Goal: Task Accomplishment & Management: Manage account settings

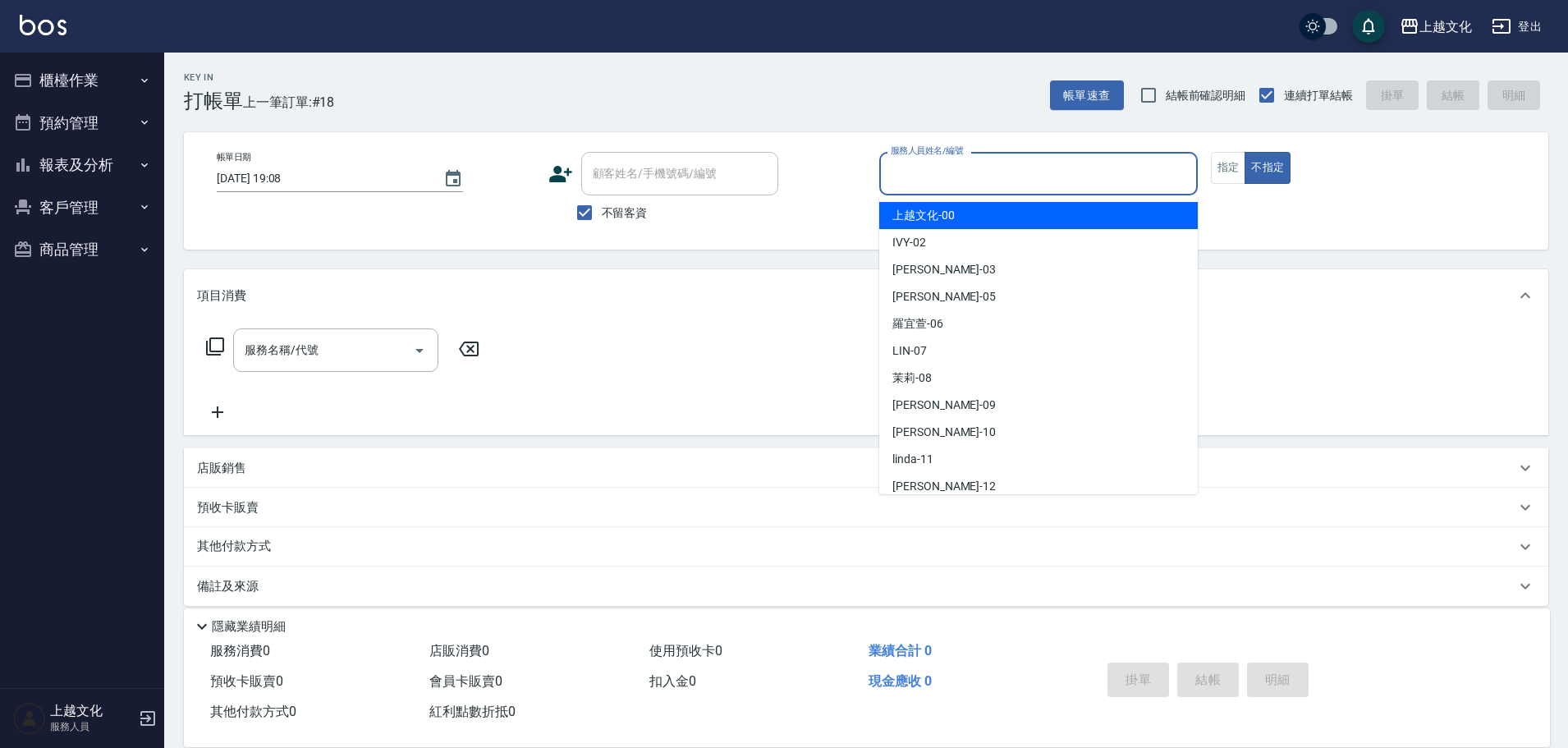
click at [955, 182] on input "服務人員姓名/編號" at bounding box center [1039, 174] width 304 height 29
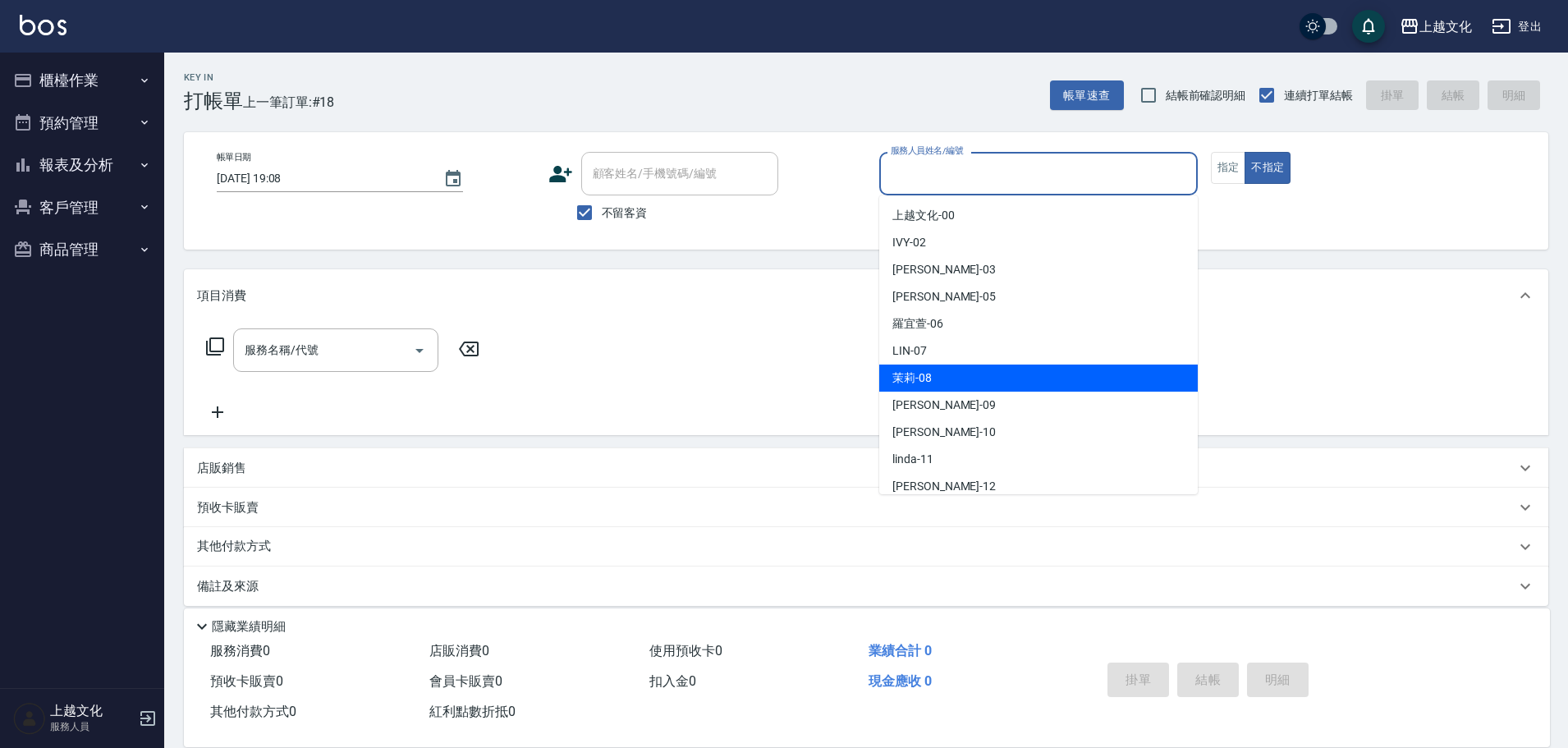
click at [950, 385] on div "茉莉 -08" at bounding box center [1038, 378] width 318 height 27
type input "茉莉-08"
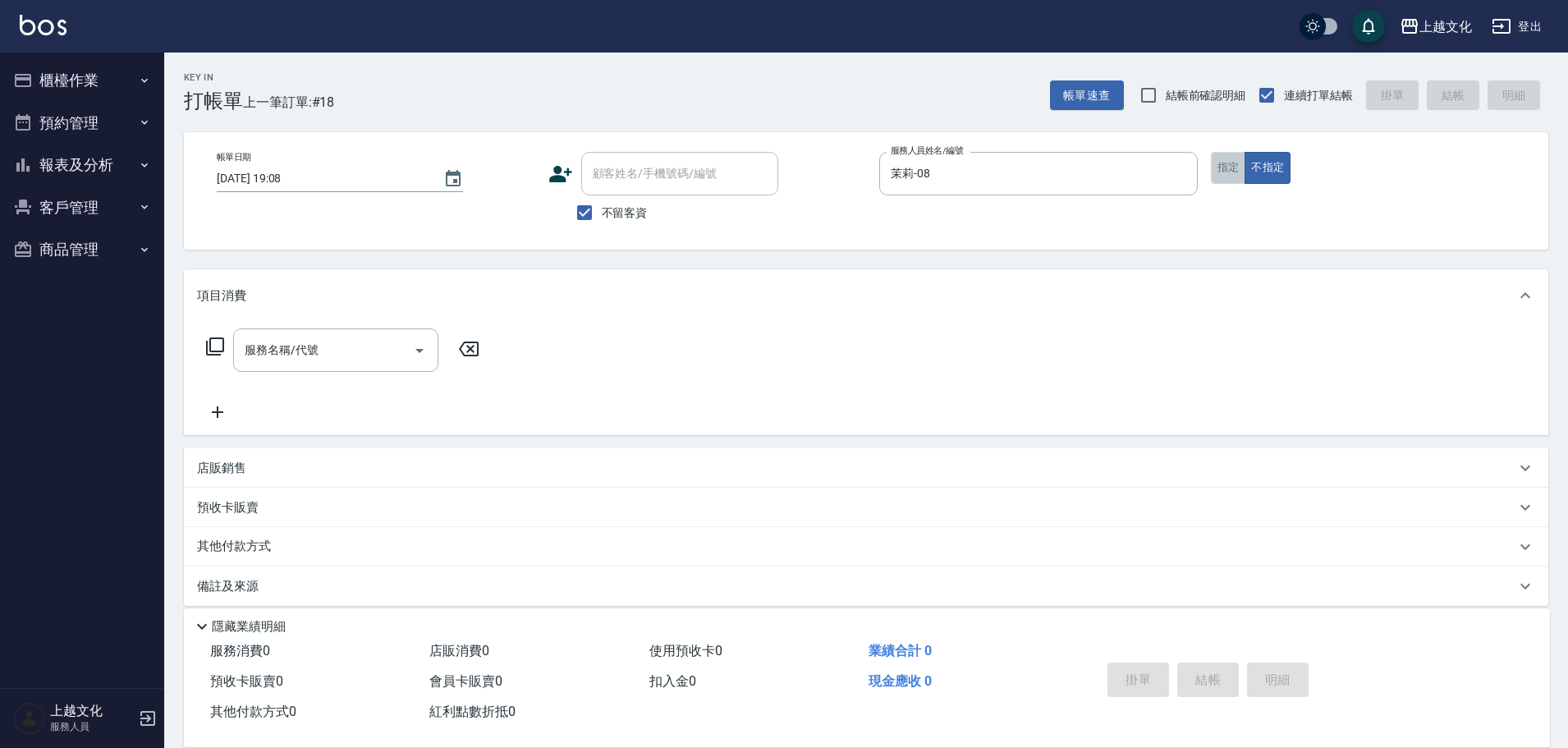
click at [1240, 171] on button "指定" at bounding box center [1228, 167] width 35 height 32
click at [217, 345] on icon at bounding box center [215, 346] width 19 height 19
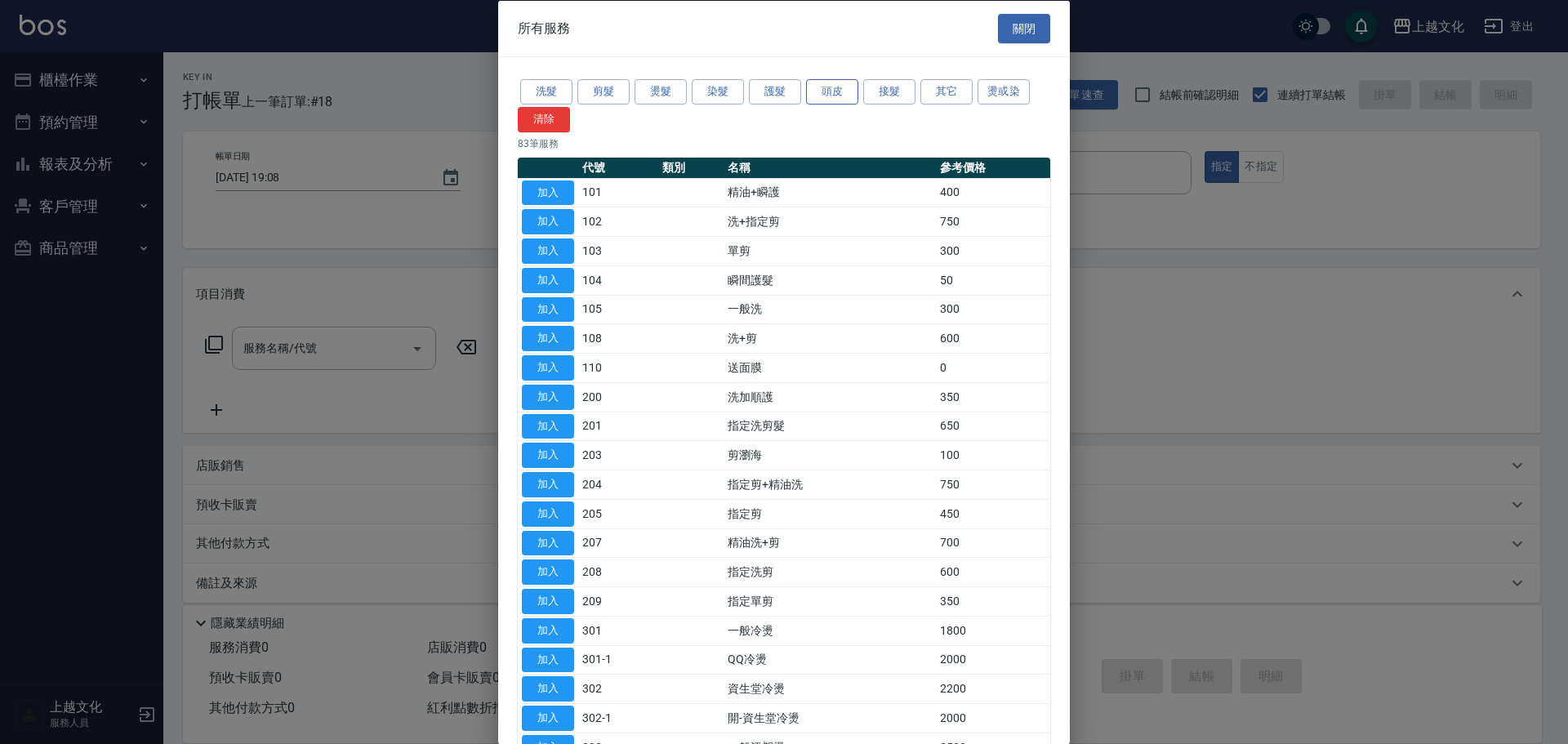
drag, startPoint x: 830, startPoint y: 83, endPoint x: 813, endPoint y: 87, distance: 17.5
click at [830, 83] on button "頭皮" at bounding box center [832, 91] width 52 height 25
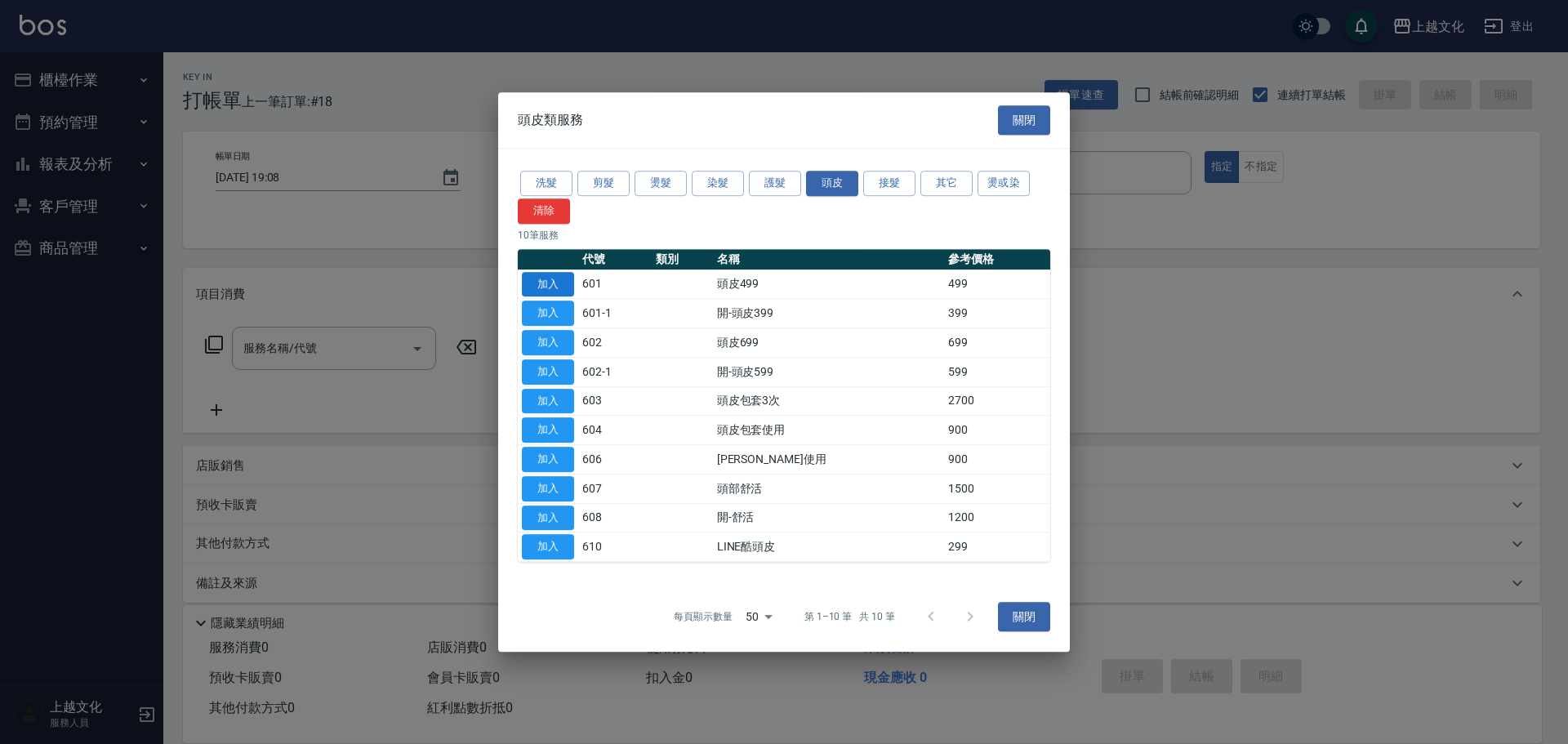
click at [539, 287] on button "加入" at bounding box center [548, 284] width 52 height 25
drag, startPoint x: 539, startPoint y: 287, endPoint x: 469, endPoint y: 320, distance: 77.4
click at [539, 287] on button "加入" at bounding box center [548, 284] width 52 height 25
type input "頭皮499(601)"
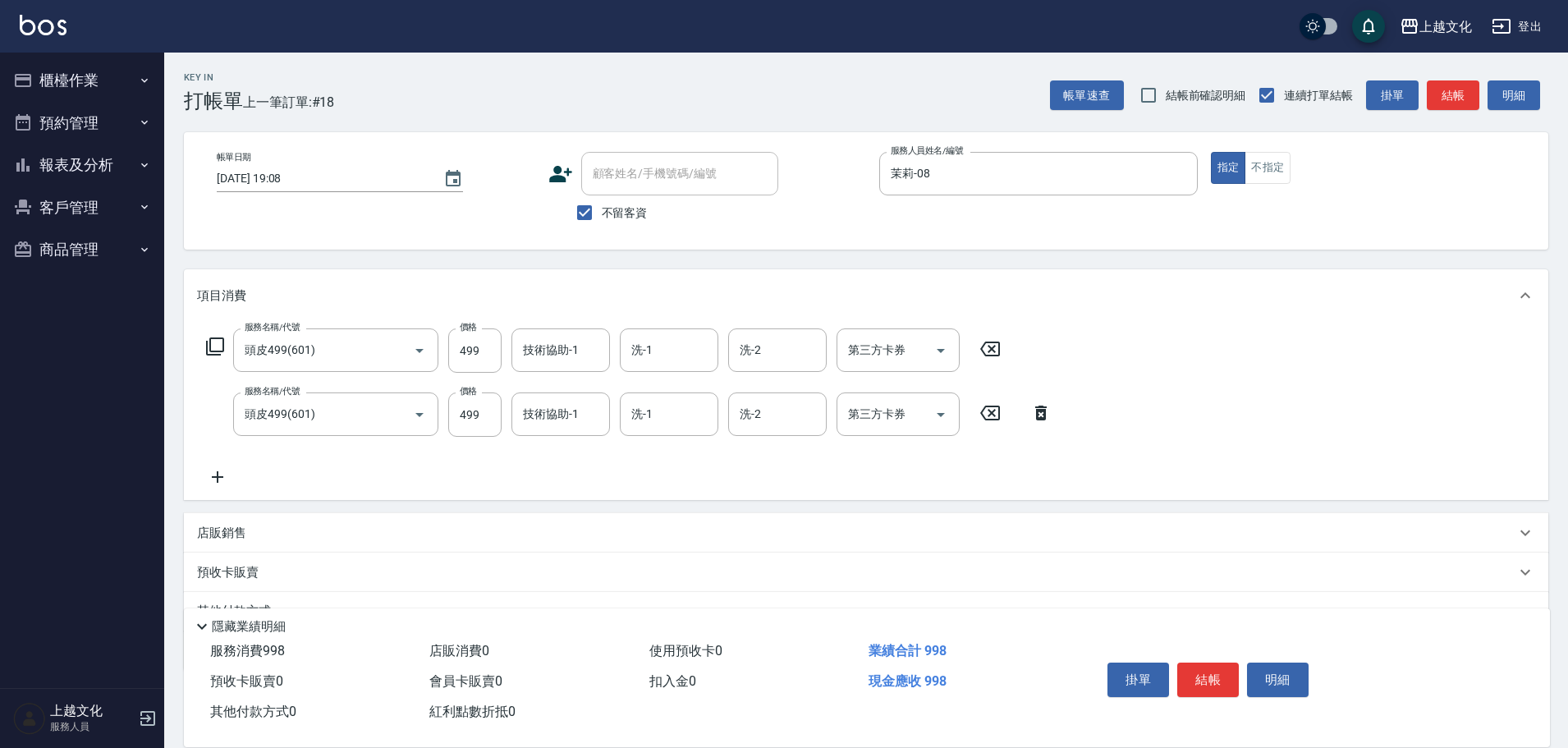
click at [1040, 415] on icon at bounding box center [1040, 412] width 41 height 19
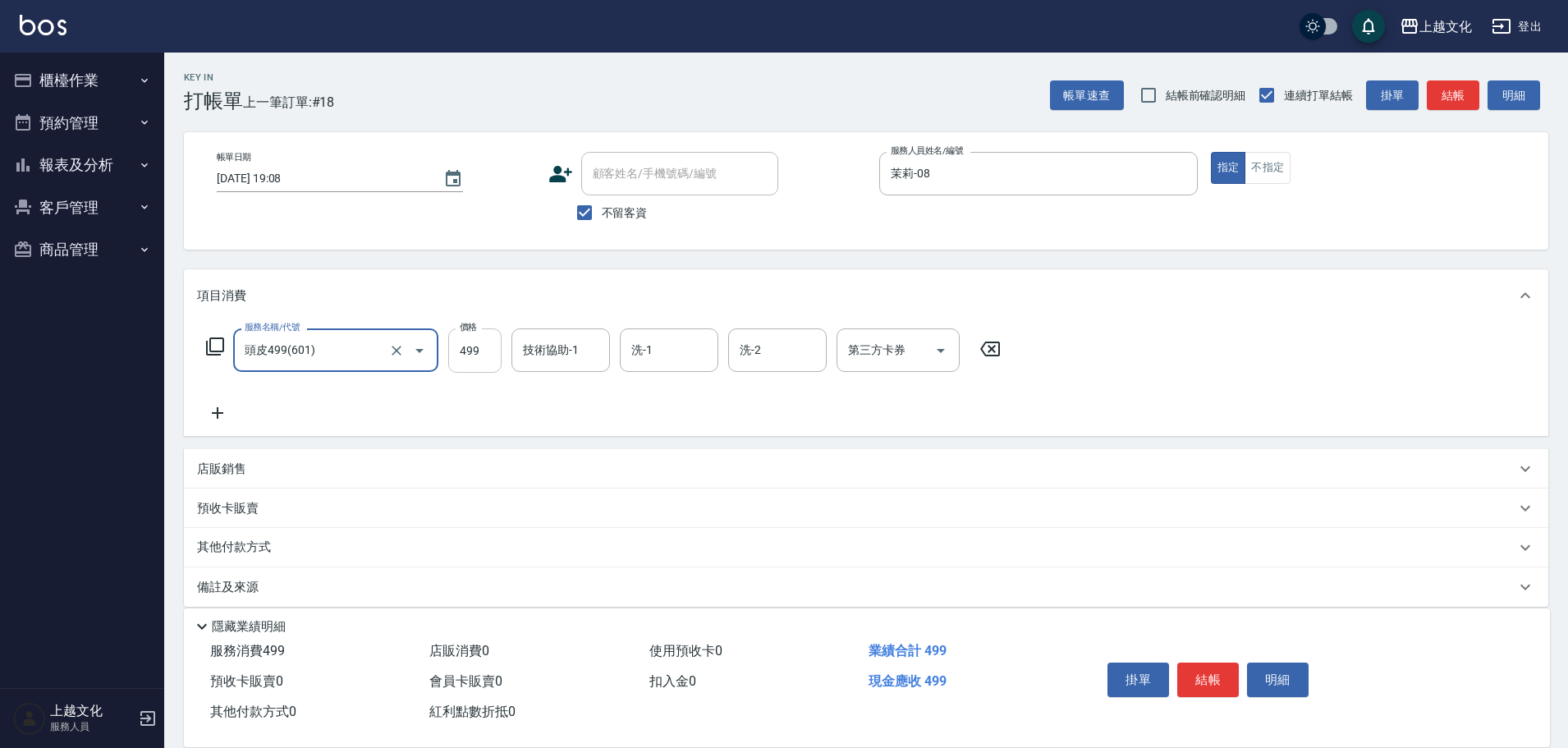
click at [473, 369] on input "499" at bounding box center [474, 350] width 53 height 45
type input "599"
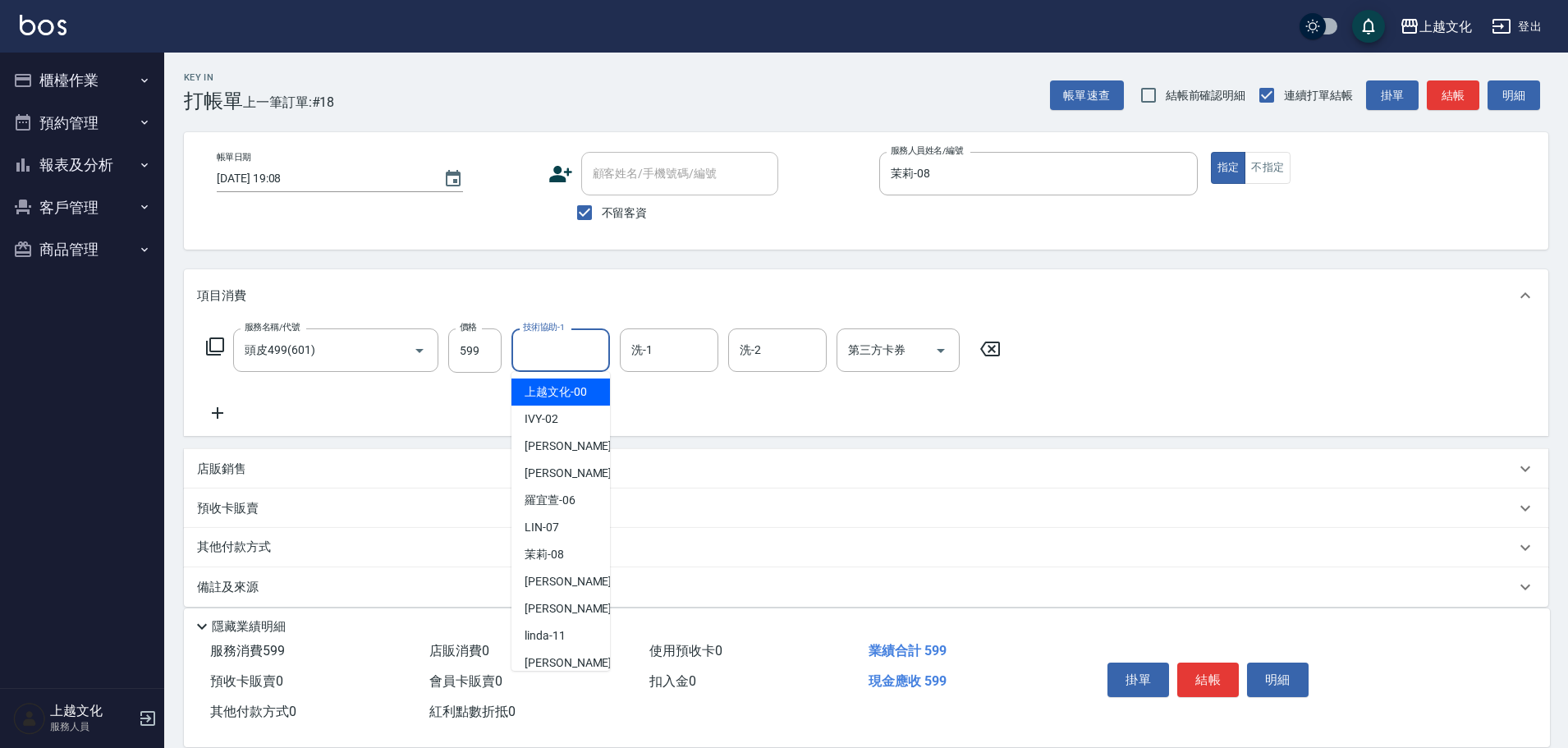
drag, startPoint x: 546, startPoint y: 336, endPoint x: 552, endPoint y: 365, distance: 29.6
click at [549, 336] on div "技術協助-1 技術協助-1" at bounding box center [560, 349] width 99 height 44
click at [549, 333] on label "技術協助-1" at bounding box center [543, 327] width 42 height 13
click at [549, 337] on input "技術協助-1" at bounding box center [560, 350] width 84 height 29
click at [550, 397] on span "上越文化 -00" at bounding box center [556, 392] width 62 height 17
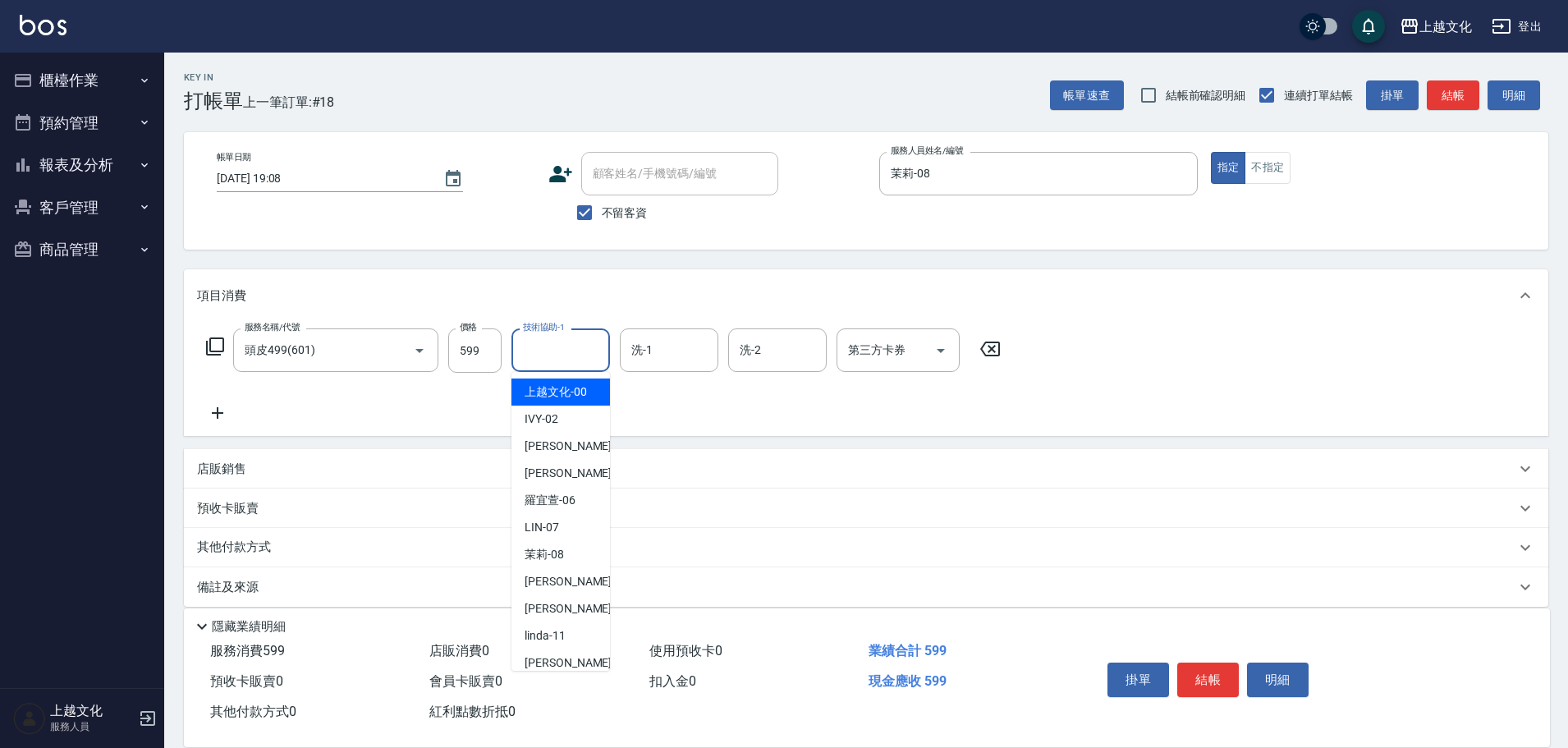
type input "上越文化-00"
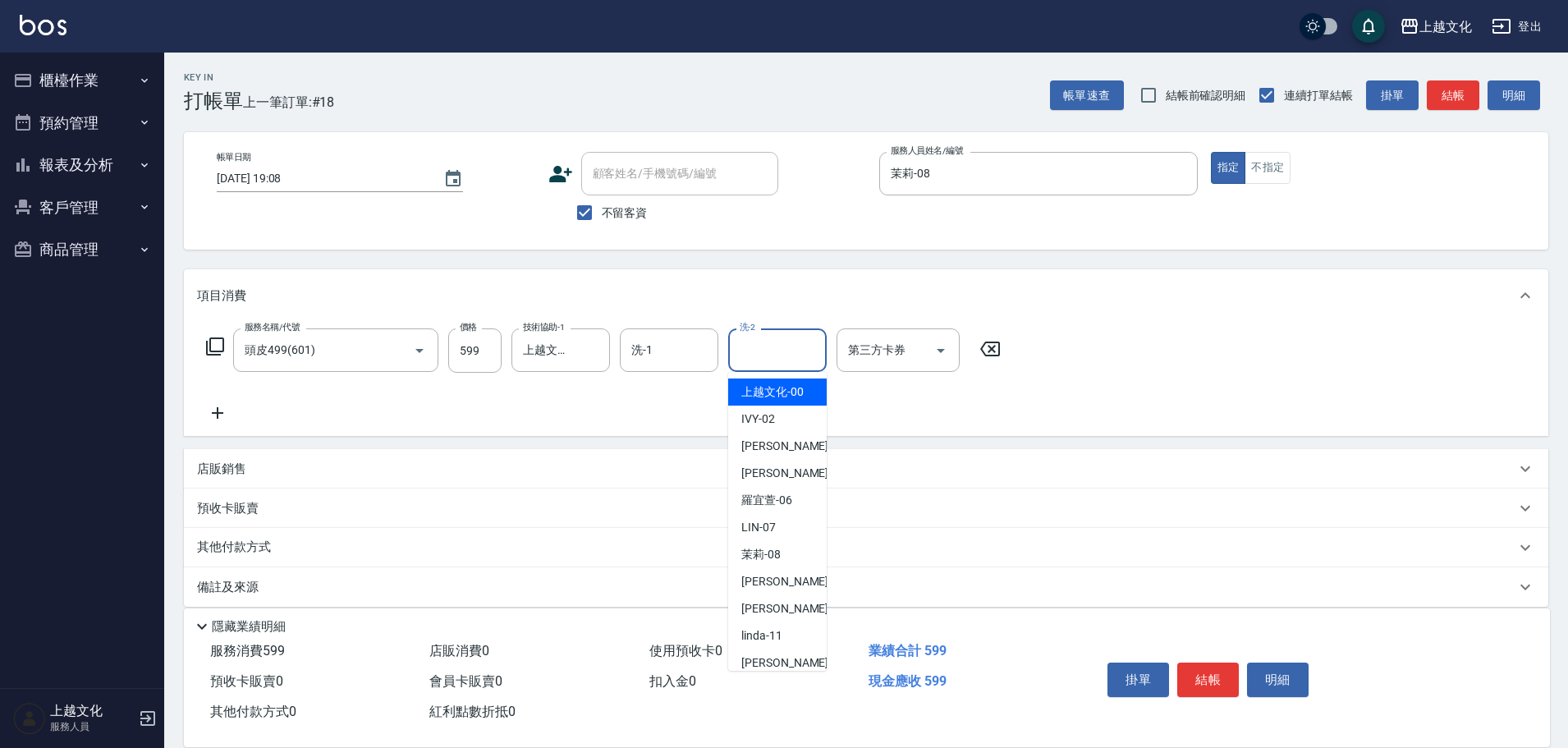
click at [798, 356] on input "洗-2" at bounding box center [777, 350] width 84 height 29
click at [782, 395] on span "上越文化 -00" at bounding box center [772, 392] width 62 height 17
type input "上越文化-00"
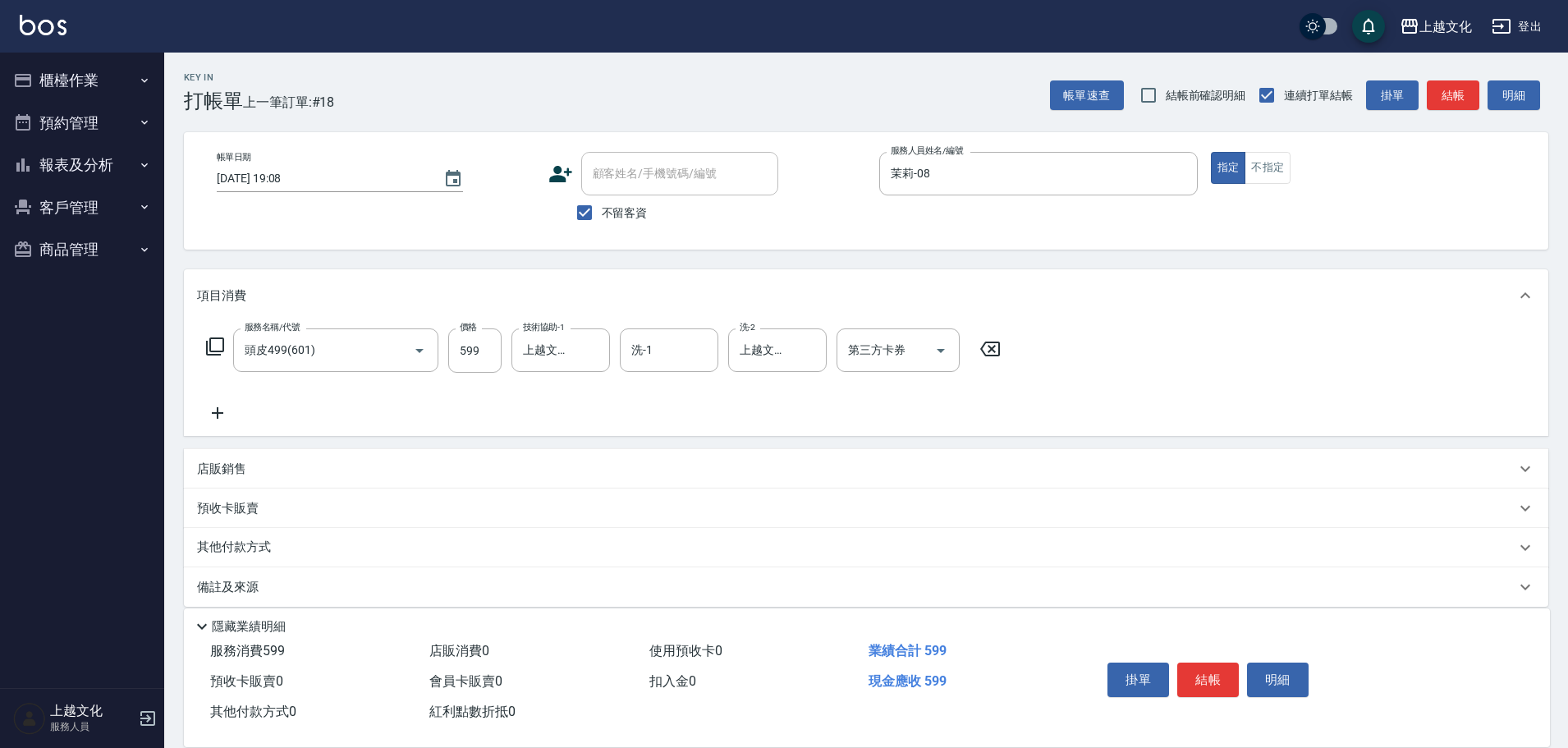
click at [215, 414] on icon at bounding box center [218, 413] width 12 height 12
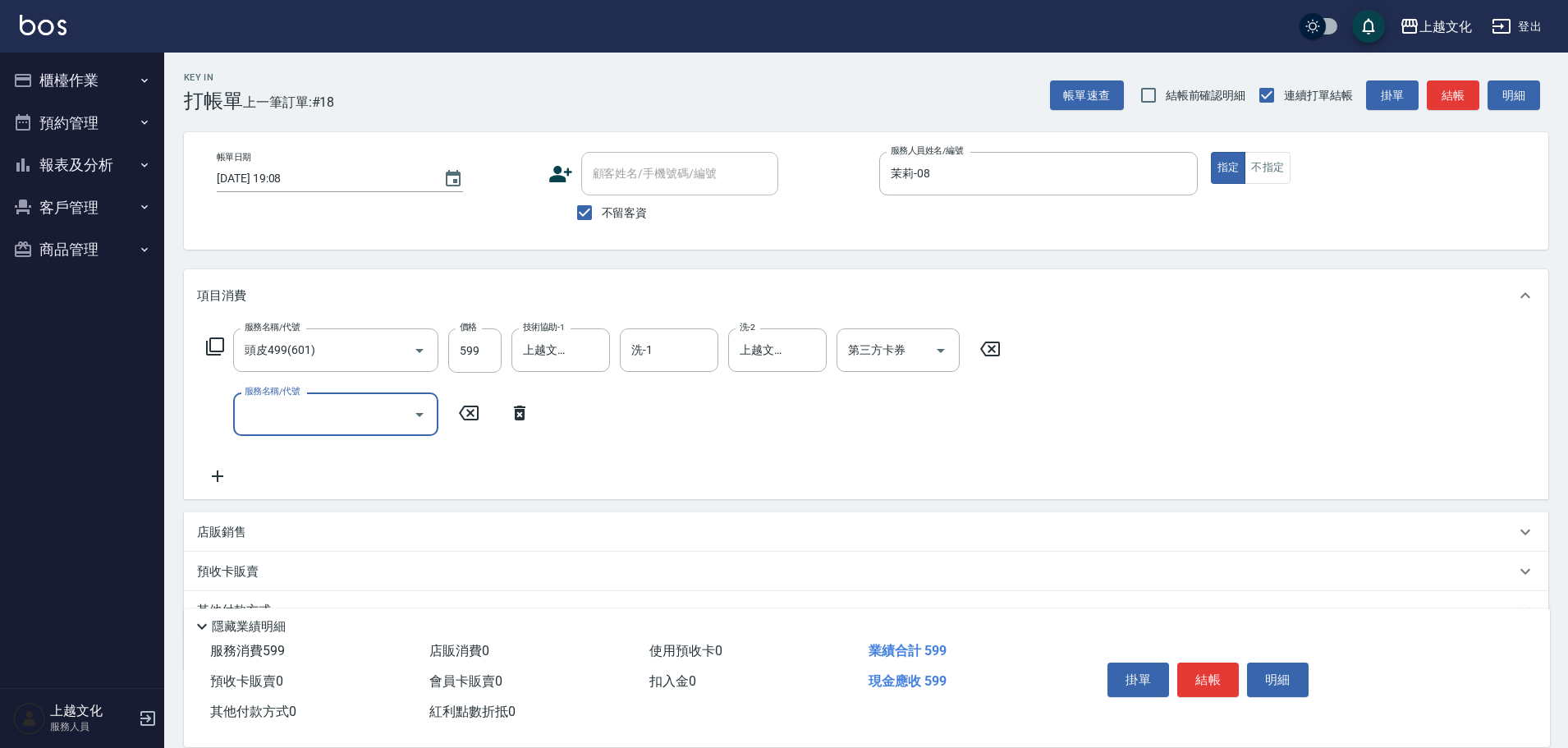
drag, startPoint x: 215, startPoint y: 414, endPoint x: 294, endPoint y: 423, distance: 79.5
click at [293, 423] on input "服務名稱/代號" at bounding box center [323, 414] width 166 height 29
click at [294, 423] on input "服務名稱/代號" at bounding box center [323, 414] width 166 height 29
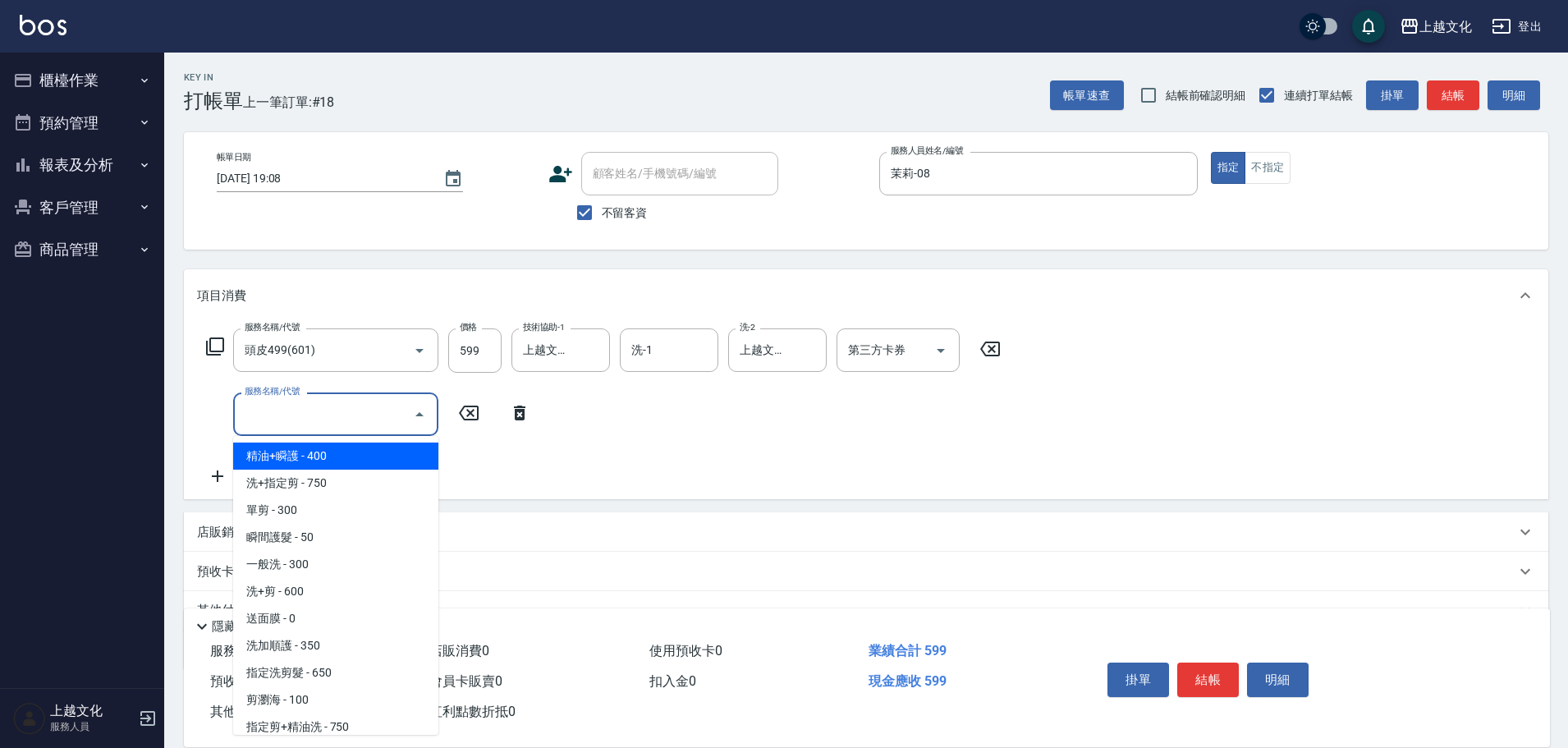
click at [333, 409] on input "服務名稱/代號" at bounding box center [323, 414] width 166 height 29
click at [333, 478] on span "洗+指定剪 - 750" at bounding box center [336, 483] width 205 height 27
type input "洗+指定剪(102)"
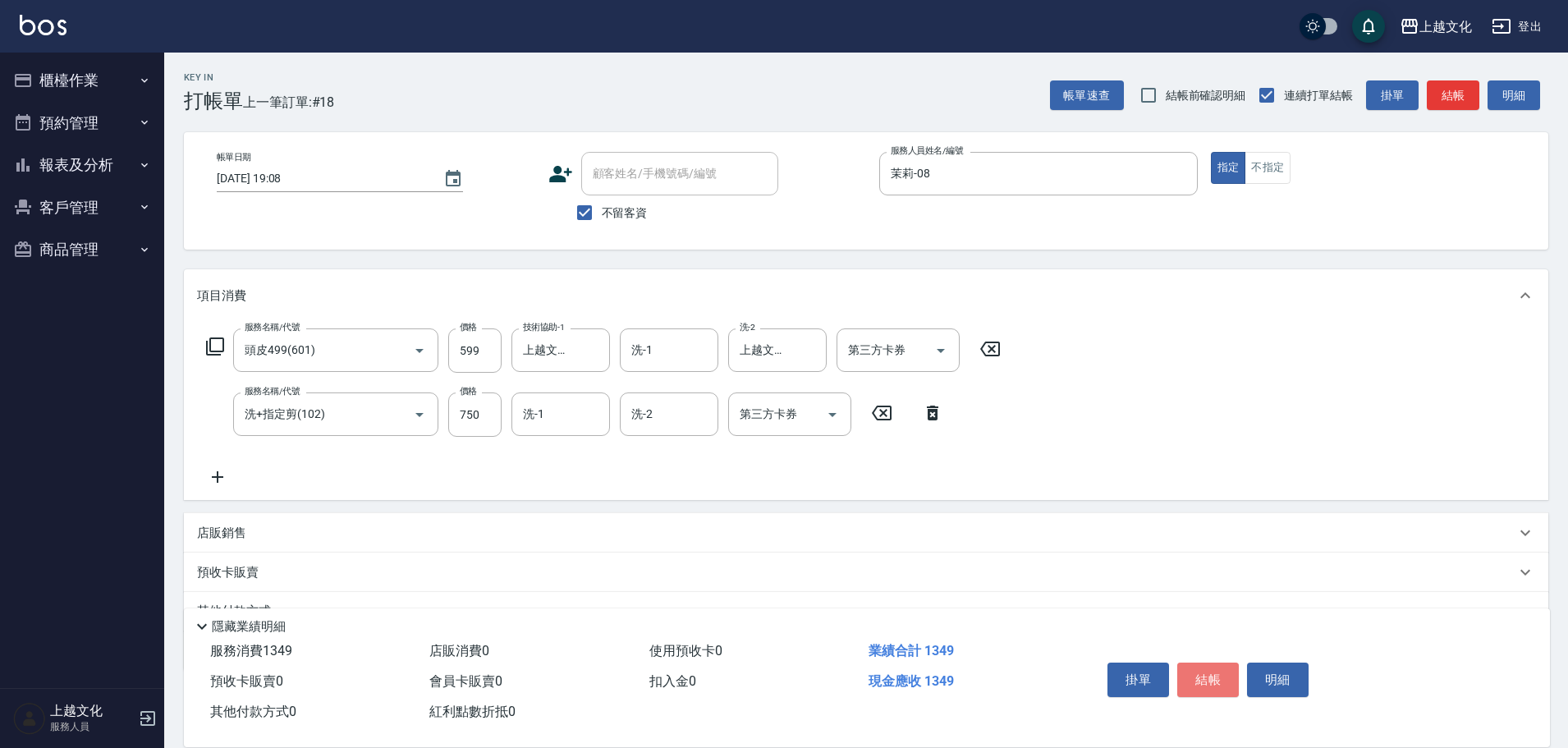
click at [1210, 676] on button "結帳" at bounding box center [1208, 680] width 62 height 35
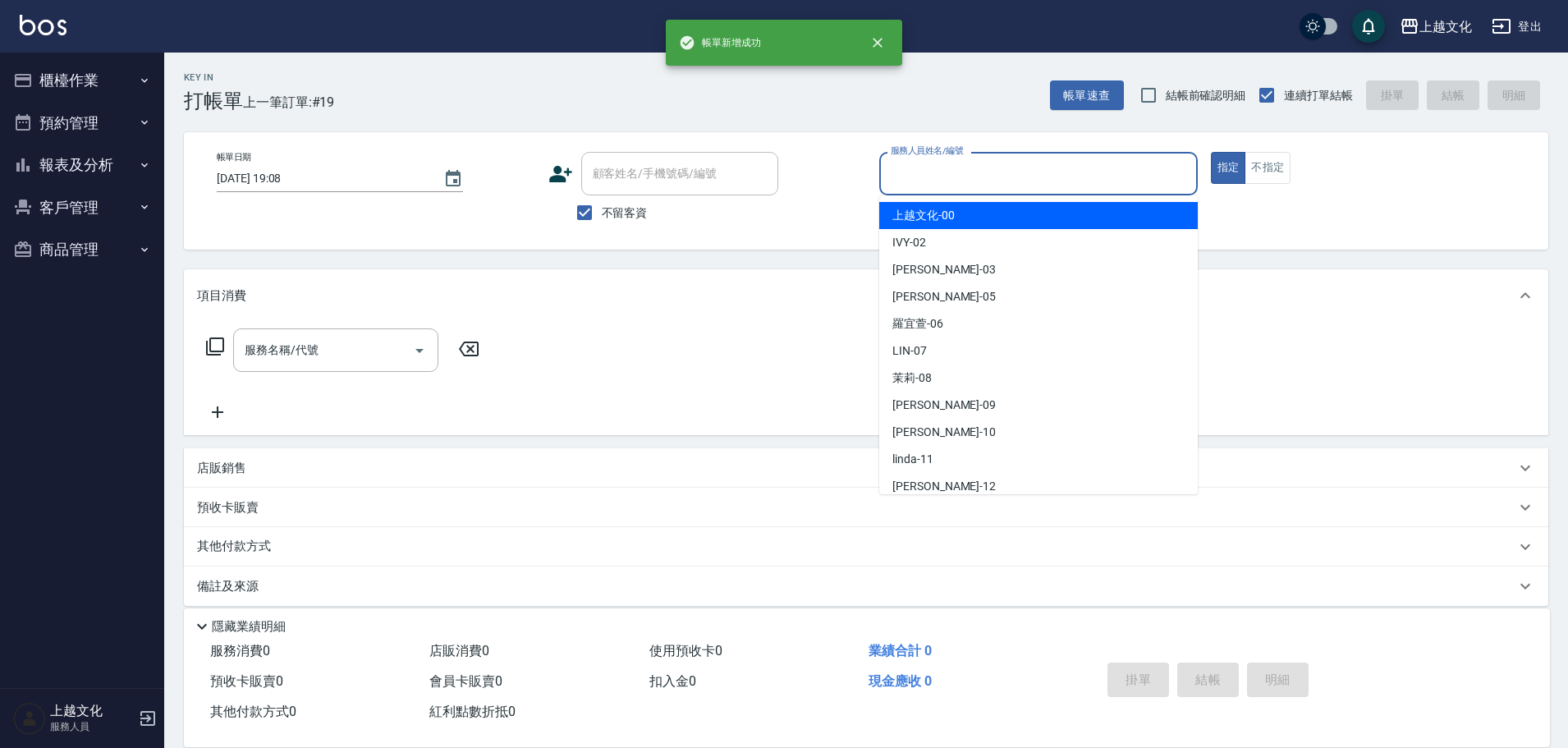
drag, startPoint x: 958, startPoint y: 178, endPoint x: 939, endPoint y: 261, distance: 85.1
click at [959, 179] on input "服務人員姓名/編號" at bounding box center [1039, 174] width 304 height 29
click at [959, 181] on input "服務人員姓名/編號" at bounding box center [1039, 174] width 304 height 29
drag, startPoint x: 944, startPoint y: 181, endPoint x: 952, endPoint y: 192, distance: 13.6
click at [945, 181] on input "服務人員姓名/編號" at bounding box center [1039, 174] width 304 height 29
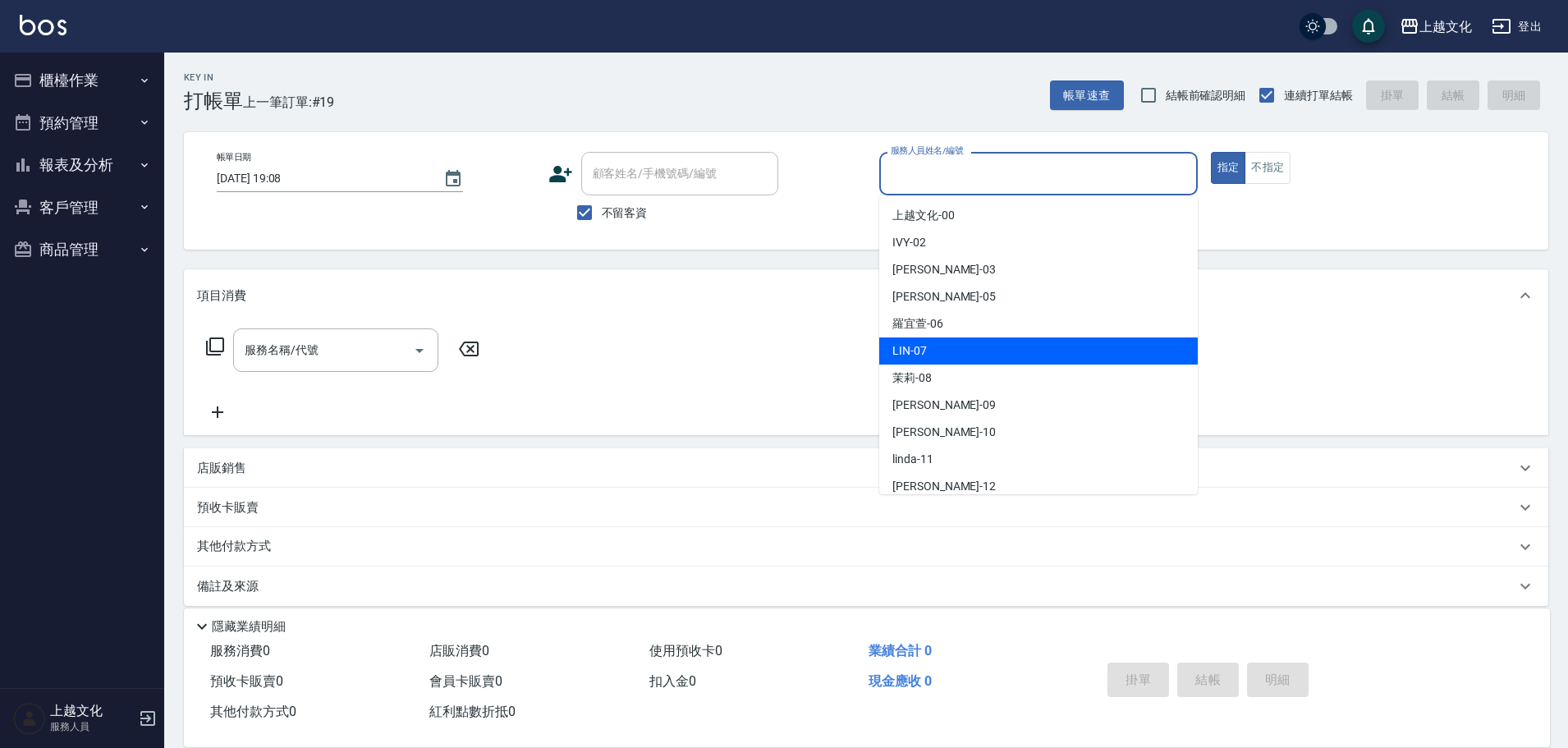
drag, startPoint x: 933, startPoint y: 340, endPoint x: 1328, endPoint y: 167, distance: 431.2
click at [936, 341] on div "LIN -07" at bounding box center [1038, 351] width 318 height 27
type input "LIN-07"
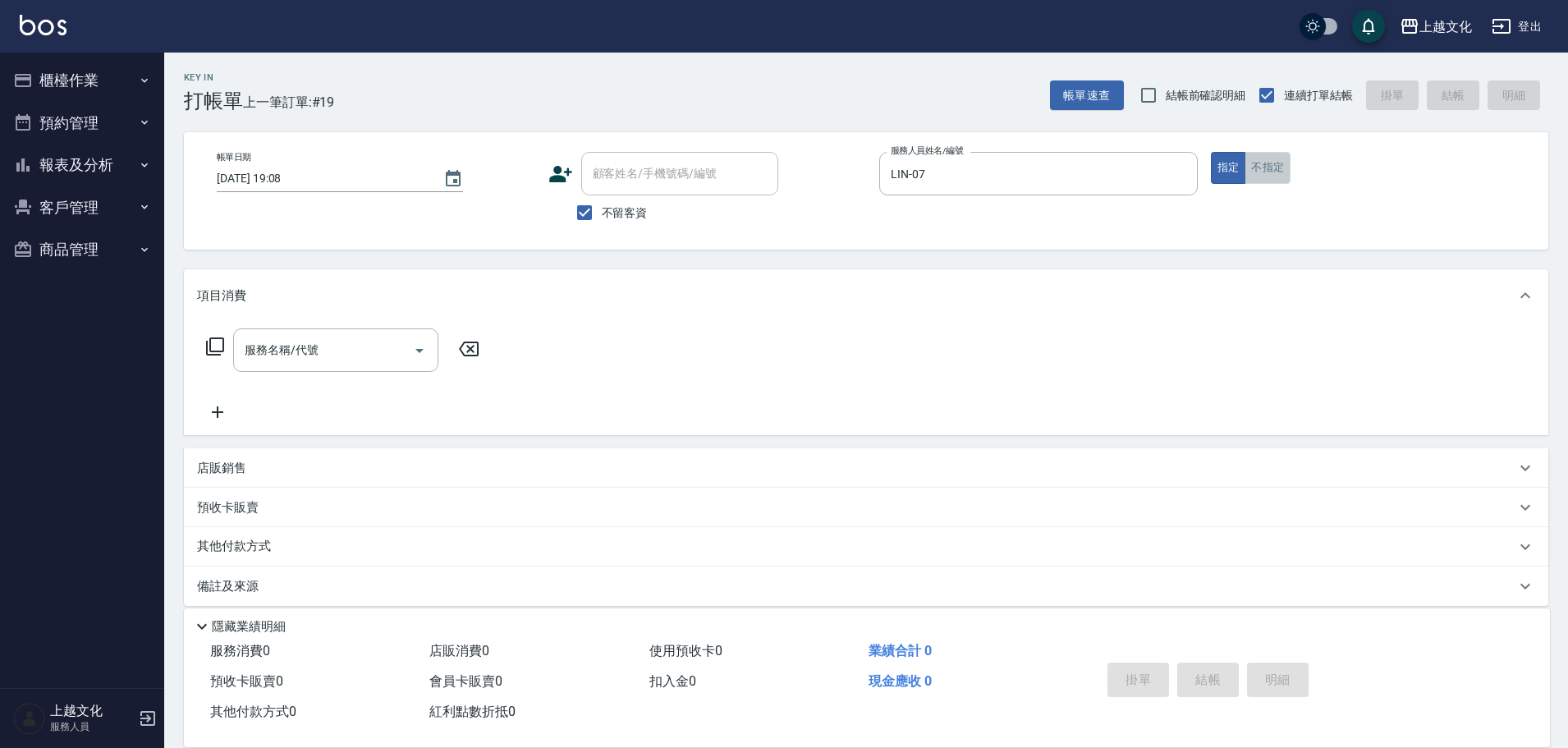
click at [1274, 172] on button "不指定" at bounding box center [1268, 167] width 46 height 32
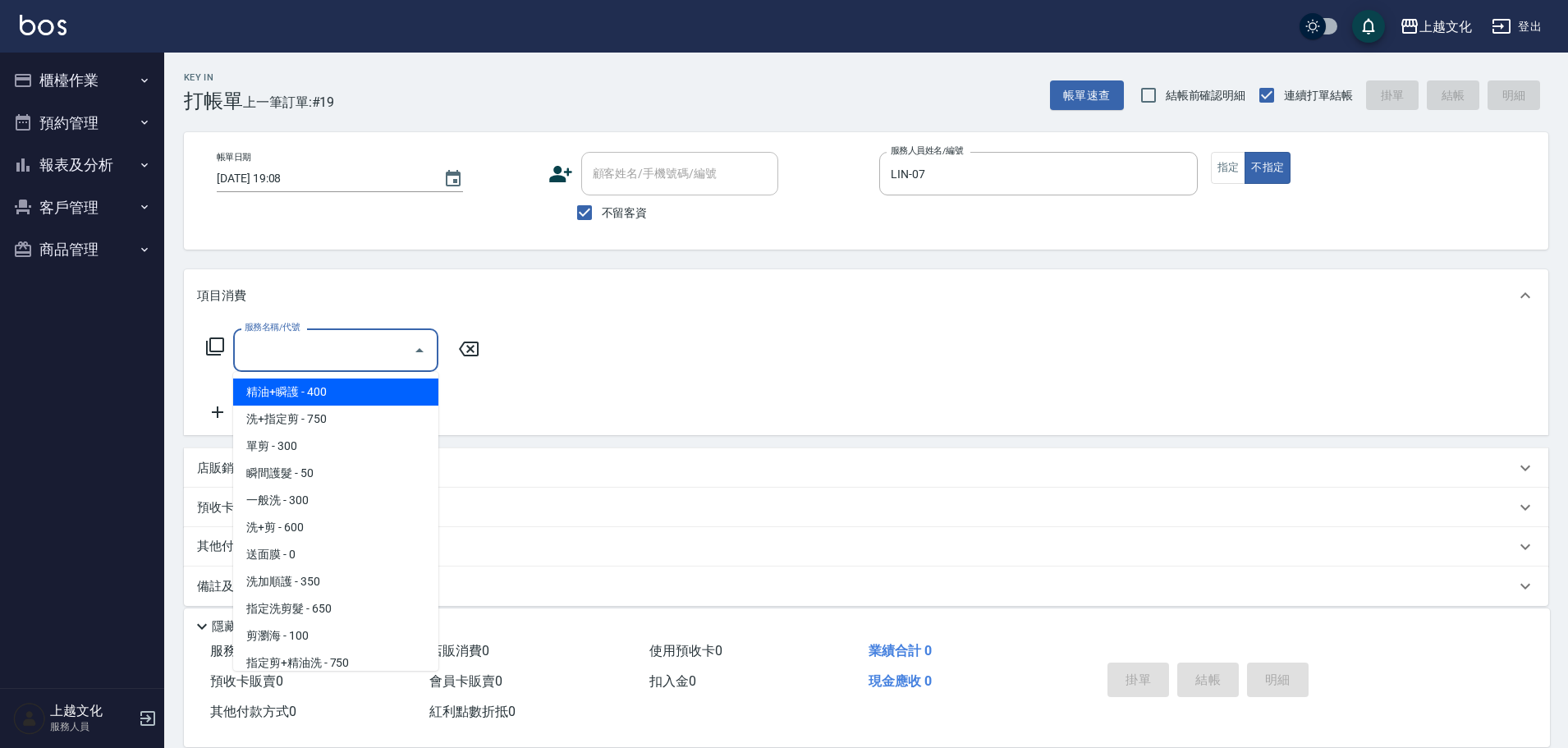
click at [295, 344] on input "服務名稱/代號" at bounding box center [323, 350] width 166 height 29
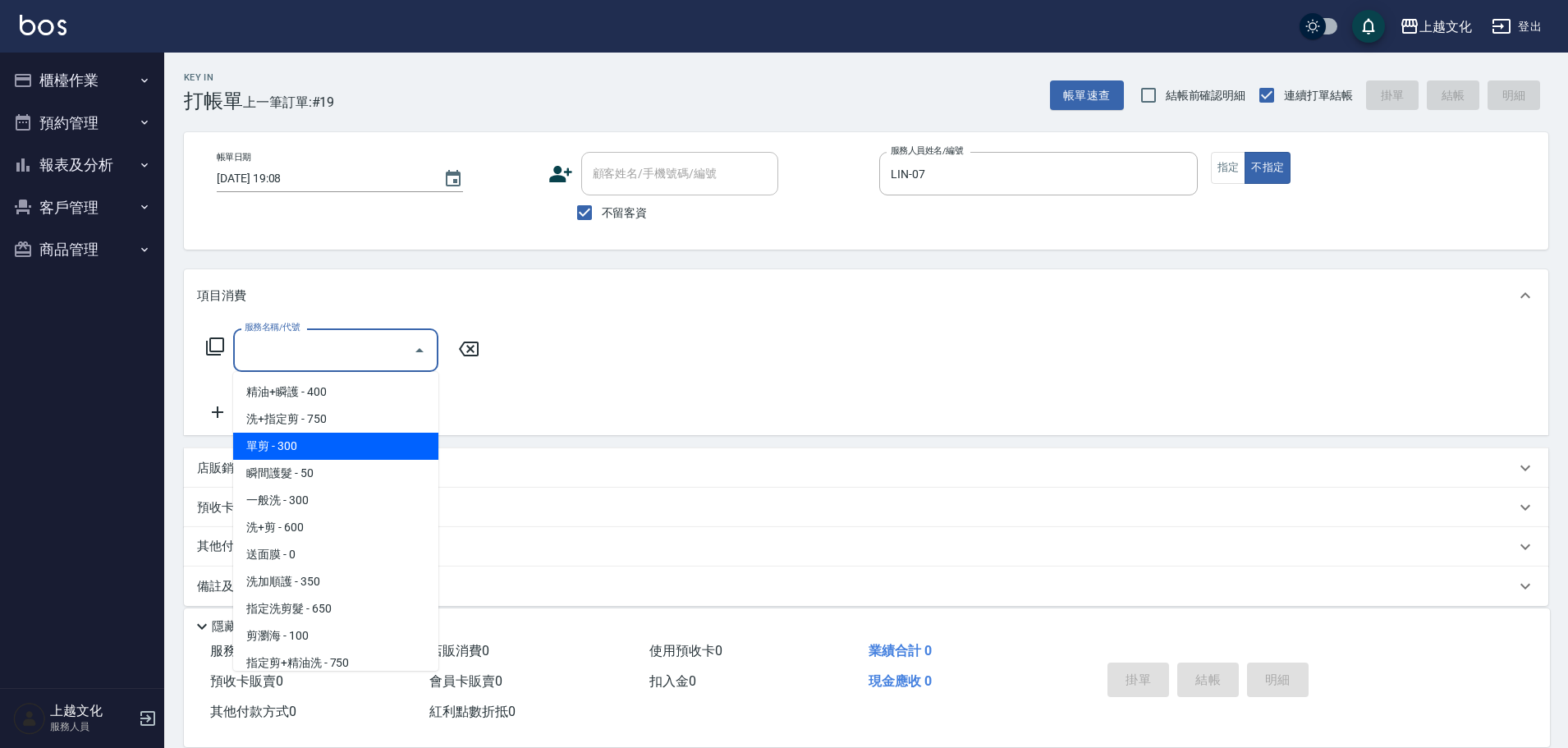
click at [289, 452] on span "單剪 - 300" at bounding box center [336, 446] width 205 height 27
type input "單剪(103)"
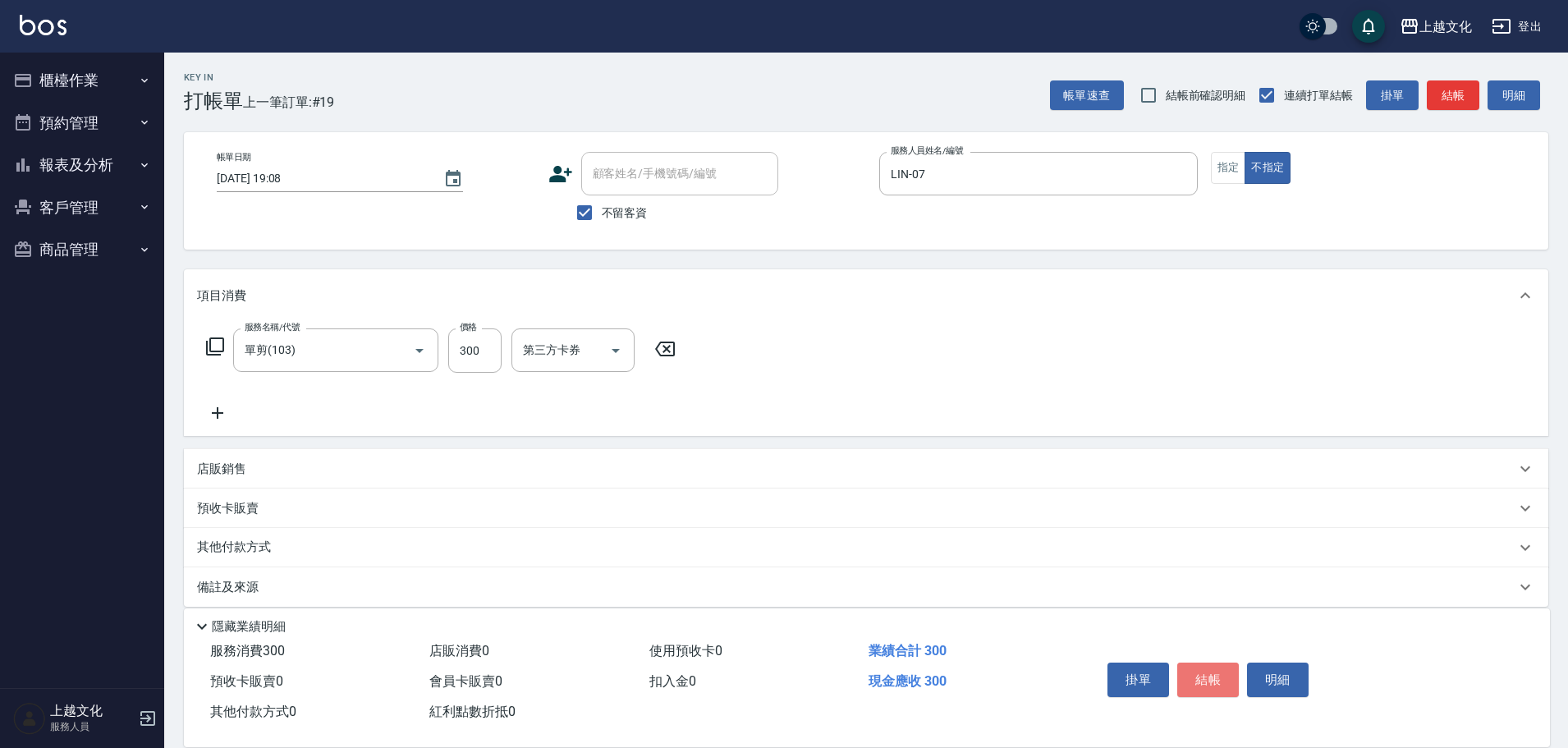
click at [1198, 668] on button "結帳" at bounding box center [1208, 680] width 62 height 35
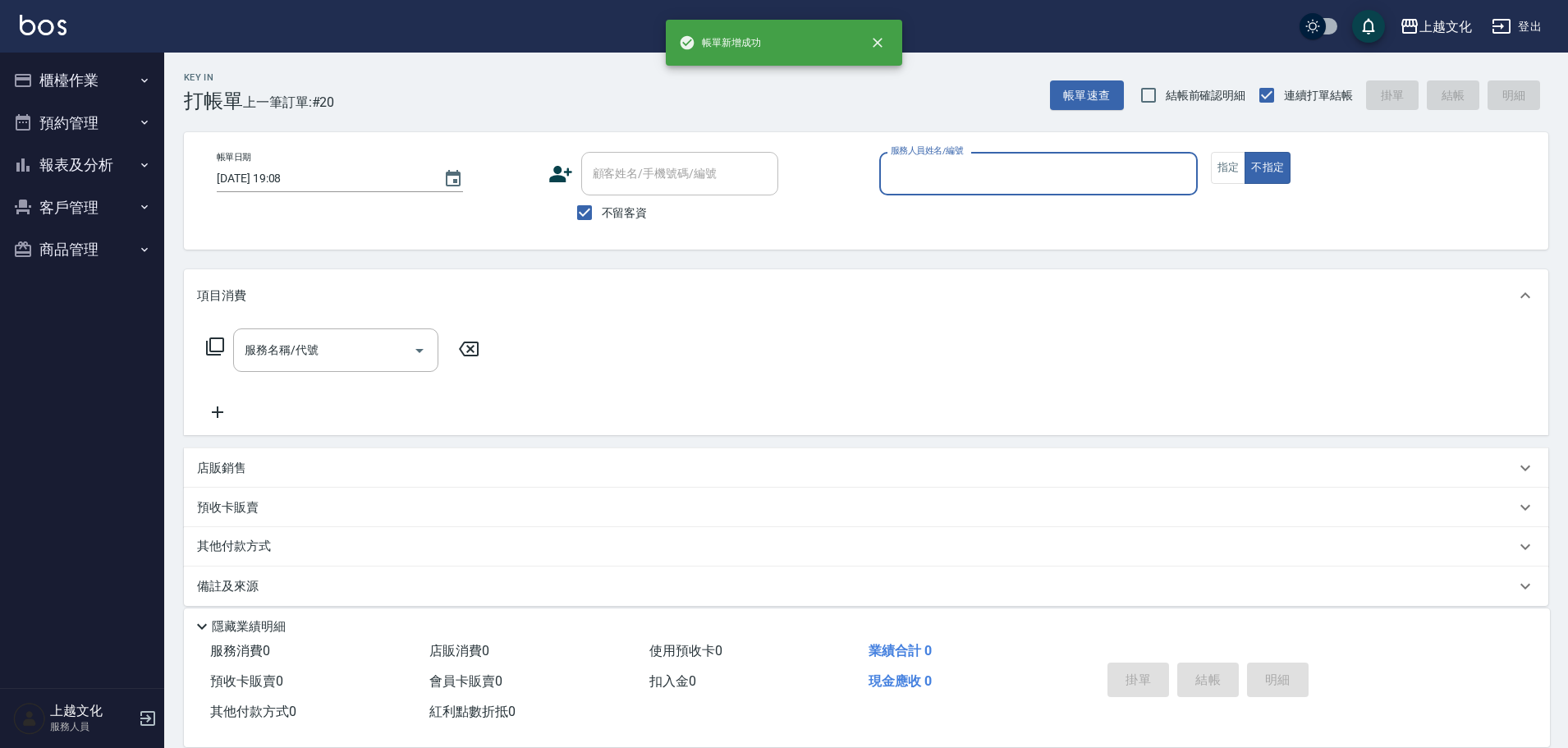
click at [1004, 186] on input "服務人員姓名/編號" at bounding box center [1039, 174] width 304 height 29
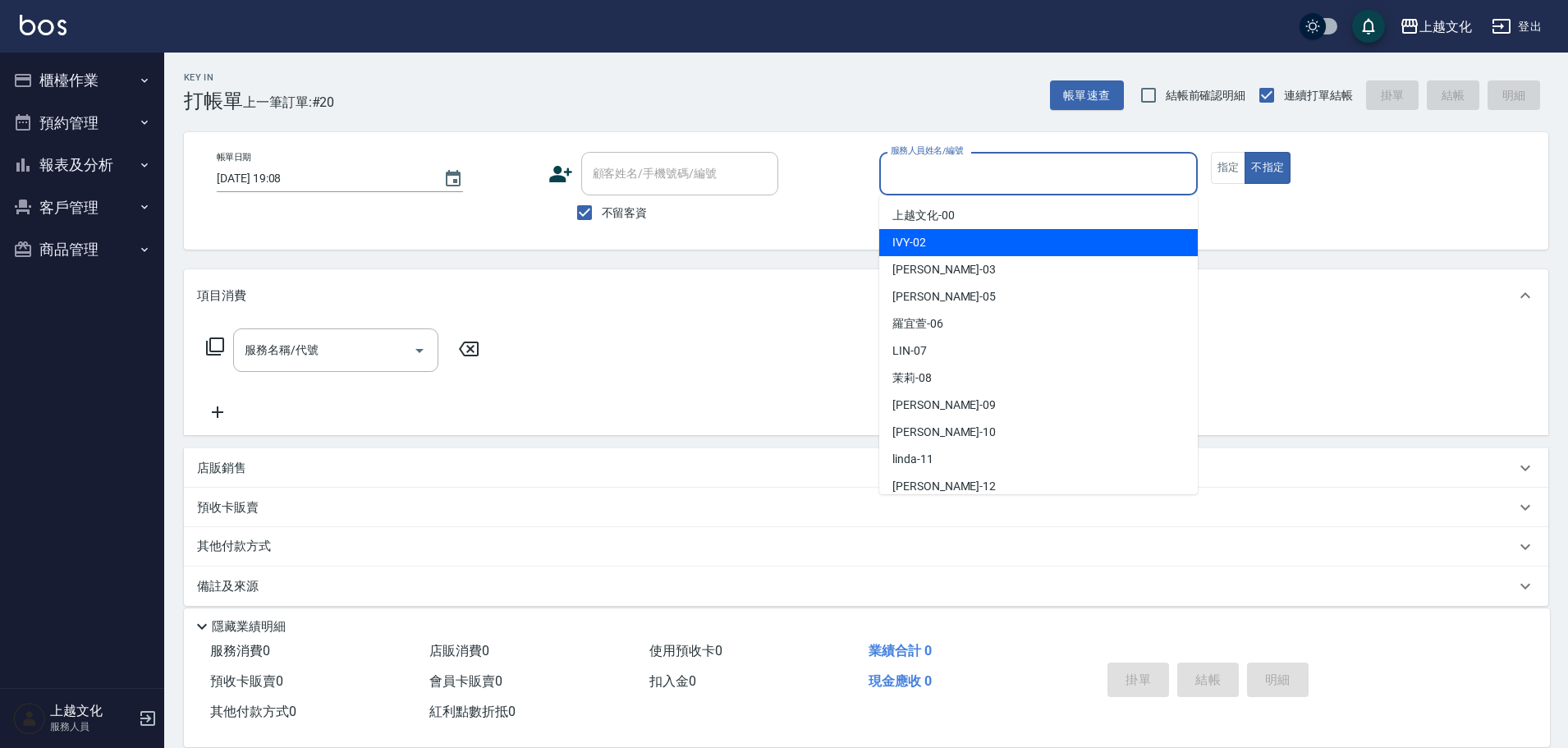
click at [954, 239] on div "IVY -02" at bounding box center [1038, 243] width 318 height 27
type input "IVY-02"
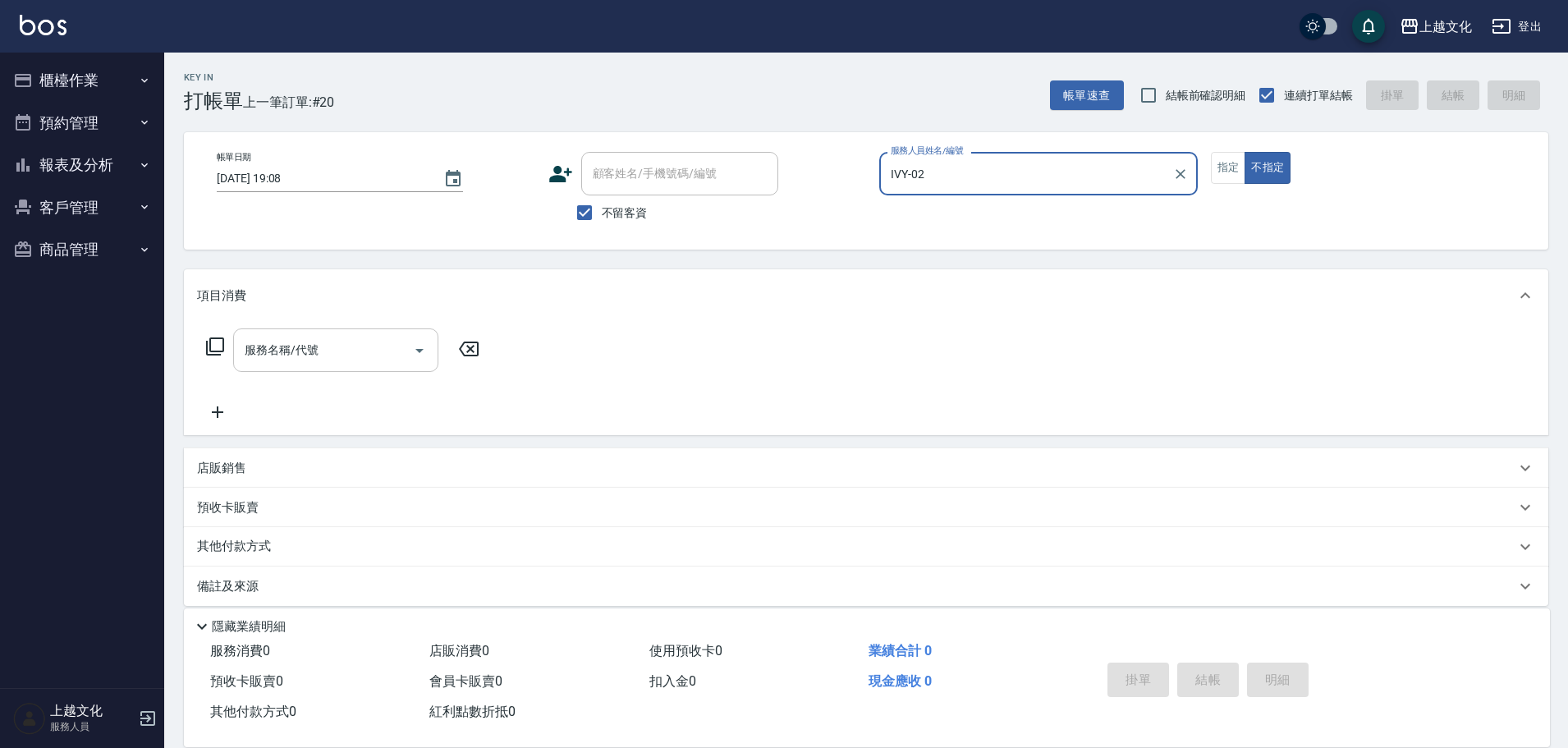
click at [282, 352] on input "服務名稱/代號" at bounding box center [323, 350] width 166 height 29
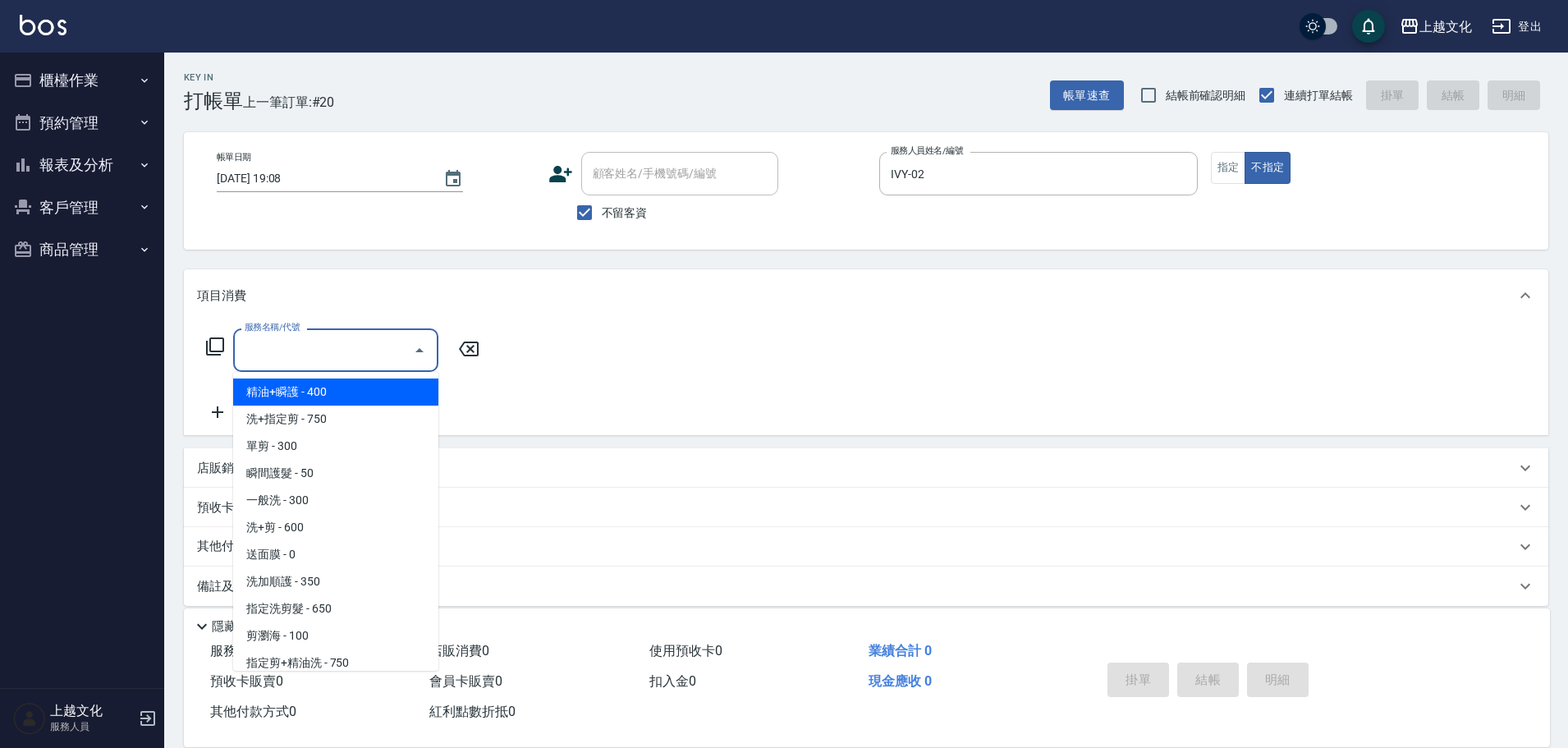
click at [340, 390] on span "精油+瞬護 - 400" at bounding box center [336, 392] width 205 height 27
type input "精油+瞬護(101)"
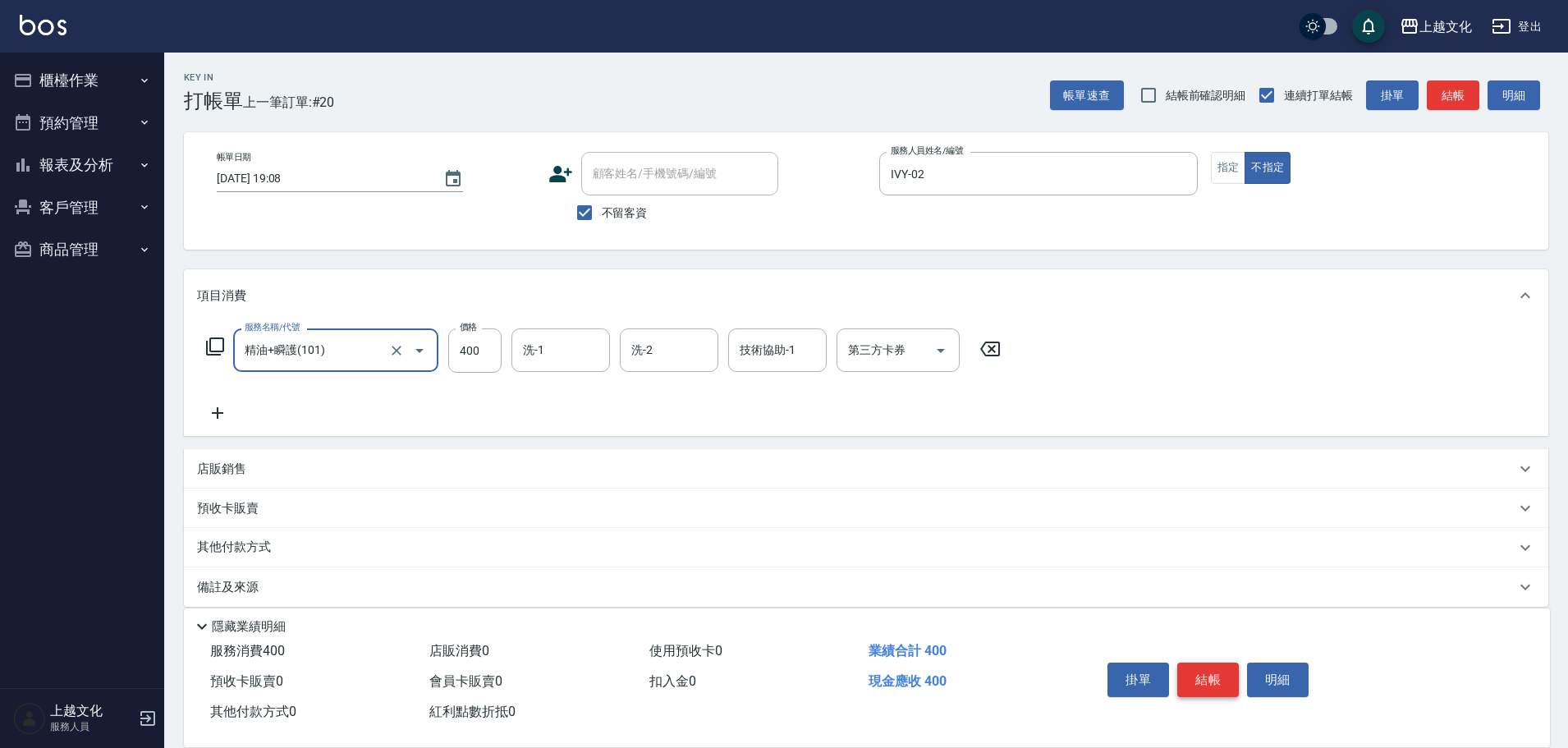
click at [1199, 679] on button "結帳" at bounding box center [1208, 680] width 62 height 35
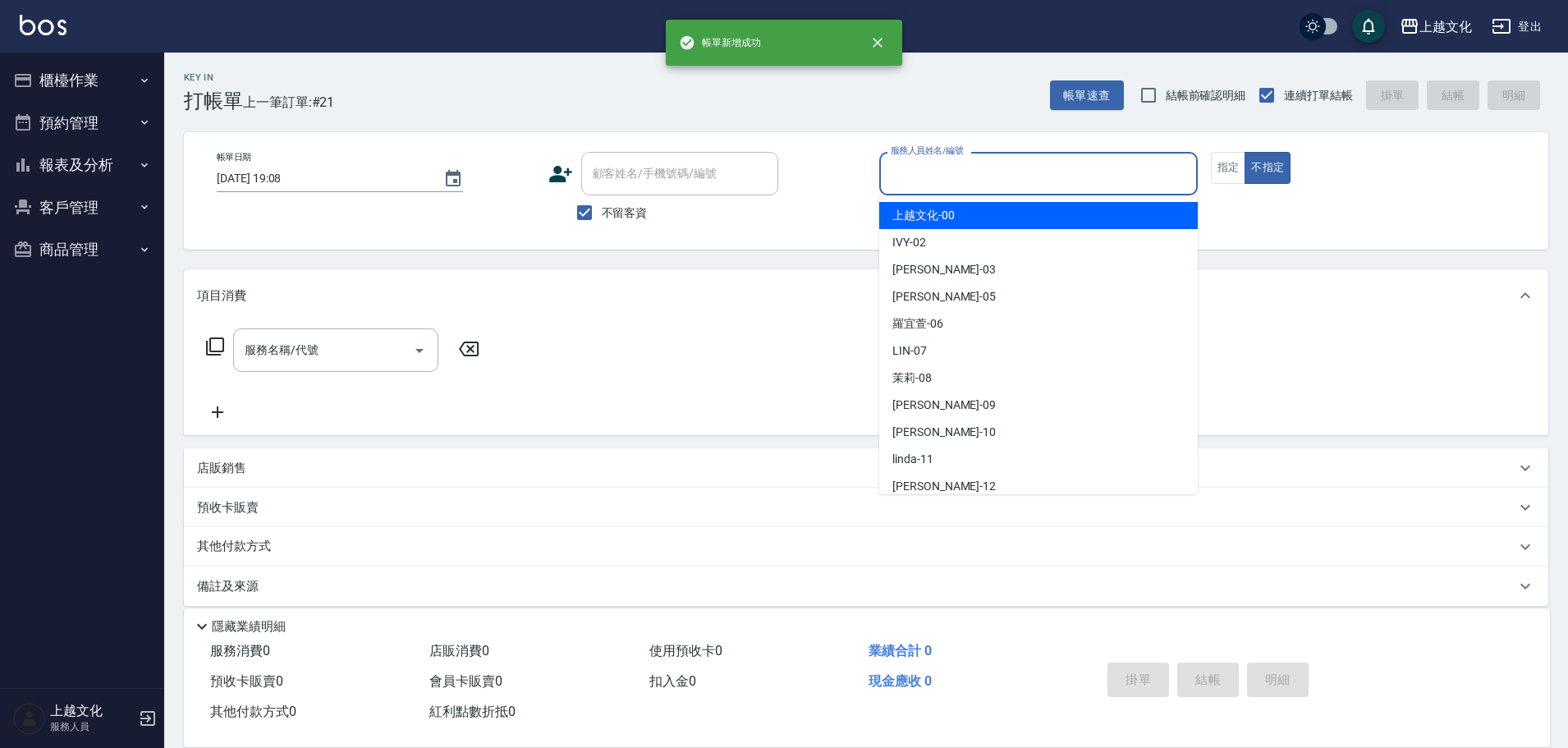
click at [952, 179] on input "服務人員姓名/編號" at bounding box center [1039, 174] width 304 height 29
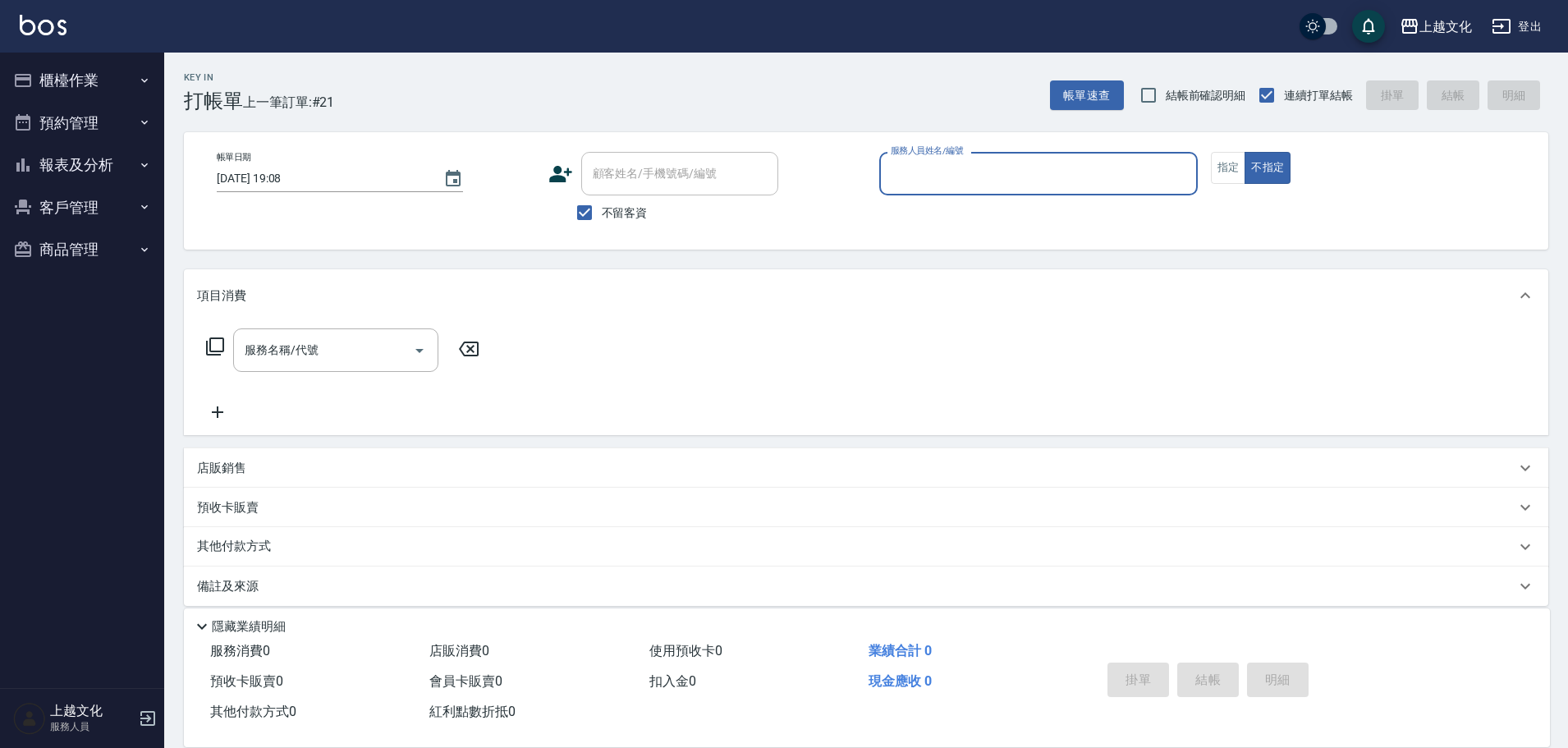
click at [920, 184] on input "服務人員姓名/編號" at bounding box center [1039, 174] width 304 height 29
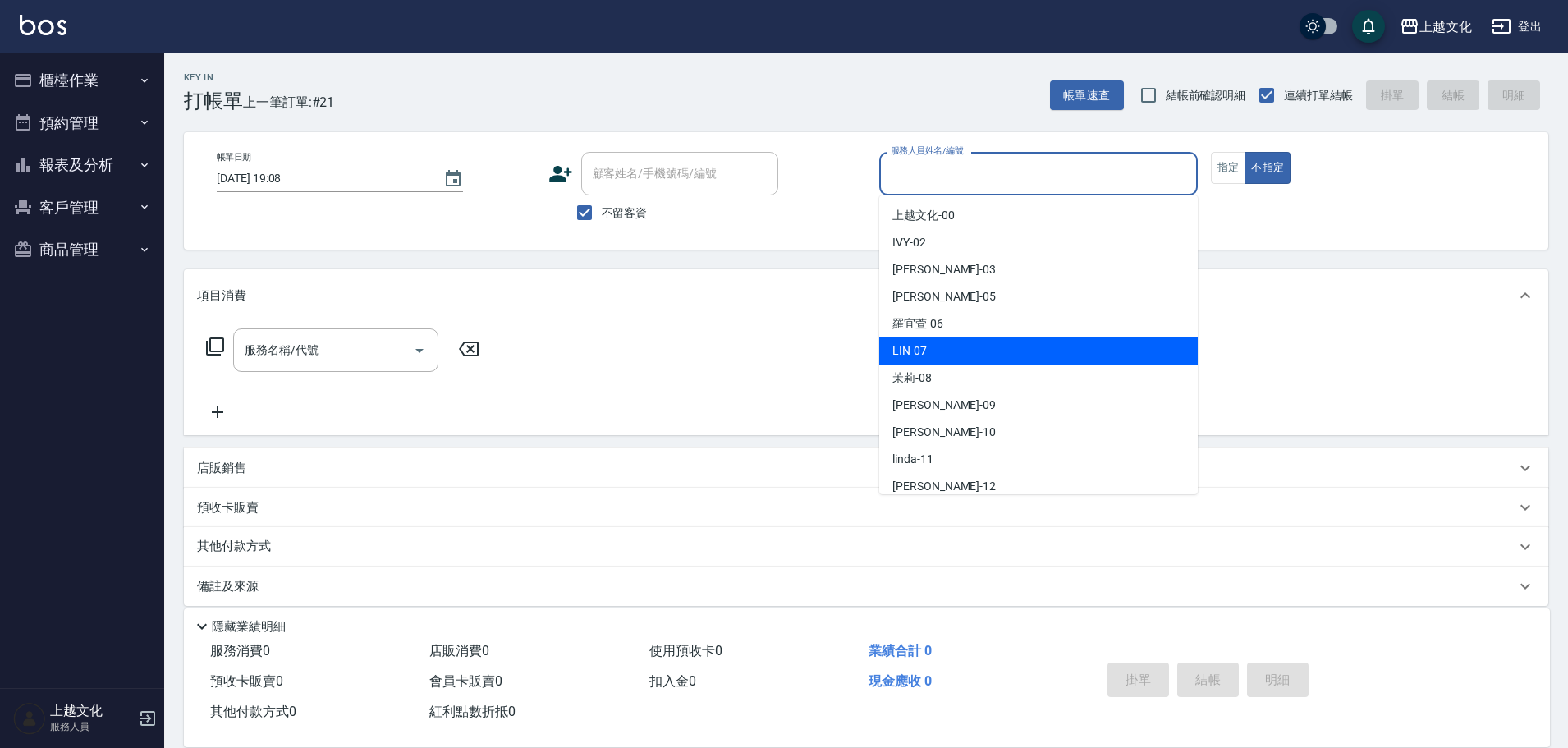
click at [940, 351] on div "LIN -07" at bounding box center [1038, 351] width 318 height 27
type input "LIN-07"
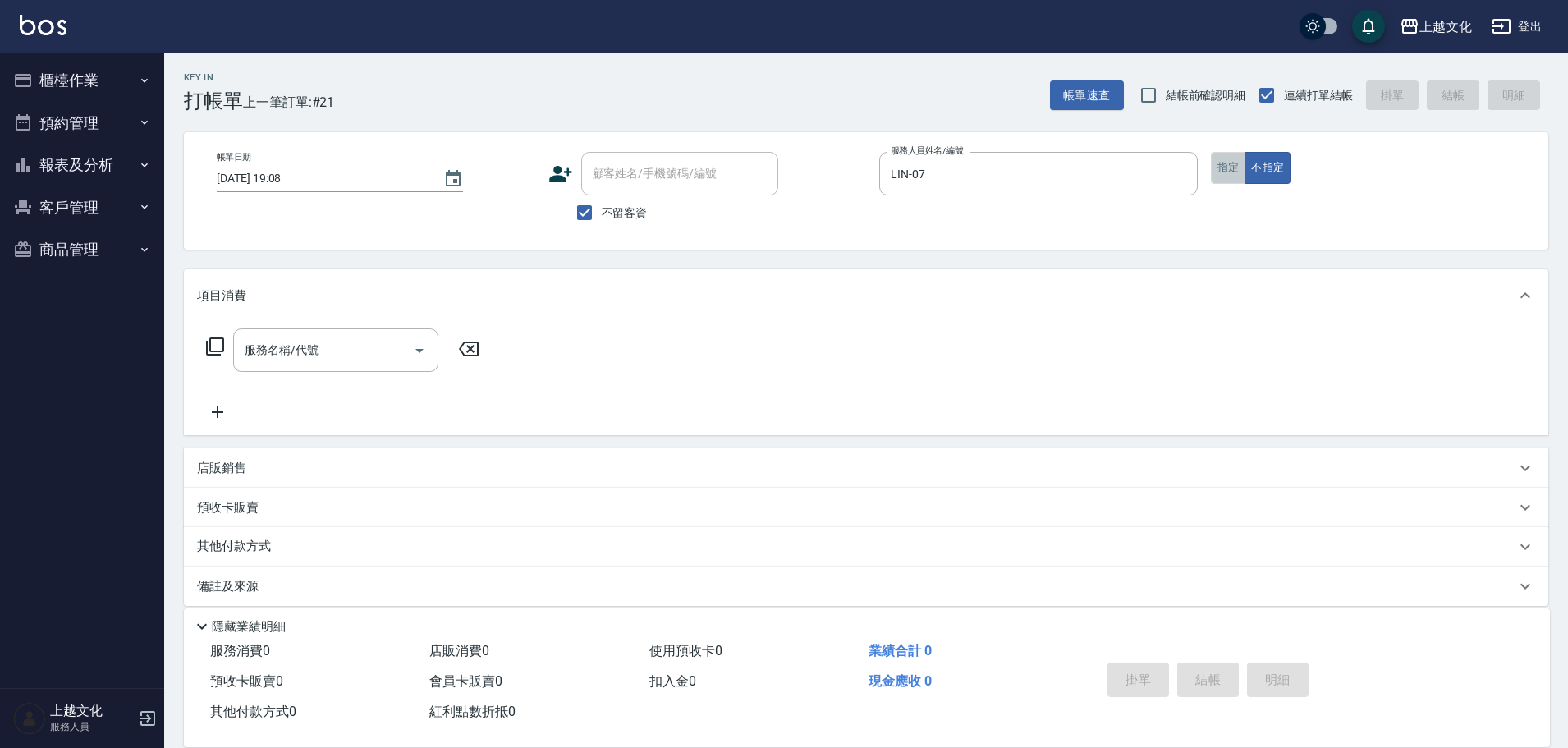
click at [1221, 172] on button "指定" at bounding box center [1228, 167] width 35 height 32
click at [281, 353] on input "服務名稱/代號" at bounding box center [323, 350] width 166 height 29
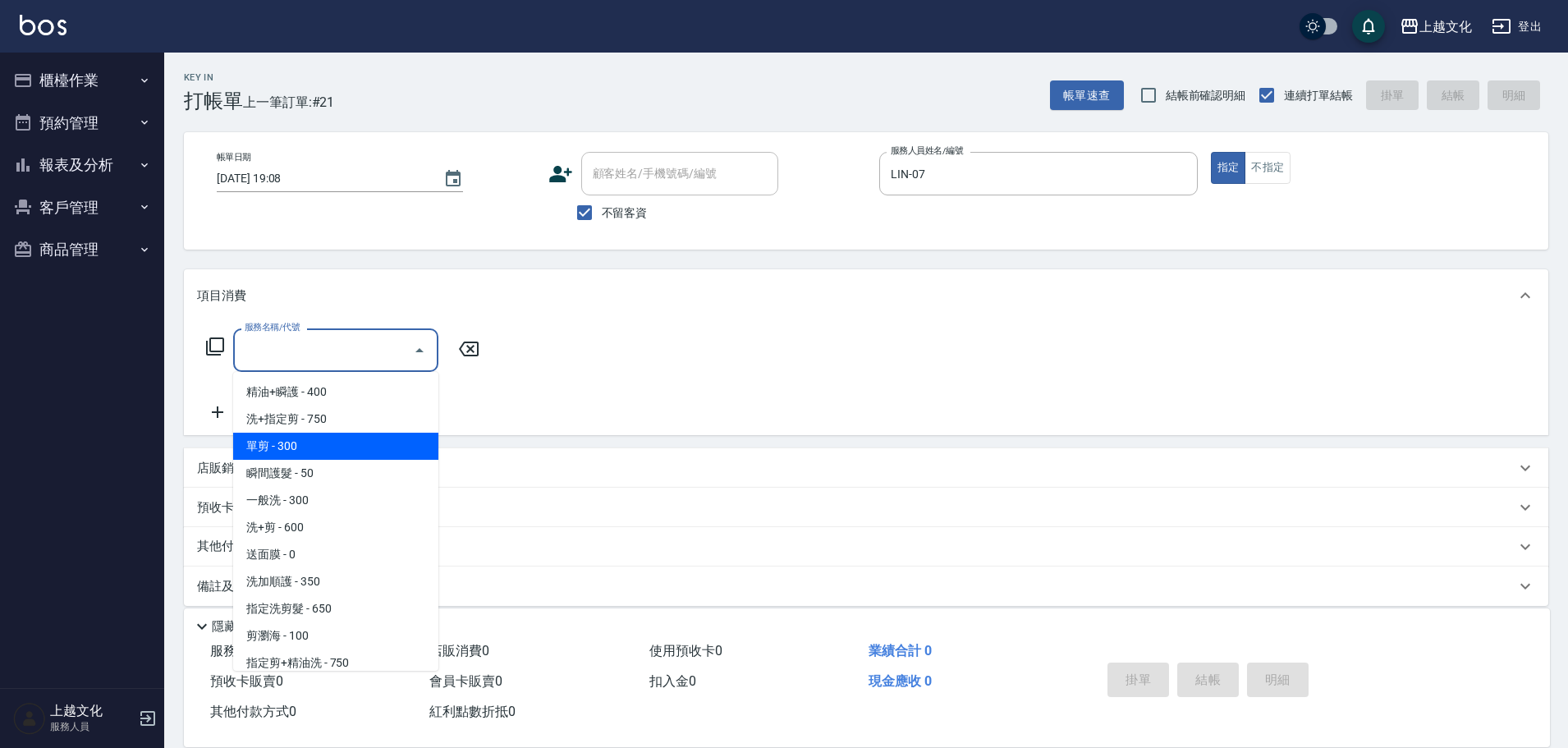
click at [310, 445] on span "單剪 - 300" at bounding box center [336, 446] width 205 height 27
type input "單剪(103)"
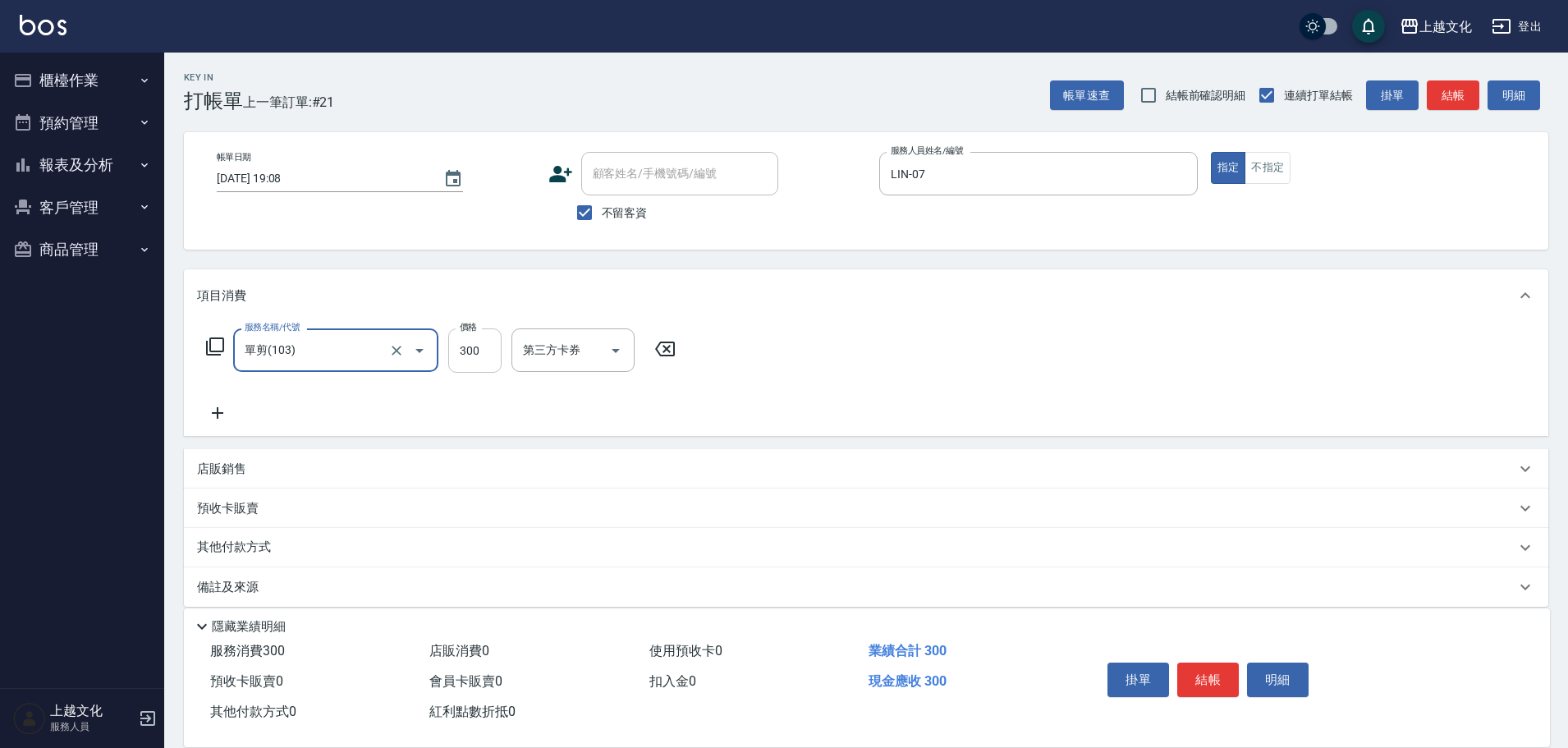
click at [477, 361] on input "300" at bounding box center [474, 350] width 53 height 45
click at [214, 411] on icon at bounding box center [218, 412] width 41 height 19
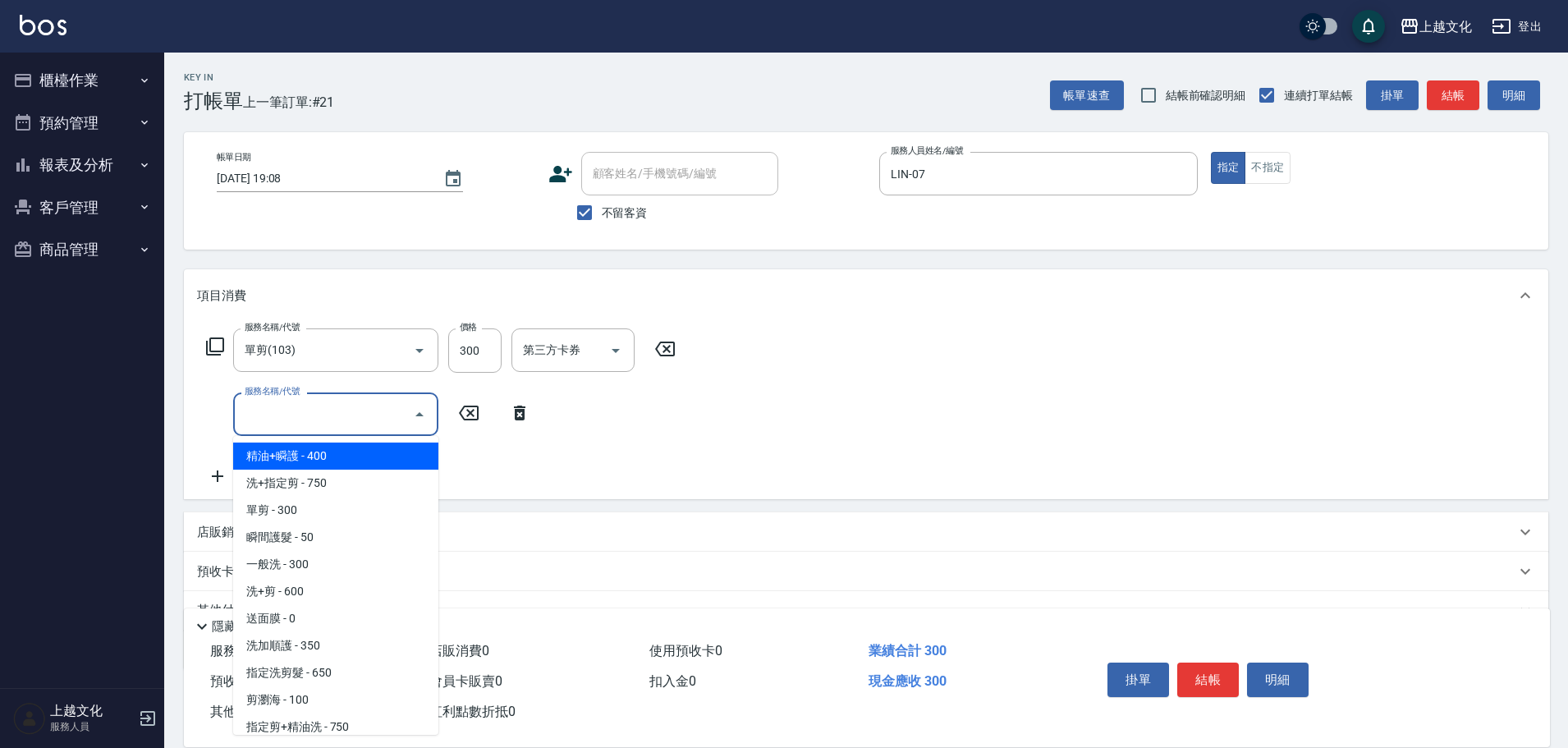
click at [290, 419] on input "服務名稱/代號" at bounding box center [323, 414] width 166 height 29
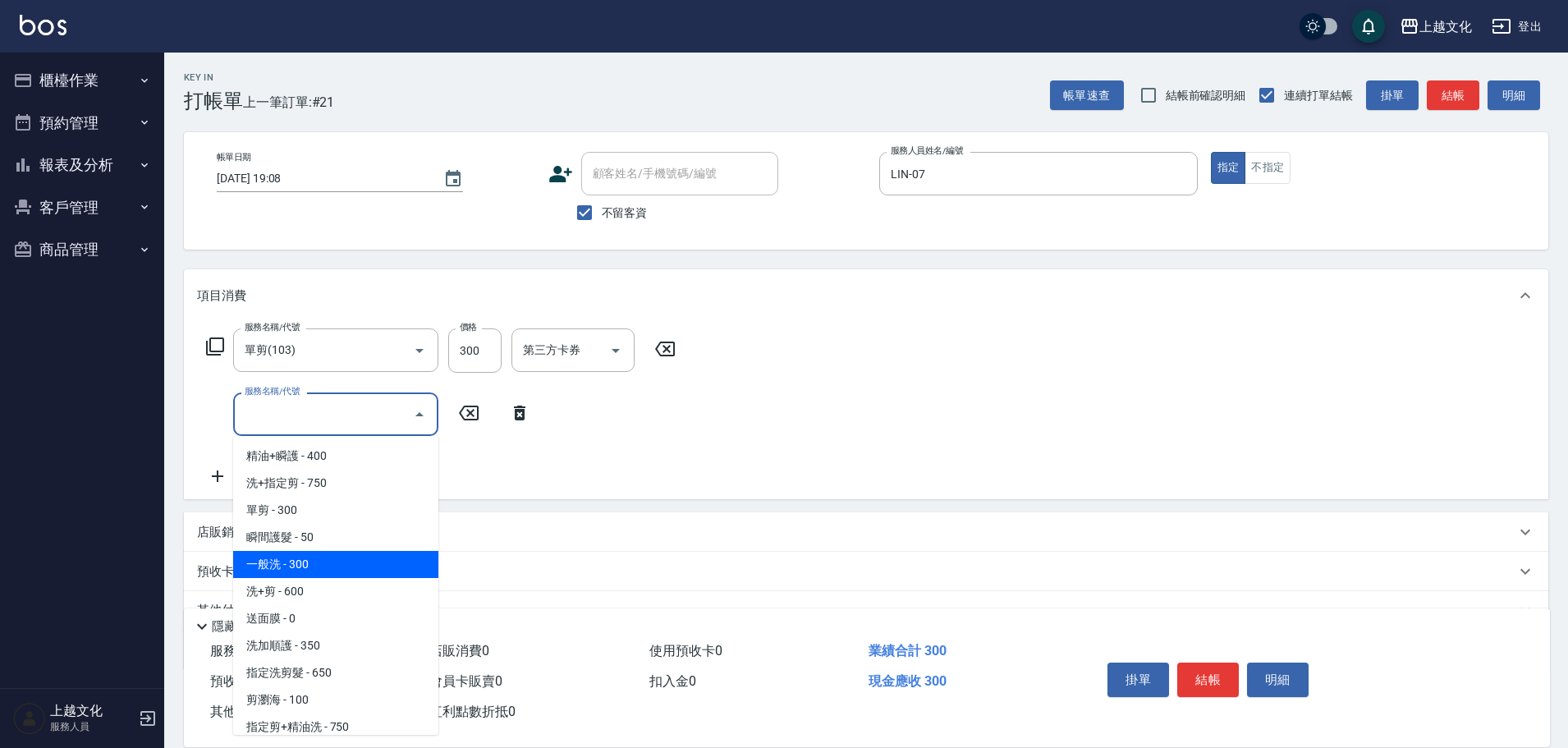
click at [311, 566] on span "一般洗 - 300" at bounding box center [336, 564] width 205 height 27
type input "一般洗(105)"
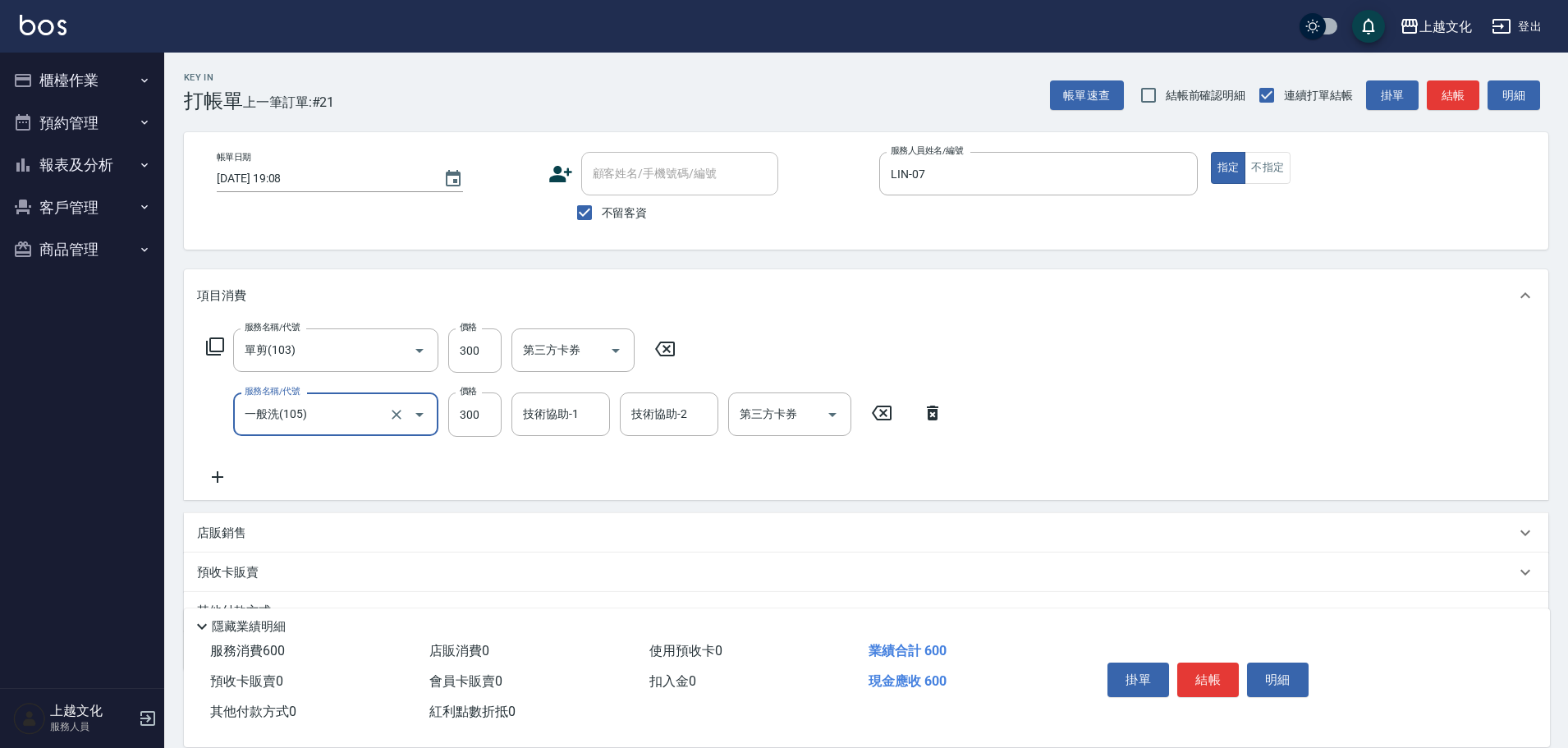
click at [674, 346] on icon at bounding box center [665, 348] width 19 height 15
click at [485, 420] on input "300" at bounding box center [474, 414] width 53 height 45
type input "400"
click at [576, 419] on input "技術協助-1" at bounding box center [560, 413] width 84 height 29
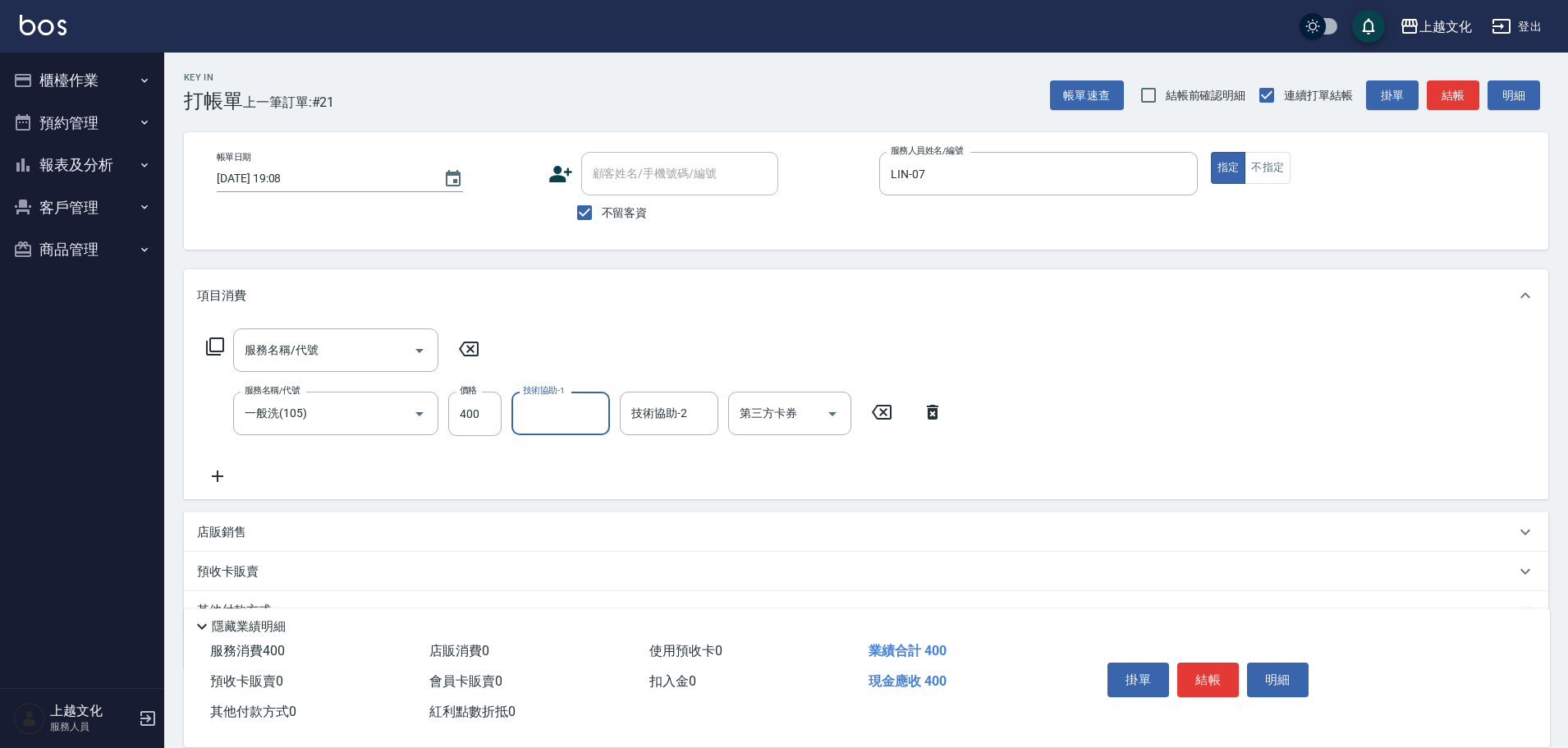
click at [572, 413] on input "技術協助-1" at bounding box center [560, 413] width 84 height 29
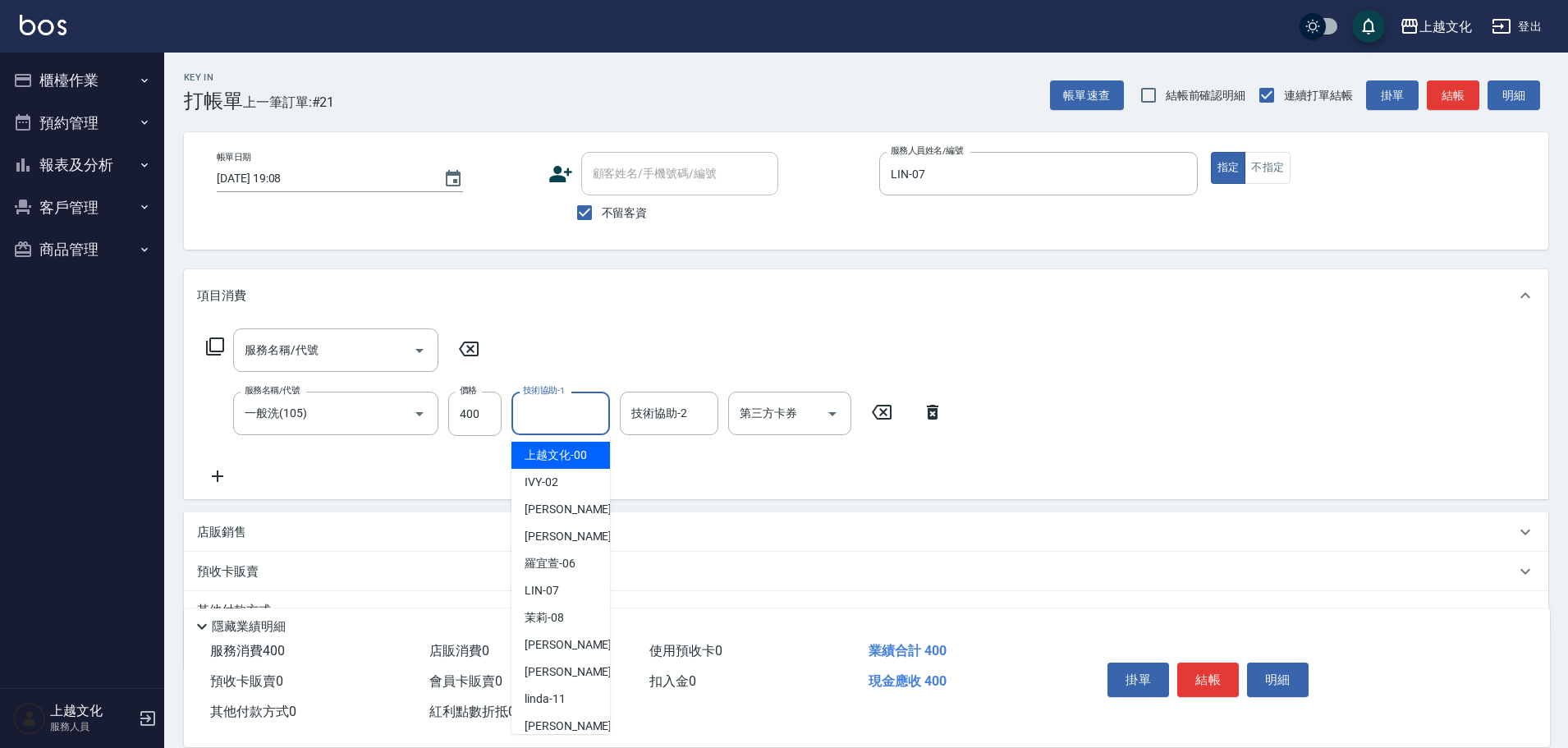
click at [576, 417] on input "技術協助-1" at bounding box center [560, 413] width 84 height 29
click at [571, 460] on span "上越文化 -00" at bounding box center [556, 455] width 62 height 17
type input "上越文化-00"
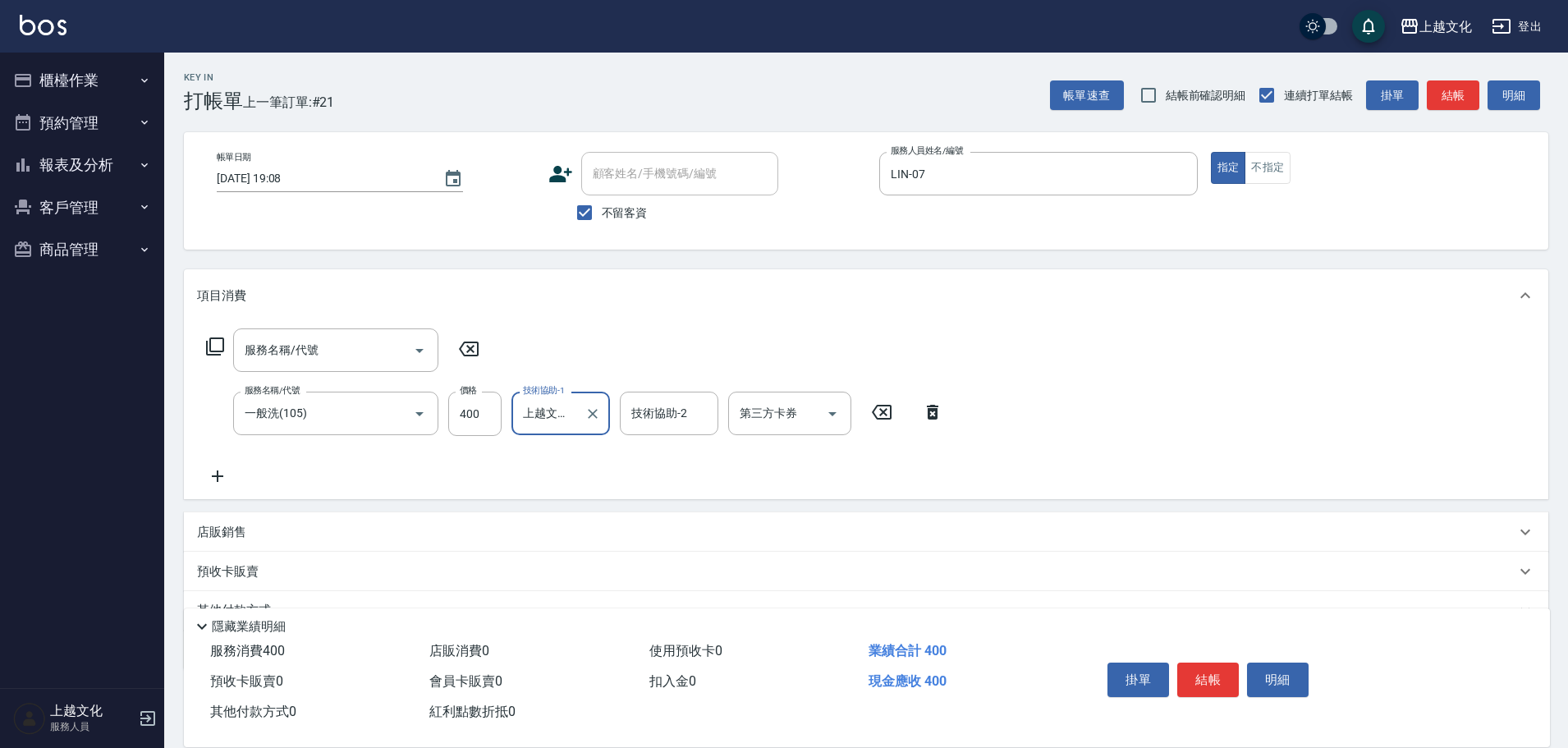
click at [1193, 666] on button "結帳" at bounding box center [1208, 680] width 62 height 35
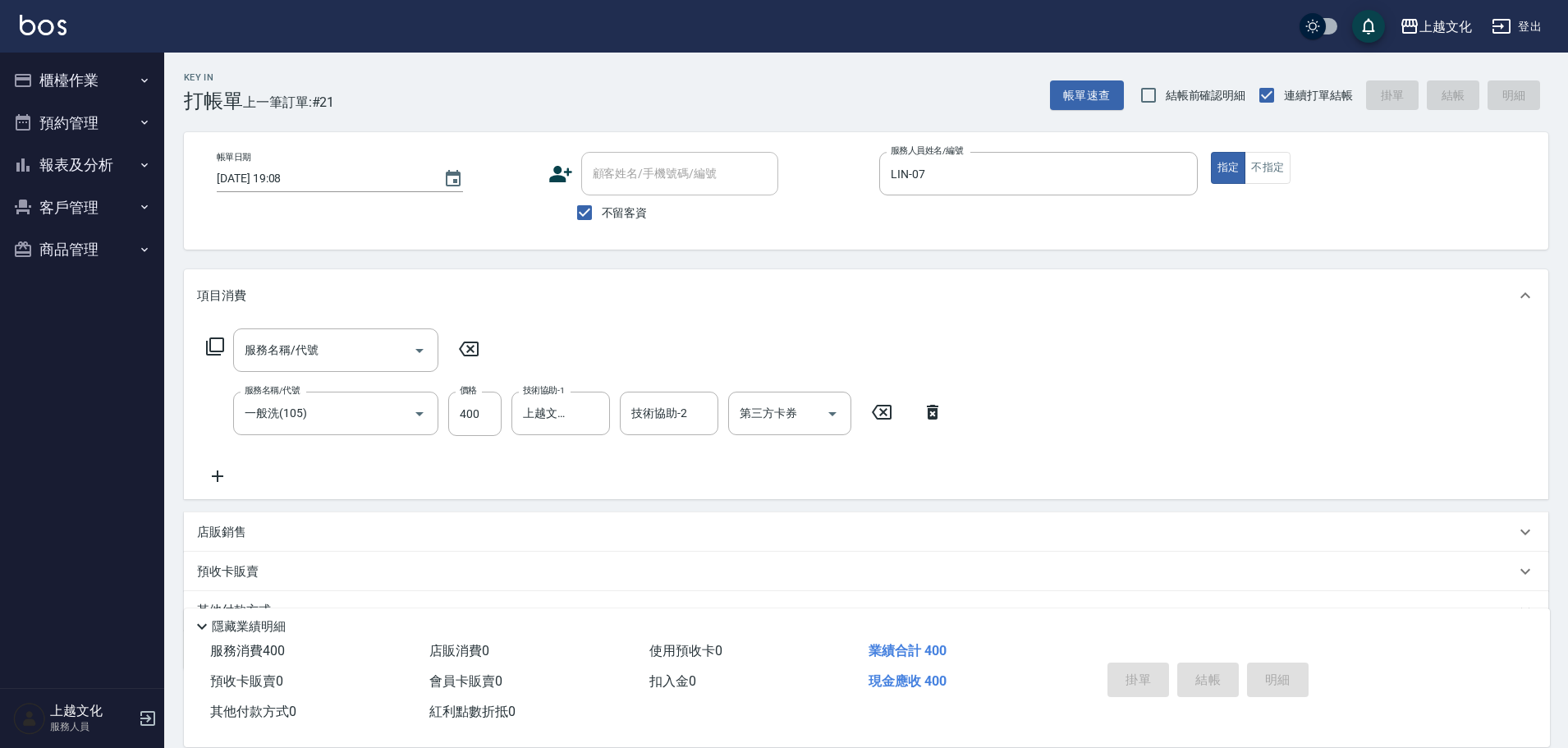
type input "[DATE] 19:09"
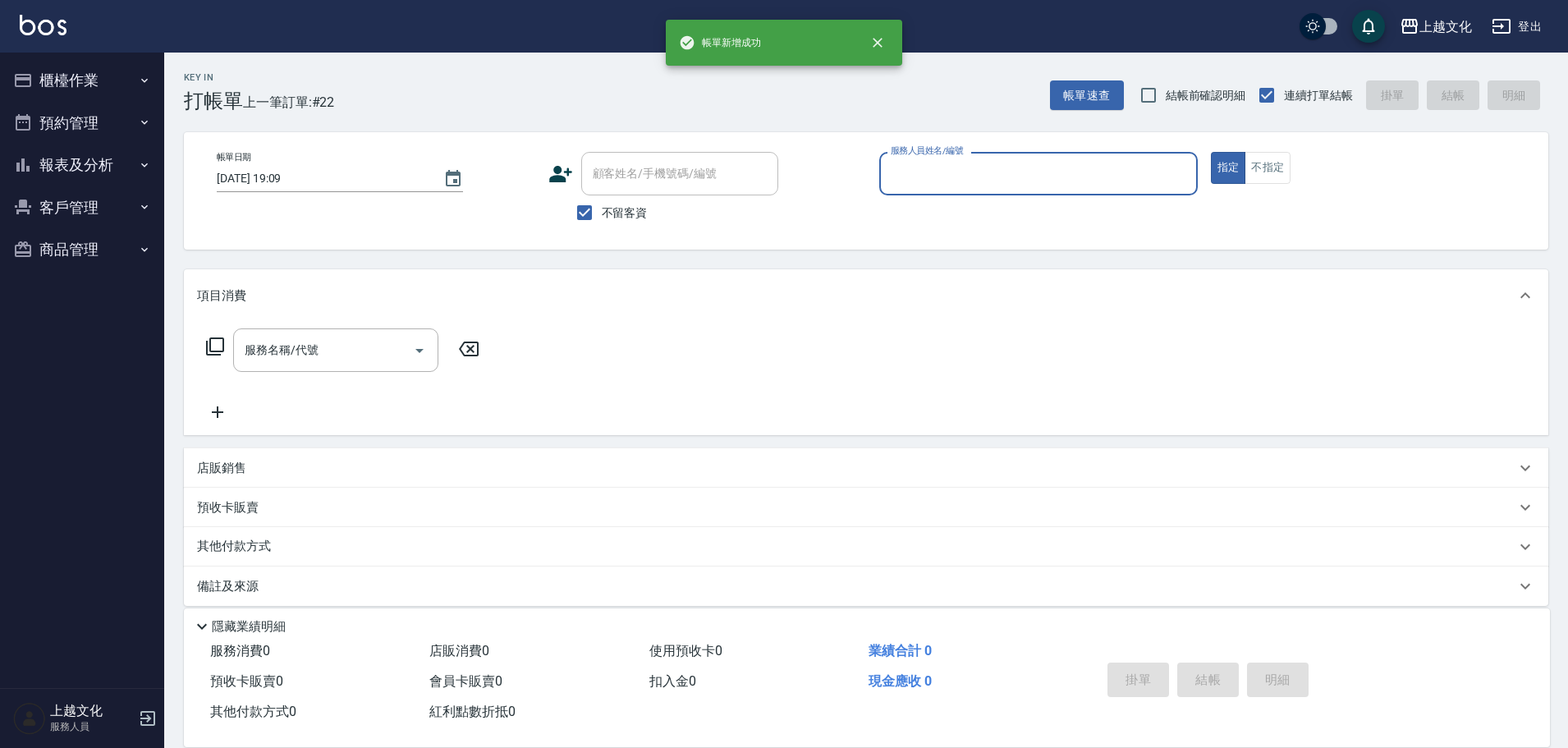
click at [1010, 179] on input "服務人員姓名/編號" at bounding box center [1039, 174] width 304 height 29
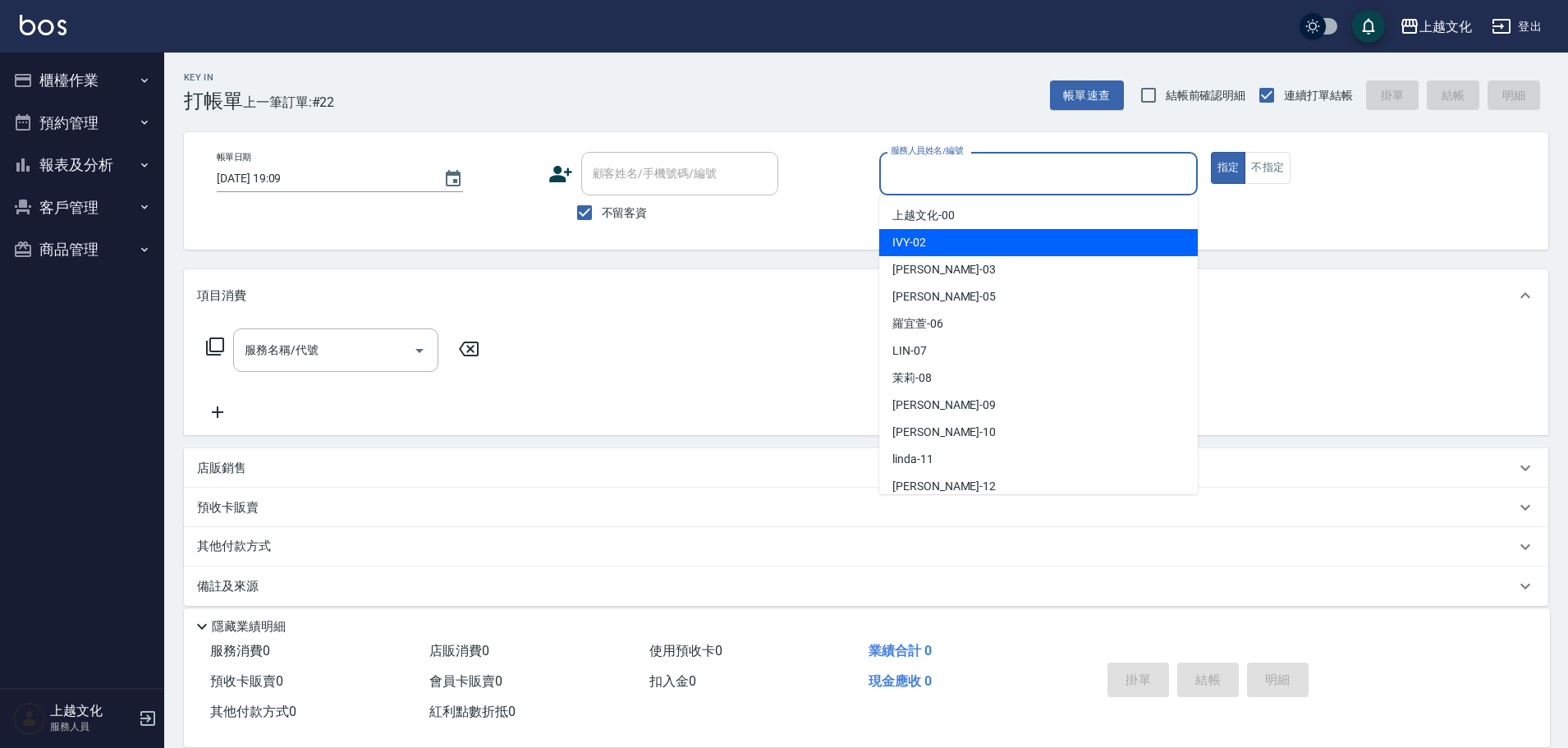
click at [964, 244] on div "IVY -02" at bounding box center [1038, 243] width 318 height 27
type input "IVY-02"
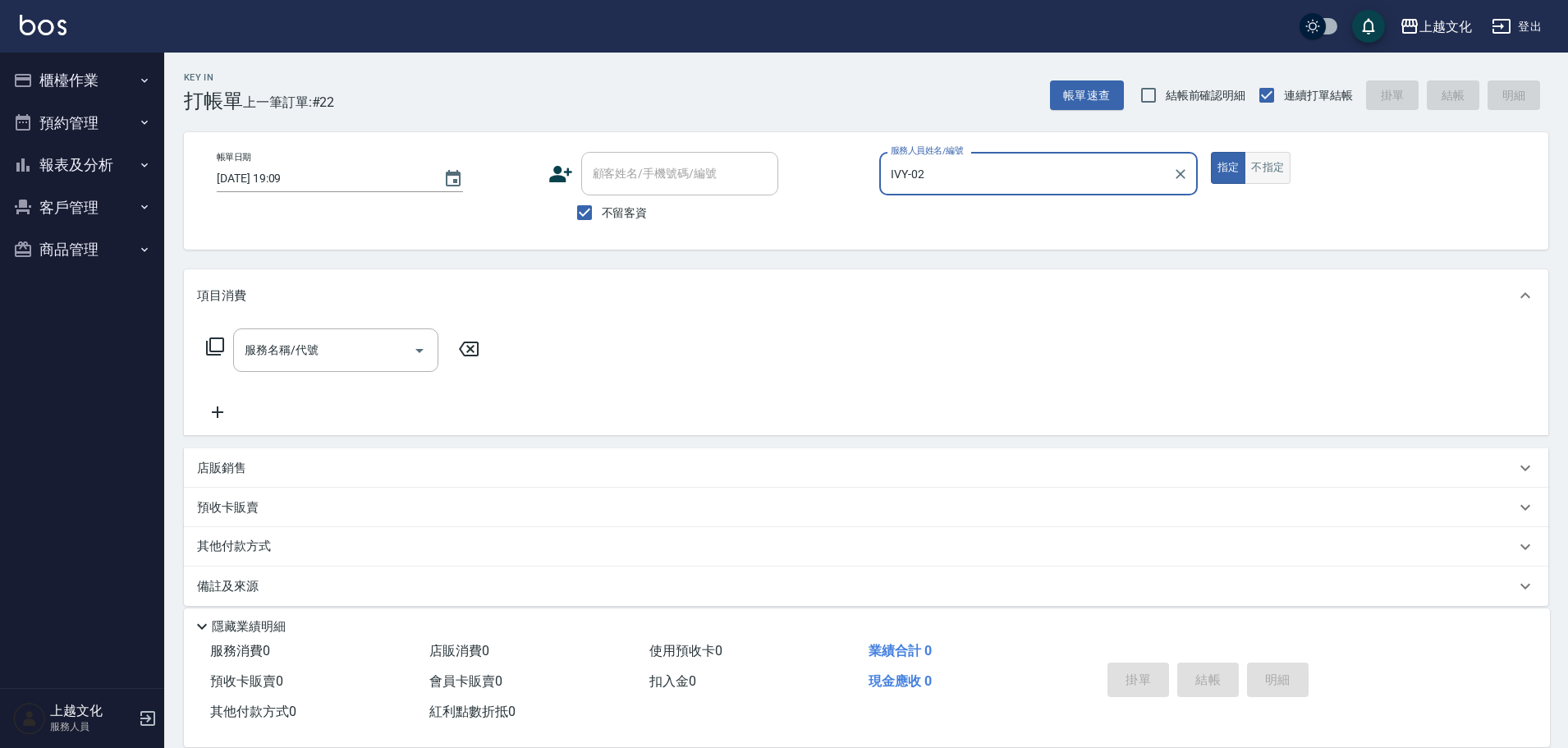
click at [1256, 162] on button "不指定" at bounding box center [1268, 167] width 46 height 32
drag, startPoint x: 286, startPoint y: 354, endPoint x: 293, endPoint y: 364, distance: 12.2
click at [286, 354] on input "服務名稱/代號" at bounding box center [323, 350] width 166 height 29
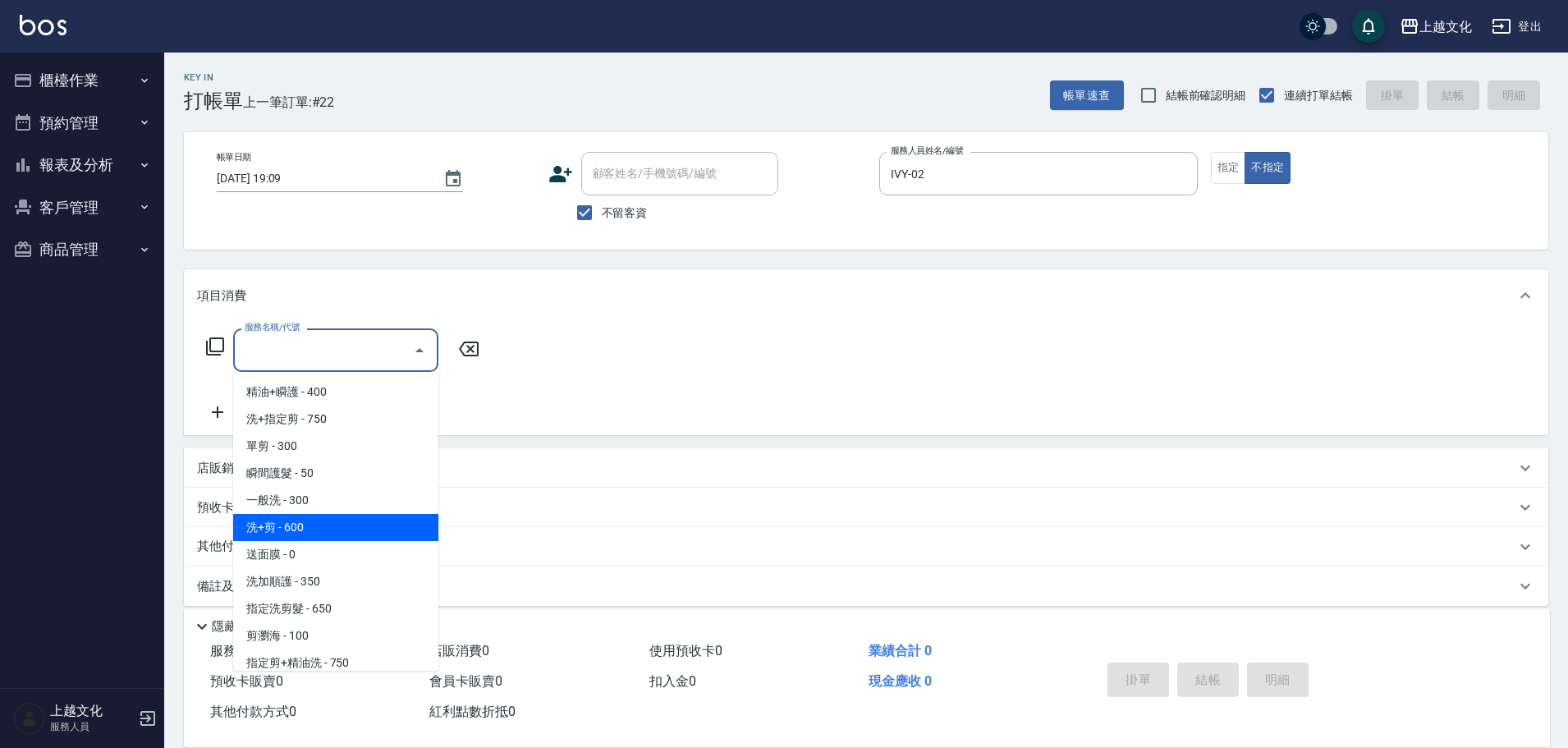
drag, startPoint x: 301, startPoint y: 528, endPoint x: 390, endPoint y: 449, distance: 119.0
click at [301, 525] on span "洗+剪 - 600" at bounding box center [336, 527] width 205 height 27
type input "洗+剪(108)"
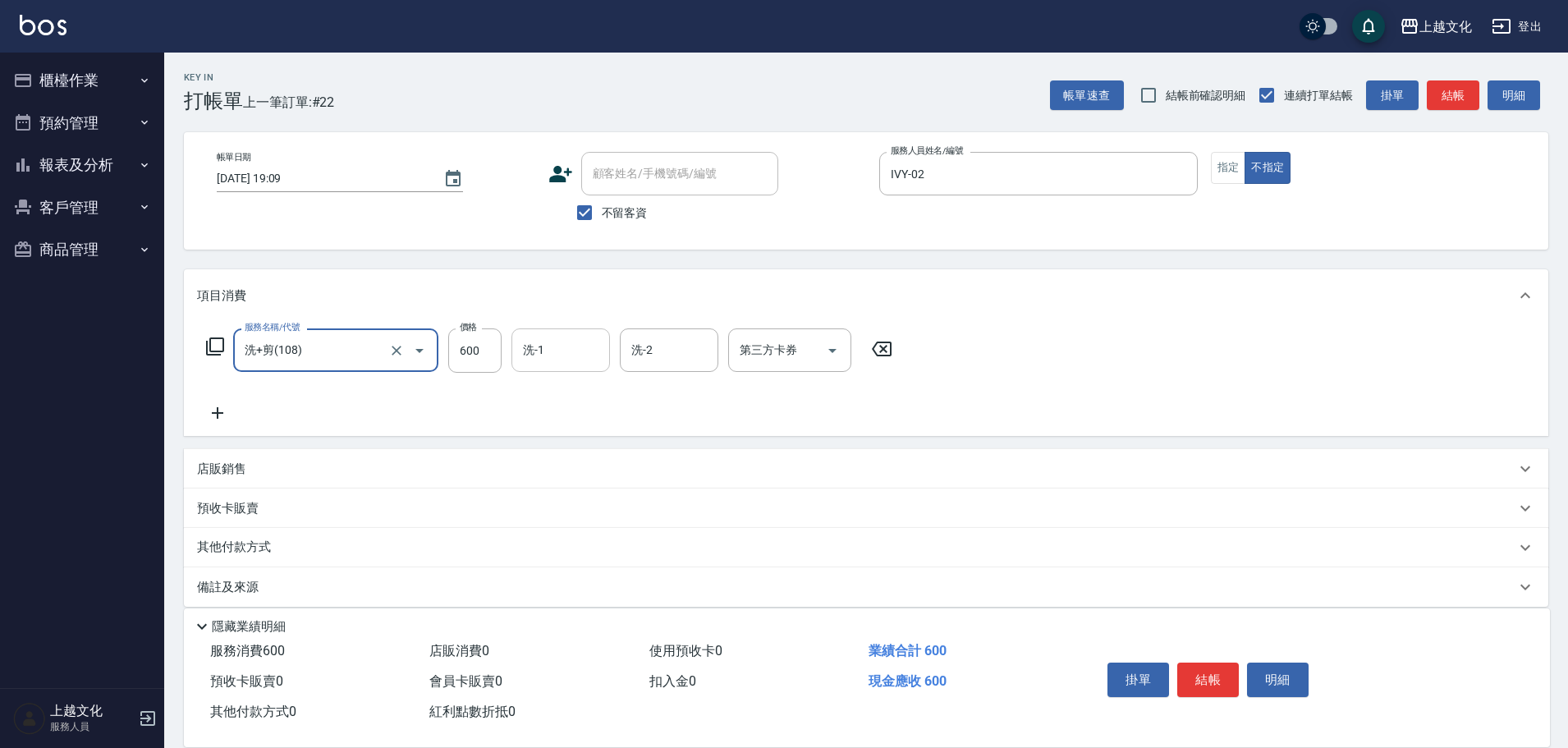
click at [561, 354] on input "洗-1" at bounding box center [560, 350] width 84 height 29
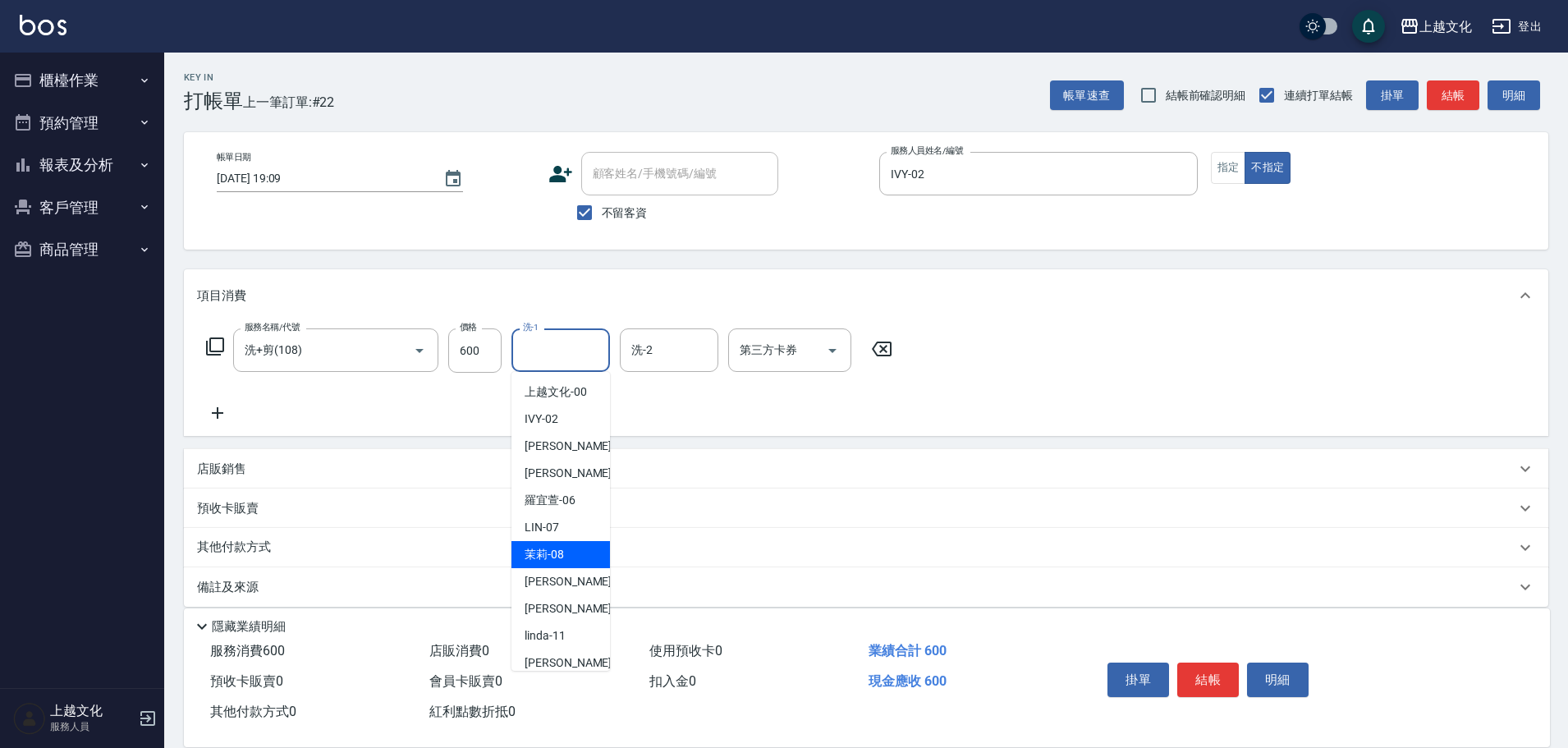
click at [546, 545] on div "茉莉 -08" at bounding box center [560, 554] width 99 height 27
type input "茉莉-08"
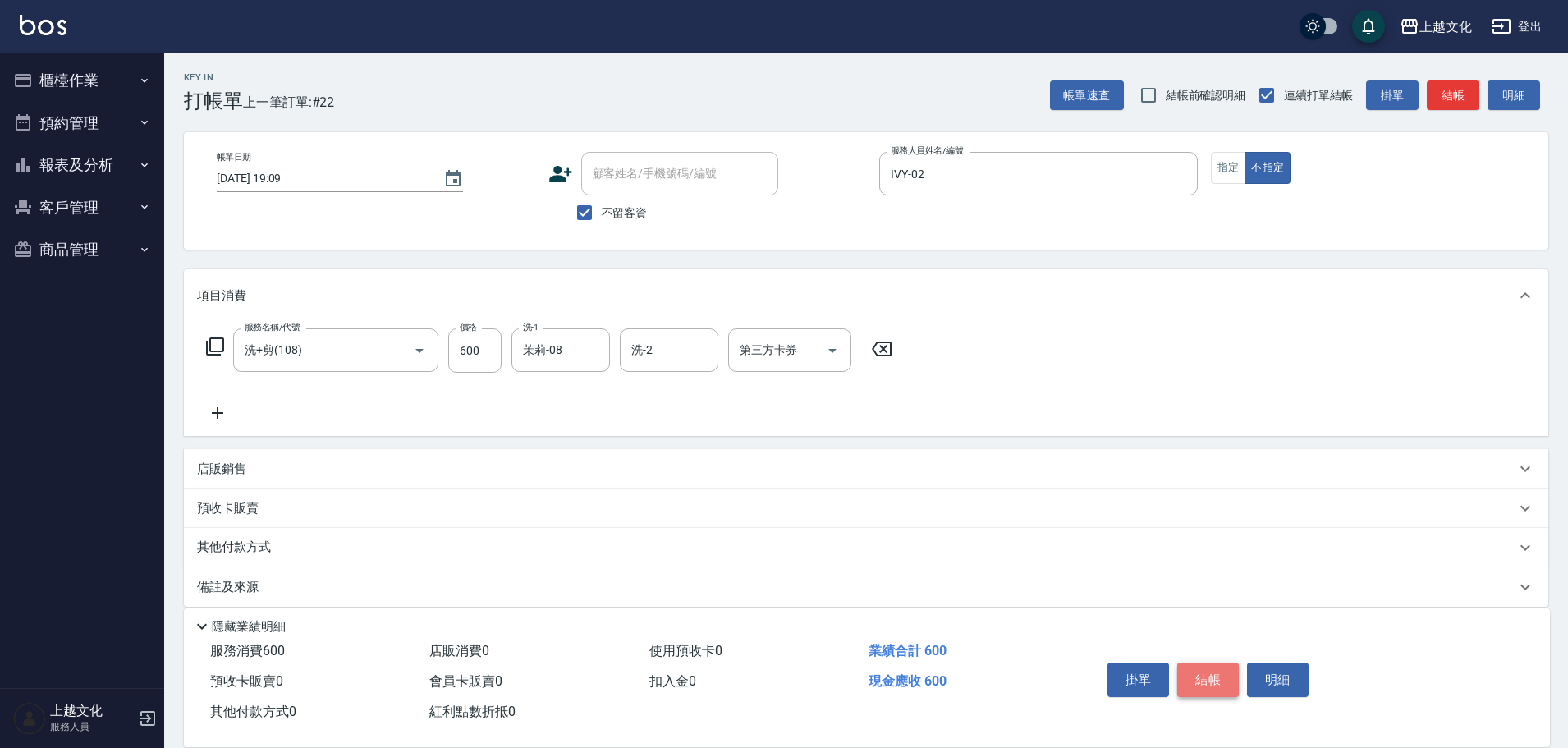
click at [1214, 678] on button "結帳" at bounding box center [1208, 680] width 62 height 35
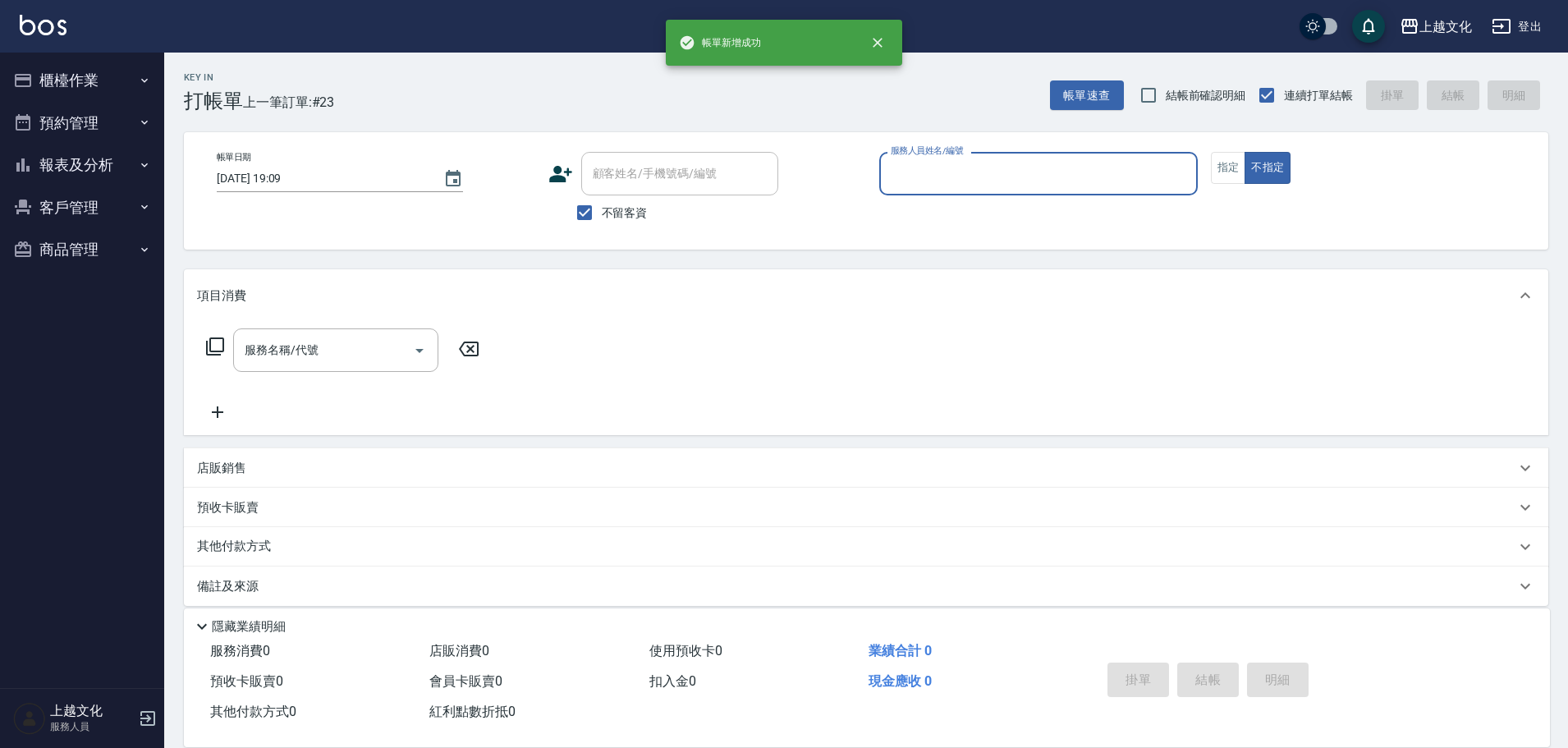
click at [1034, 181] on input "服務人員姓名/編號" at bounding box center [1039, 174] width 304 height 29
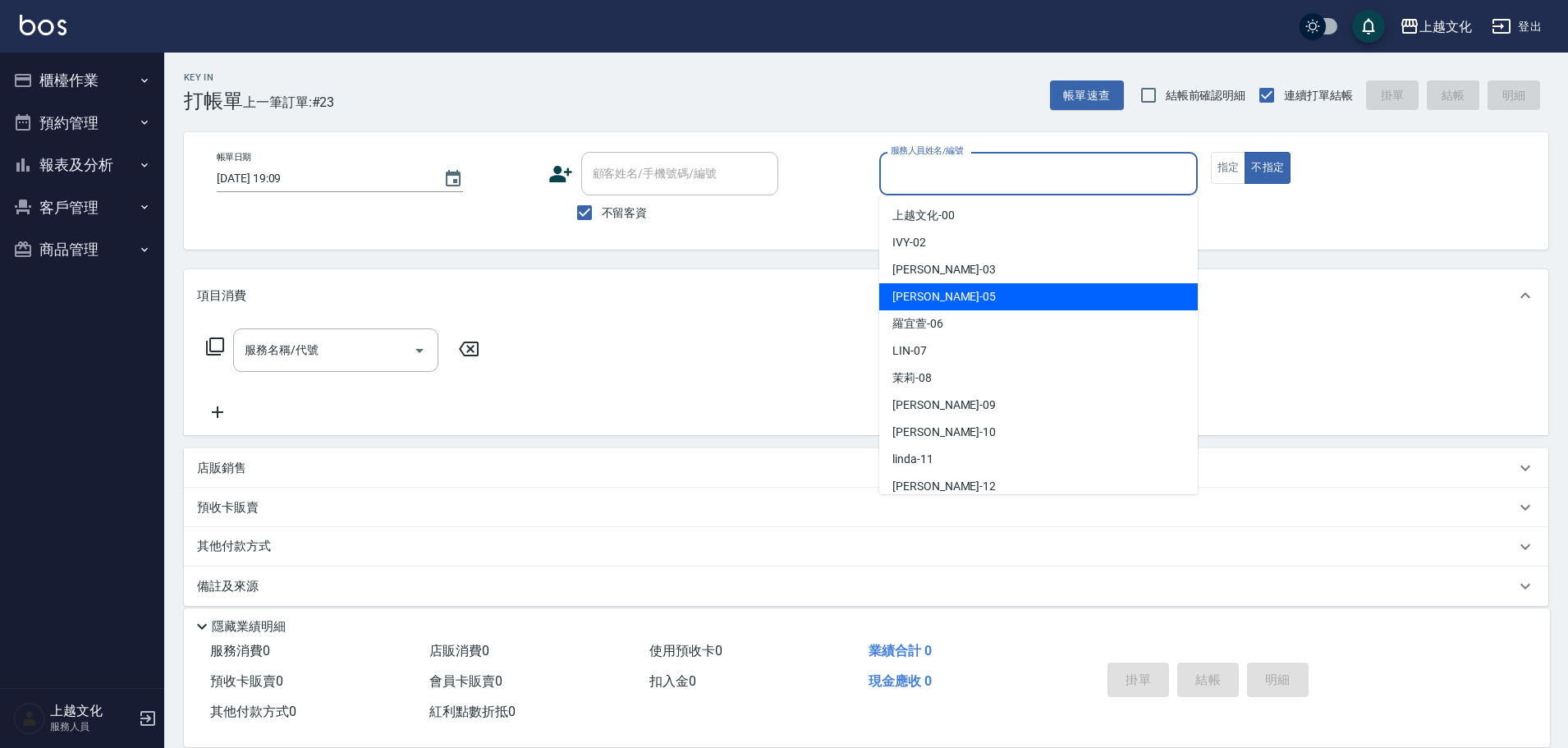
click at [971, 297] on div "[PERSON_NAME] -05" at bounding box center [1038, 297] width 318 height 27
type input "EMILY-05"
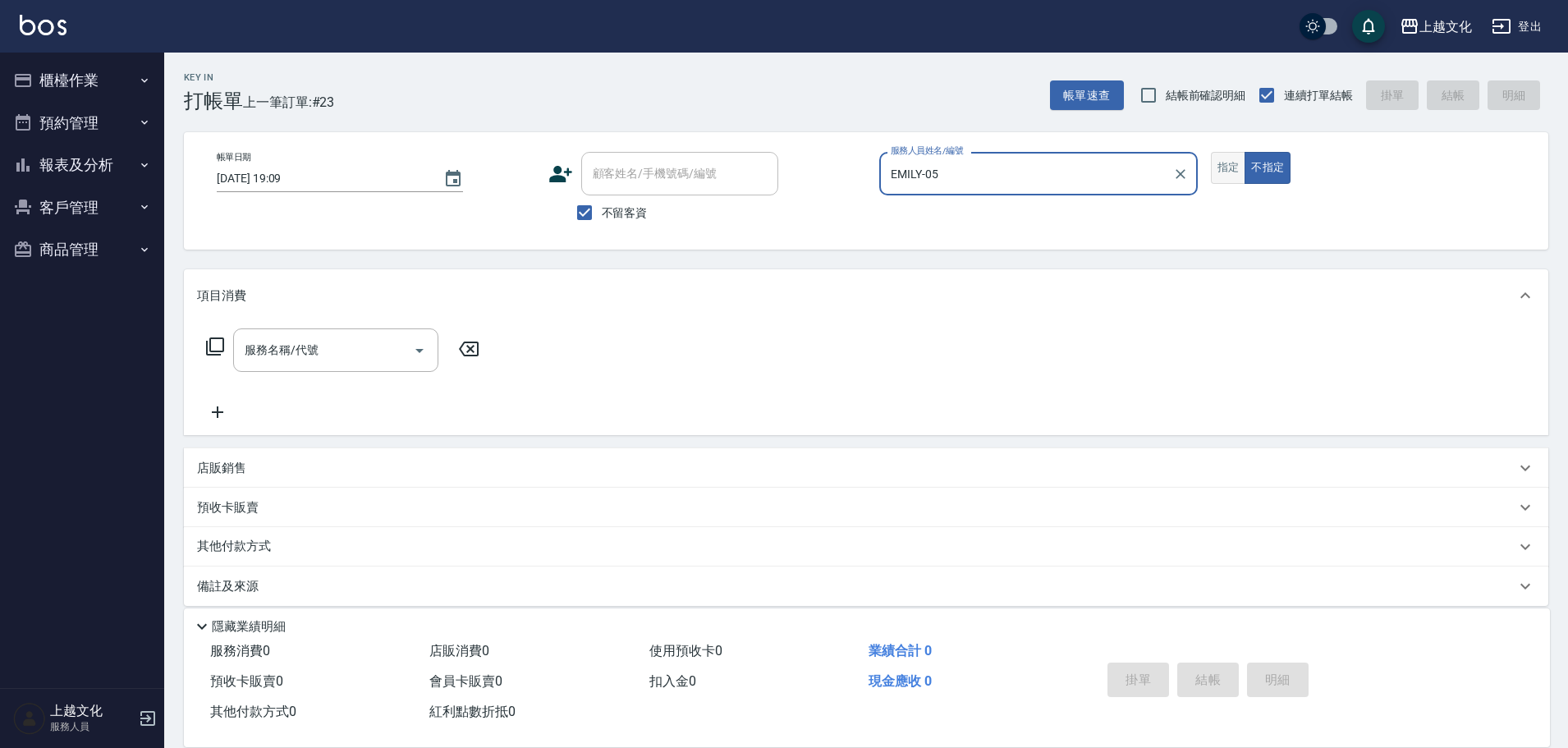
click at [1233, 165] on button "指定" at bounding box center [1228, 167] width 35 height 32
drag, startPoint x: 360, startPoint y: 348, endPoint x: 360, endPoint y: 357, distance: 9.0
click at [360, 354] on input "服務名稱/代號" at bounding box center [323, 350] width 166 height 29
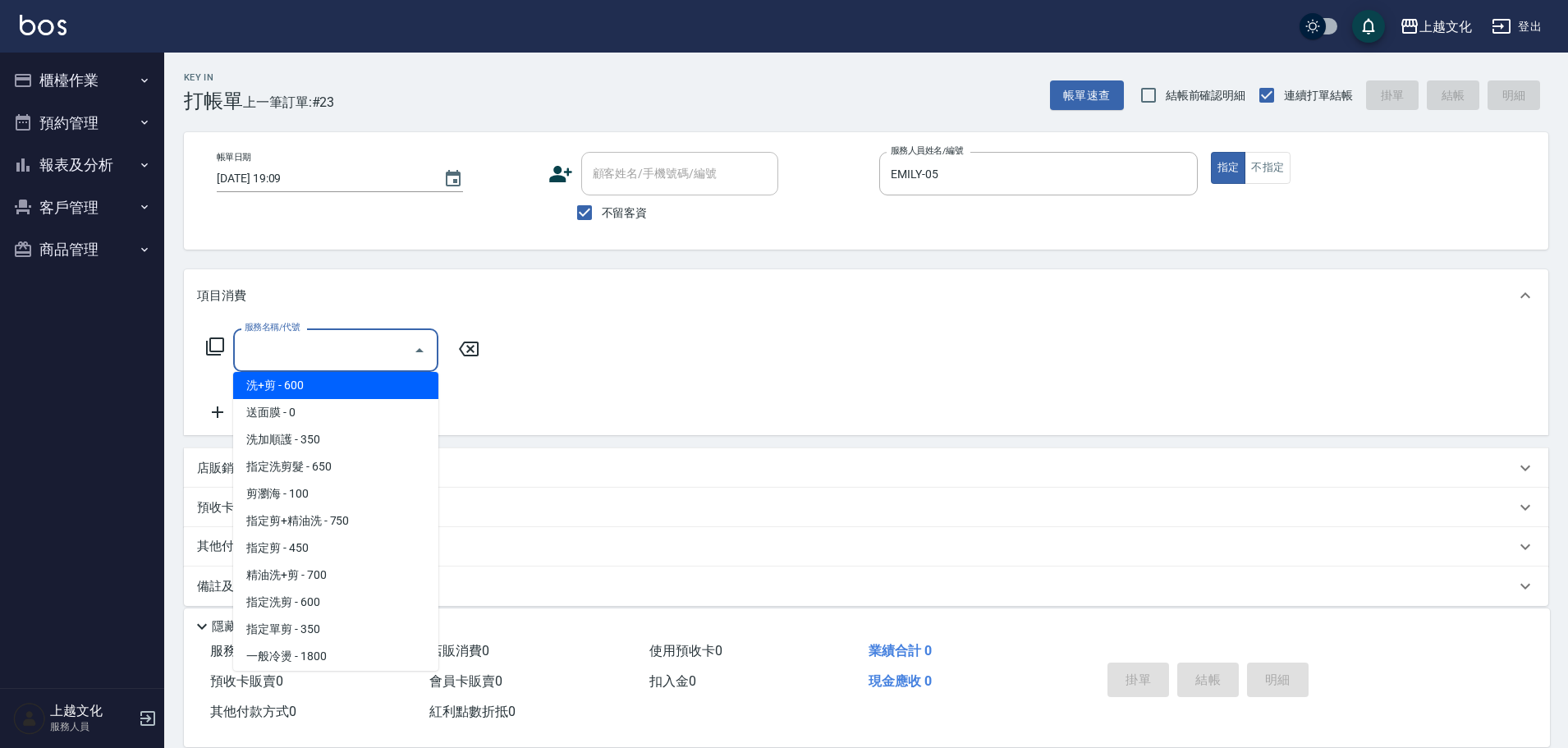
scroll to position [165, 0]
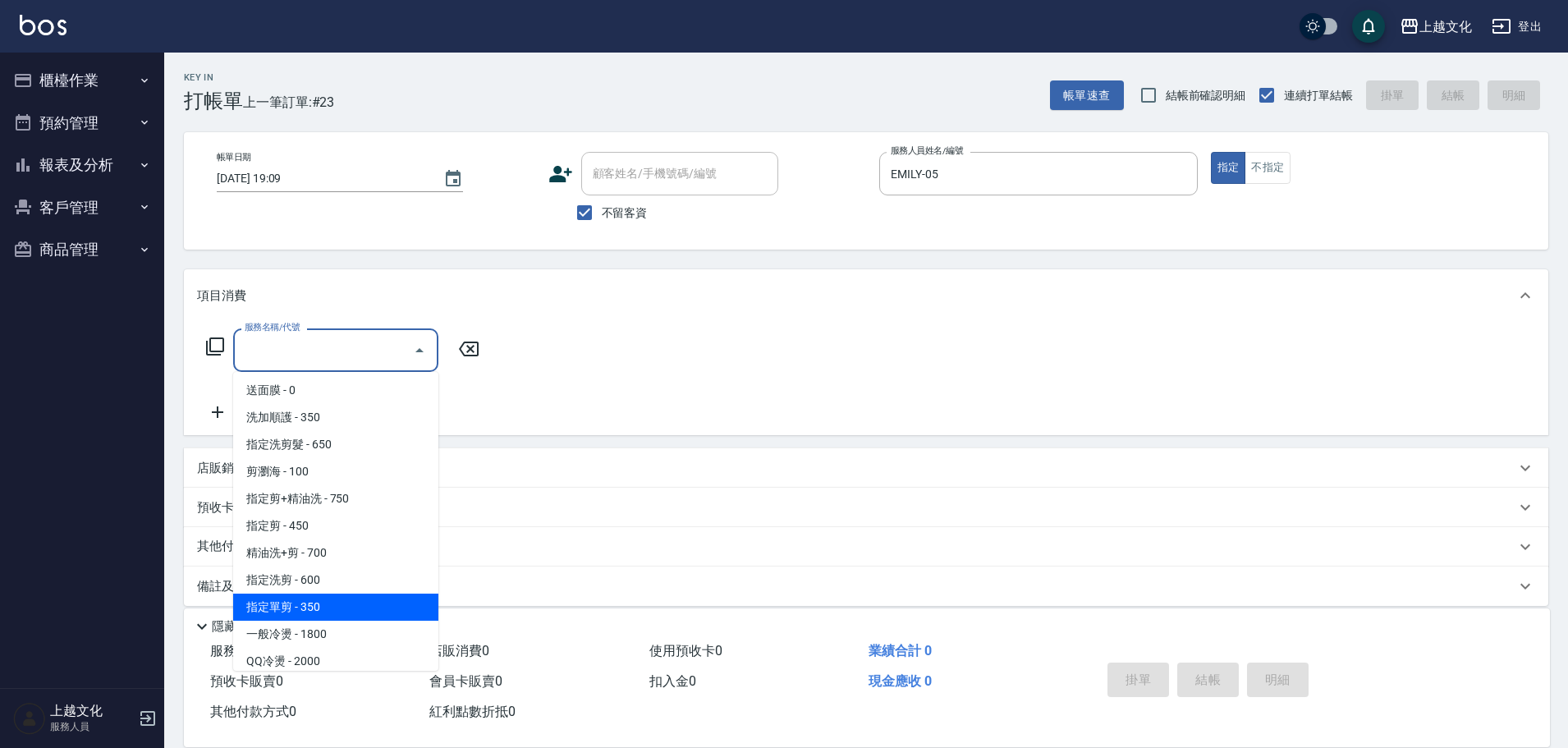
click at [333, 605] on span "指定單剪 - 350" at bounding box center [336, 607] width 205 height 27
type input "指定單剪(209)"
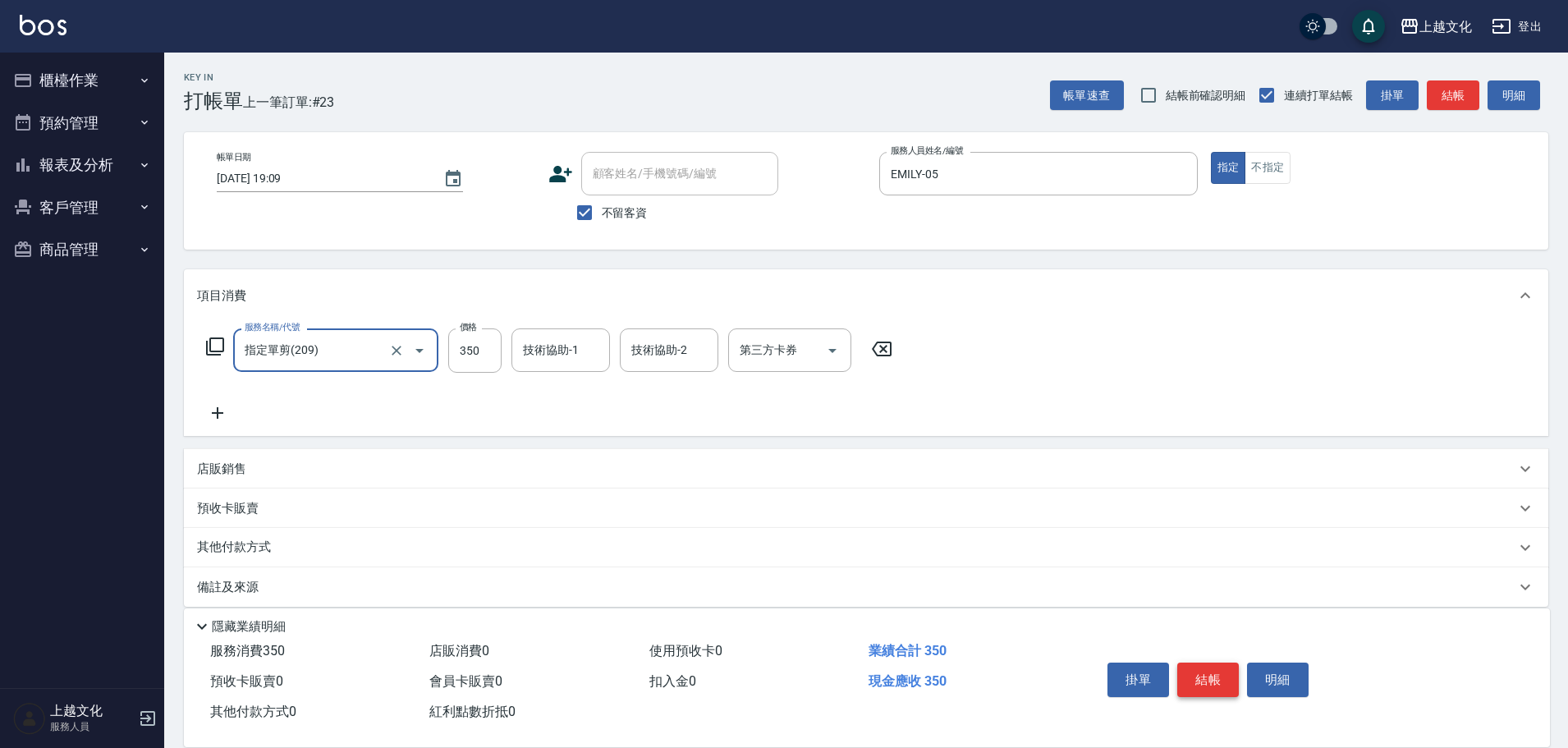
click at [1192, 673] on button "結帳" at bounding box center [1208, 680] width 62 height 35
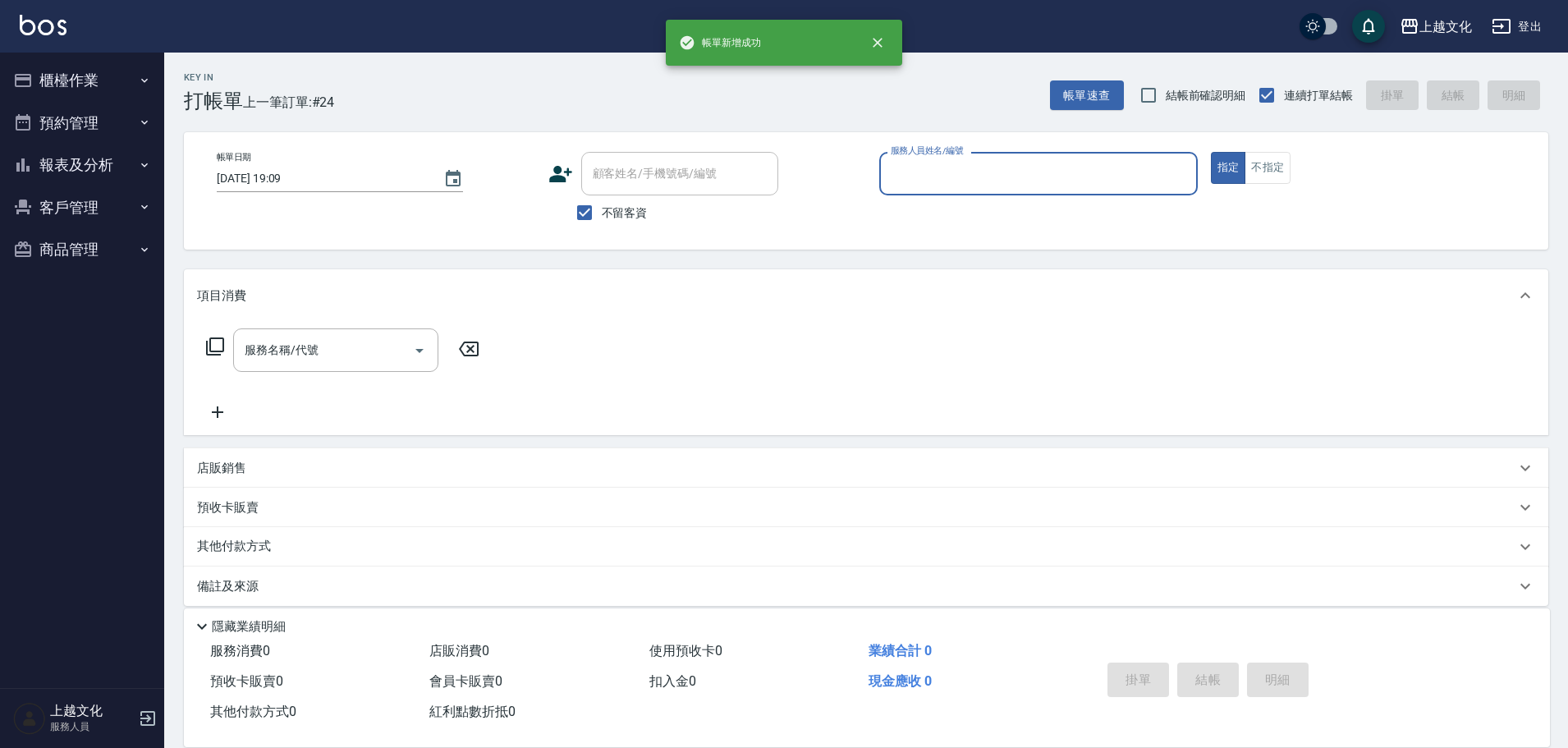
click at [1092, 164] on input "服務人員姓名/編號" at bounding box center [1039, 174] width 304 height 29
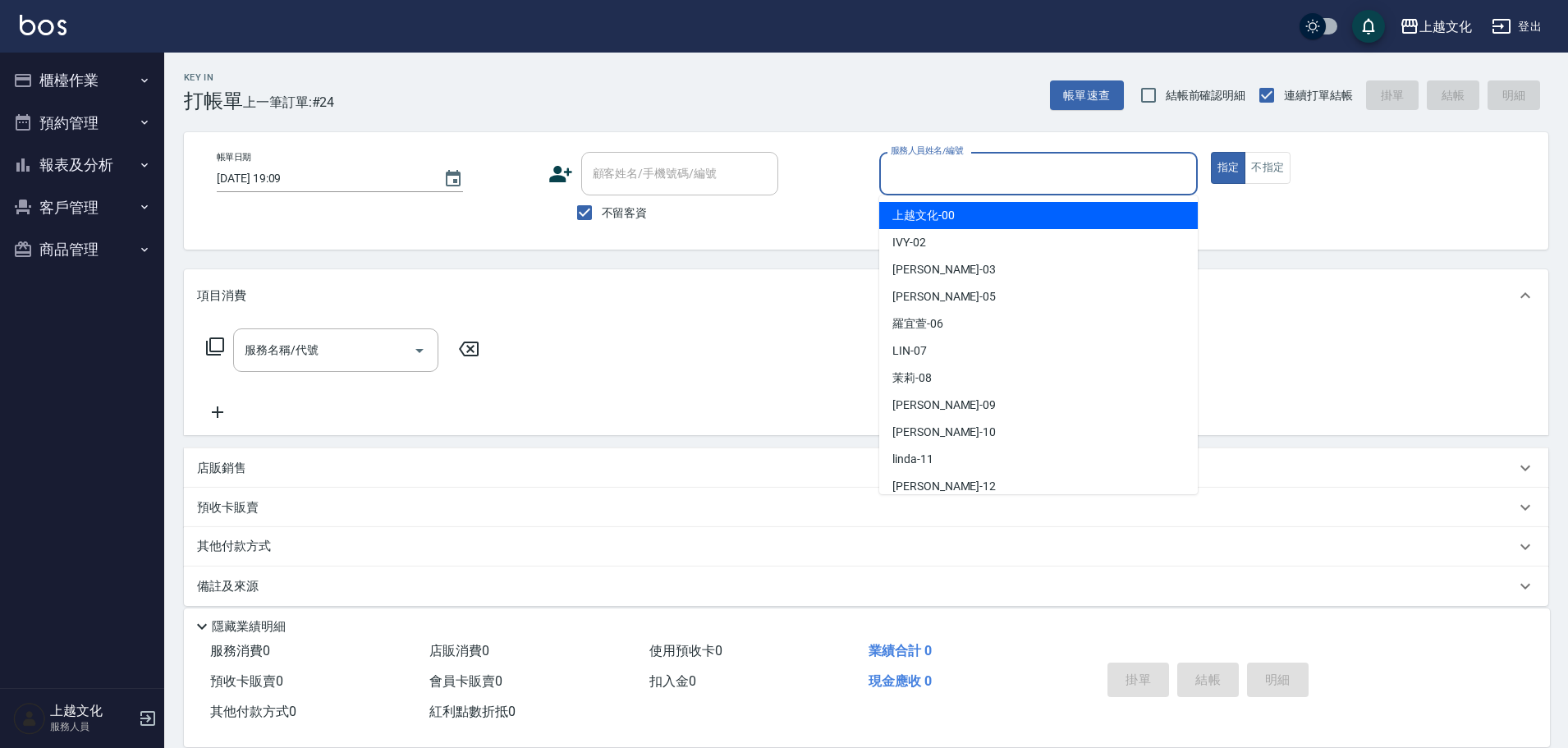
click at [1092, 164] on input "服務人員姓名/編號" at bounding box center [1039, 174] width 304 height 29
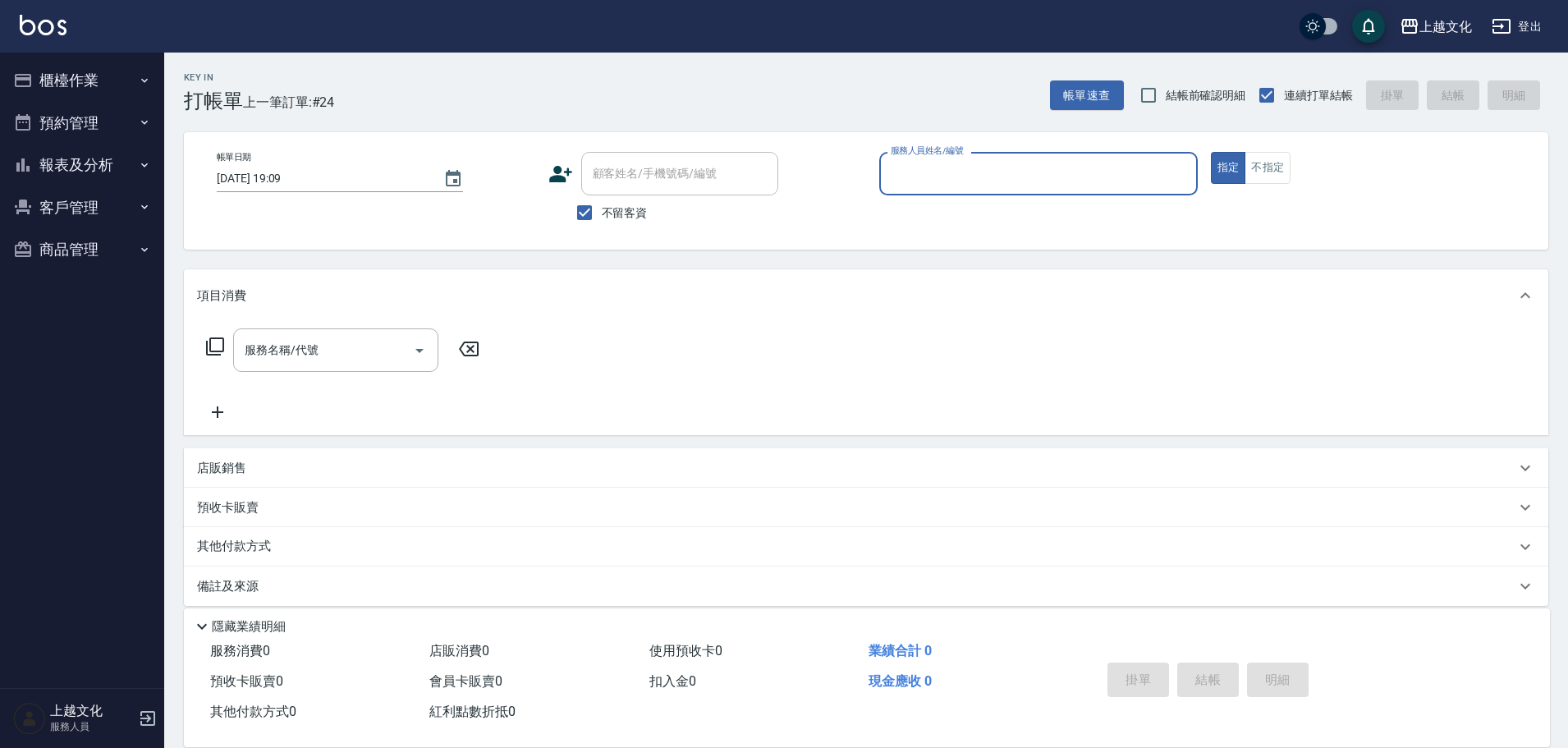
click at [1090, 185] on input "服務人員姓名/編號" at bounding box center [1039, 174] width 304 height 29
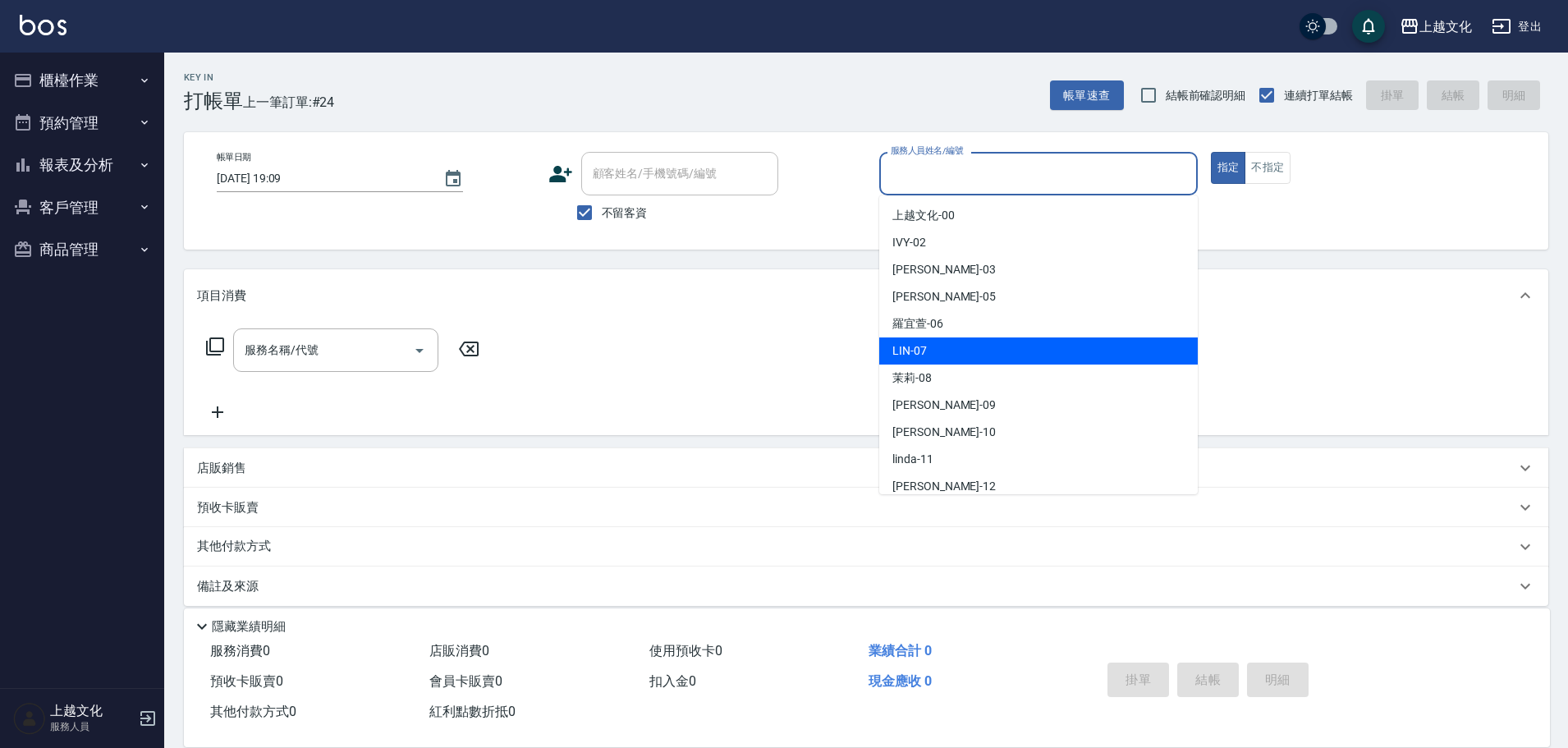
click at [978, 348] on div "LIN -07" at bounding box center [1038, 351] width 318 height 27
click at [978, 348] on div "服務名稱/代號 服務名稱/代號" at bounding box center [866, 378] width 1365 height 113
type input "LIN-07"
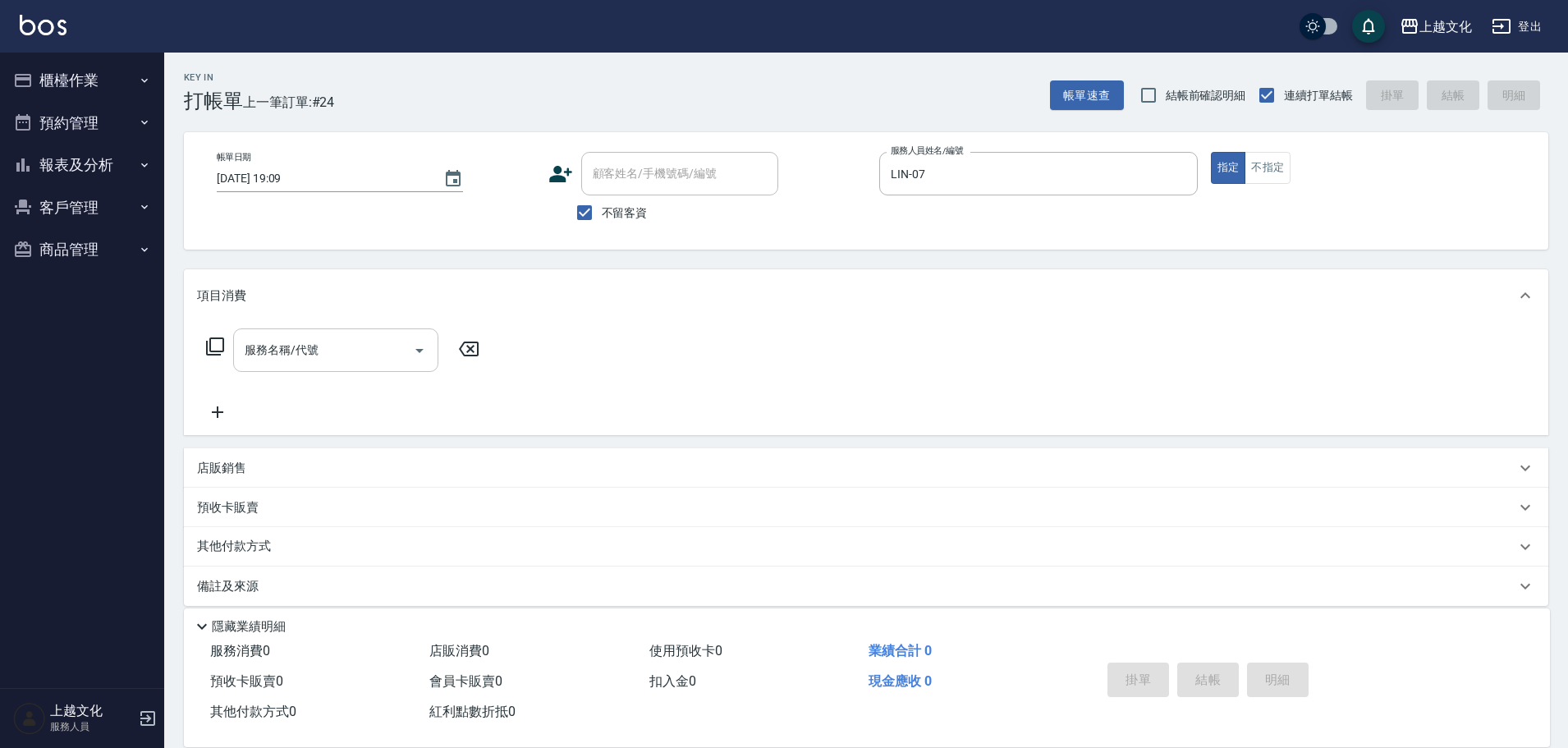
click at [328, 357] on input "服務名稱/代號" at bounding box center [323, 350] width 166 height 29
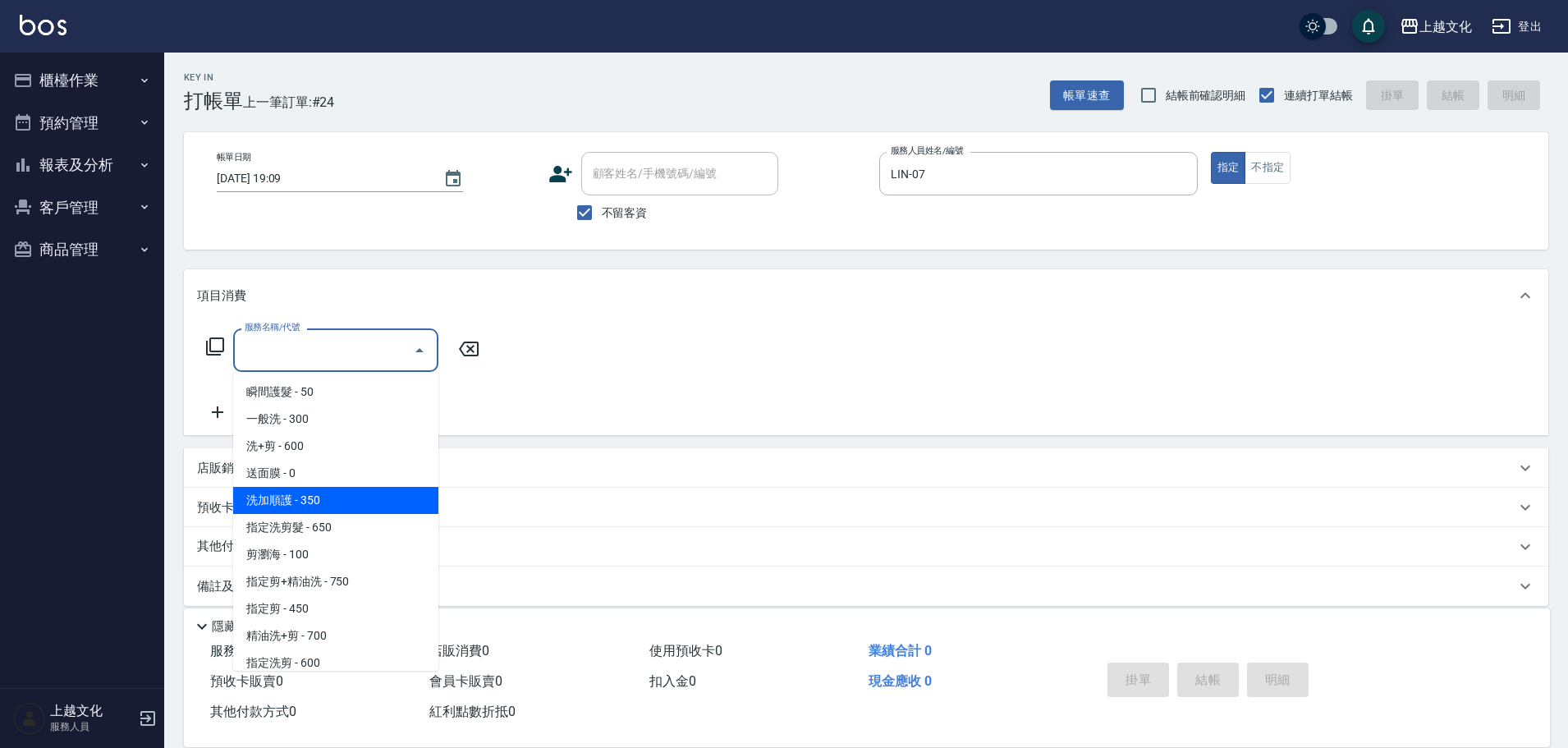
scroll to position [82, 0]
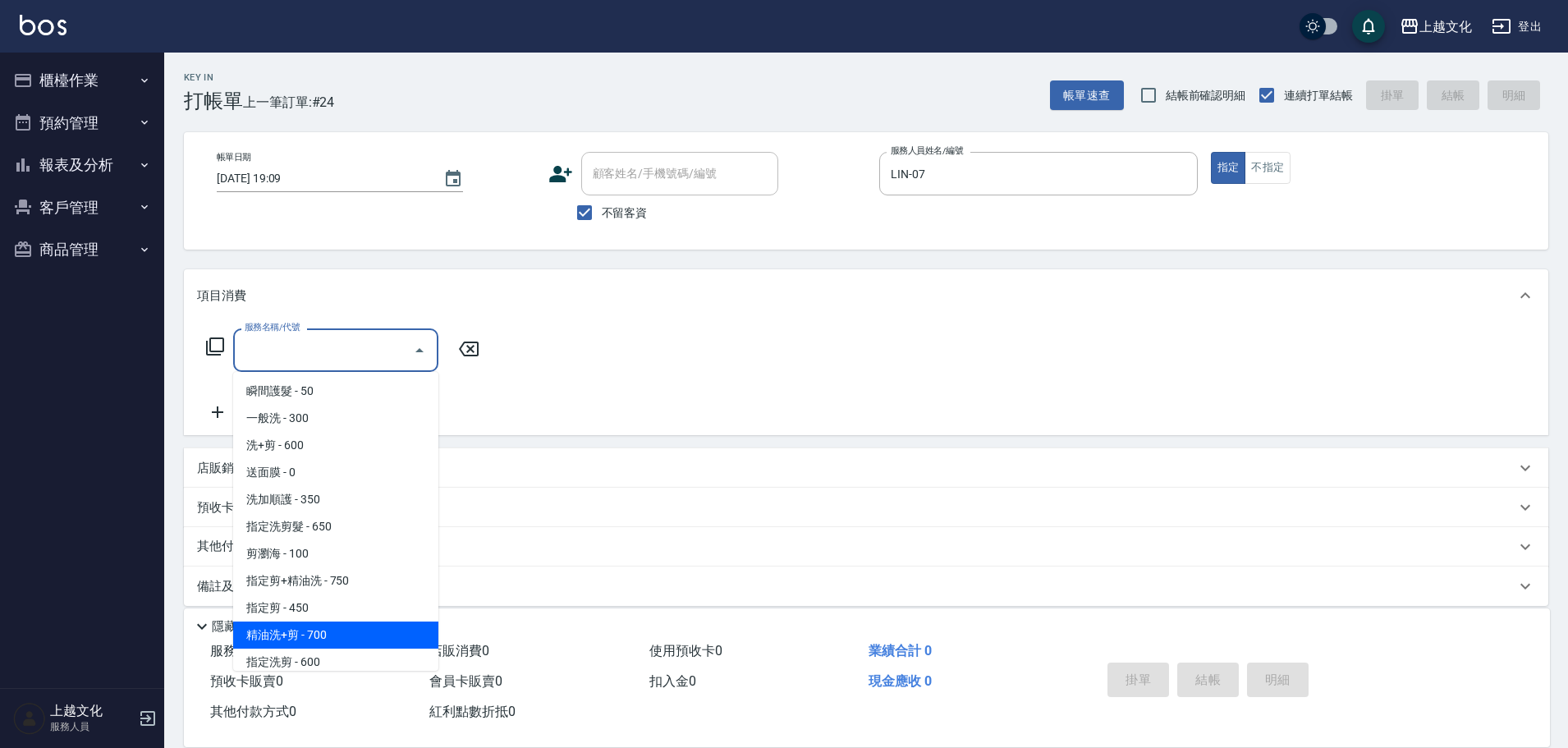
click at [317, 631] on span "精油洗+剪 - 700" at bounding box center [336, 635] width 205 height 27
type input "精油洗+剪(207)"
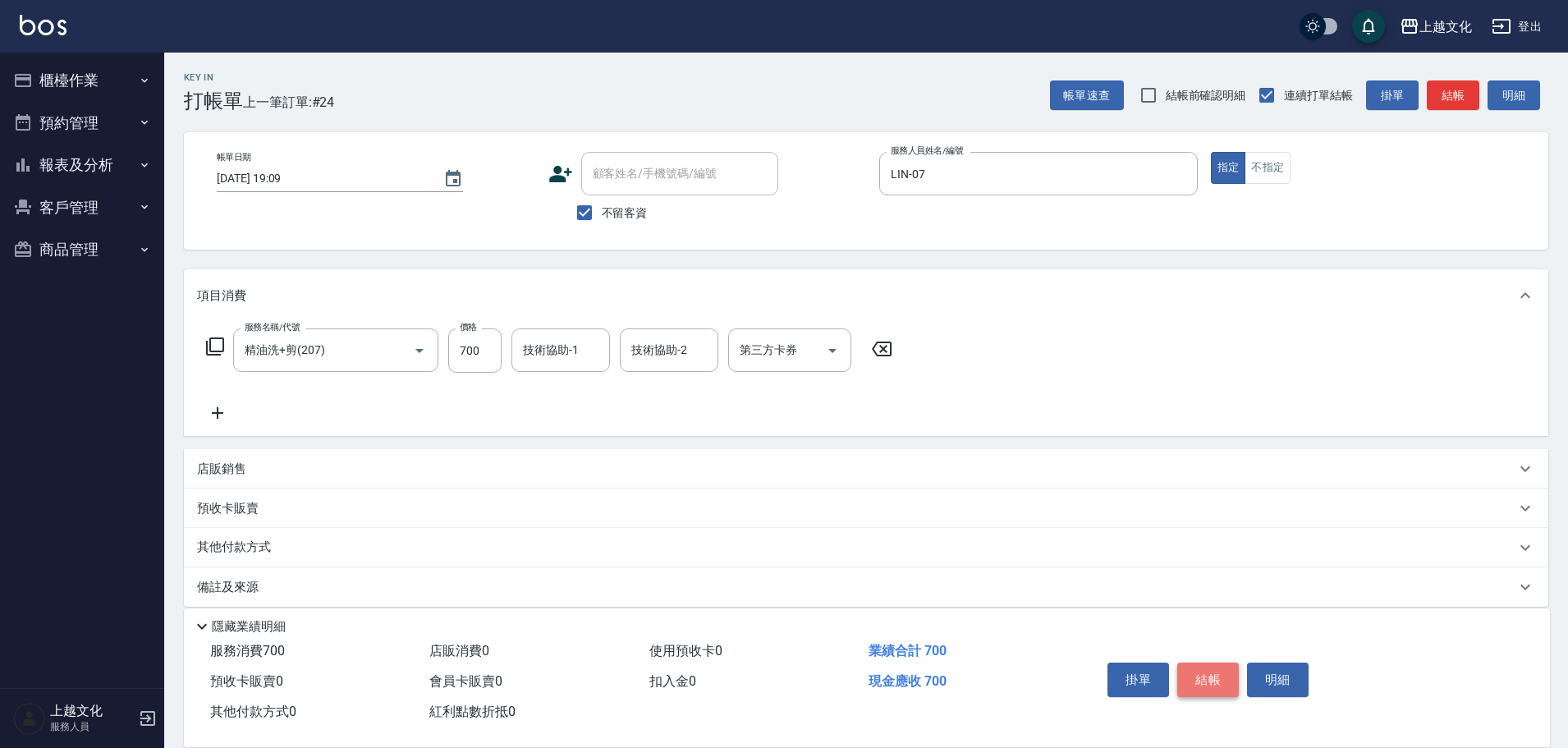
click at [1207, 673] on button "結帳" at bounding box center [1208, 680] width 62 height 35
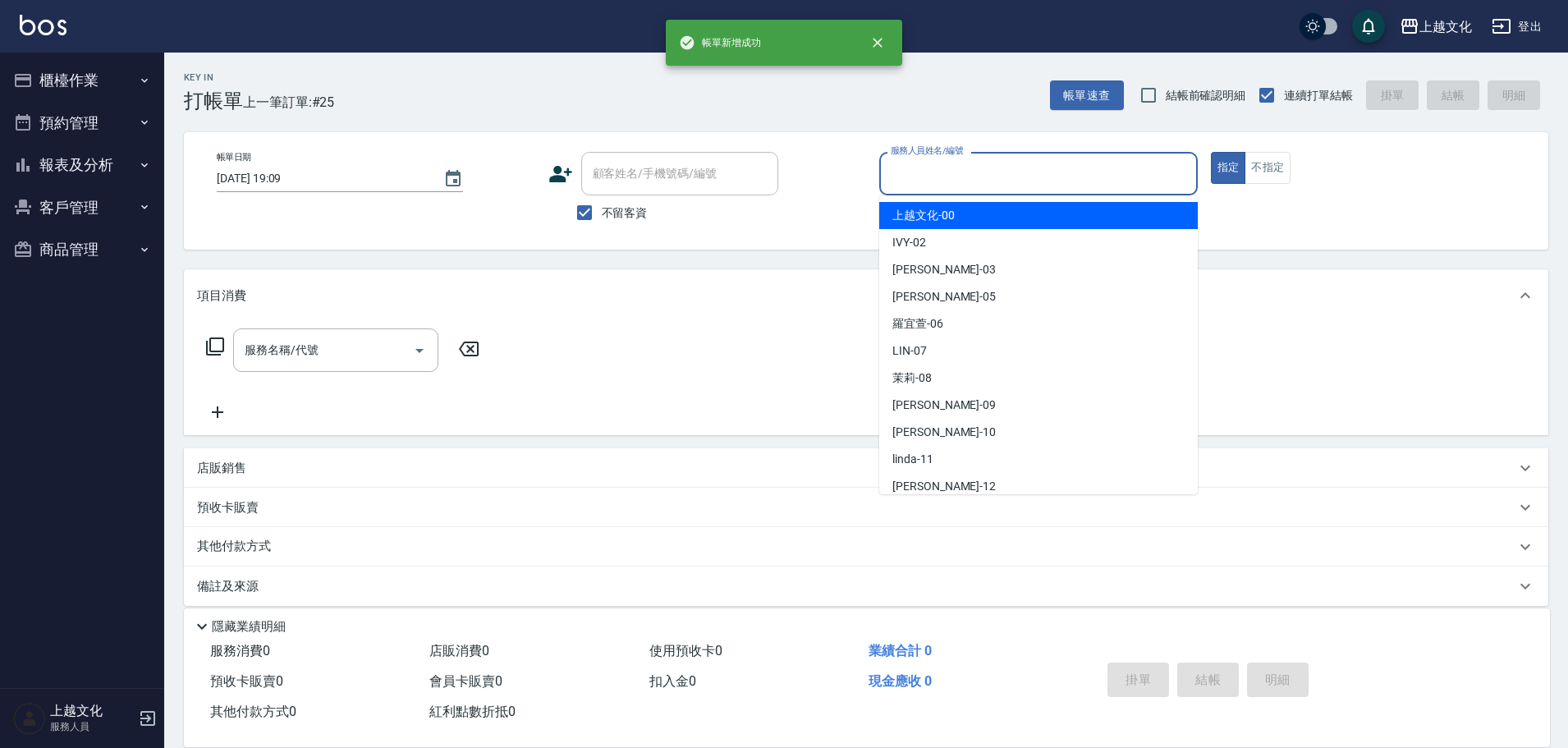
click at [1081, 170] on input "服務人員姓名/編號" at bounding box center [1039, 174] width 304 height 29
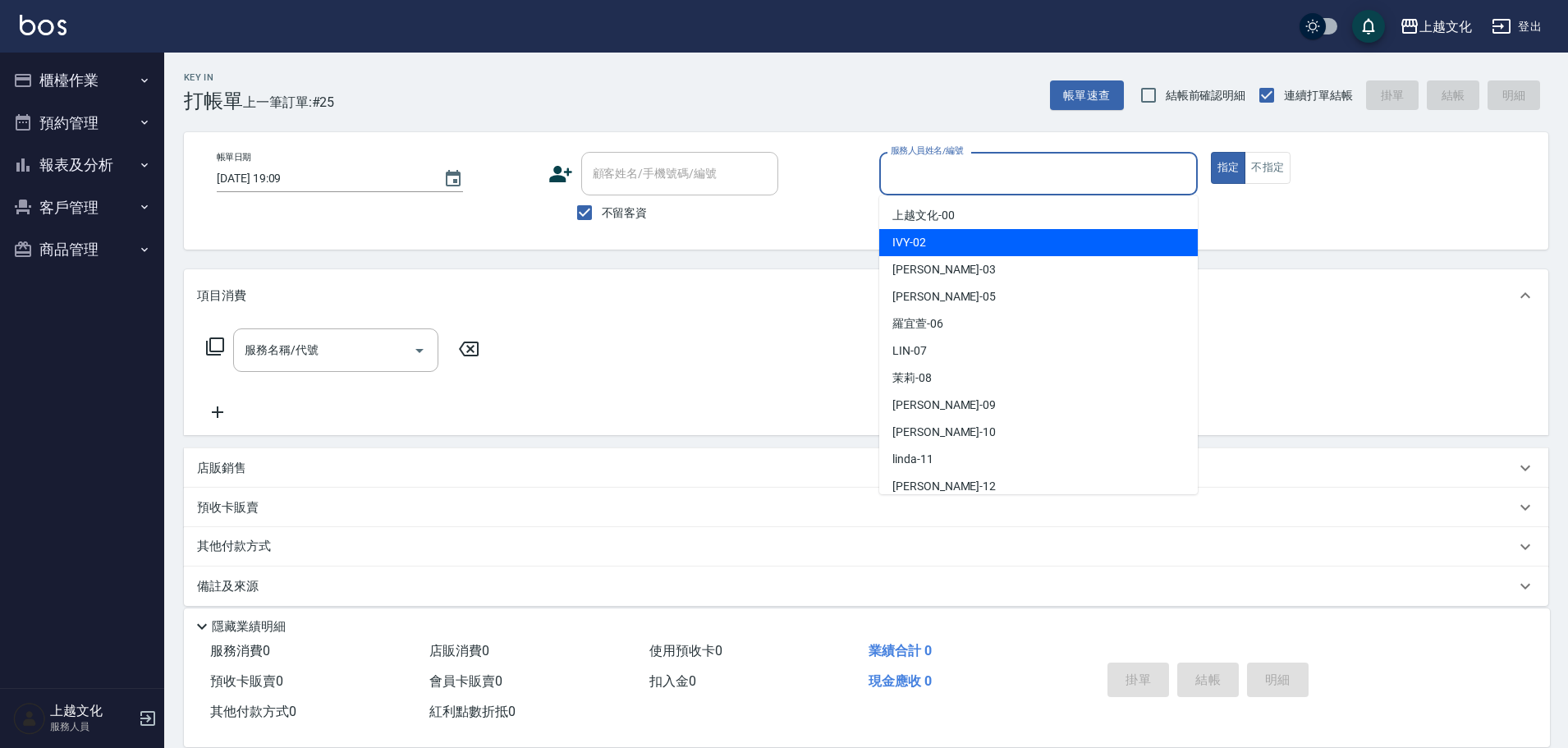
click at [985, 245] on div "IVY -02" at bounding box center [1038, 243] width 318 height 27
type input "IVY-02"
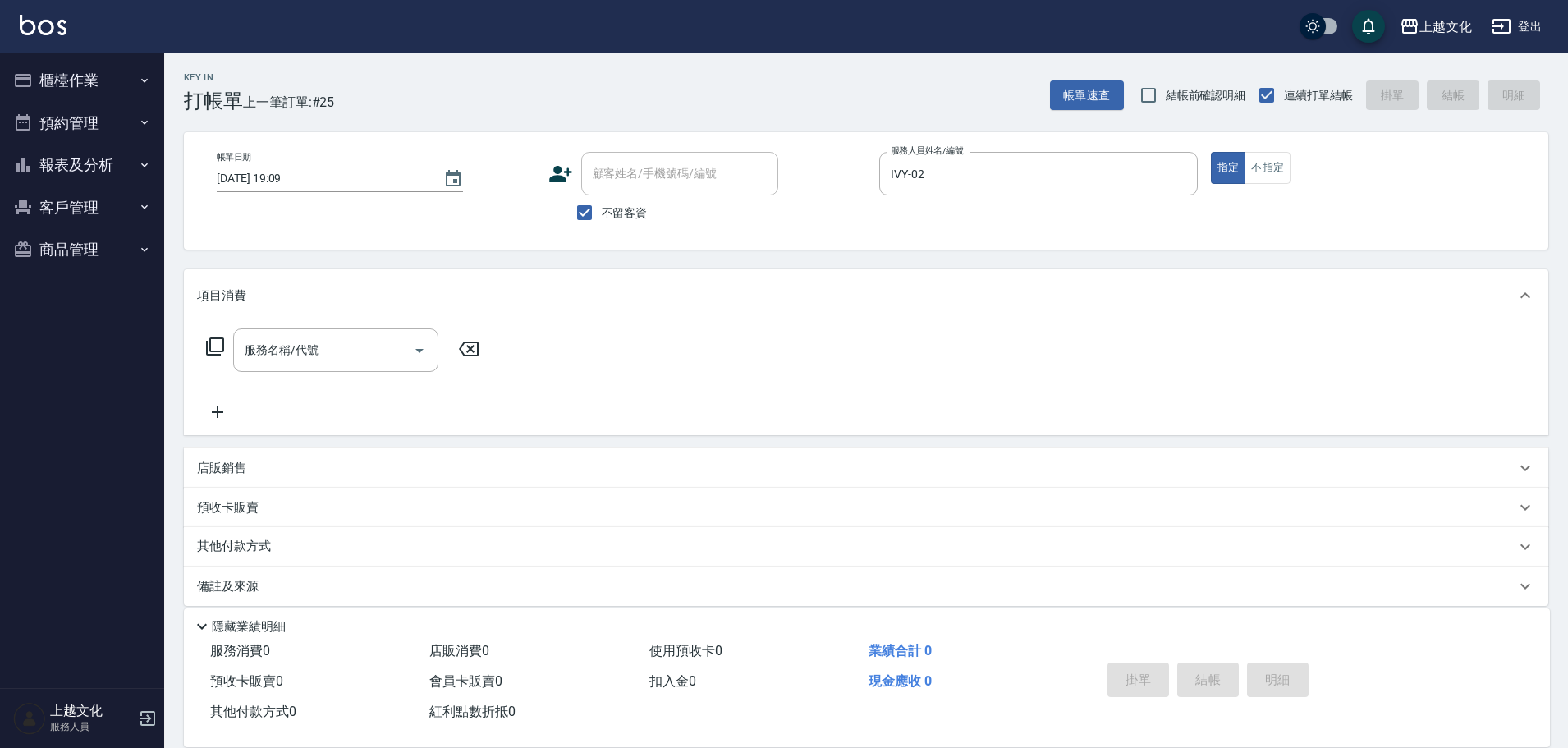
click at [217, 350] on icon at bounding box center [215, 346] width 19 height 19
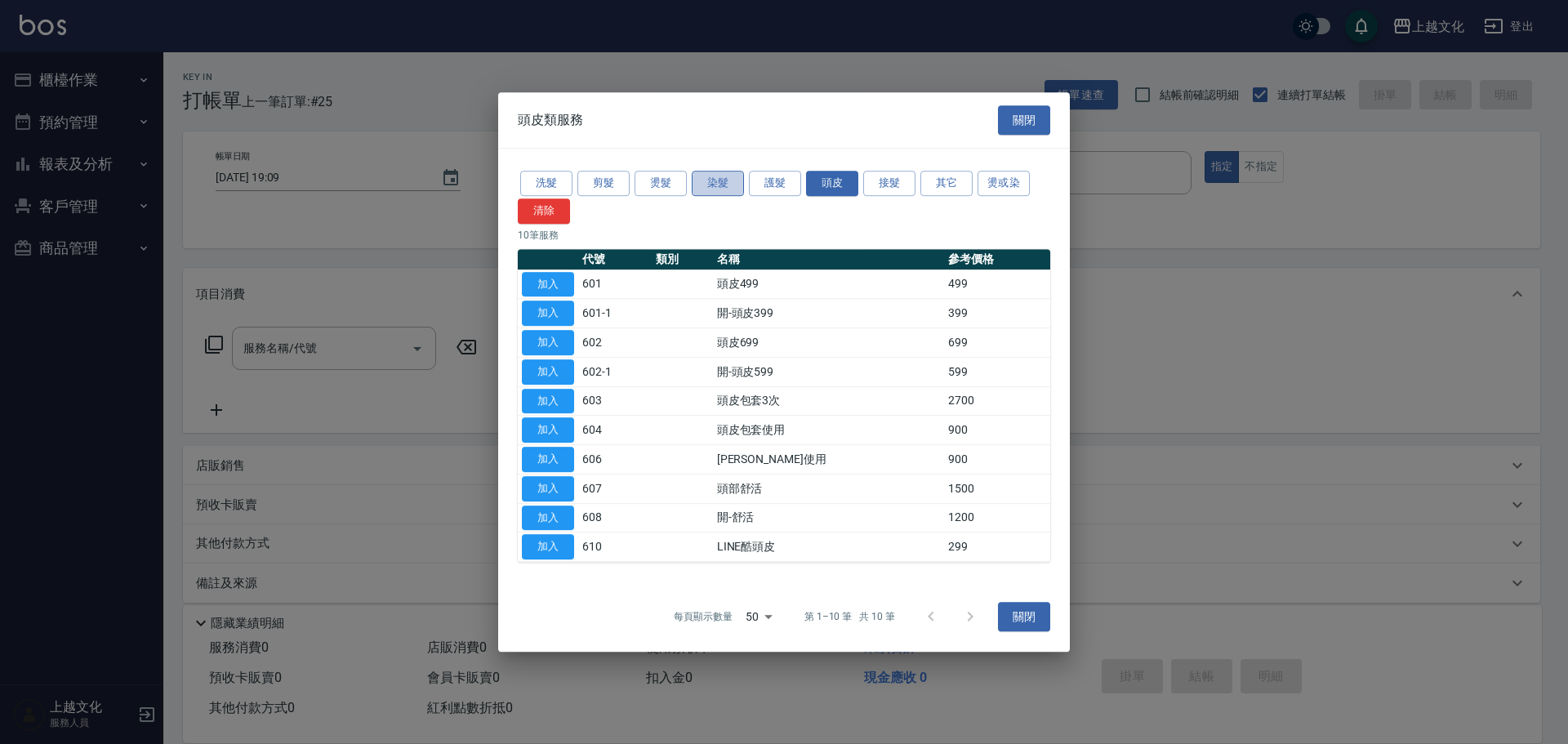
click at [707, 181] on button "染髮" at bounding box center [717, 183] width 52 height 25
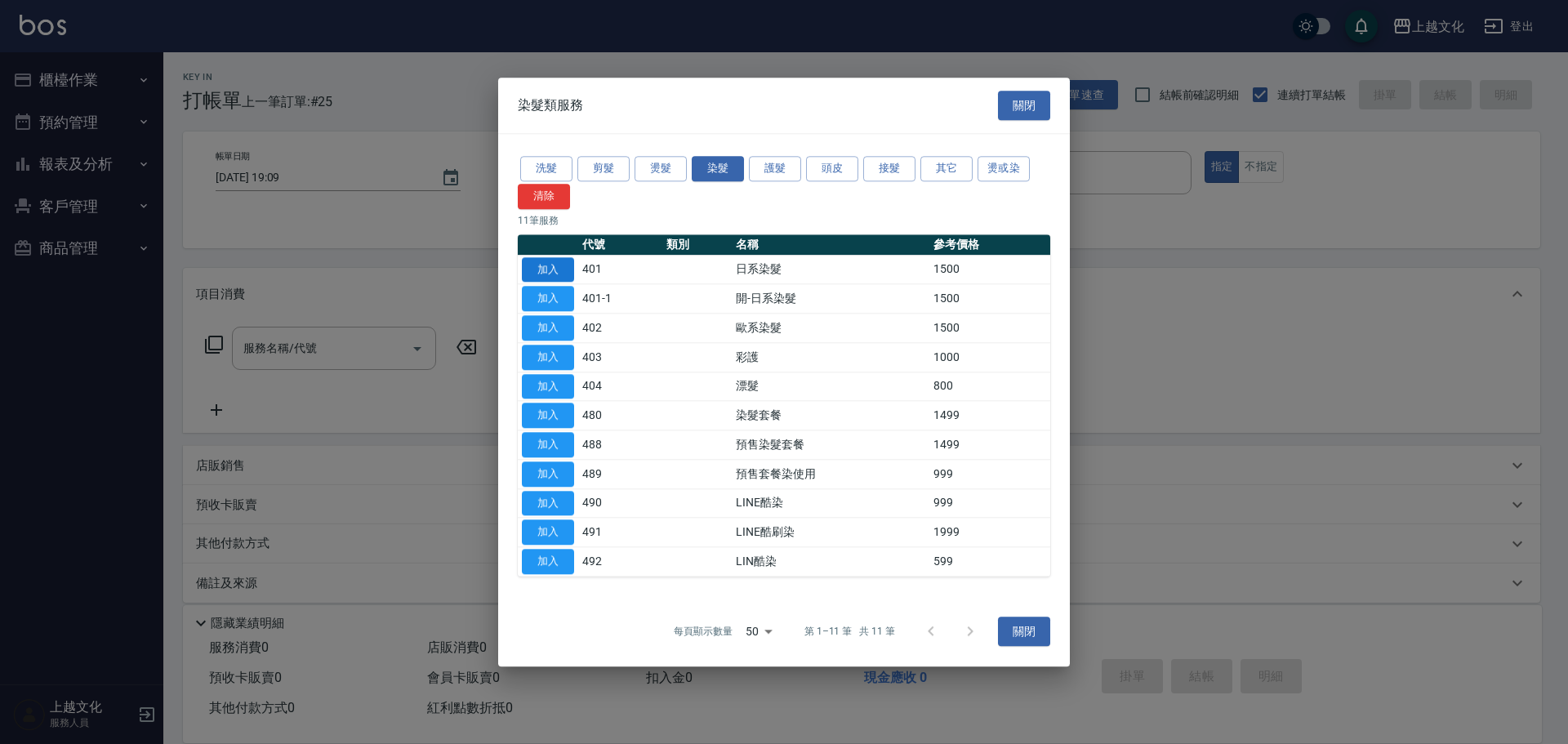
click at [563, 278] on button "加入" at bounding box center [548, 269] width 52 height 25
type input "日系染髮(401)"
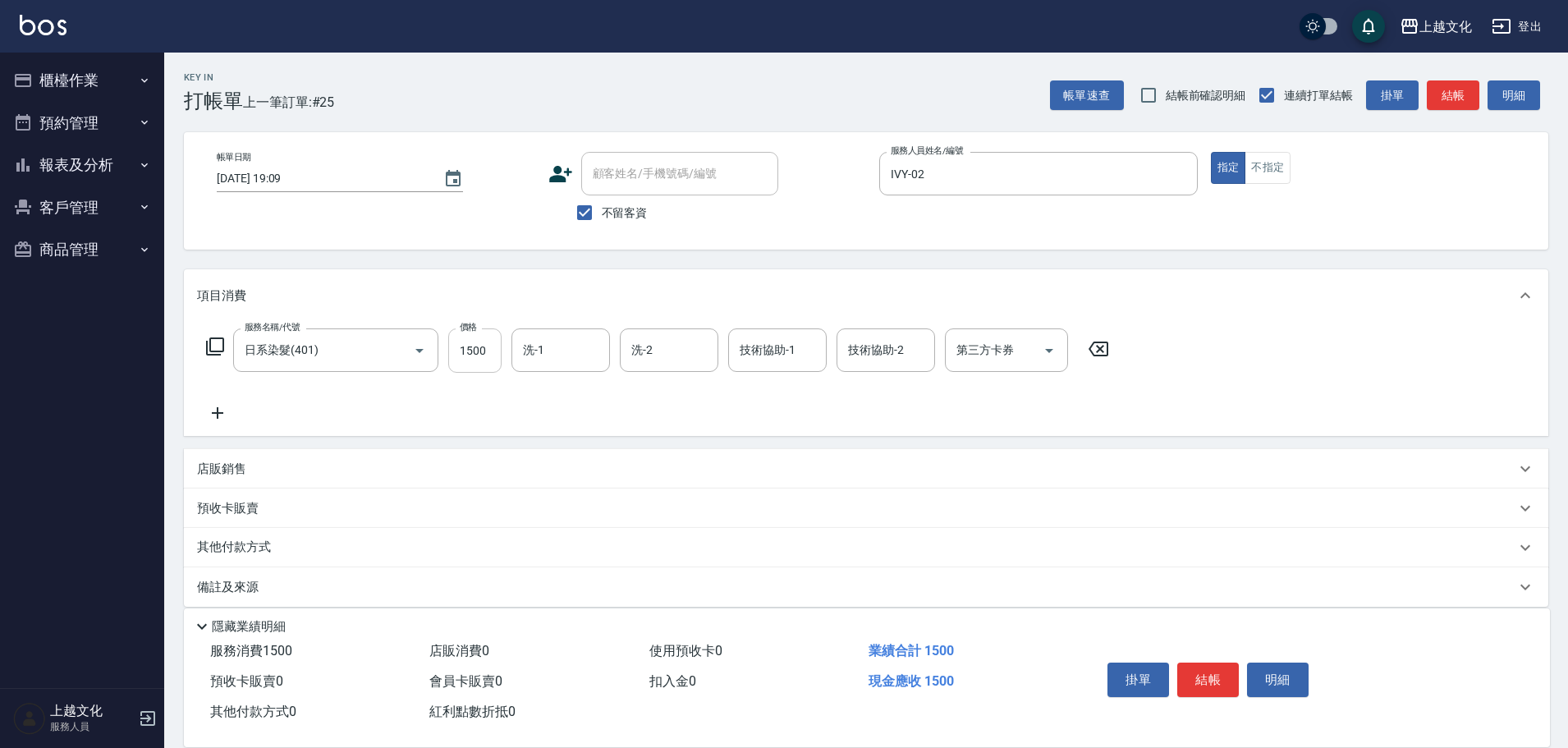
click at [483, 358] on input "1500" at bounding box center [474, 350] width 53 height 45
type input "4399"
drag, startPoint x: 1198, startPoint y: 673, endPoint x: 1206, endPoint y: 667, distance: 10.0
click at [1204, 672] on button "結帳" at bounding box center [1208, 680] width 62 height 35
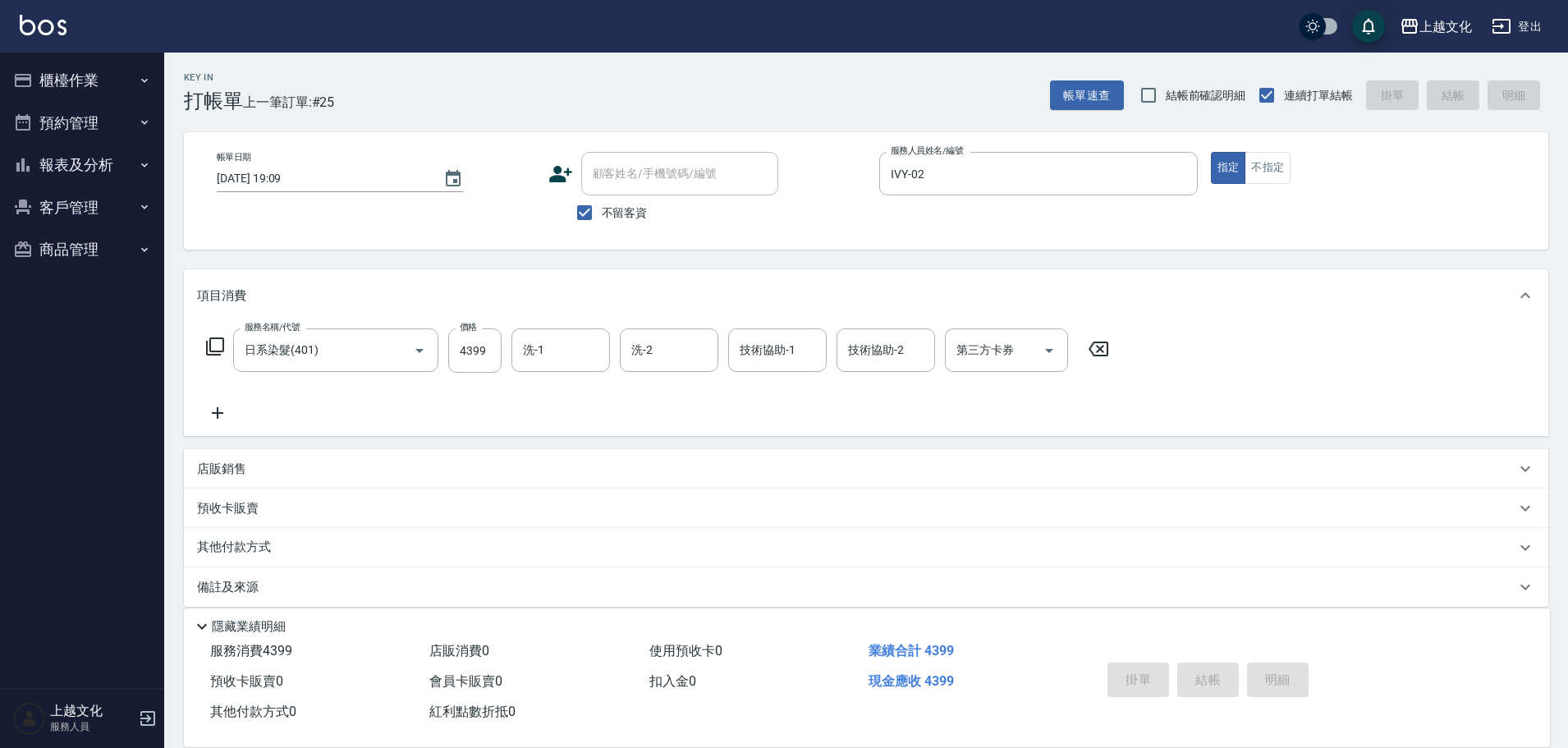
type input "[DATE] 19:10"
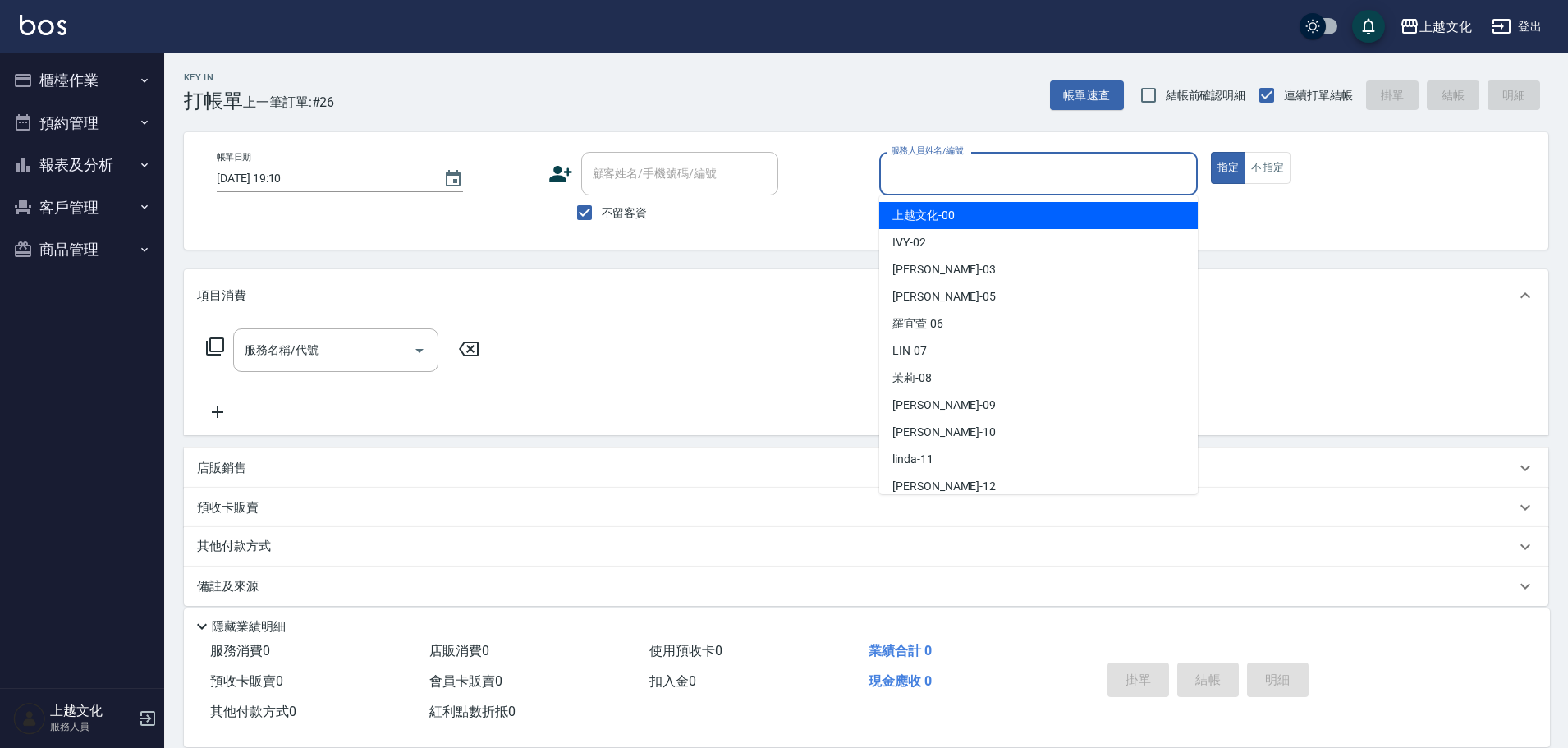
click at [996, 185] on input "服務人員姓名/編號" at bounding box center [1039, 174] width 304 height 29
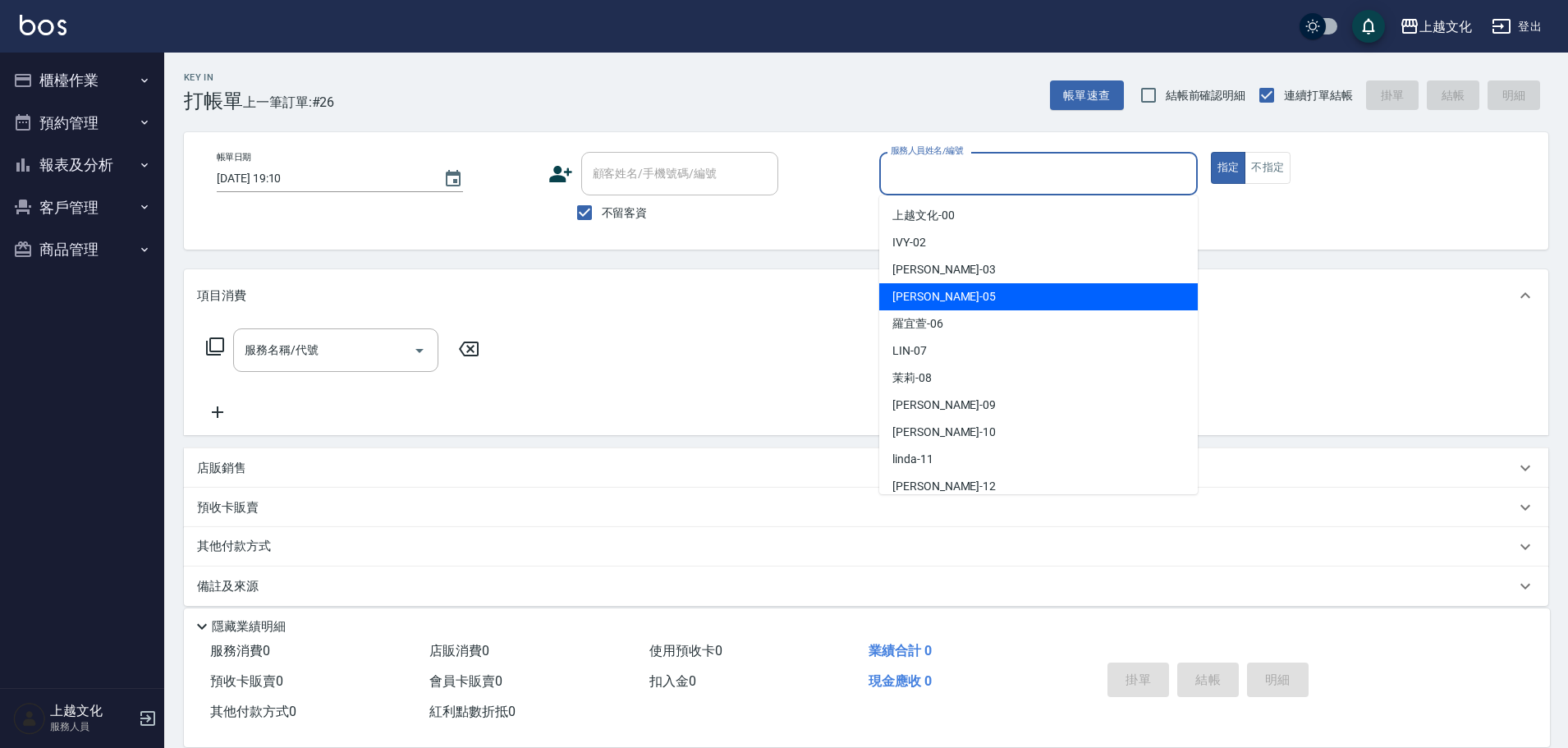
click at [1015, 292] on div "[PERSON_NAME] -05" at bounding box center [1038, 297] width 318 height 27
type input "EMILY-05"
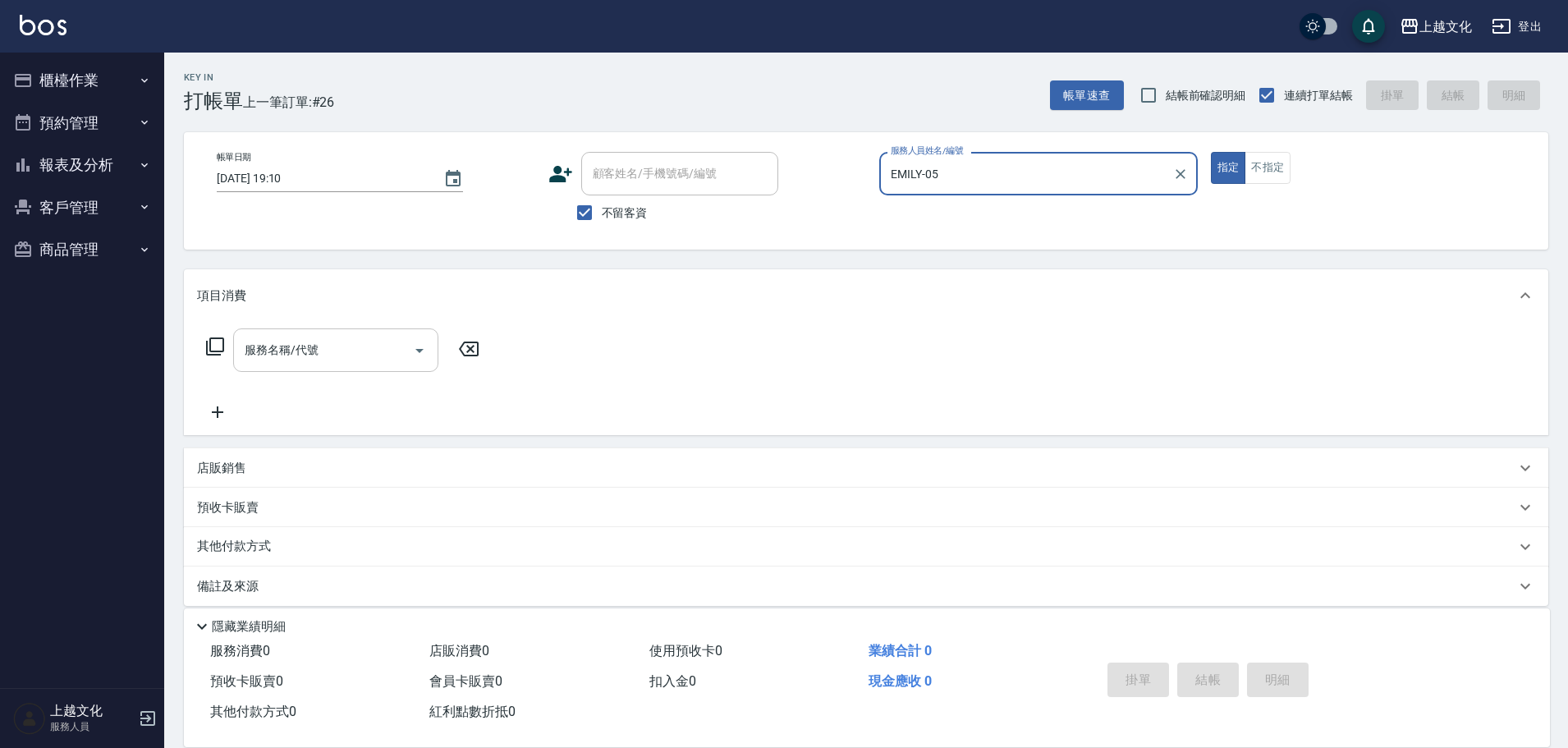
click at [317, 344] on input "服務名稱/代號" at bounding box center [323, 350] width 166 height 29
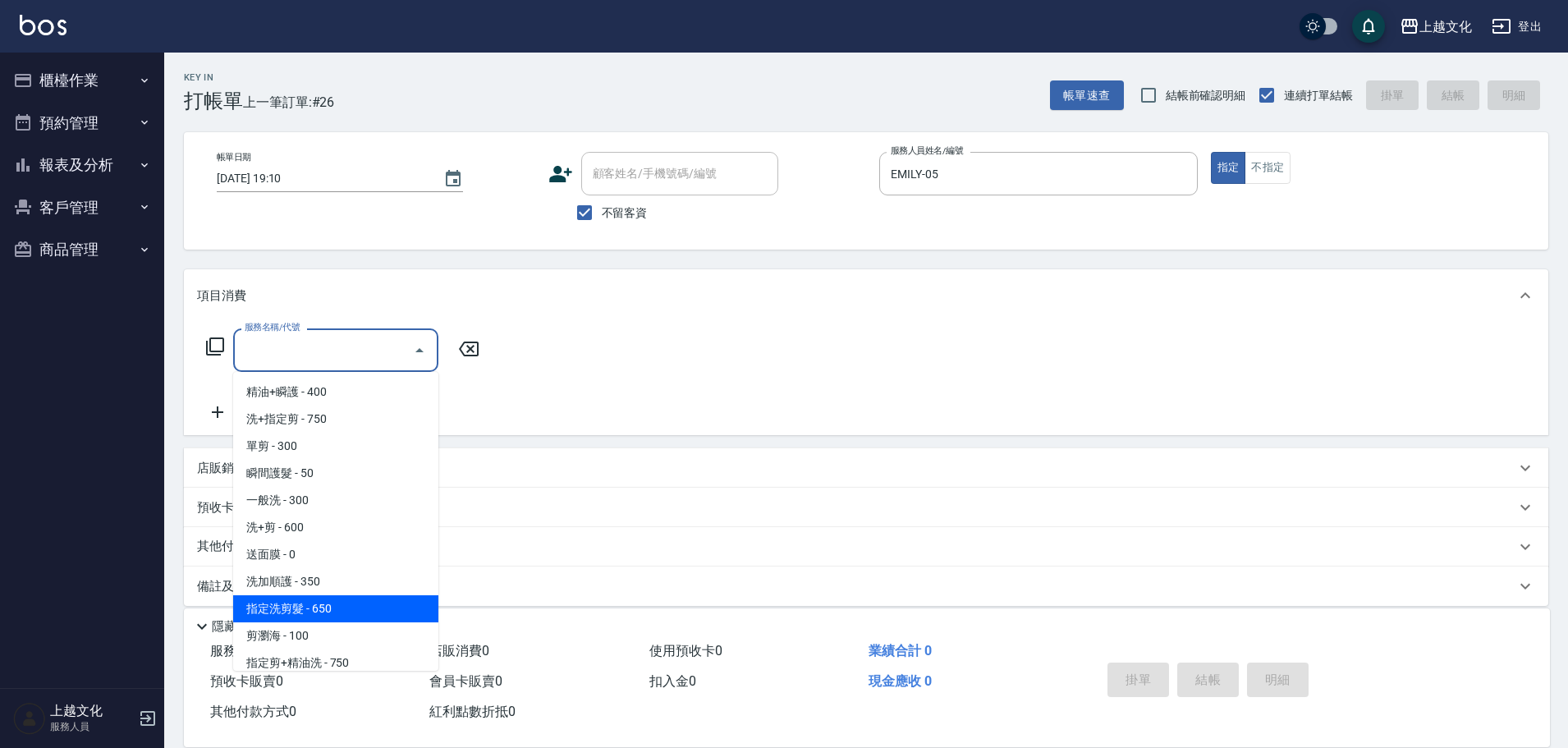
click at [348, 609] on span "指定洗剪髮 - 650" at bounding box center [336, 609] width 205 height 27
click at [348, 609] on div "隱藏業績明細" at bounding box center [866, 622] width 1366 height 28
type input "指定洗剪髮(201)"
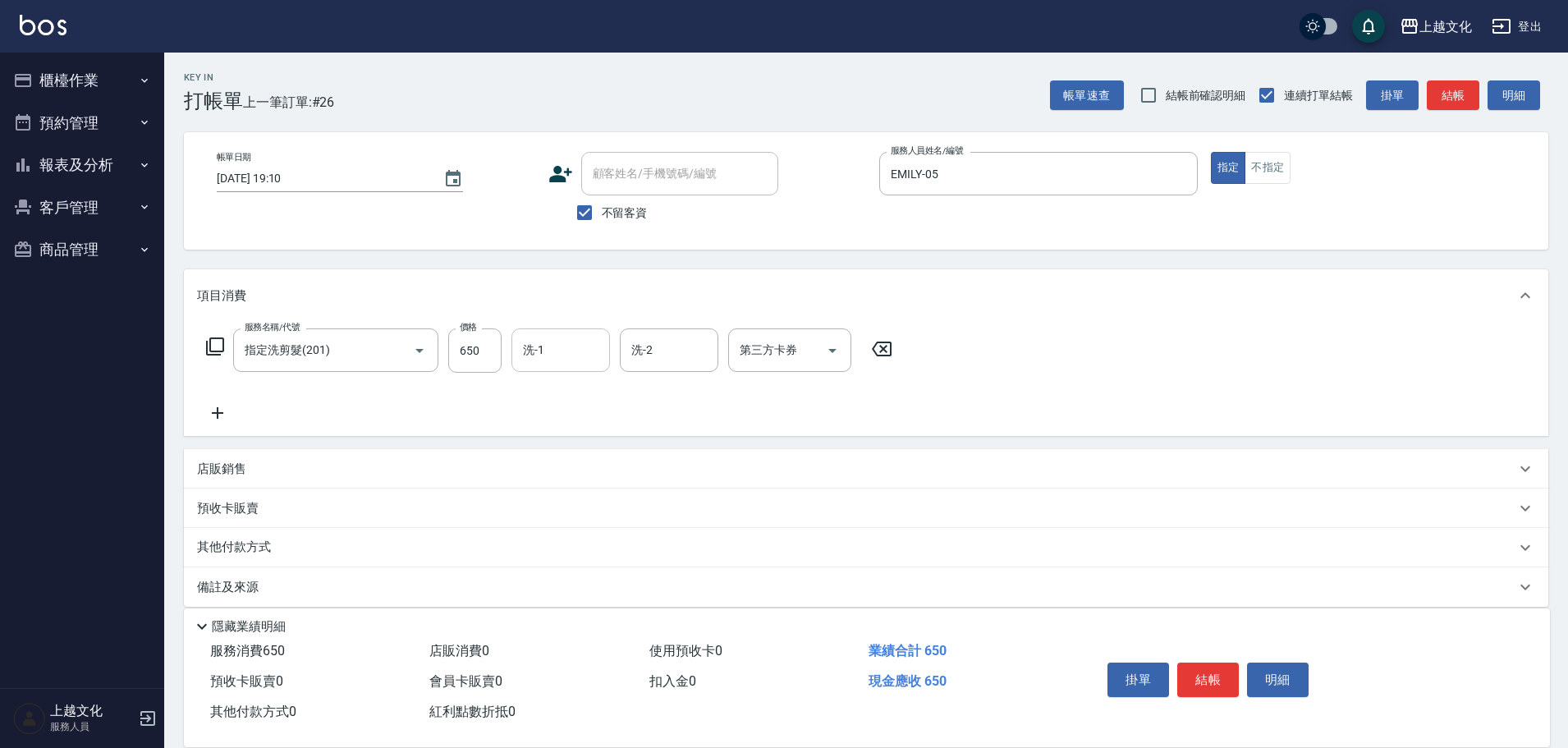
click at [555, 358] on input "洗-1" at bounding box center [560, 350] width 84 height 29
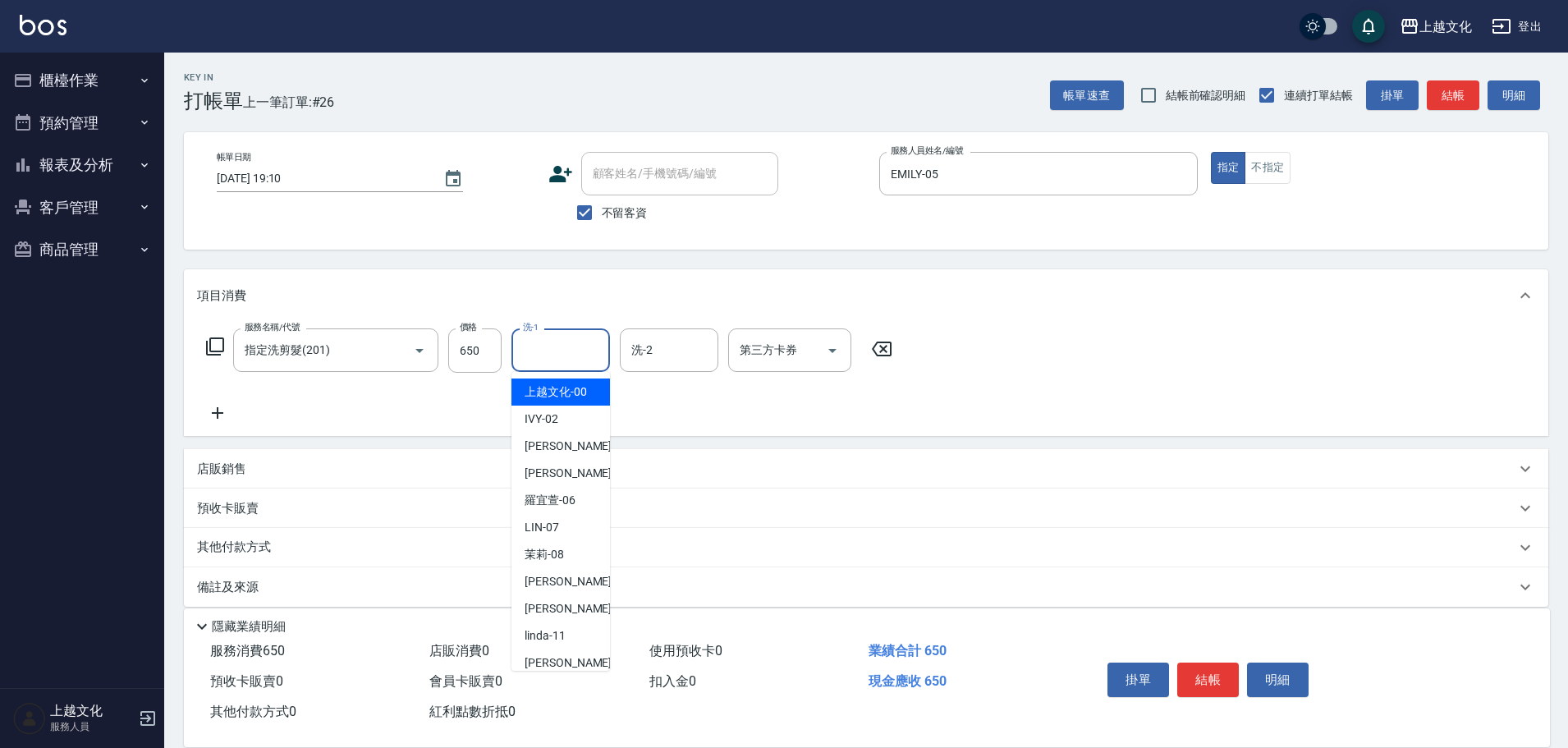
click at [553, 384] on span "上越文化 -00" at bounding box center [556, 392] width 62 height 17
type input "上越文化-00"
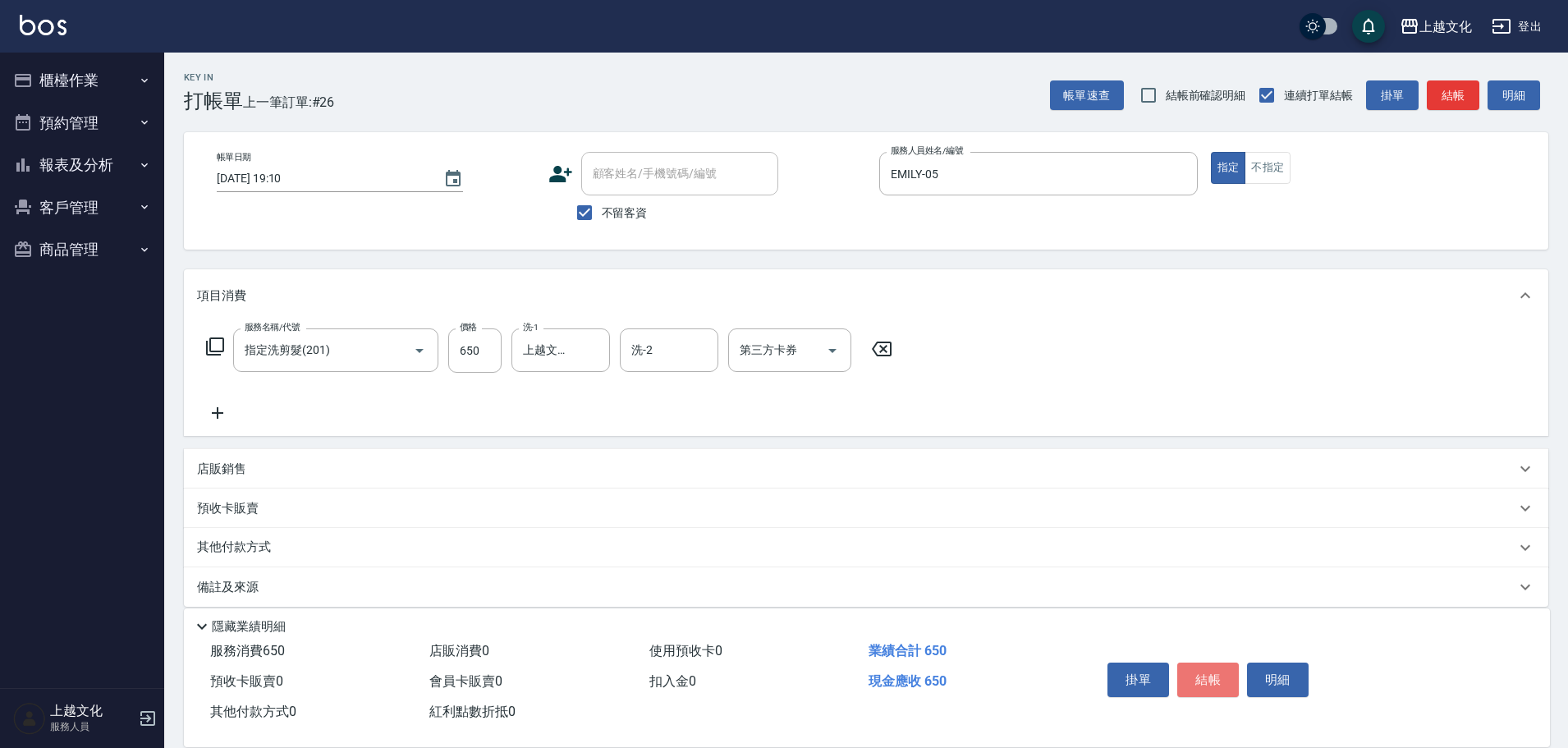
drag, startPoint x: 1210, startPoint y: 679, endPoint x: 1182, endPoint y: 662, distance: 32.8
click at [1209, 674] on button "結帳" at bounding box center [1208, 680] width 62 height 35
click at [1209, 673] on div "掛單 結帳 明細" at bounding box center [1207, 681] width 214 height 51
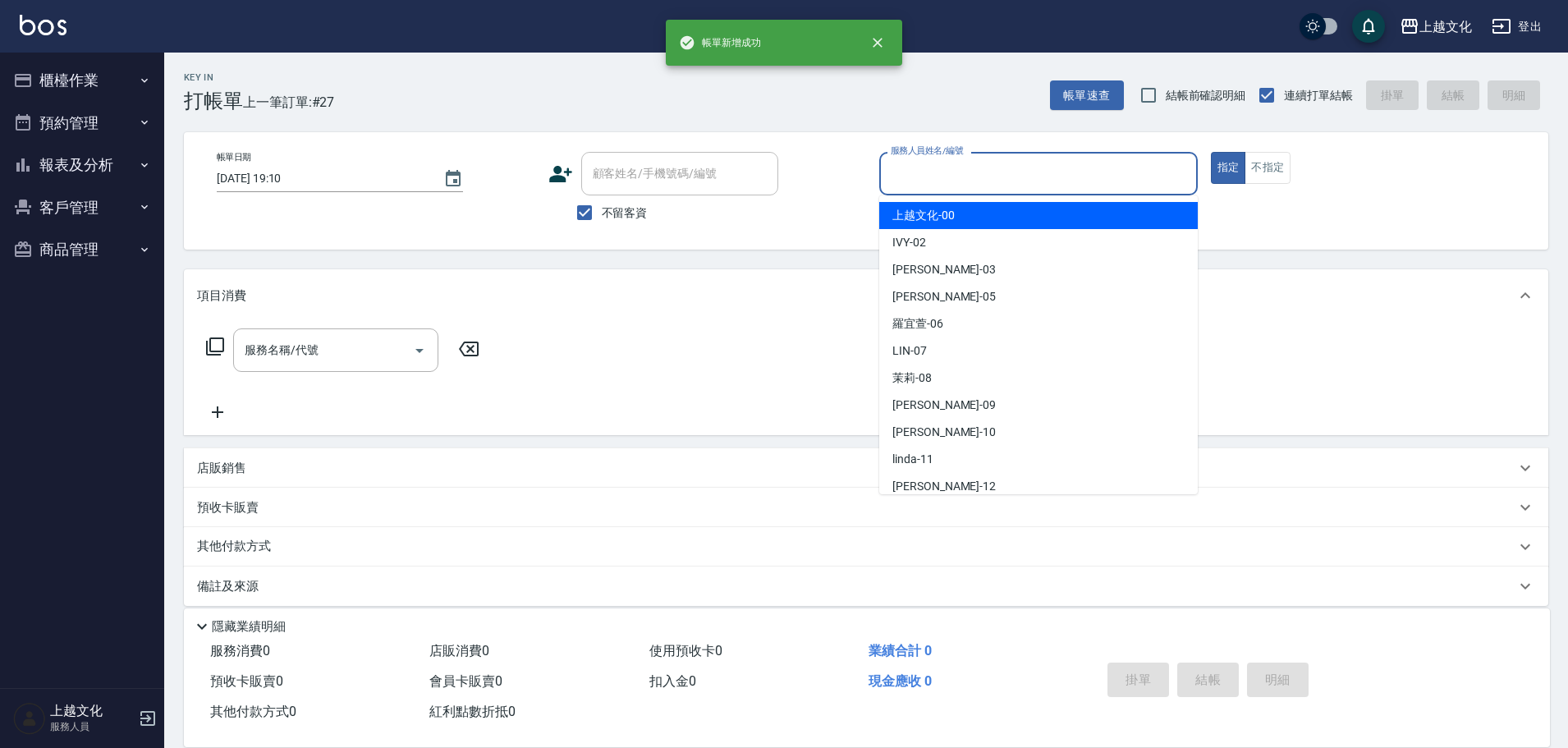
drag, startPoint x: 1048, startPoint y: 168, endPoint x: 990, endPoint y: 254, distance: 103.7
click at [1048, 169] on input "服務人員姓名/編號" at bounding box center [1039, 174] width 304 height 29
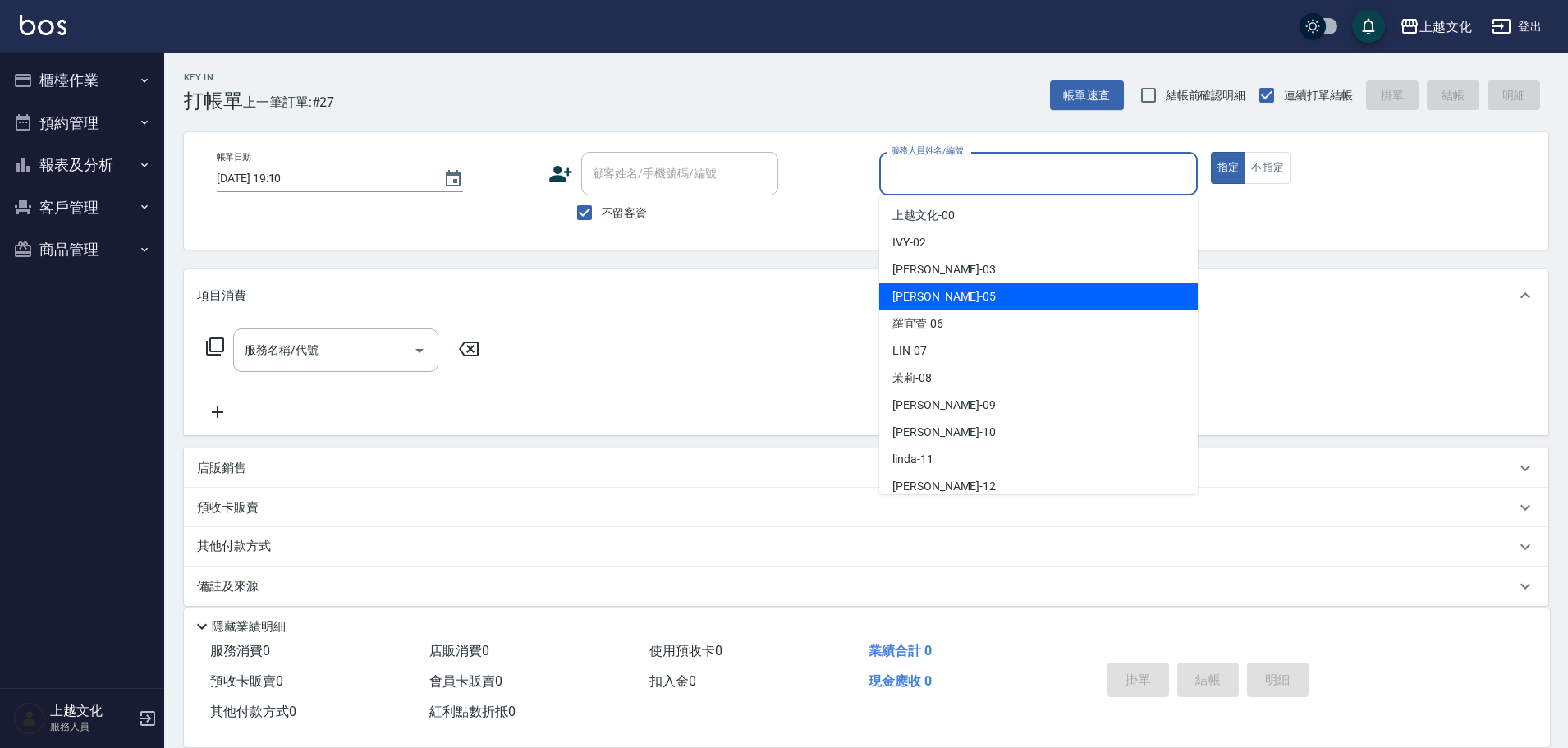
click at [966, 295] on div "[PERSON_NAME] -05" at bounding box center [1038, 297] width 318 height 27
type input "EMILY-05"
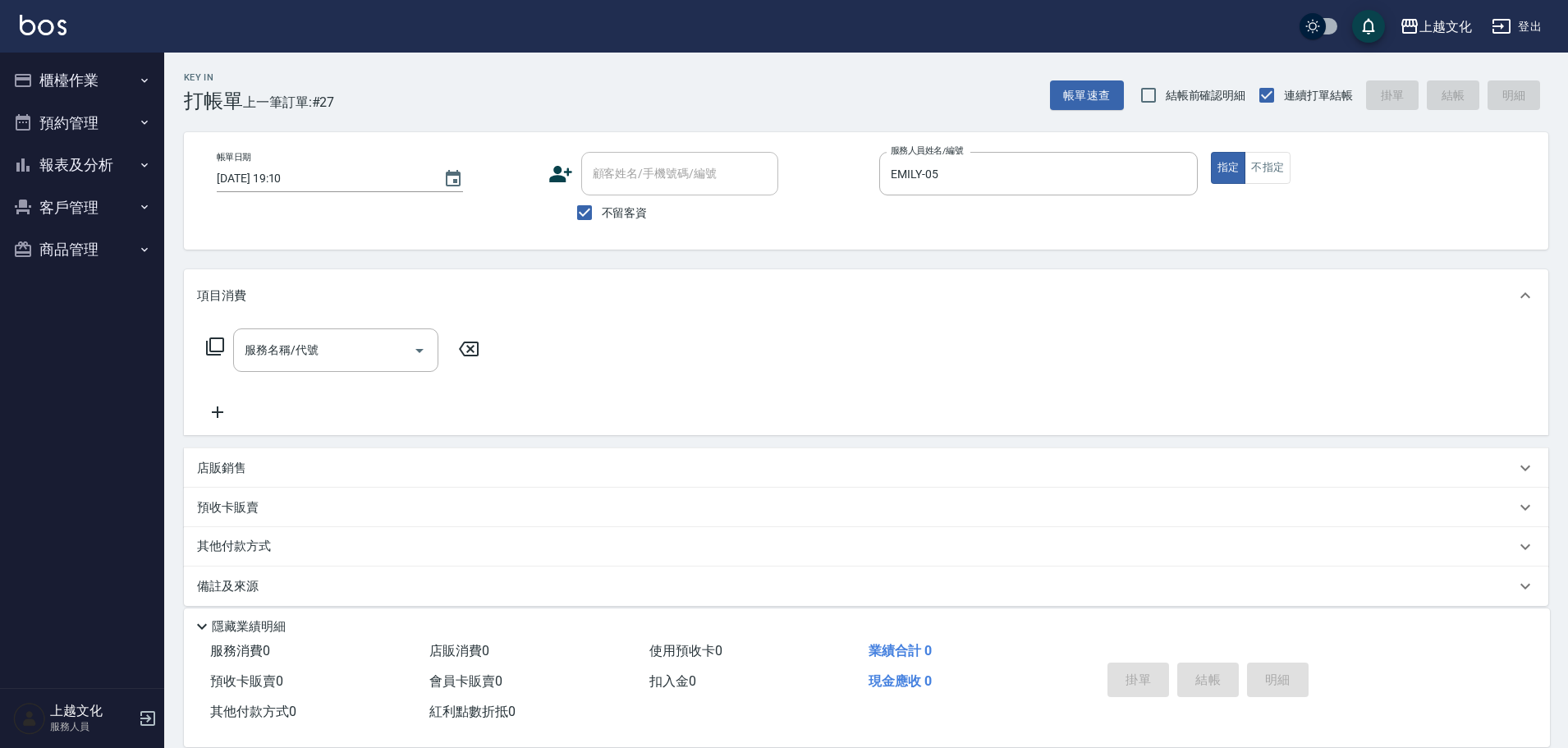
click at [216, 344] on icon at bounding box center [215, 346] width 19 height 19
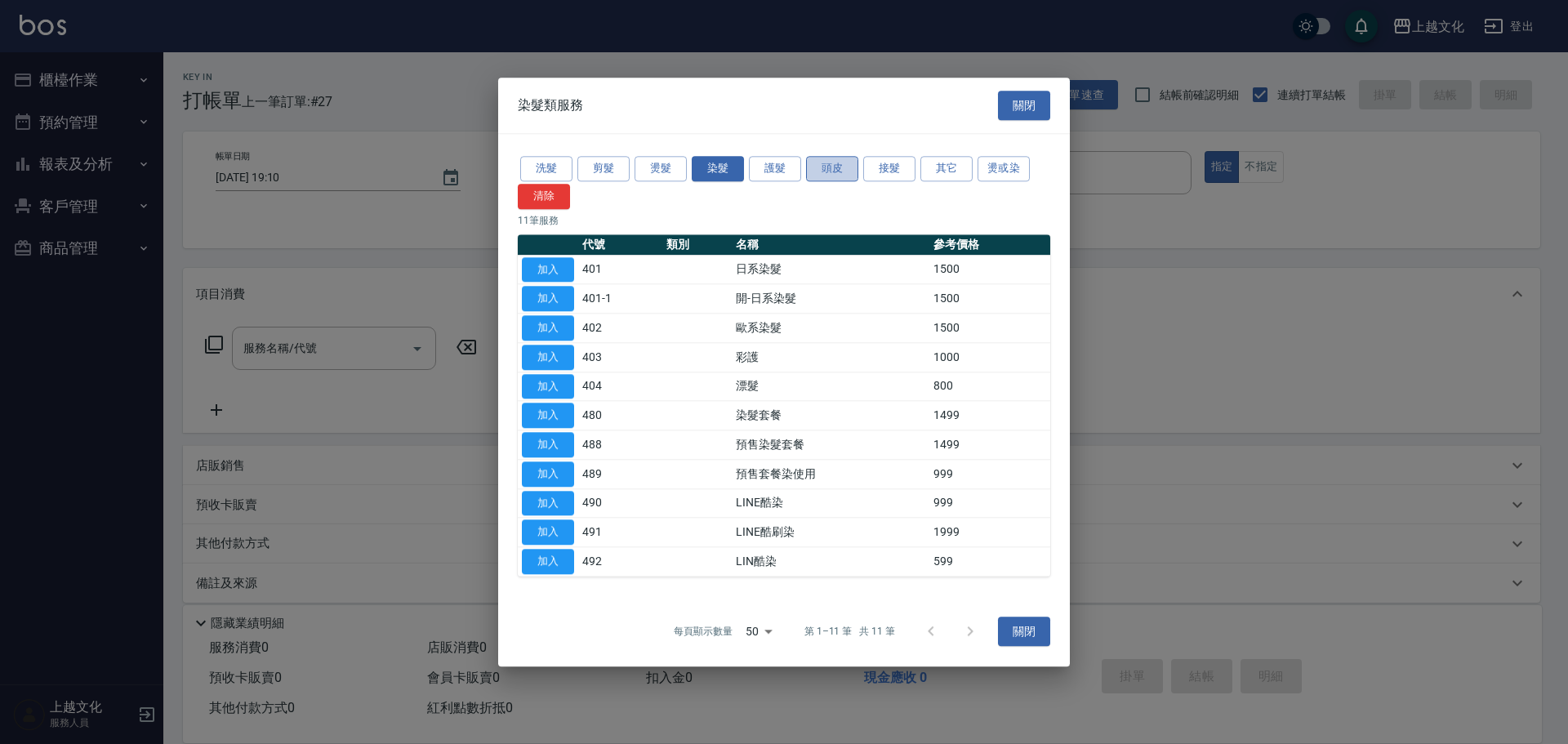
click at [848, 167] on button "頭皮" at bounding box center [832, 168] width 52 height 25
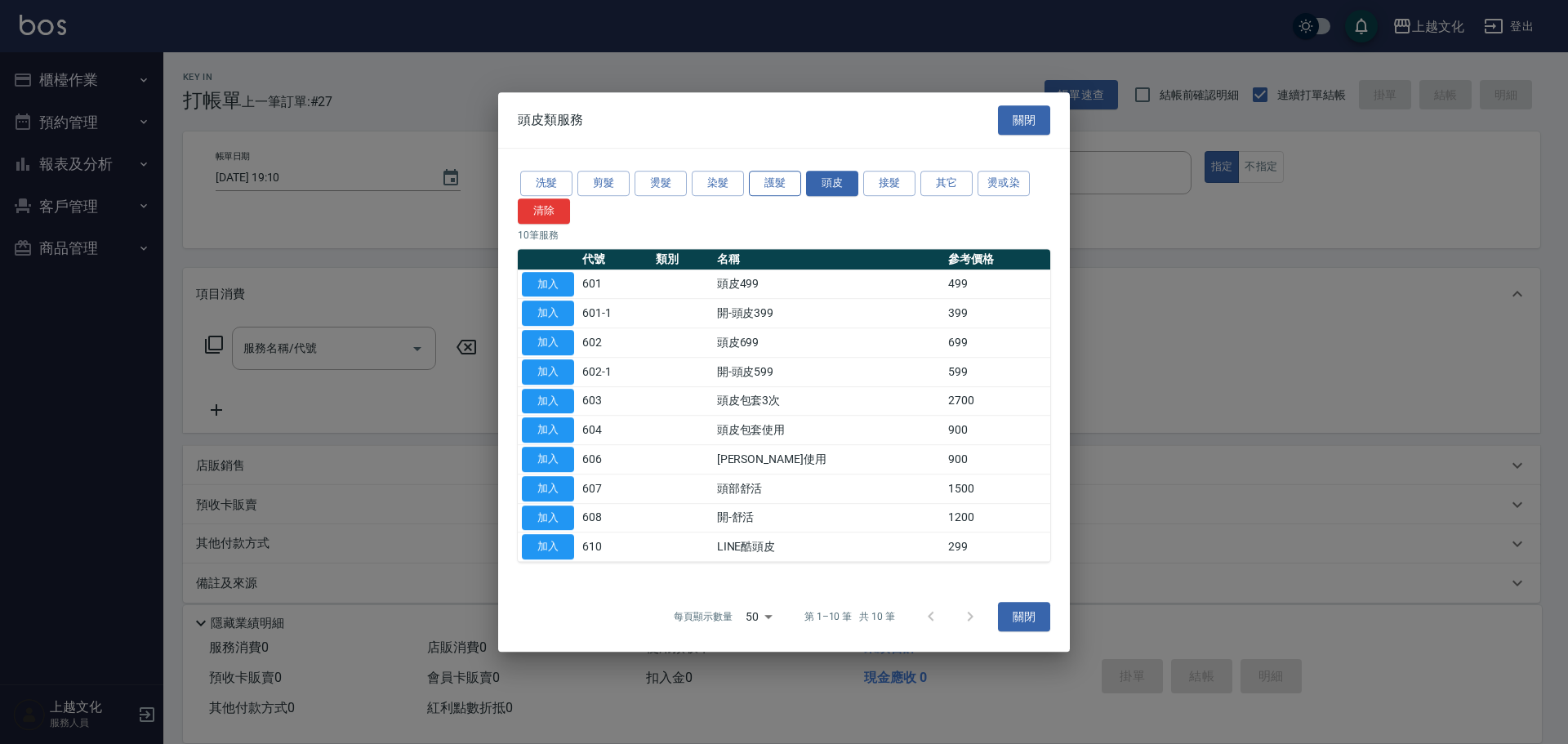
click at [774, 186] on button "護髮" at bounding box center [775, 183] width 52 height 25
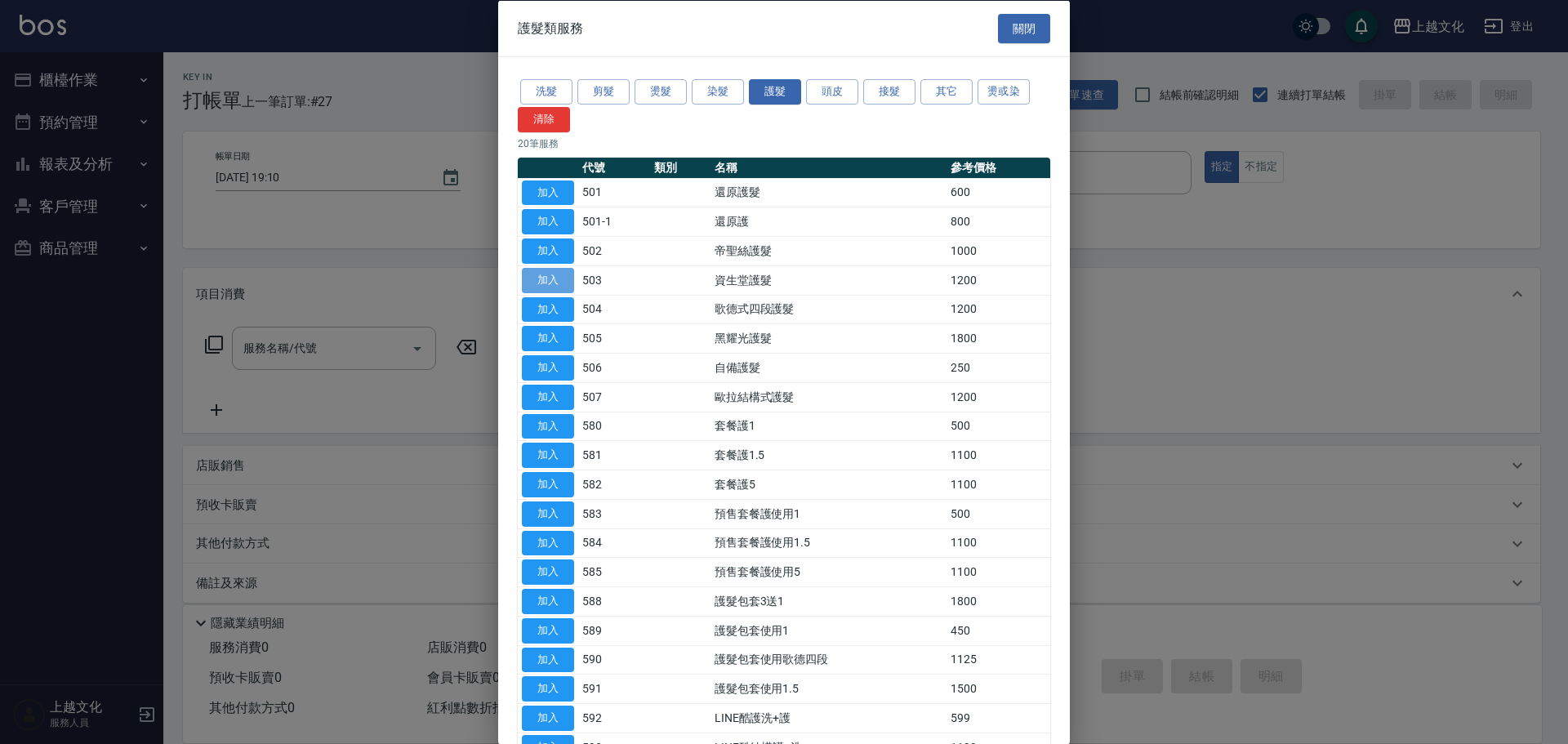
click at [562, 282] on button "加入" at bounding box center [548, 279] width 52 height 25
click at [563, 282] on button "加入" at bounding box center [548, 279] width 52 height 25
type input "資生堂護髮(503)"
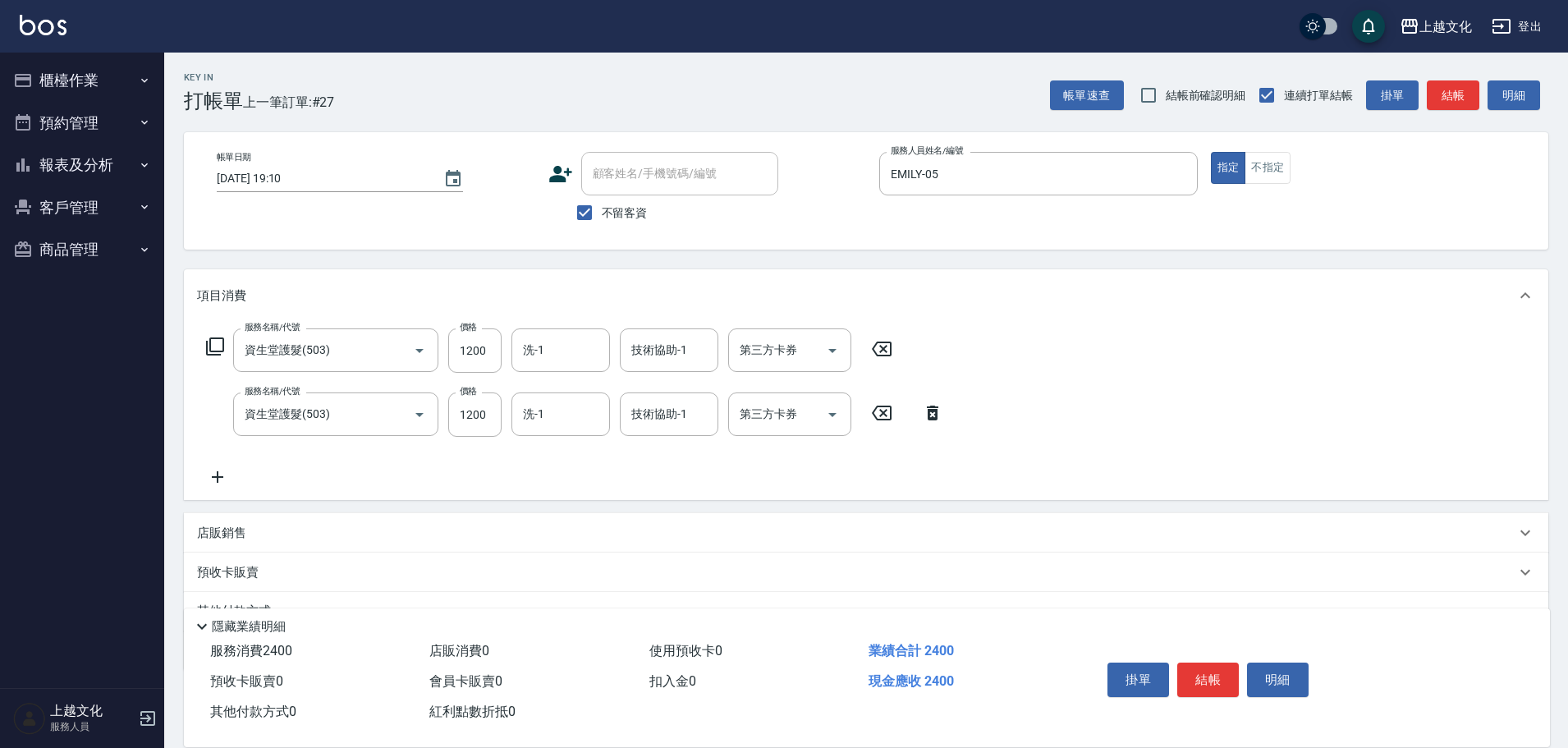
click at [933, 407] on icon at bounding box center [932, 412] width 41 height 19
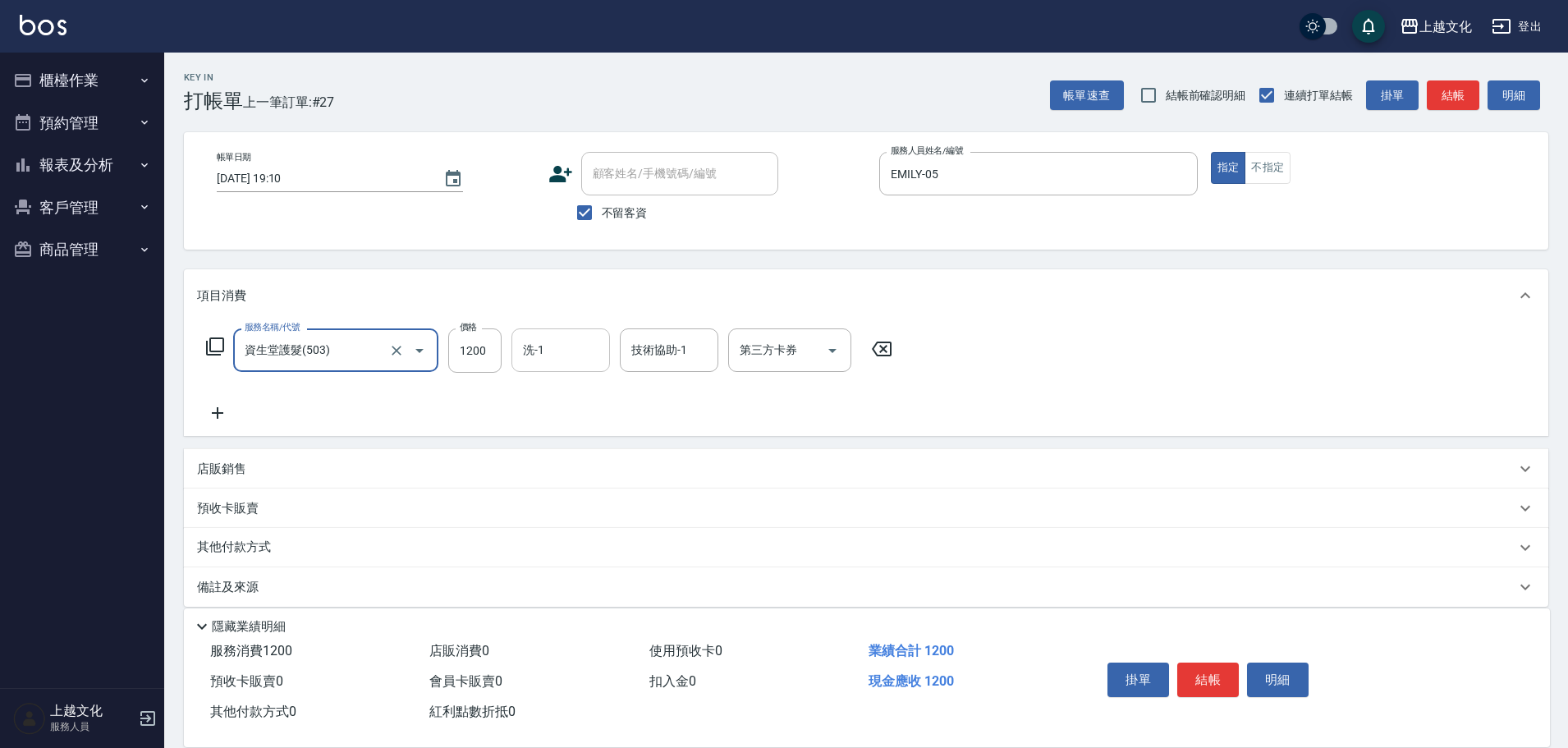
click at [558, 356] on input "洗-1" at bounding box center [560, 350] width 84 height 29
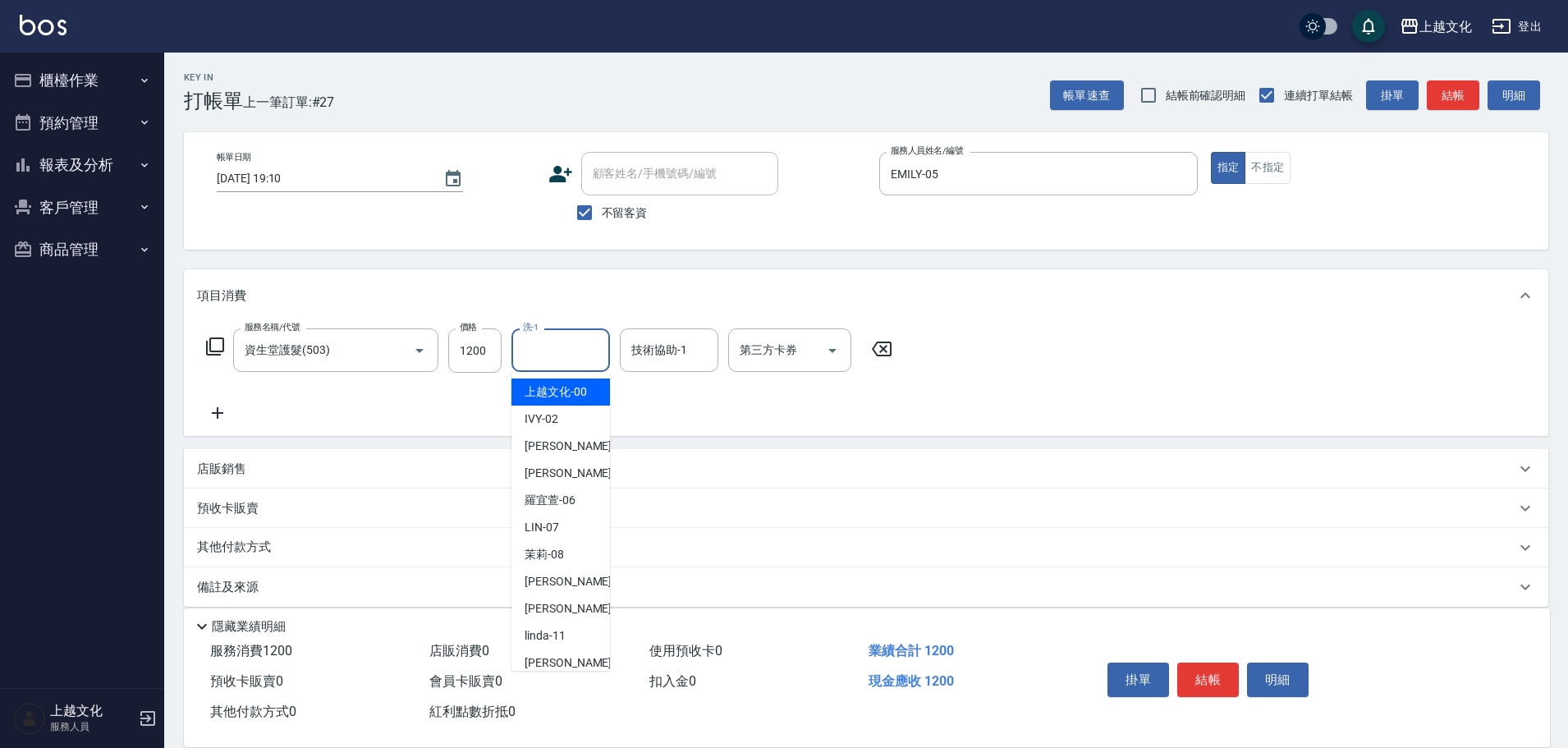
click at [558, 356] on input "洗-1" at bounding box center [560, 350] width 84 height 29
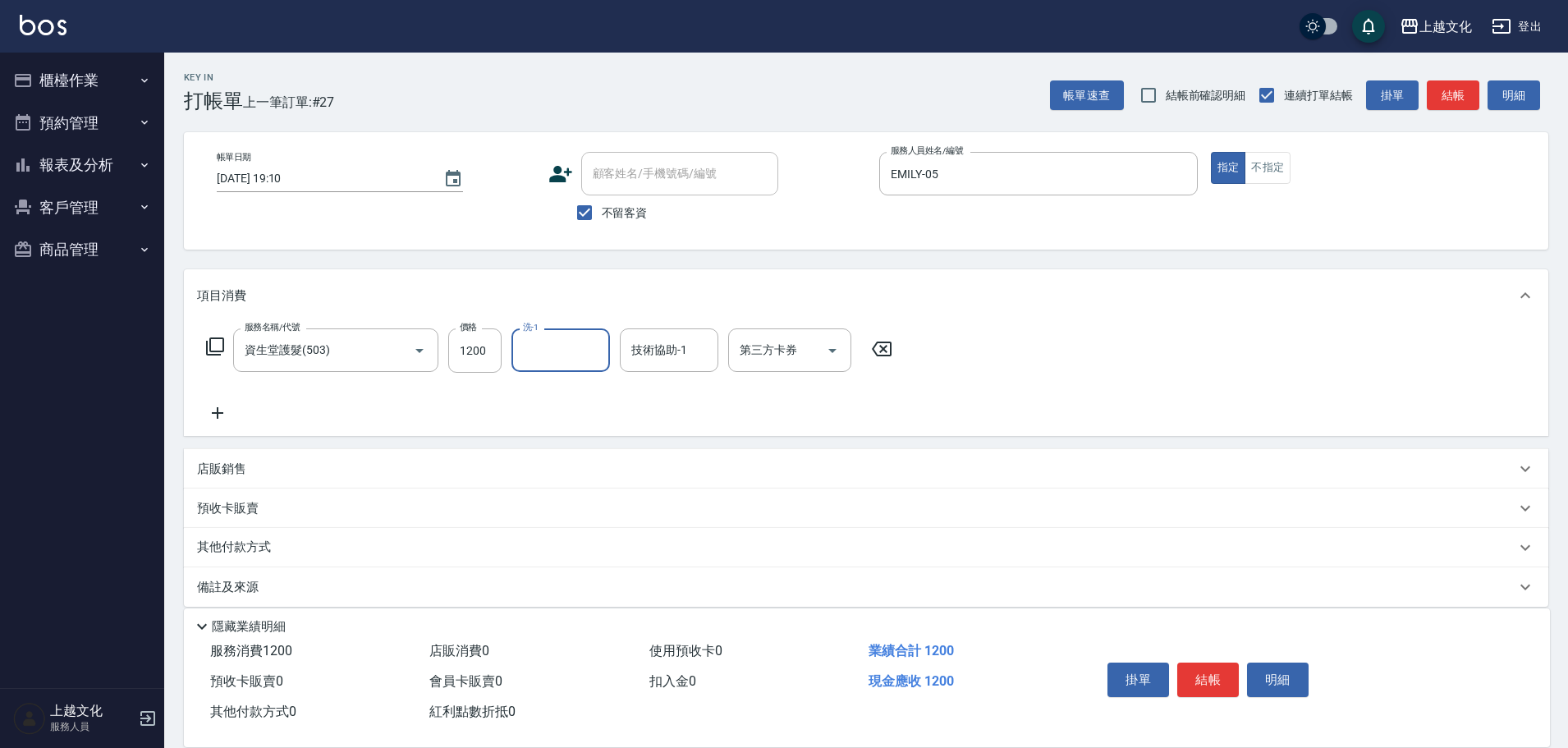
click at [556, 363] on input "洗-1" at bounding box center [560, 350] width 84 height 29
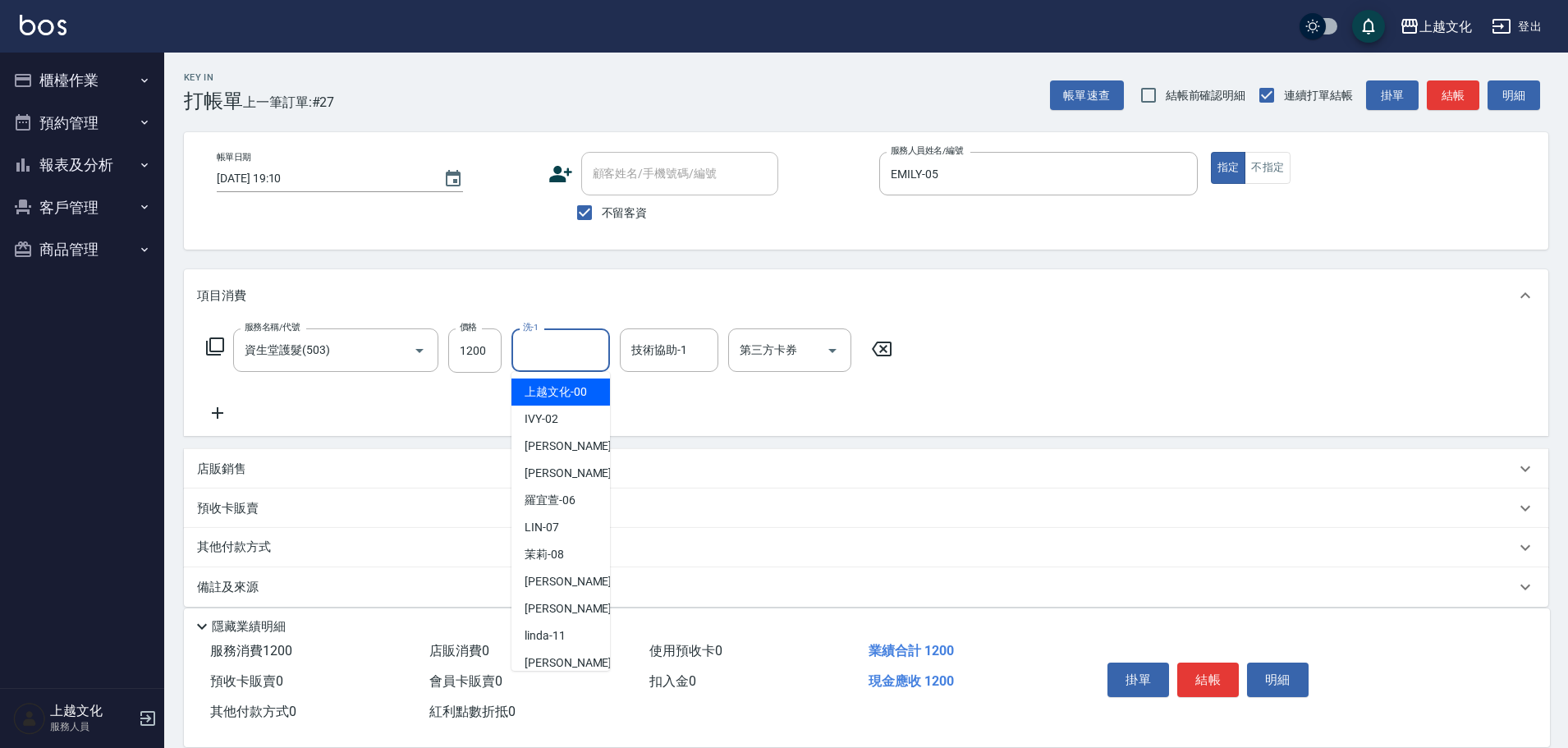
click at [556, 363] on input "洗-1" at bounding box center [560, 350] width 84 height 29
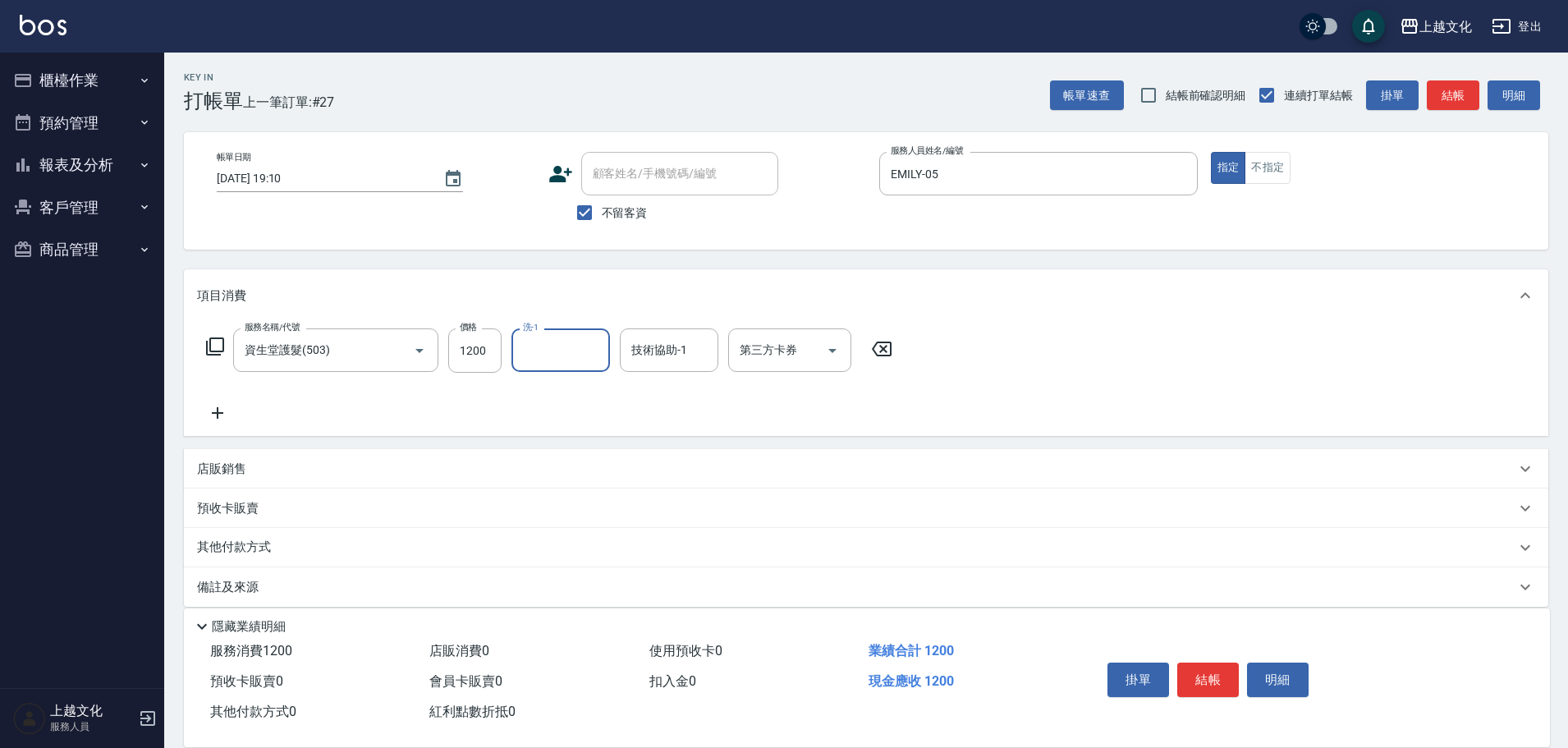
click at [554, 354] on input "洗-1" at bounding box center [560, 350] width 84 height 29
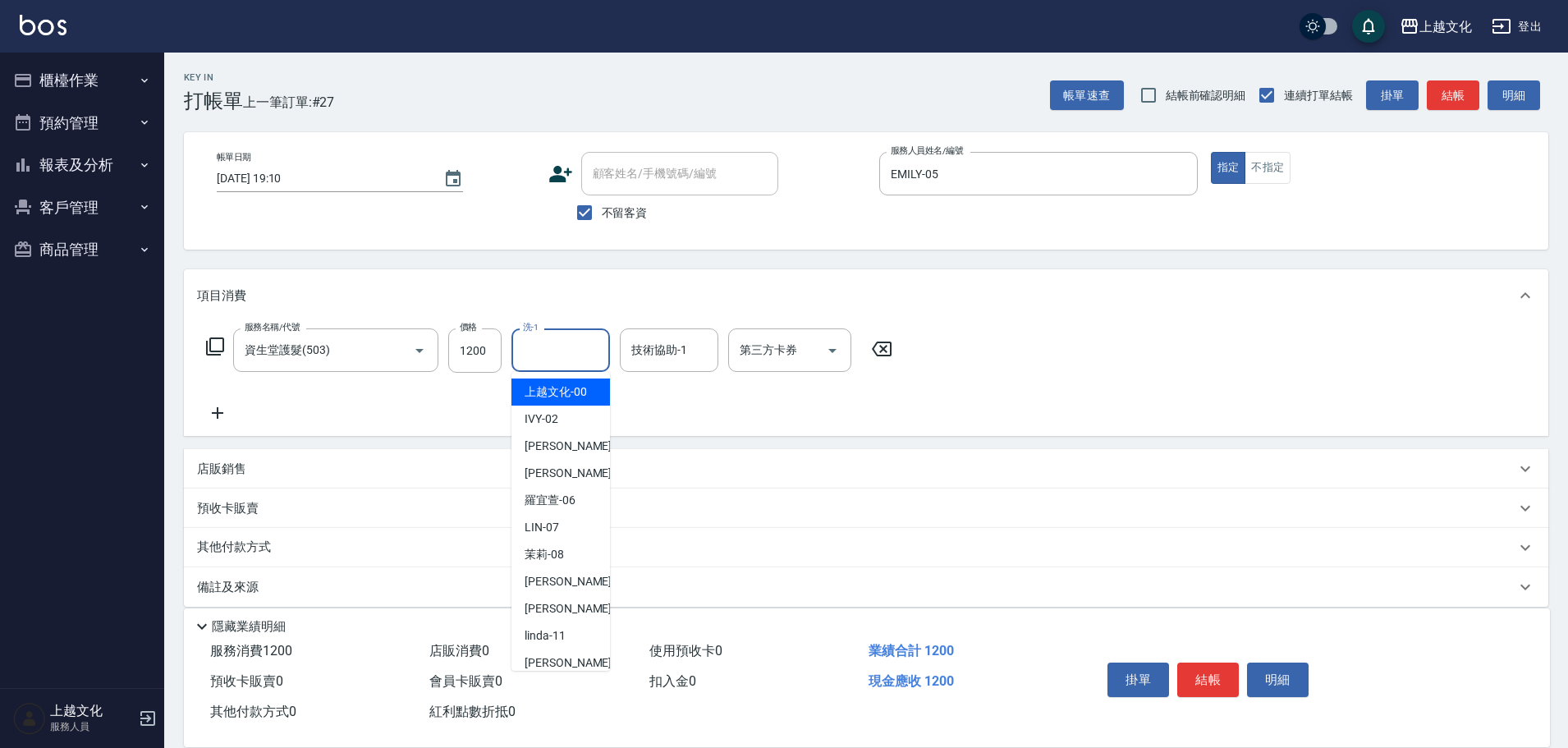
click at [553, 390] on span "上越文化 -00" at bounding box center [556, 392] width 62 height 17
type input "上越文化-00"
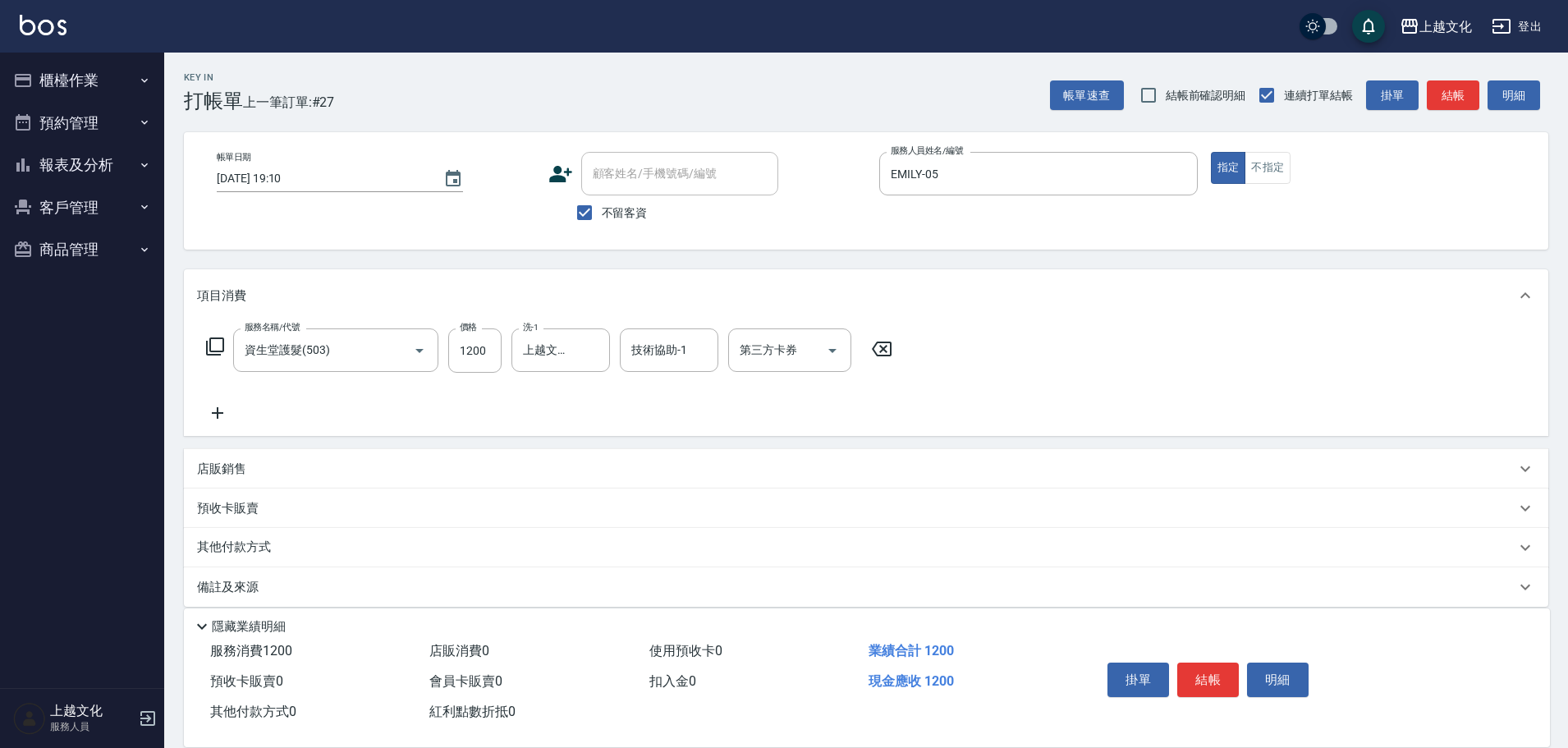
click at [212, 418] on icon at bounding box center [218, 412] width 41 height 19
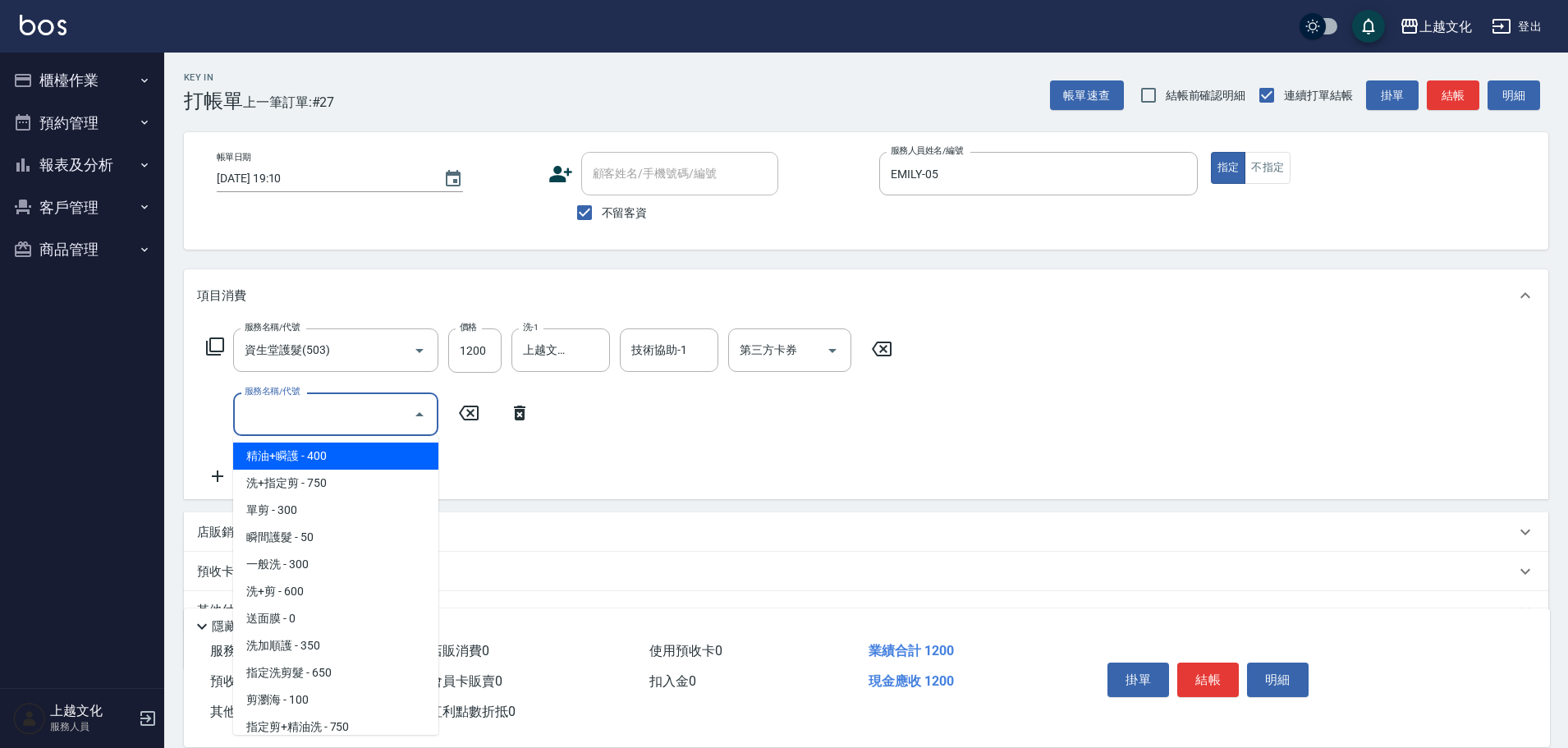
click at [309, 409] on input "服務名稱/代號" at bounding box center [323, 414] width 166 height 29
click at [310, 426] on input "服務名稱/代號" at bounding box center [323, 414] width 166 height 29
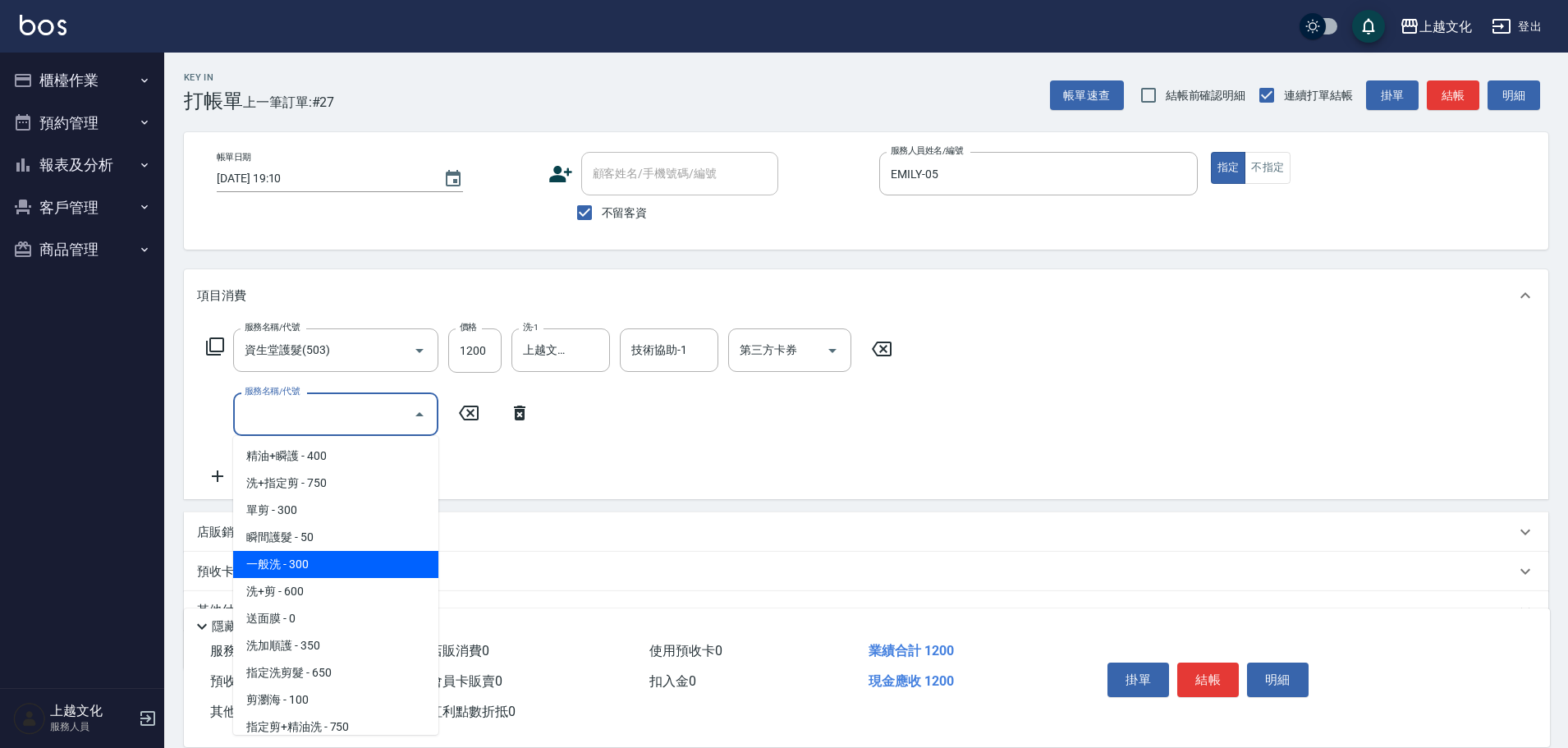
click at [319, 566] on span "一般洗 - 300" at bounding box center [336, 564] width 205 height 27
drag, startPoint x: 319, startPoint y: 566, endPoint x: 379, endPoint y: 534, distance: 68.0
click at [319, 566] on div "預收卡販賣" at bounding box center [857, 572] width 1318 height 17
type input "一般洗(105)"
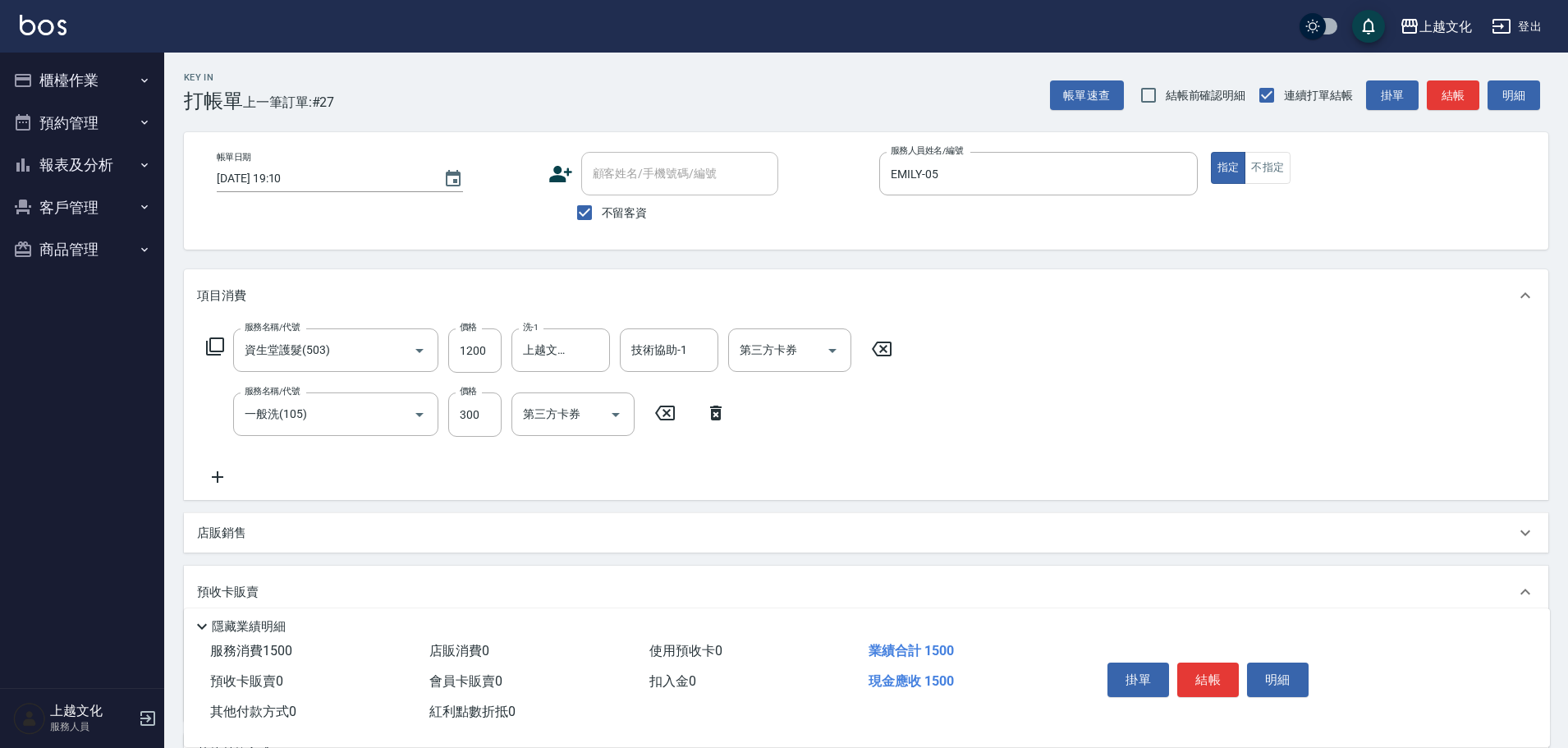
scroll to position [0, 0]
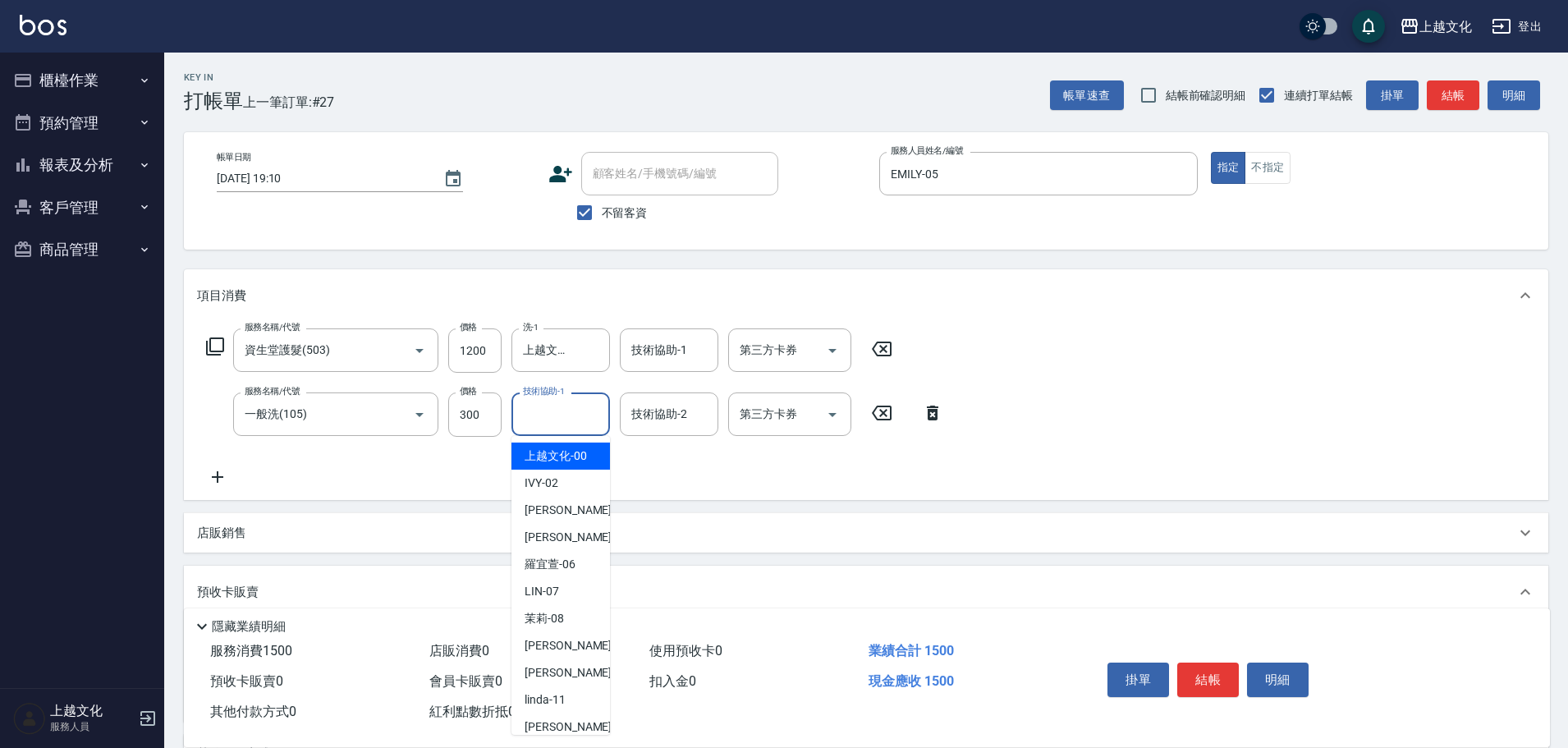
click at [552, 420] on input "技術協助-1" at bounding box center [560, 414] width 84 height 29
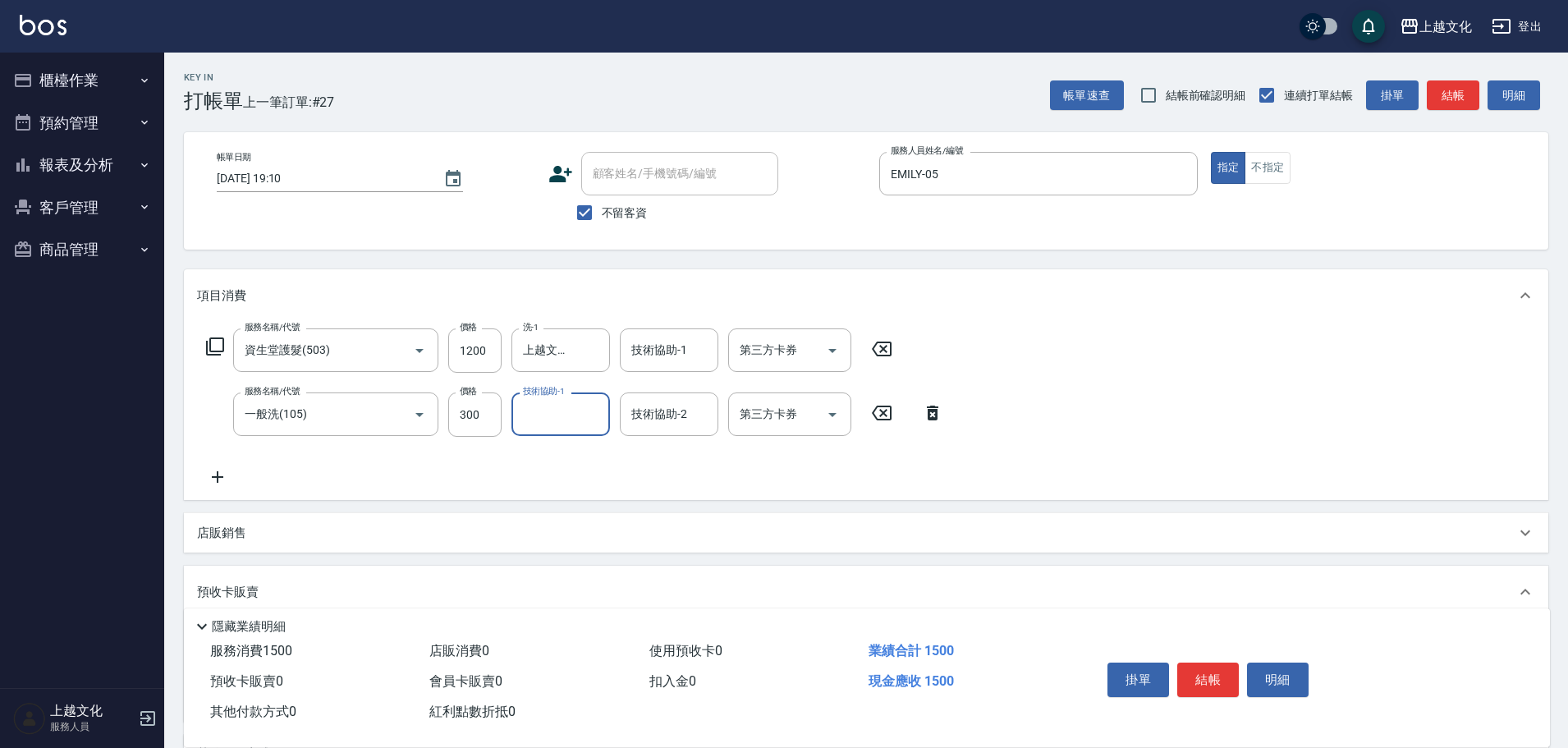
click at [551, 425] on input "技術協助-1" at bounding box center [560, 414] width 84 height 29
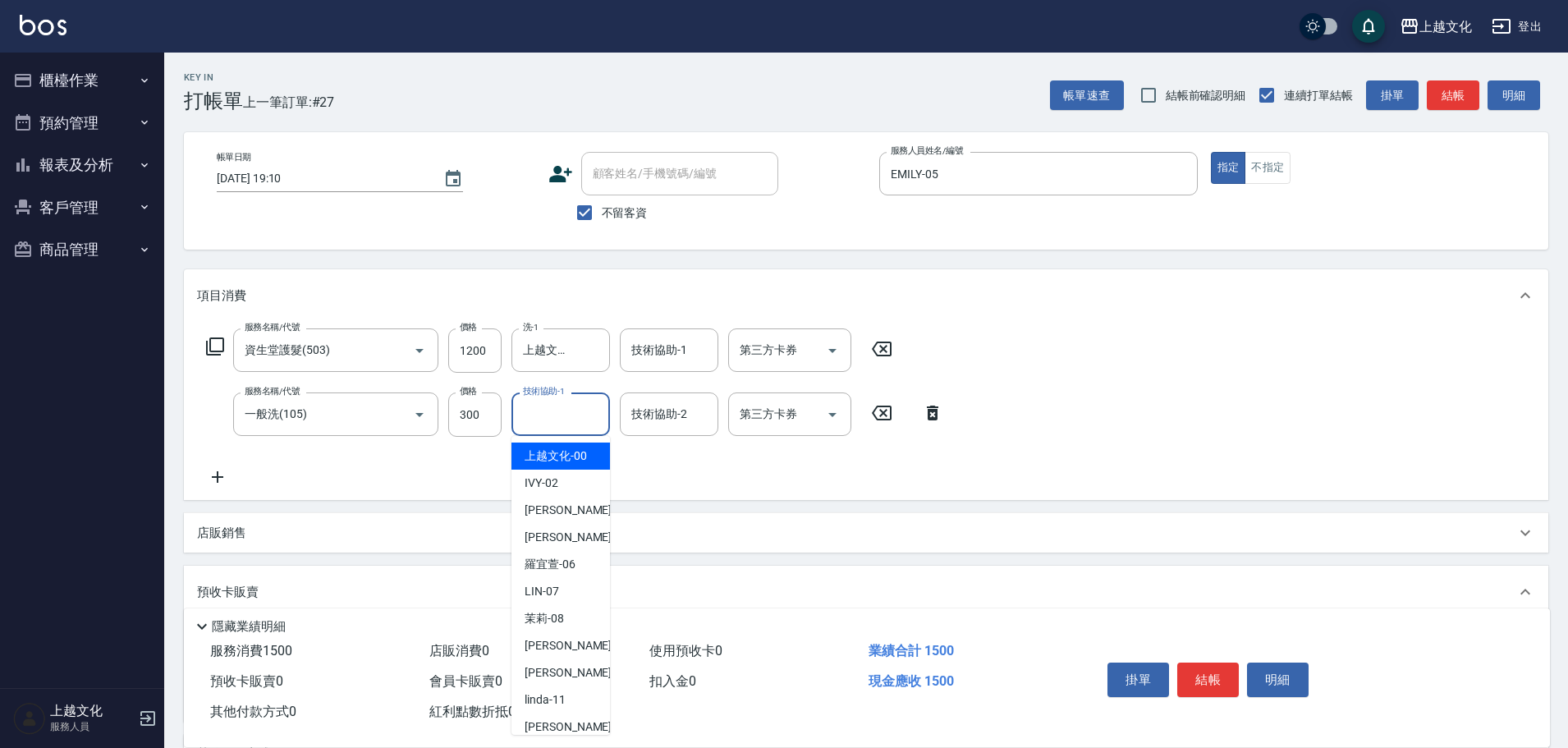
click at [551, 425] on input "技術協助-1" at bounding box center [560, 414] width 84 height 29
click at [548, 416] on input "技術協助-1" at bounding box center [560, 414] width 84 height 29
drag, startPoint x: 559, startPoint y: 619, endPoint x: 563, endPoint y: 605, distance: 14.6
click at [559, 616] on span "茉莉 -08" at bounding box center [544, 618] width 40 height 17
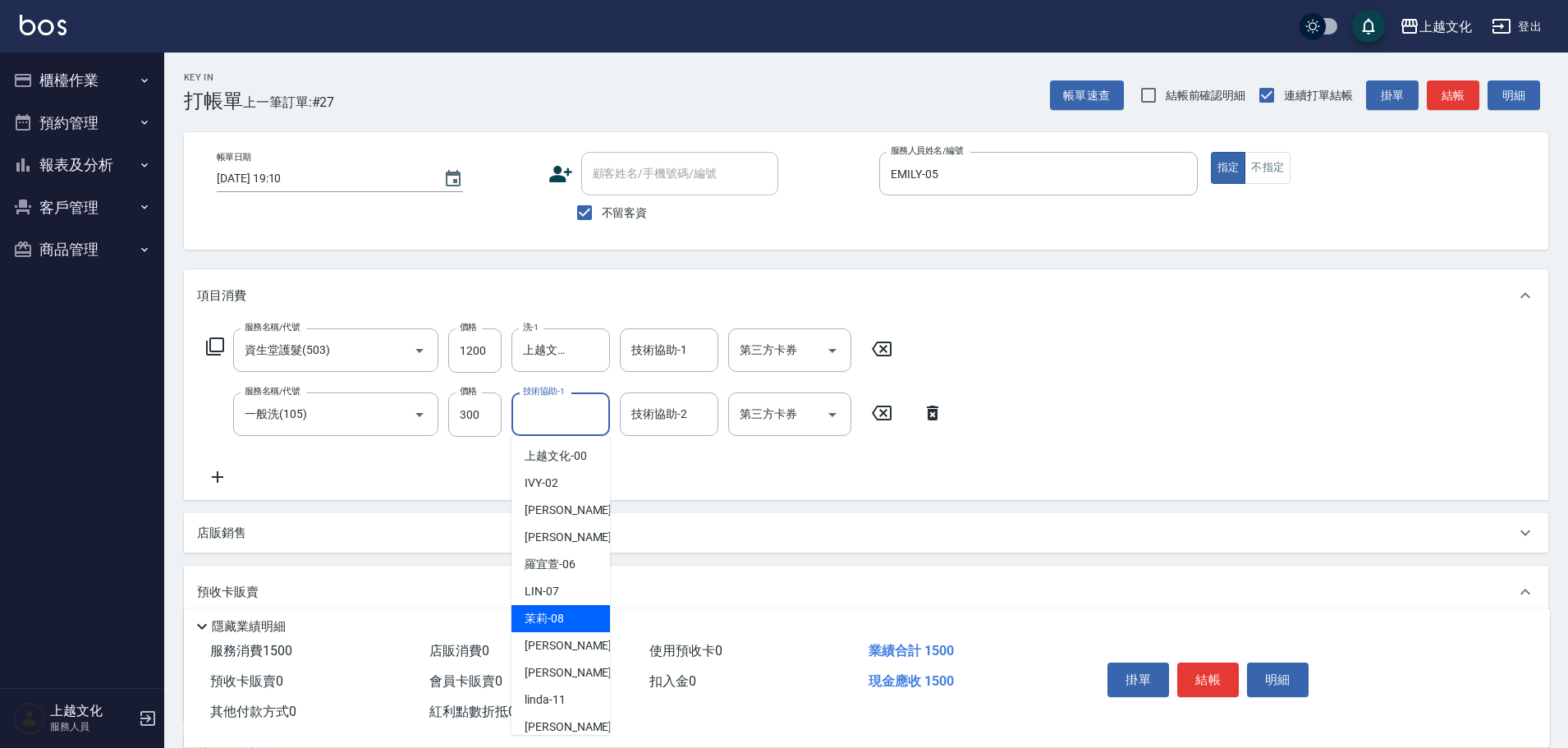
type input "茉莉-08"
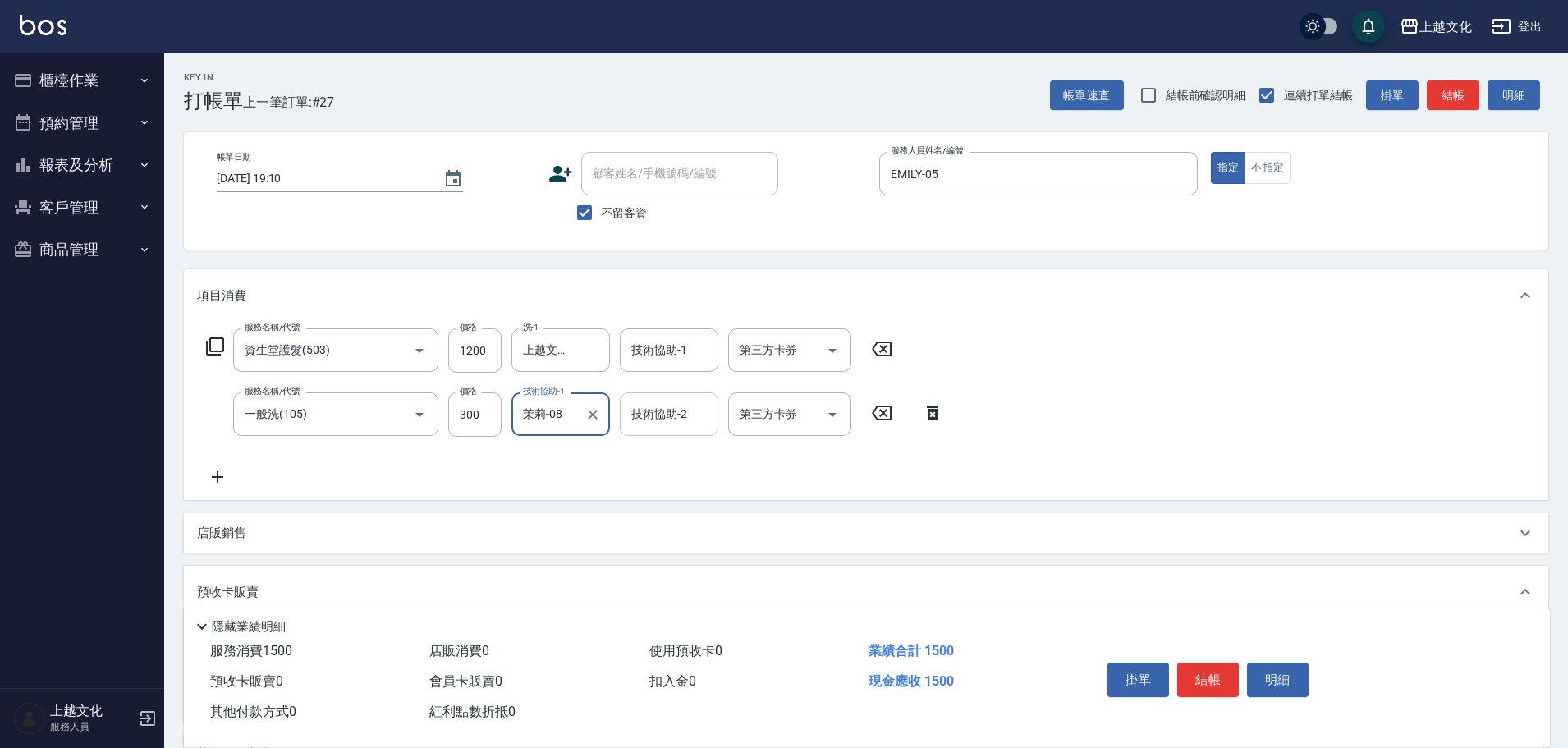
click at [652, 414] on input "技術協助-2" at bounding box center [669, 414] width 84 height 29
click at [668, 417] on input "技術協助-2" at bounding box center [669, 414] width 84 height 29
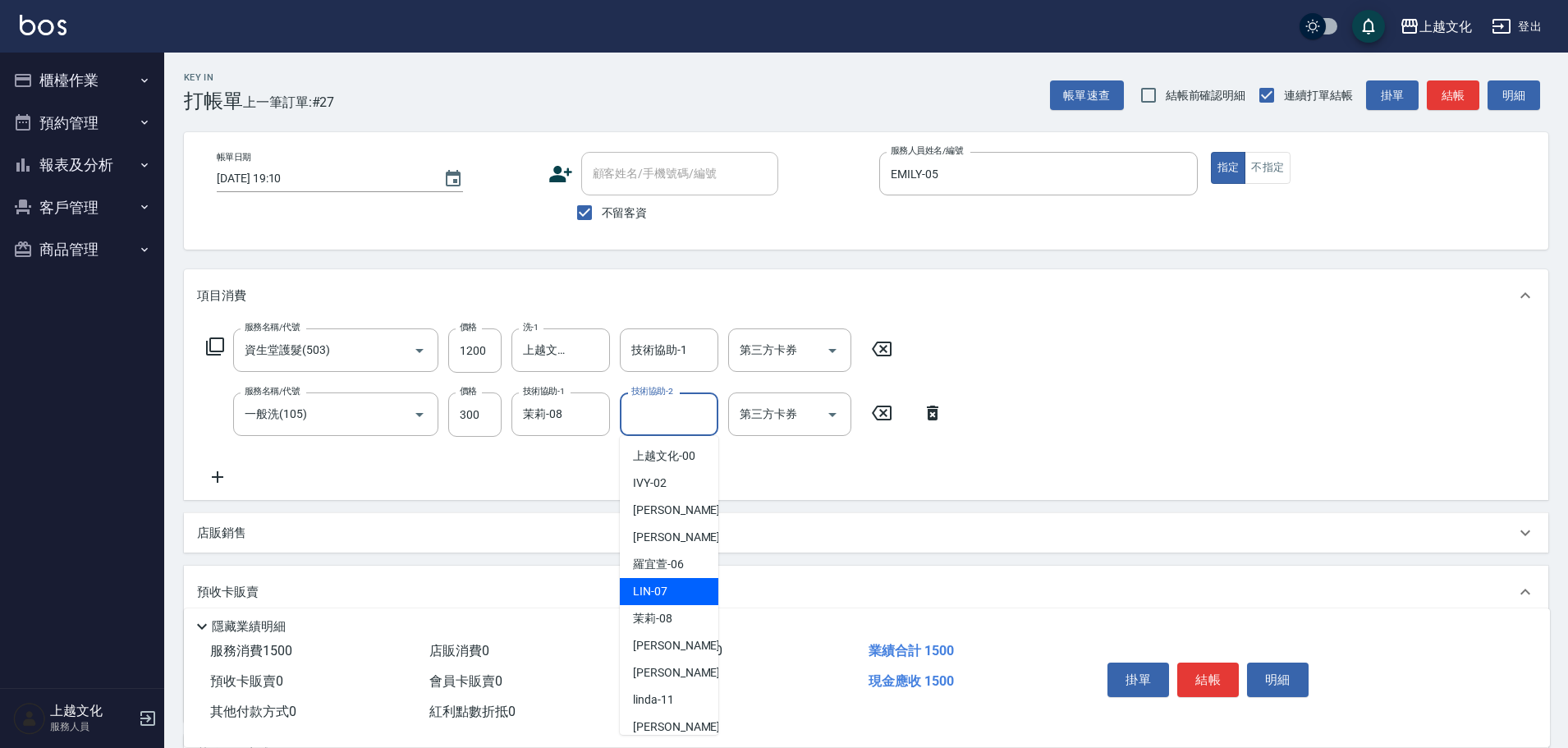
click at [661, 592] on span "LIN -07" at bounding box center [650, 591] width 35 height 17
drag, startPoint x: 661, startPoint y: 592, endPoint x: 620, endPoint y: 576, distance: 44.0
click at [661, 592] on div "預收卡販賣" at bounding box center [857, 592] width 1318 height 17
type input "LIN-07"
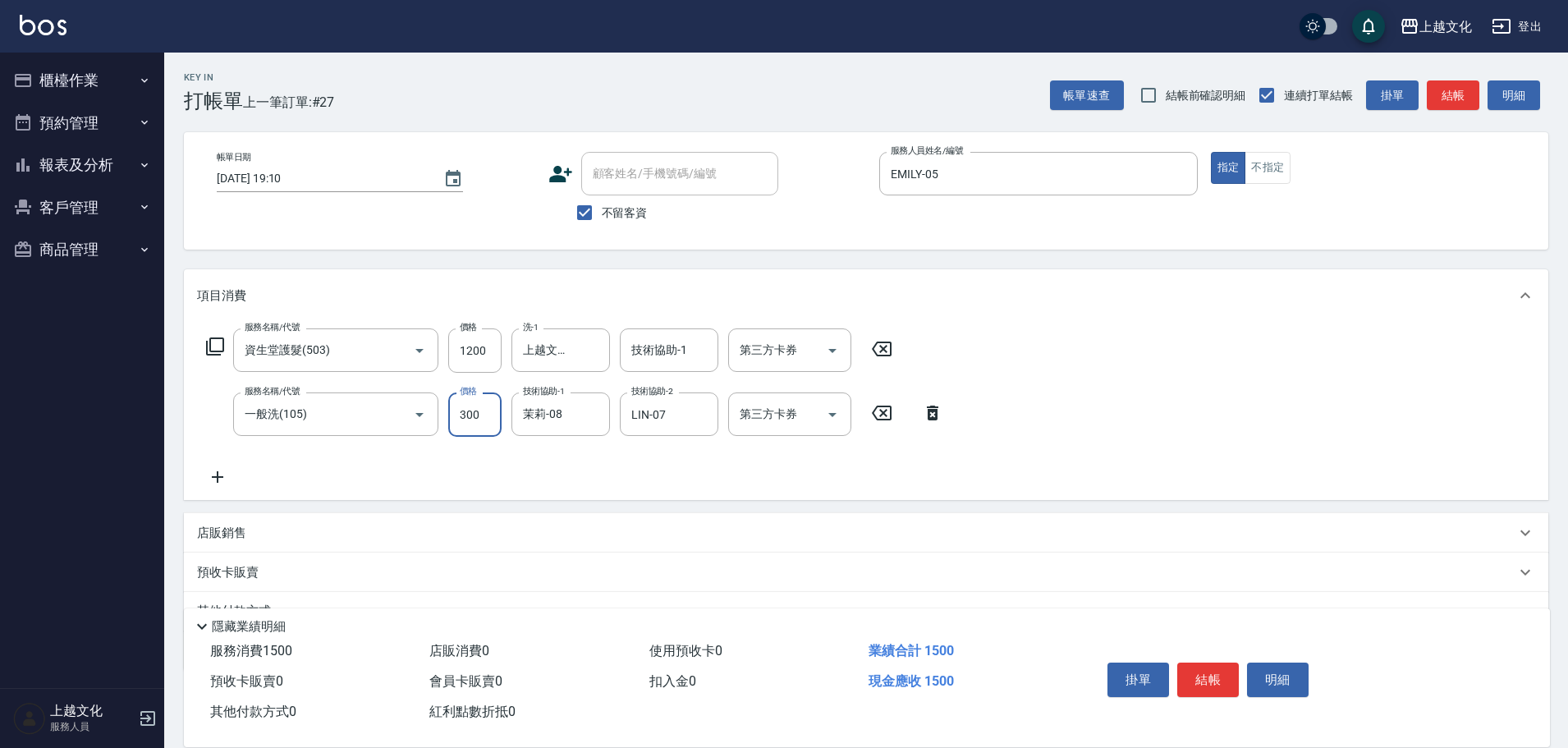
click at [483, 419] on input "300" at bounding box center [474, 414] width 53 height 45
type input "0"
click at [476, 349] on input "1200" at bounding box center [474, 350] width 53 height 45
type input "1299"
click at [1194, 677] on button "結帳" at bounding box center [1208, 680] width 62 height 35
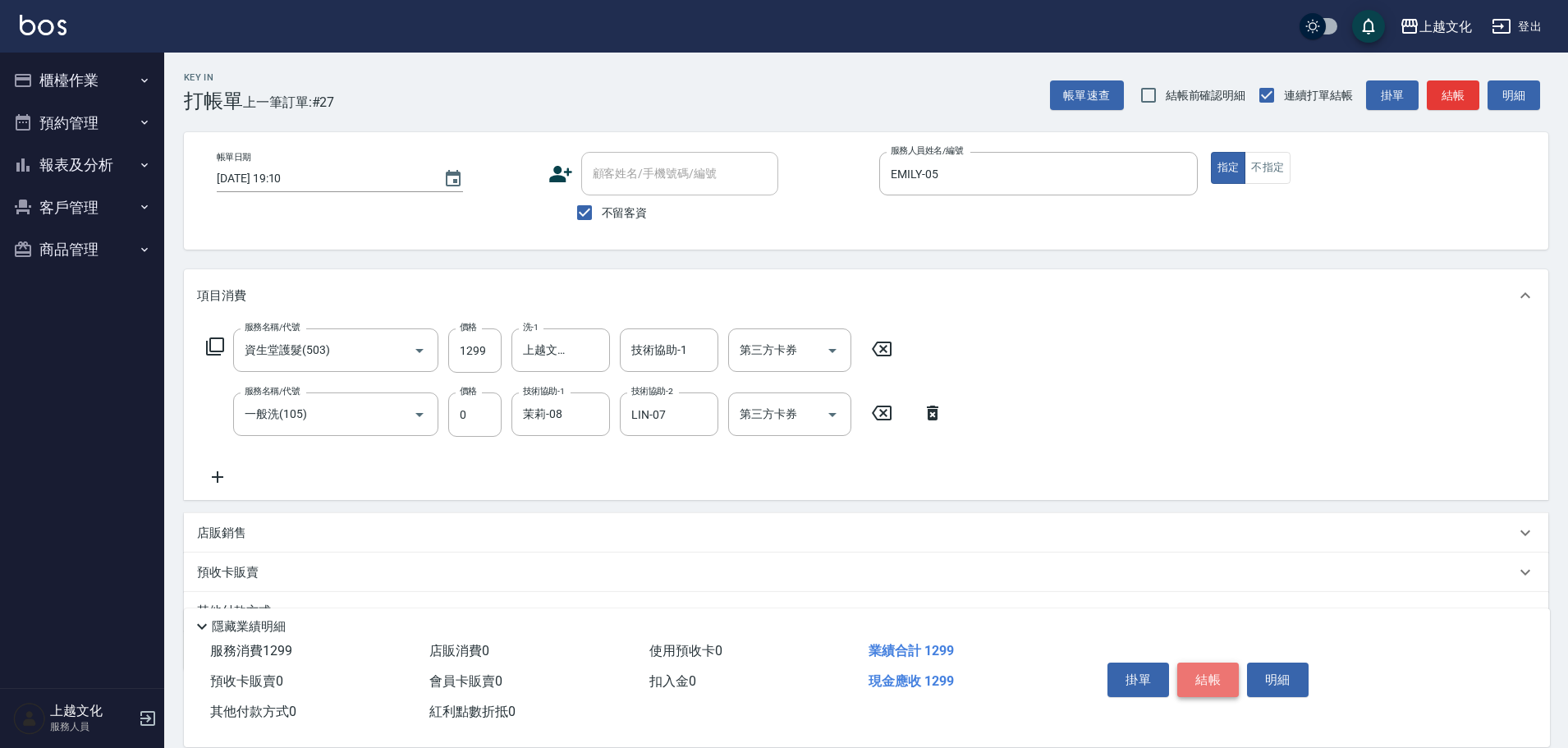
click at [1194, 677] on div "掛單 結帳 明細" at bounding box center [1207, 681] width 214 height 51
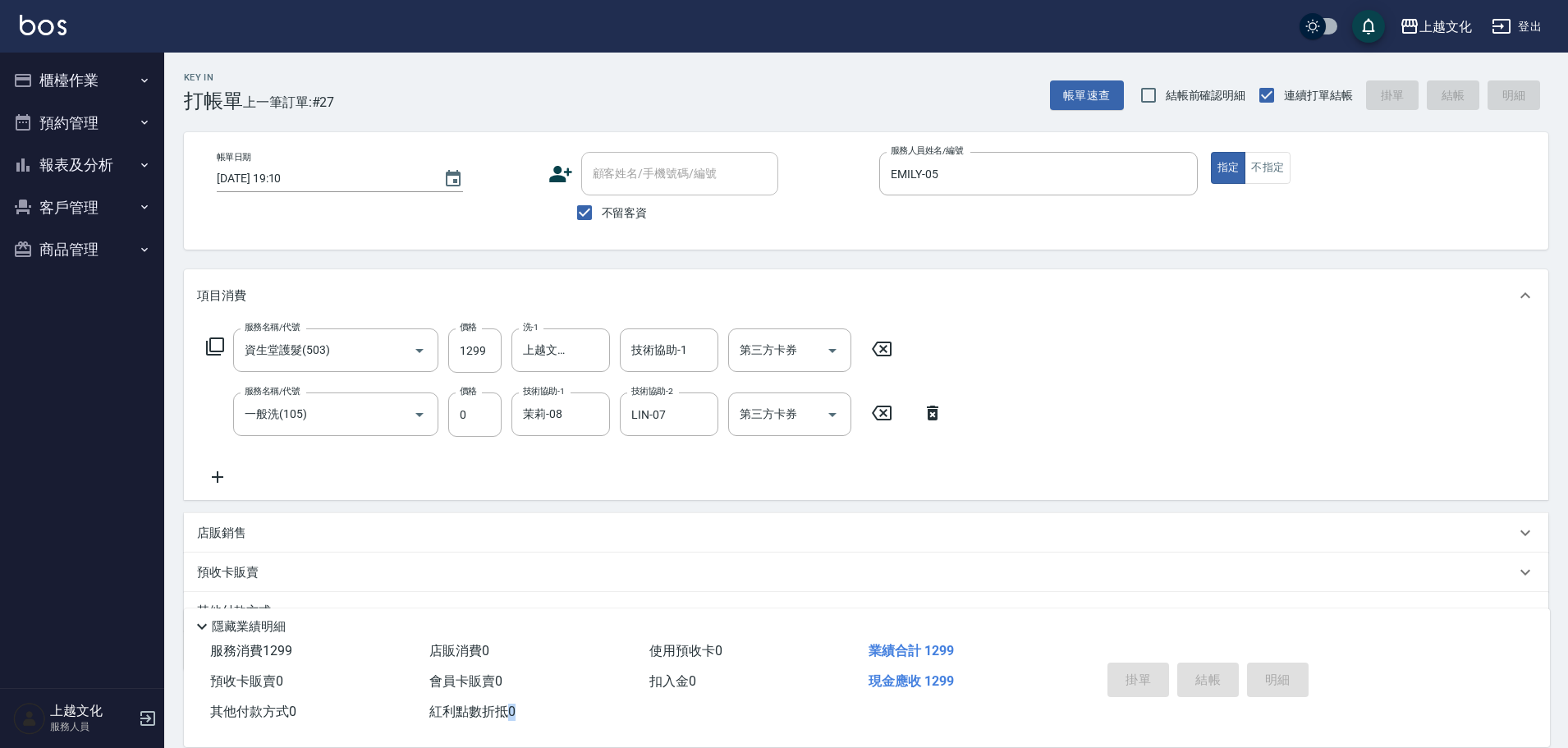
type input "[DATE] 19:11"
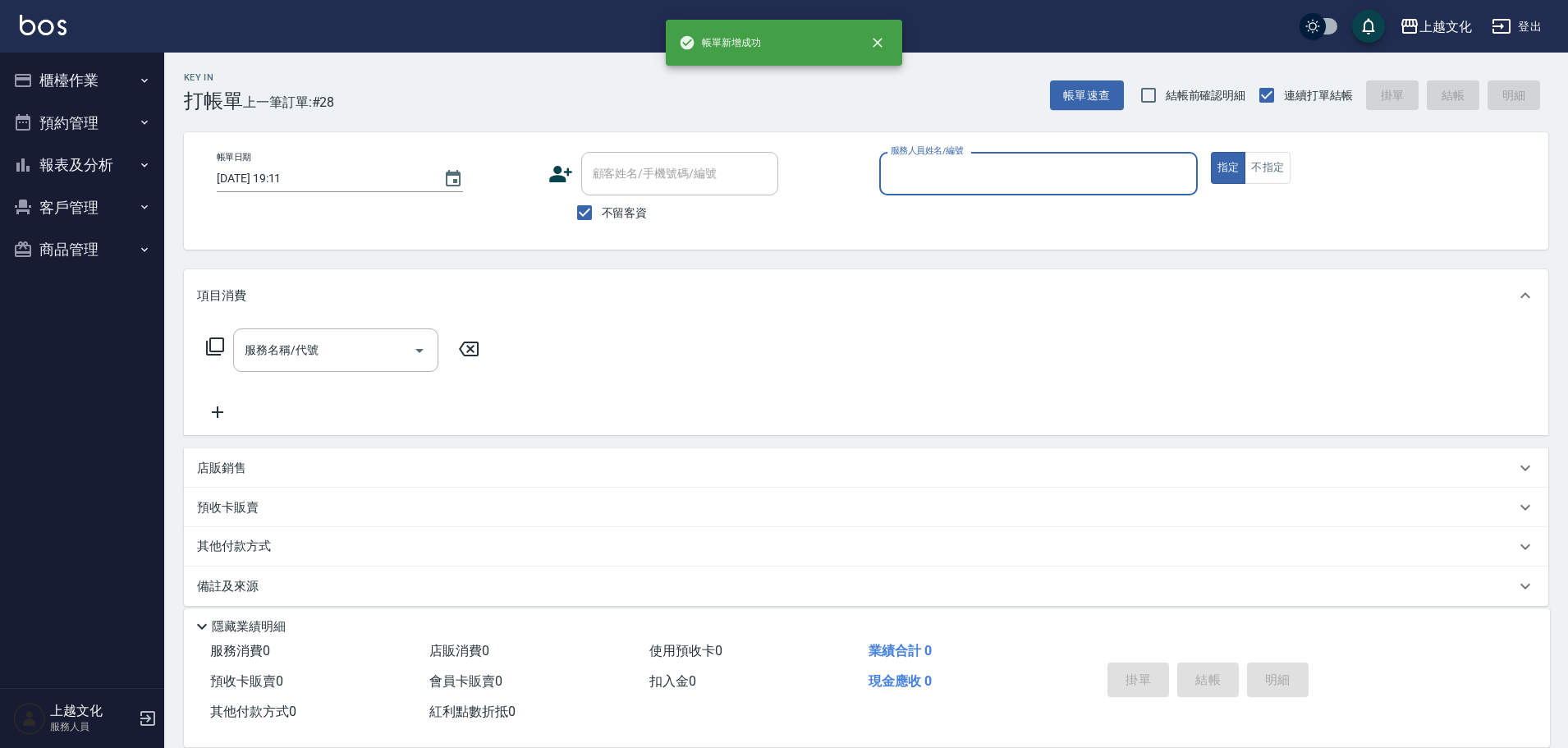
click at [1058, 181] on input "服務人員姓名/編號" at bounding box center [1039, 174] width 304 height 29
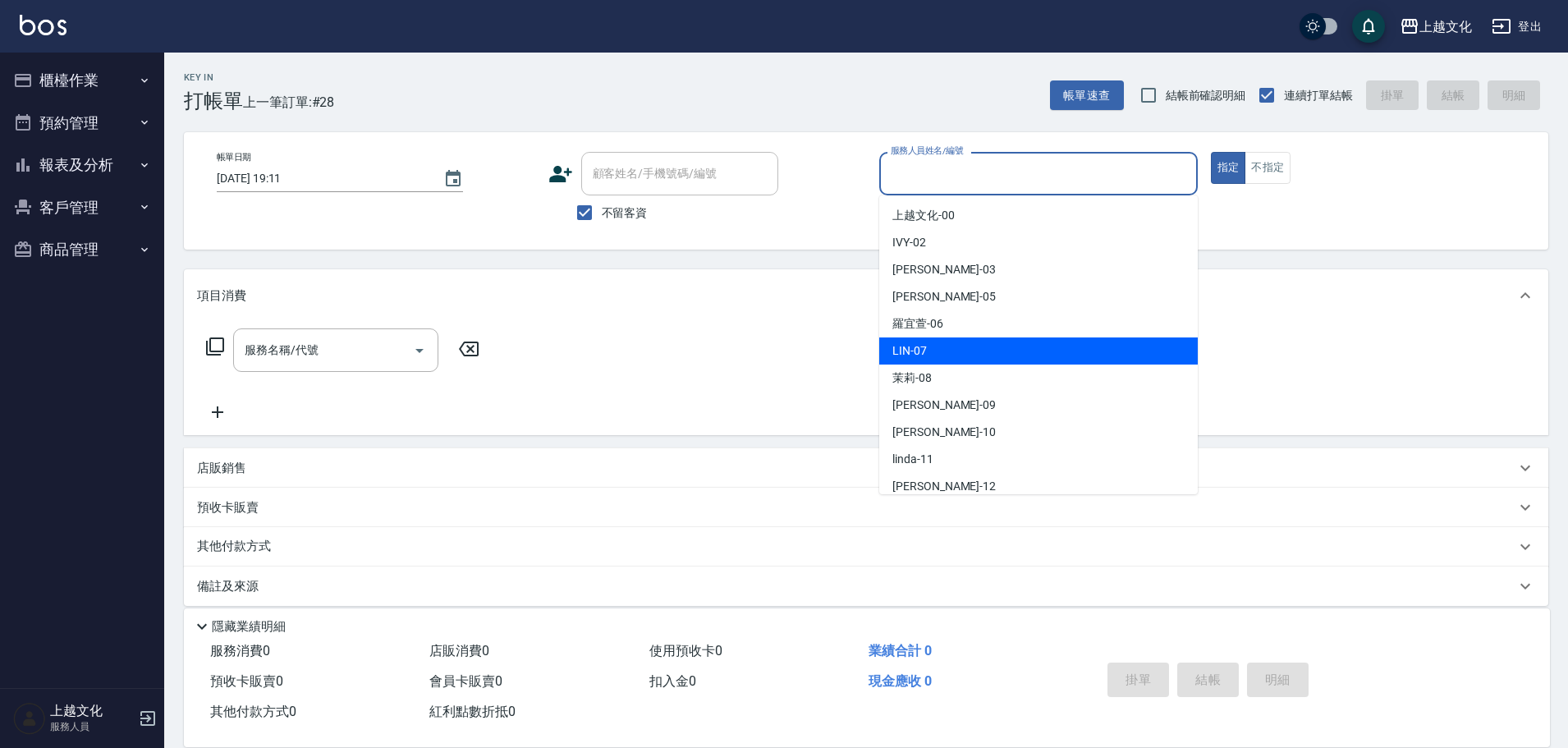
click at [1029, 340] on div "LIN -07" at bounding box center [1038, 351] width 318 height 27
type input "LIN-07"
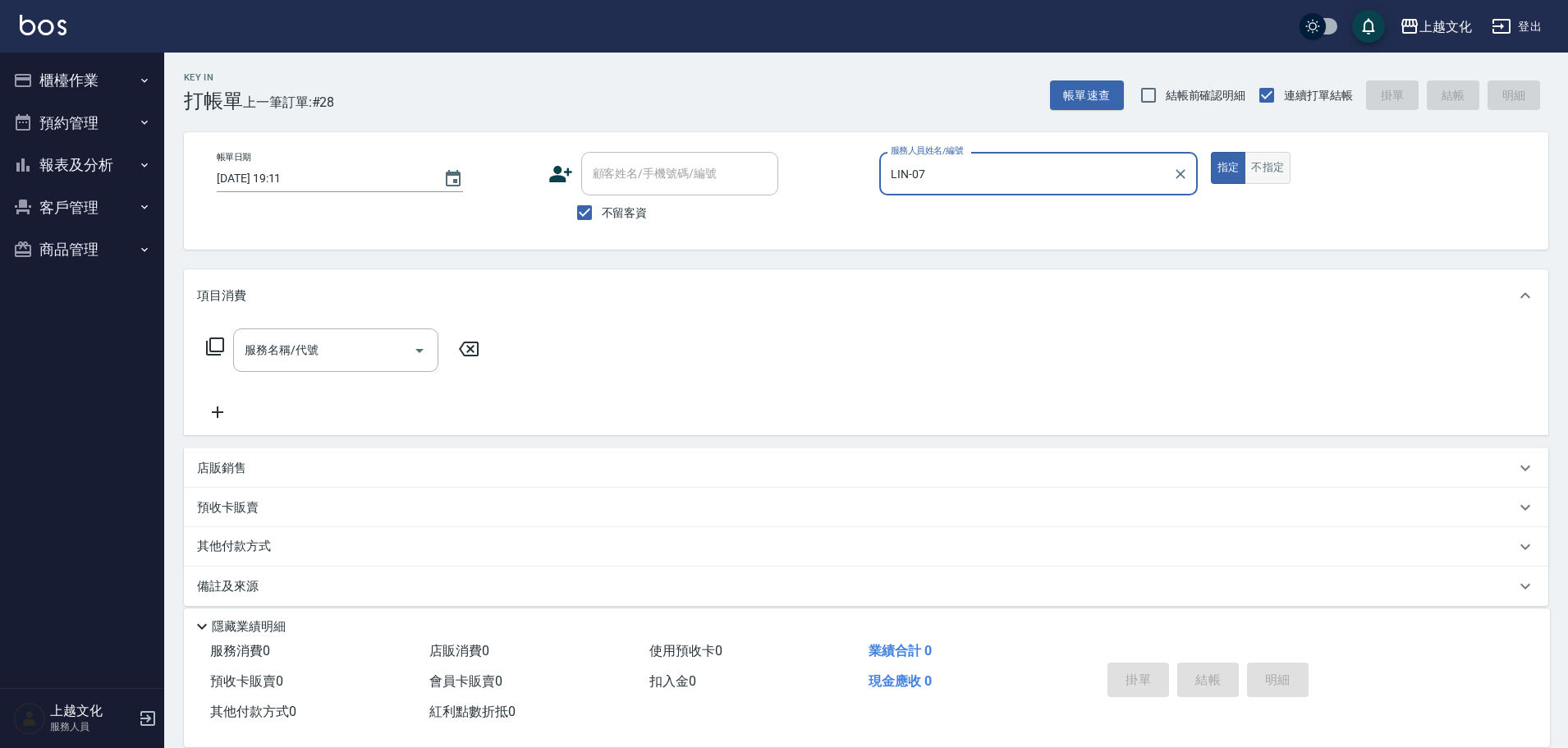
click at [1253, 165] on button "不指定" at bounding box center [1268, 167] width 46 height 32
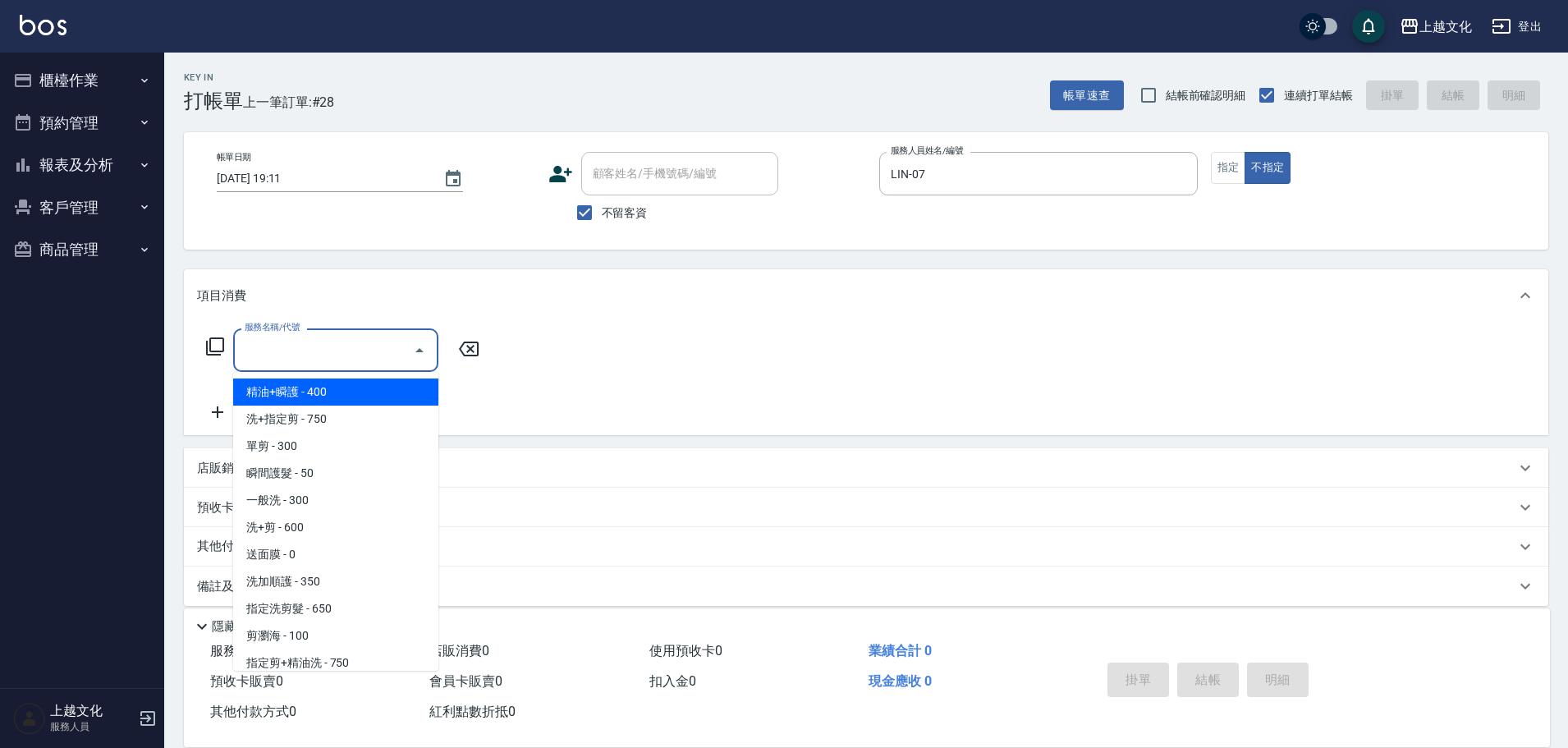
click at [339, 351] on input "服務名稱/代號" at bounding box center [323, 350] width 166 height 29
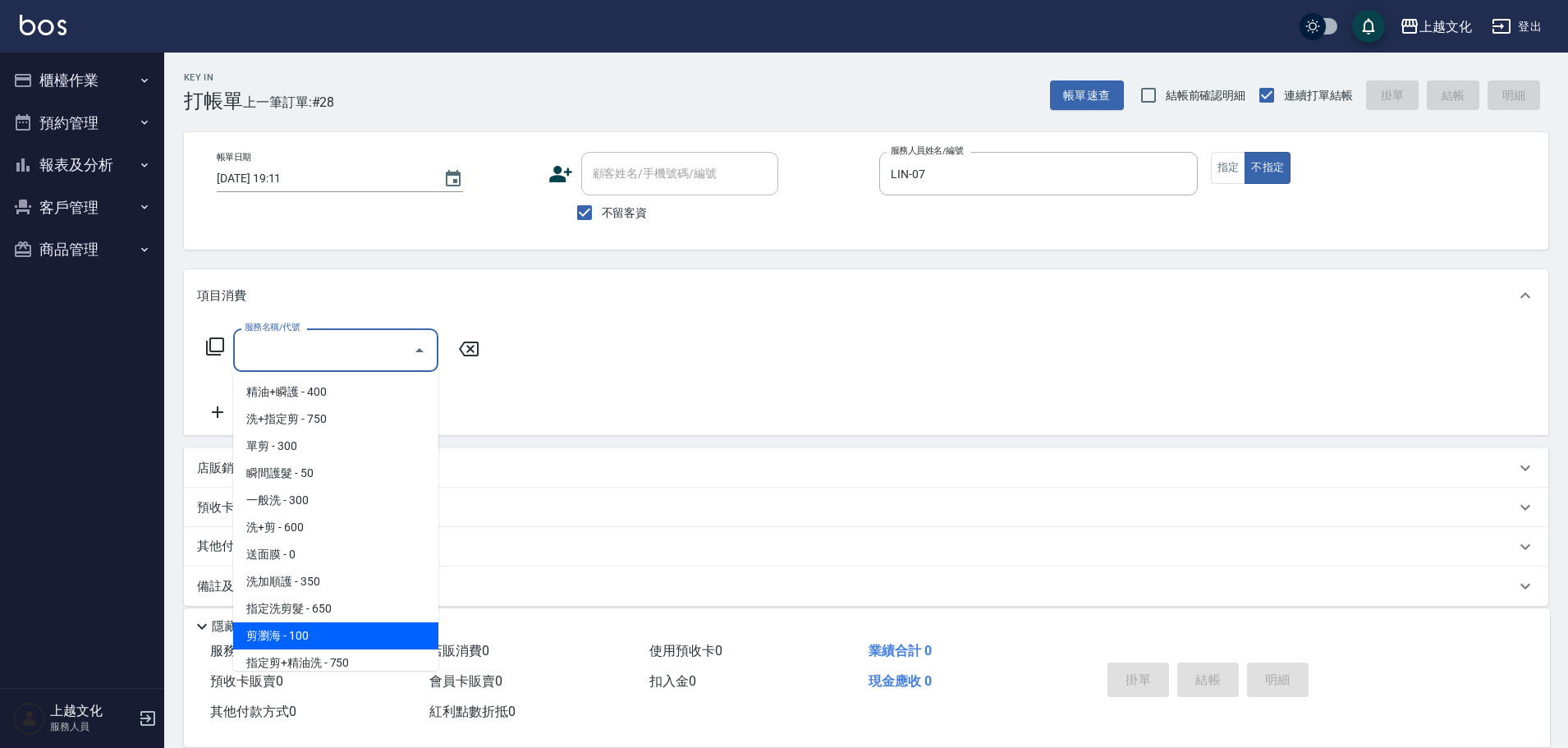
click at [381, 630] on span "剪瀏海 - 100" at bounding box center [336, 636] width 205 height 27
type input "剪瀏海(203)"
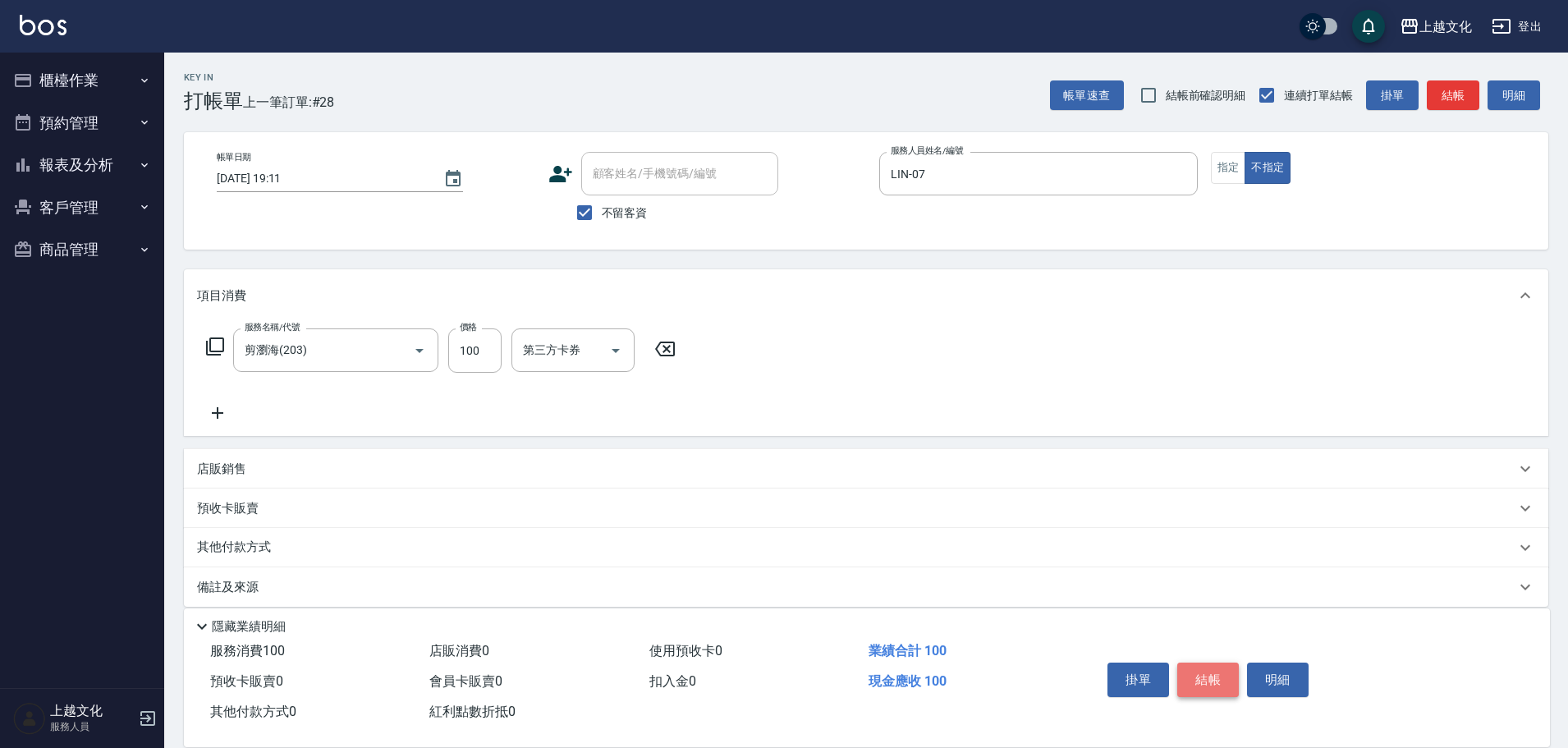
drag, startPoint x: 1198, startPoint y: 678, endPoint x: 1163, endPoint y: 598, distance: 87.3
click at [1194, 674] on button "結帳" at bounding box center [1208, 680] width 62 height 35
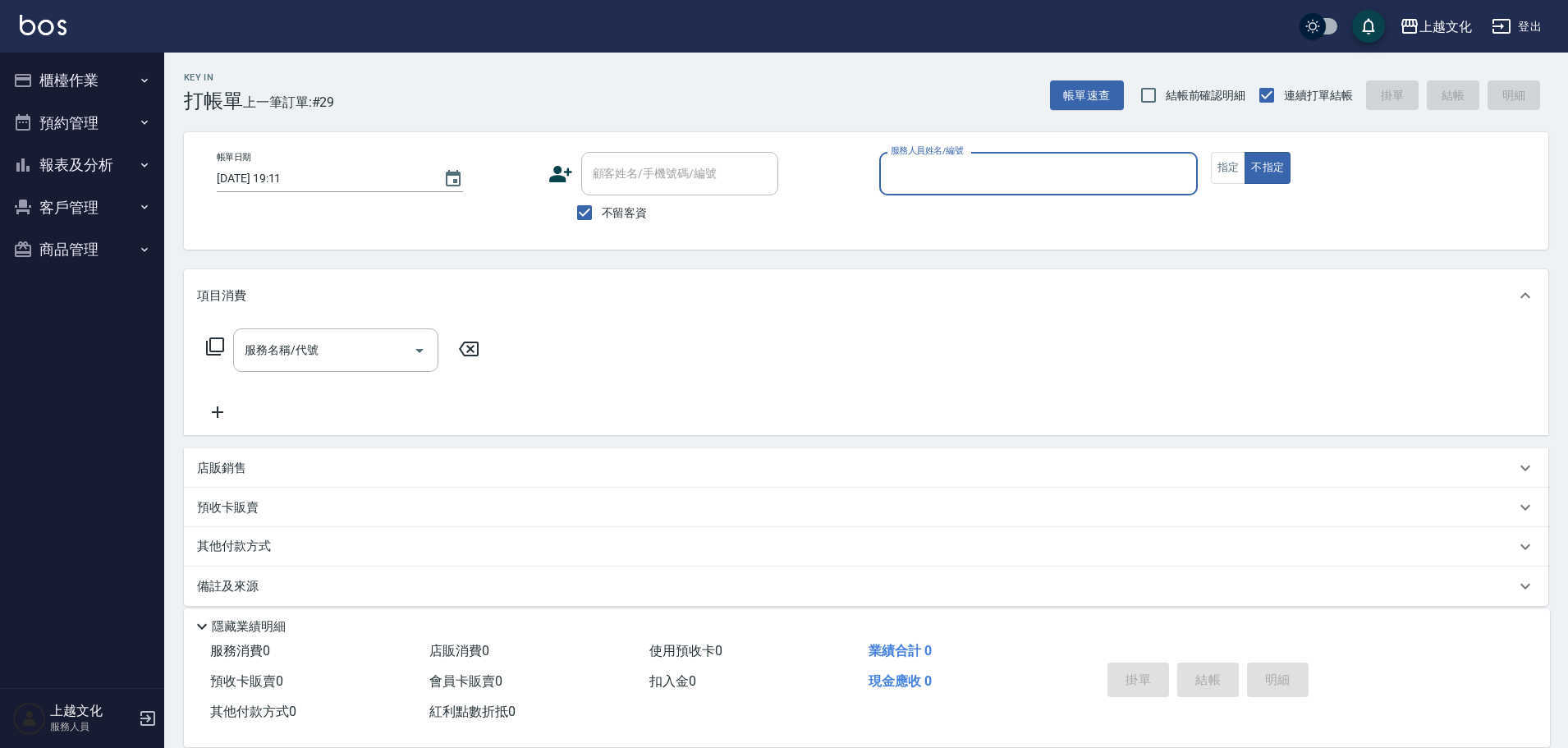
click at [976, 181] on input "服務人員姓名/編號" at bounding box center [1039, 174] width 304 height 29
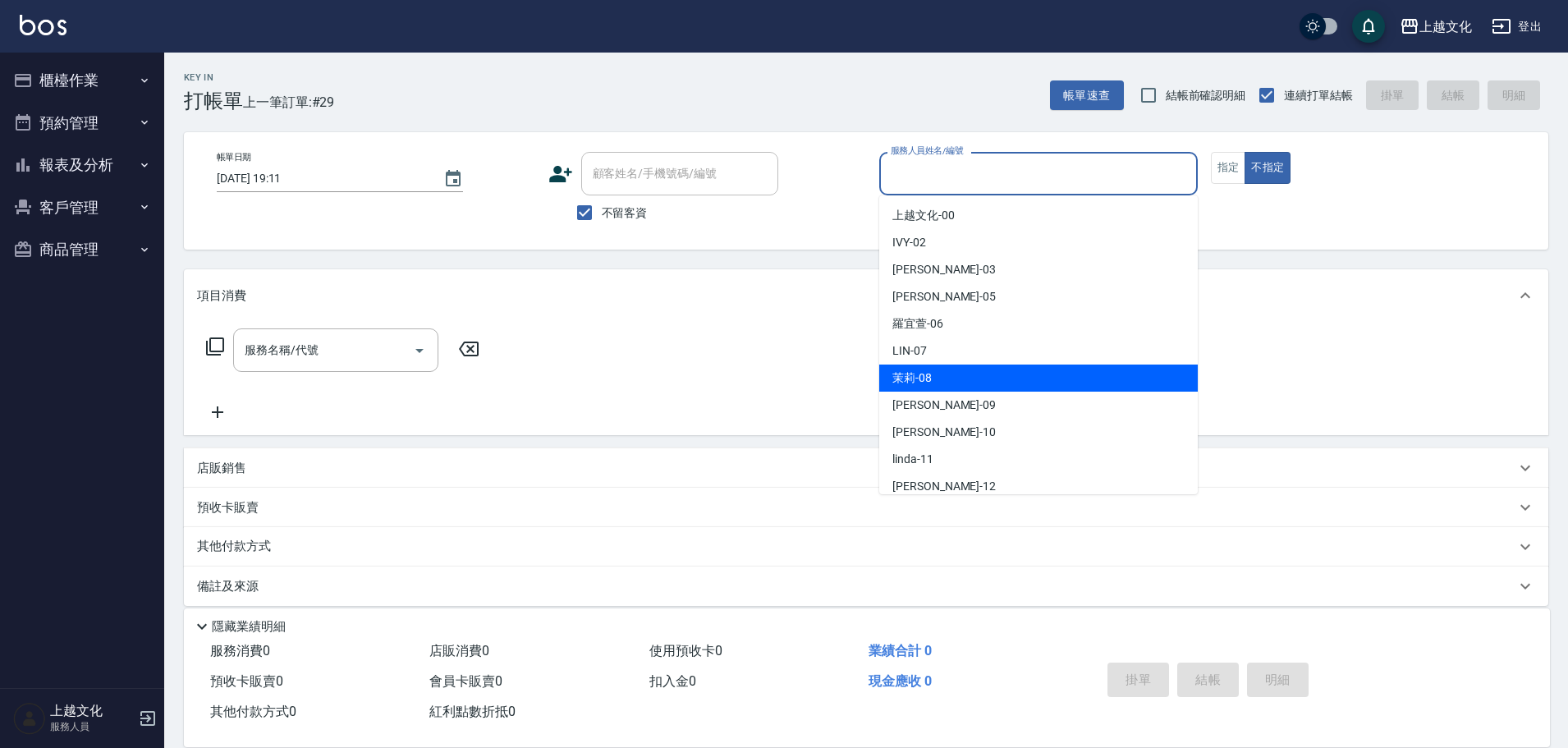
click at [949, 376] on div "茉莉 -08" at bounding box center [1038, 378] width 318 height 27
type input "茉莉-08"
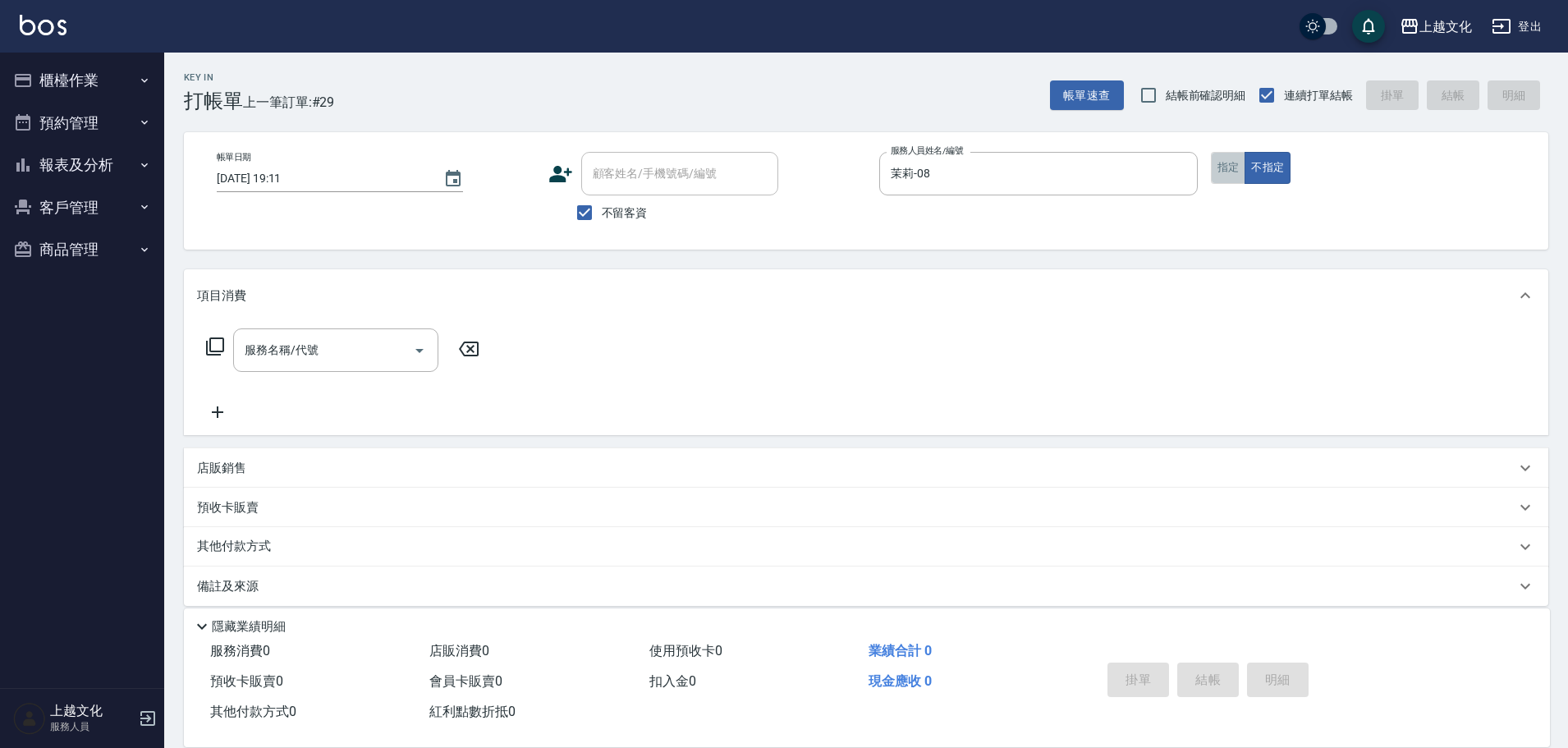
click at [1225, 178] on button "指定" at bounding box center [1228, 167] width 35 height 32
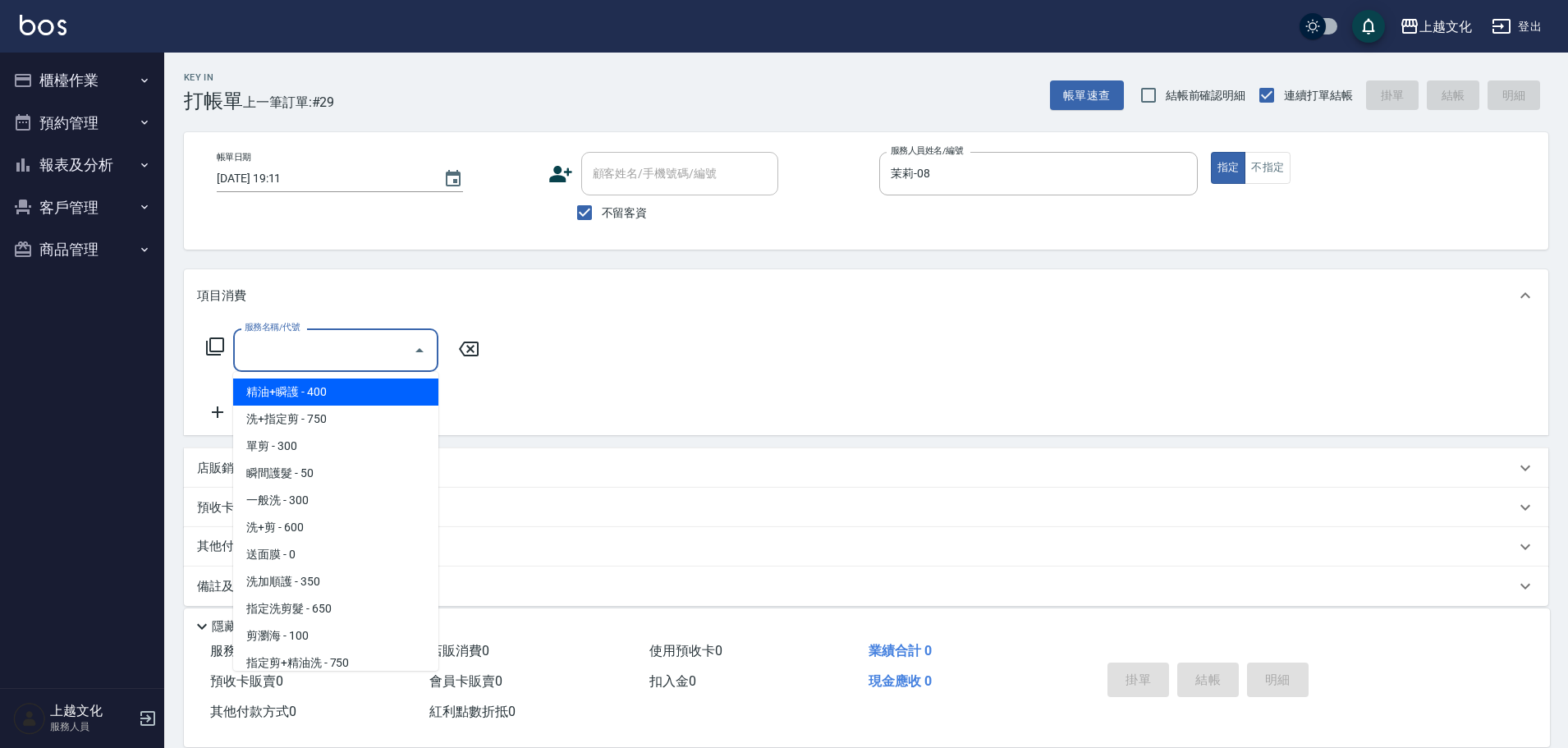
click at [262, 348] on input "服務名稱/代號" at bounding box center [323, 350] width 166 height 29
click at [212, 344] on icon at bounding box center [215, 346] width 19 height 19
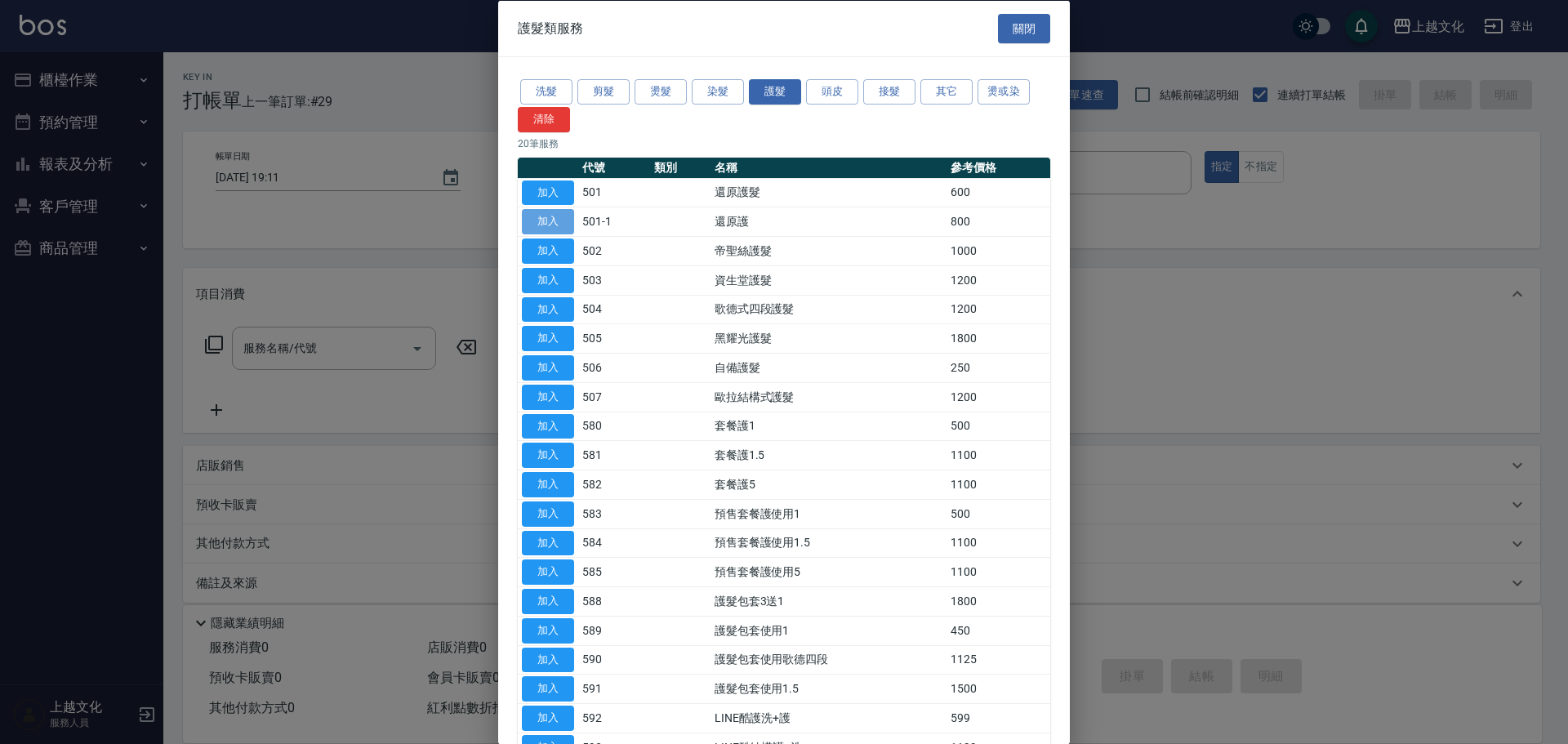
click at [531, 220] on button "加入" at bounding box center [548, 221] width 52 height 25
type input "還原護(501-1)"
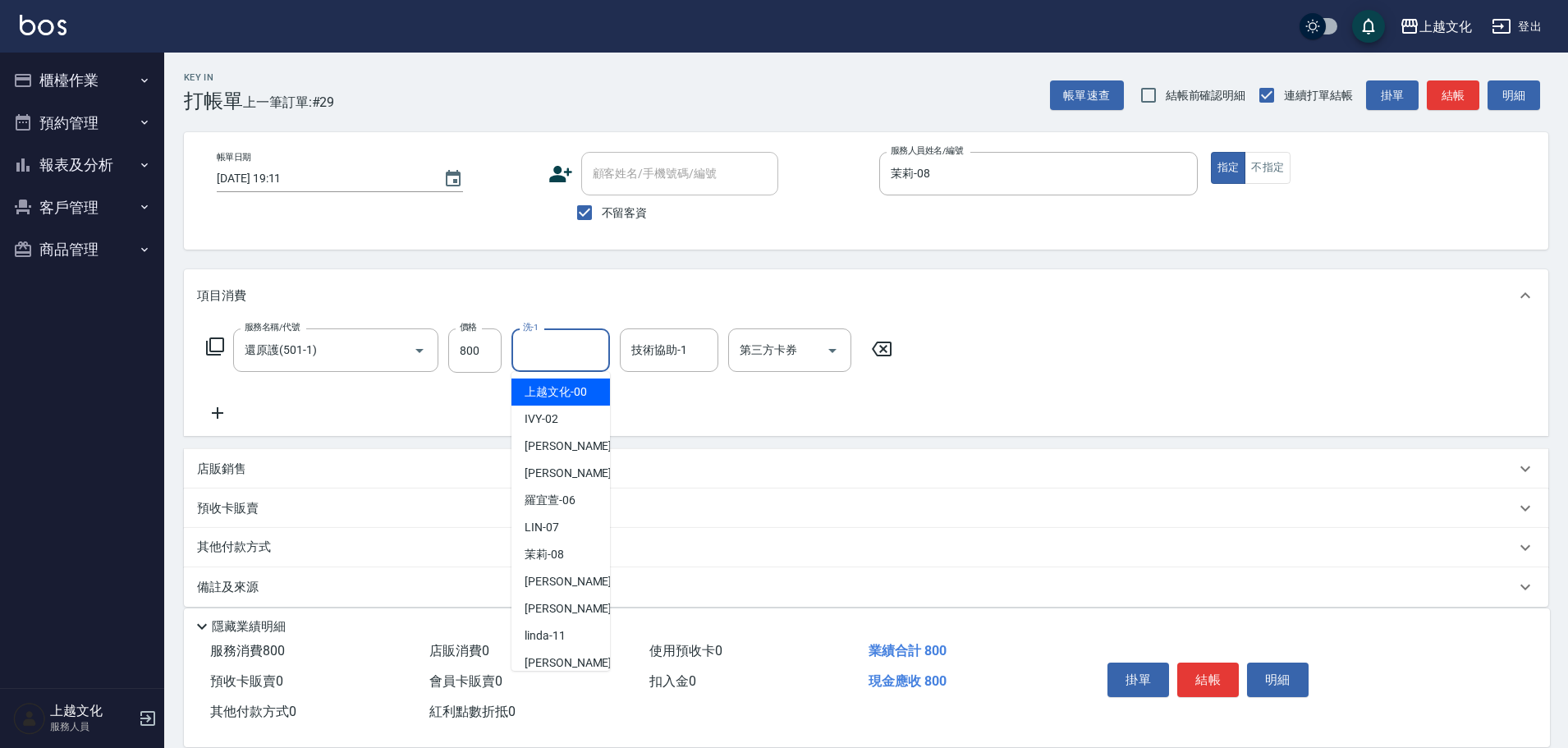
click at [532, 353] on input "洗-1" at bounding box center [560, 350] width 84 height 29
drag, startPoint x: 571, startPoint y: 398, endPoint x: 657, endPoint y: 354, distance: 96.6
click at [573, 397] on span "上越文化 -00" at bounding box center [556, 392] width 62 height 17
type input "上越文化-00"
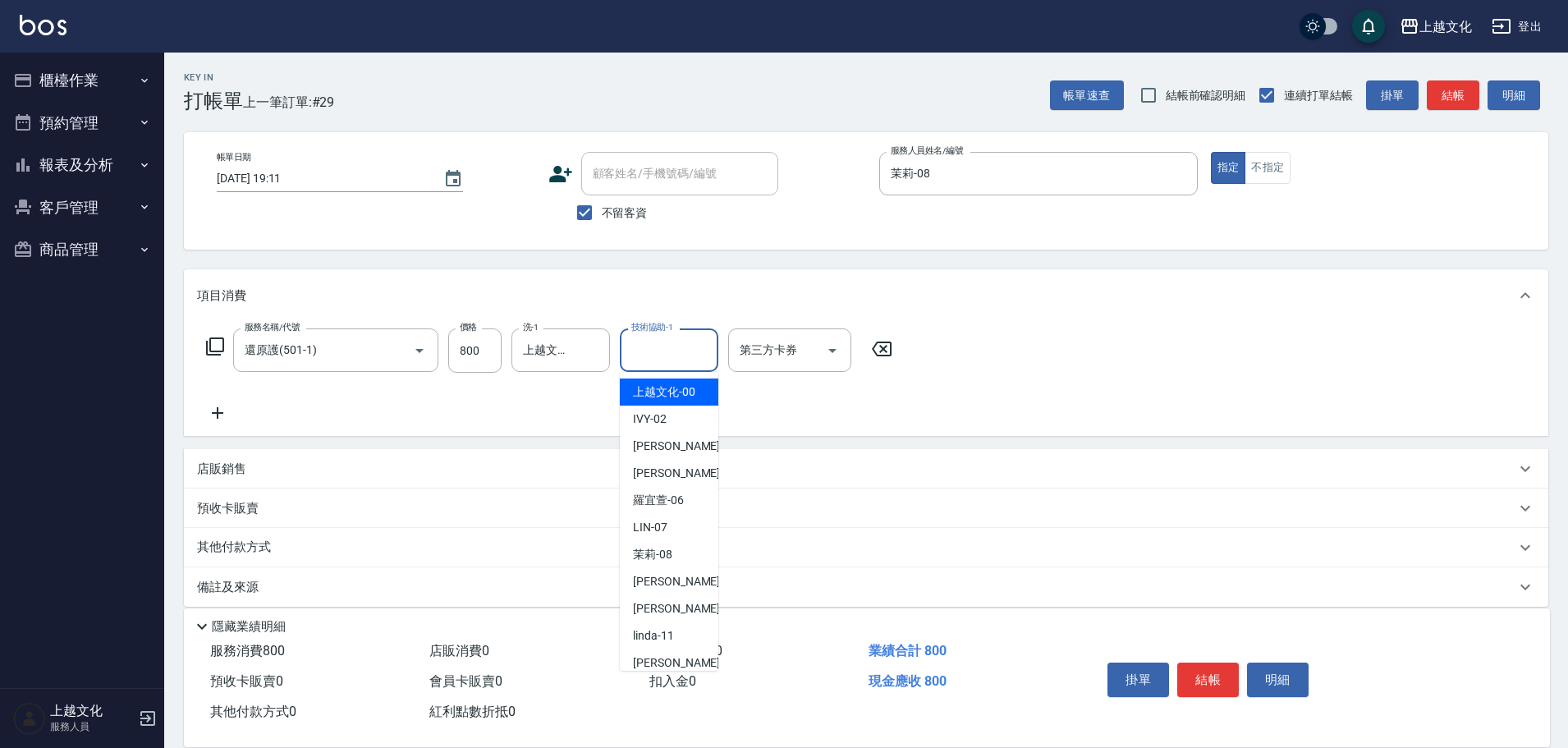
click at [674, 348] on input "技術協助-1" at bounding box center [669, 350] width 84 height 29
click at [670, 388] on span "上越文化 -00" at bounding box center [664, 392] width 62 height 17
type input "上越文化-00"
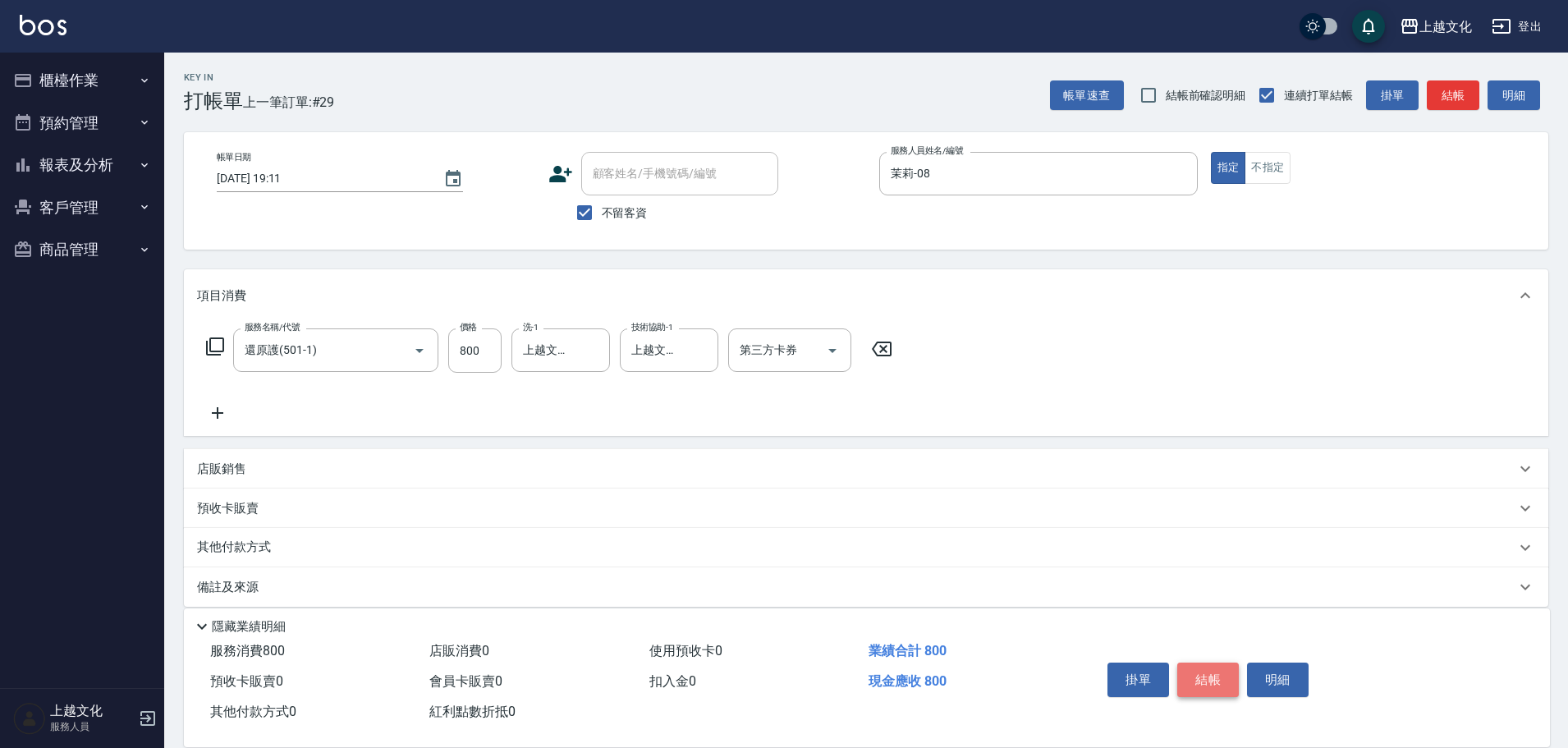
click at [1204, 672] on button "結帳" at bounding box center [1208, 680] width 62 height 35
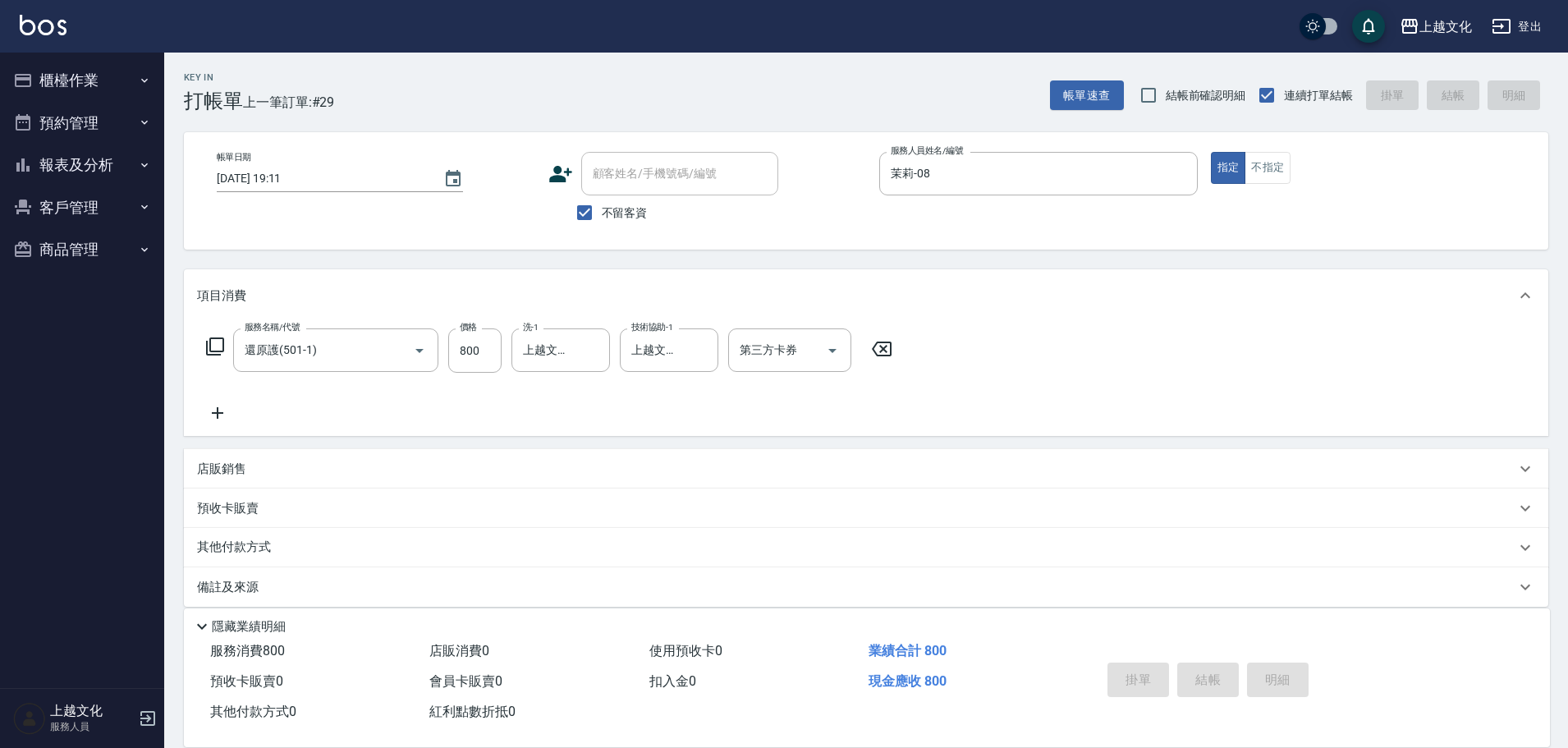
type input "[DATE] 19:12"
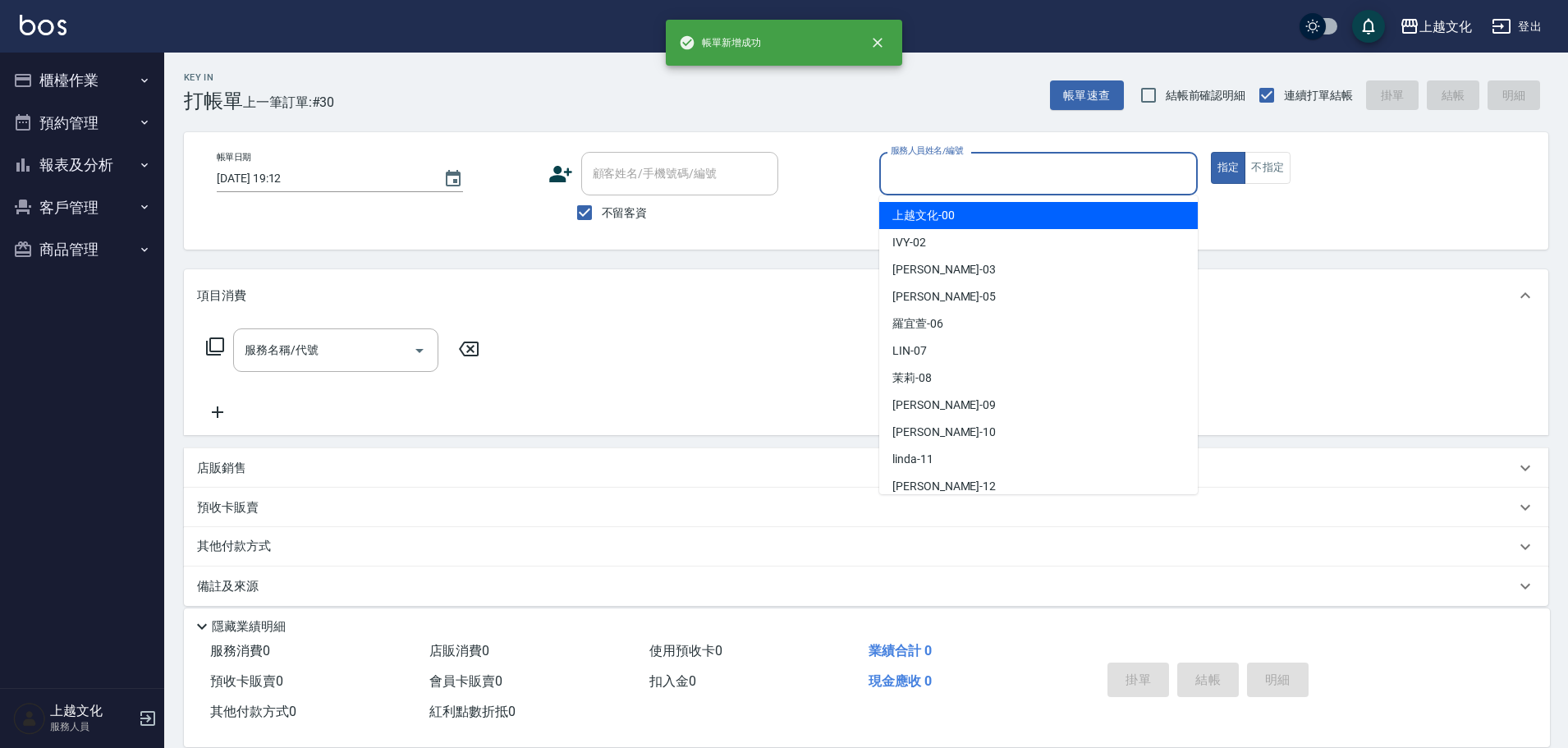
click at [978, 172] on input "服務人員姓名/編號" at bounding box center [1039, 174] width 304 height 29
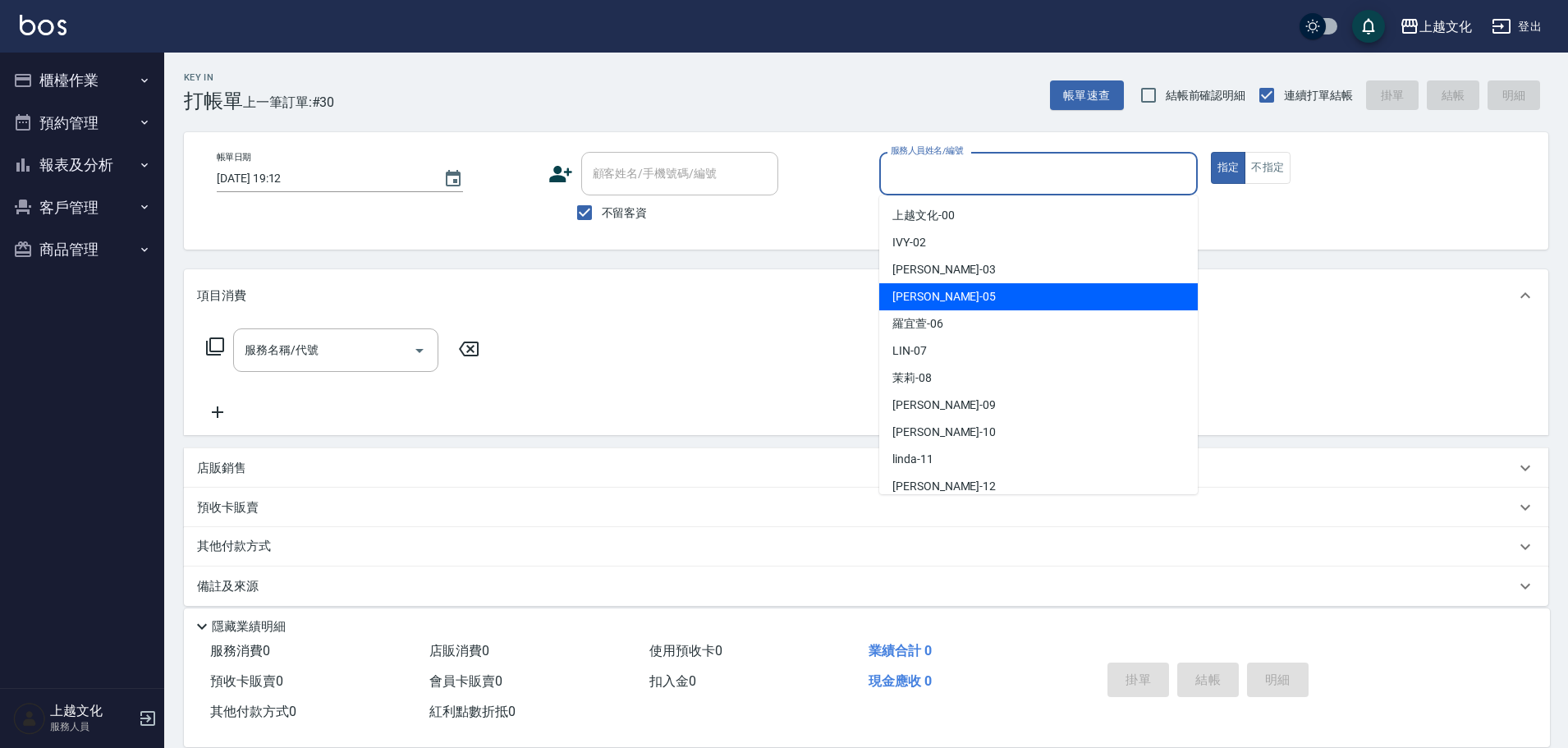
click at [954, 296] on div "[PERSON_NAME] -05" at bounding box center [1038, 297] width 318 height 27
type input "EMILY-05"
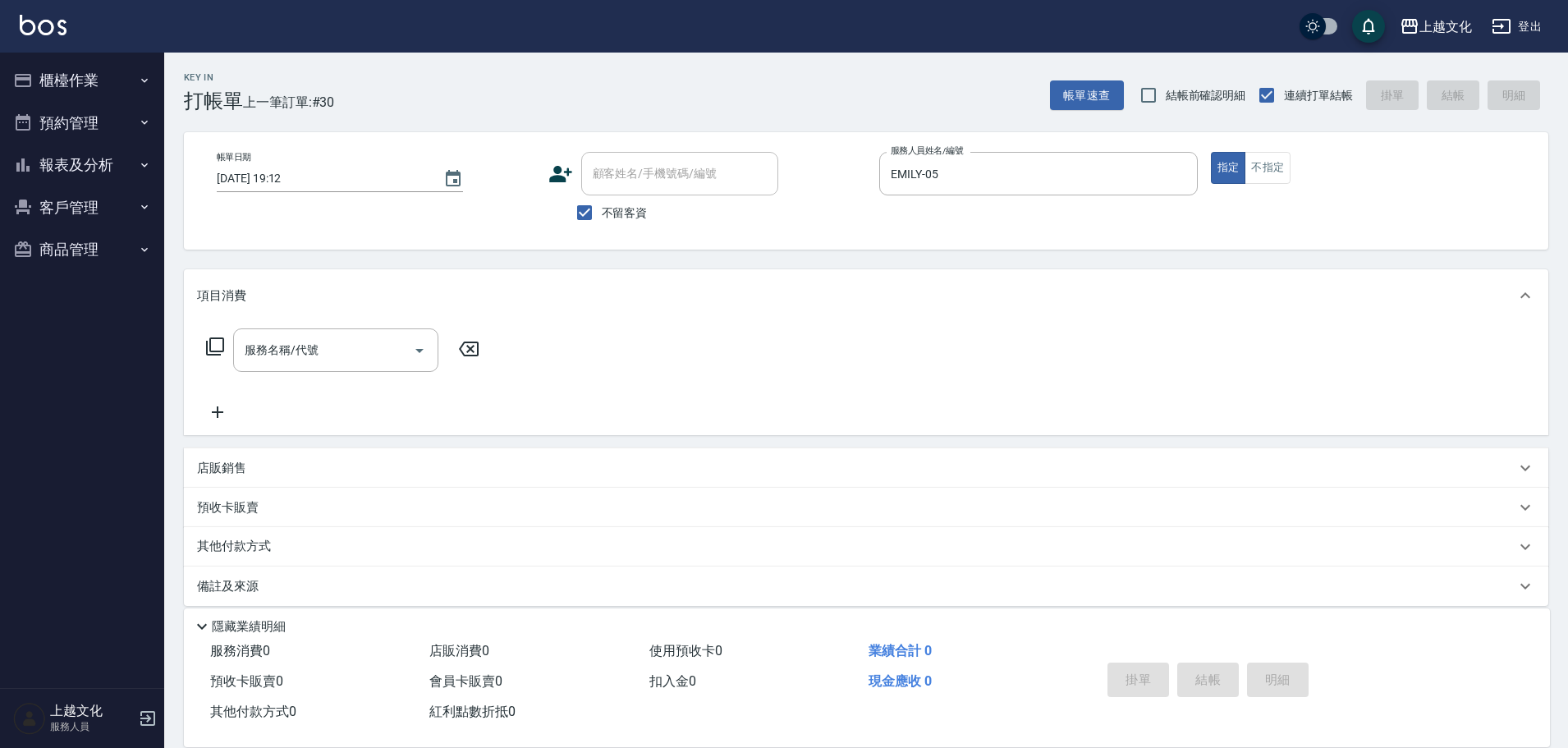
click at [214, 346] on icon at bounding box center [215, 346] width 19 height 19
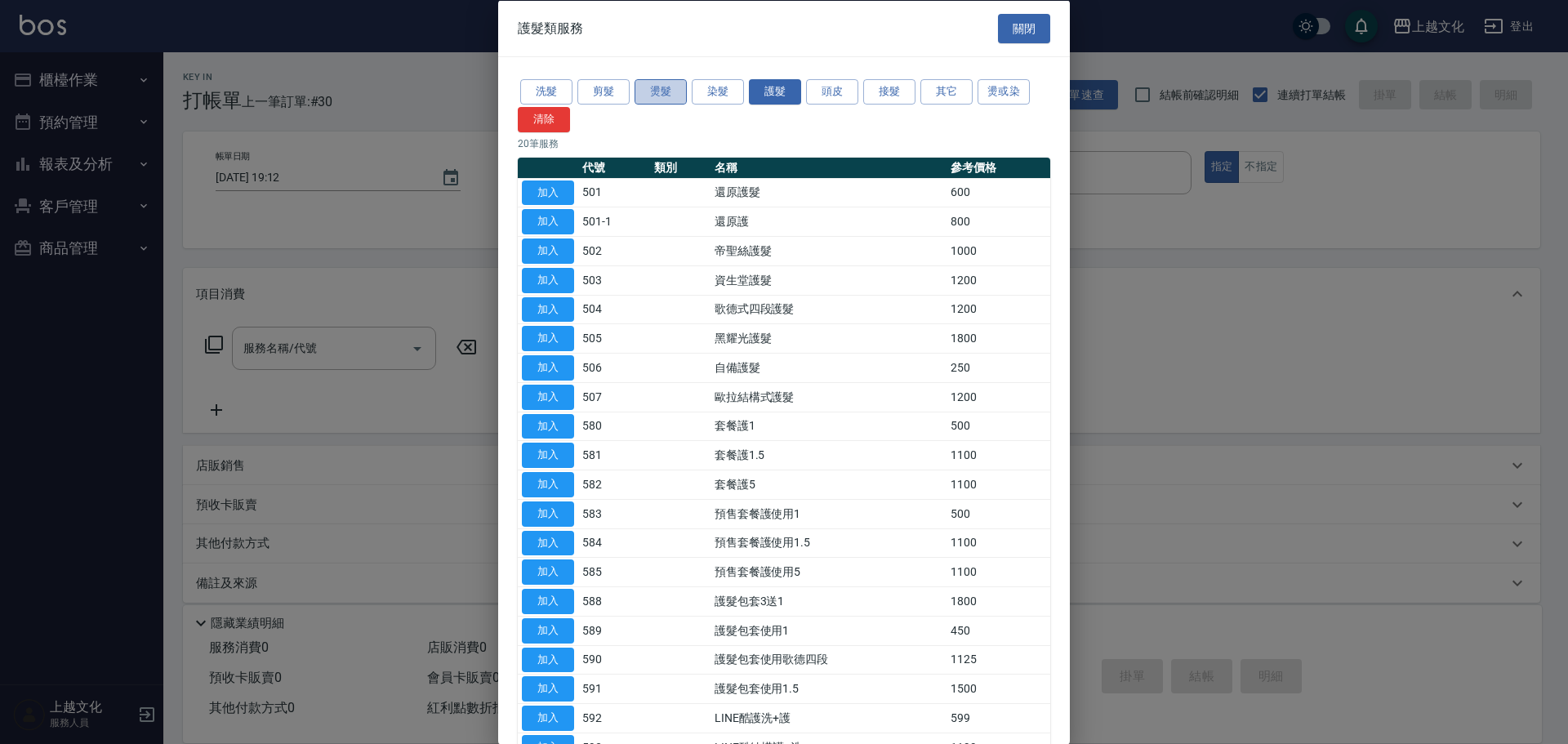
click at [654, 88] on button "燙髮" at bounding box center [660, 91] width 52 height 25
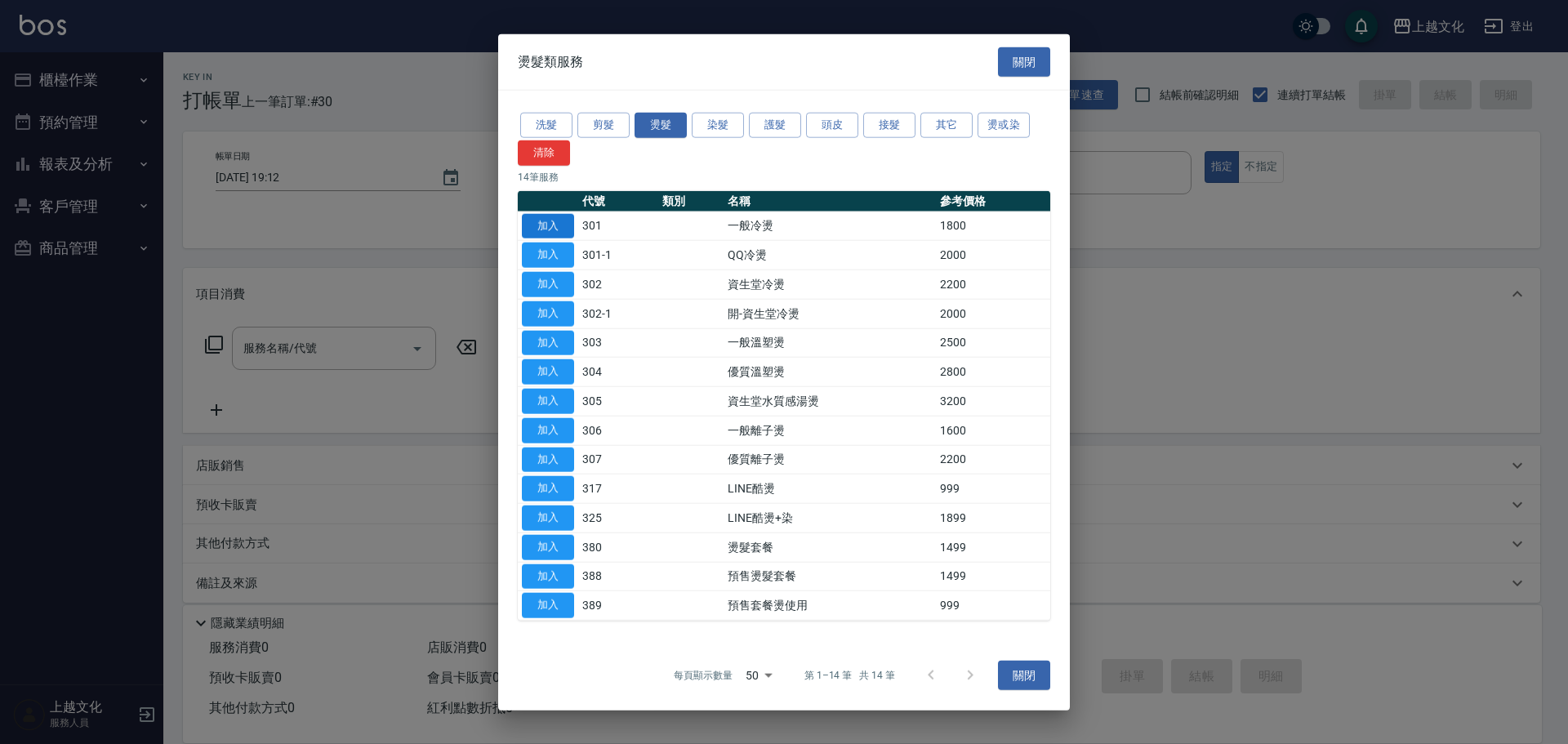
click at [546, 228] on button "加入" at bounding box center [548, 225] width 52 height 25
type input "一般冷燙(301)"
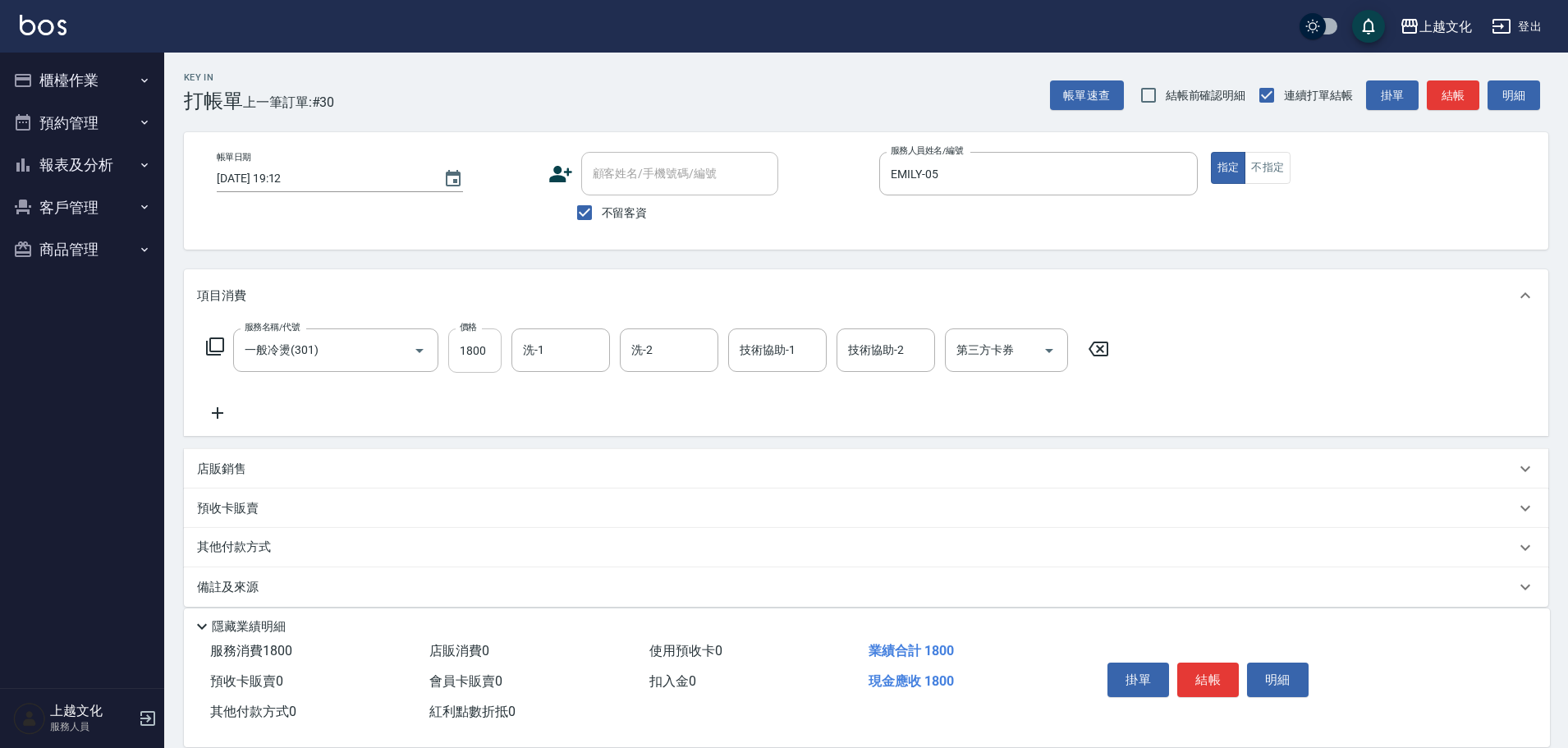
click at [490, 365] on input "1800" at bounding box center [474, 350] width 53 height 45
type input "2300"
click at [247, 540] on p "其他付款方式" at bounding box center [238, 547] width 82 height 18
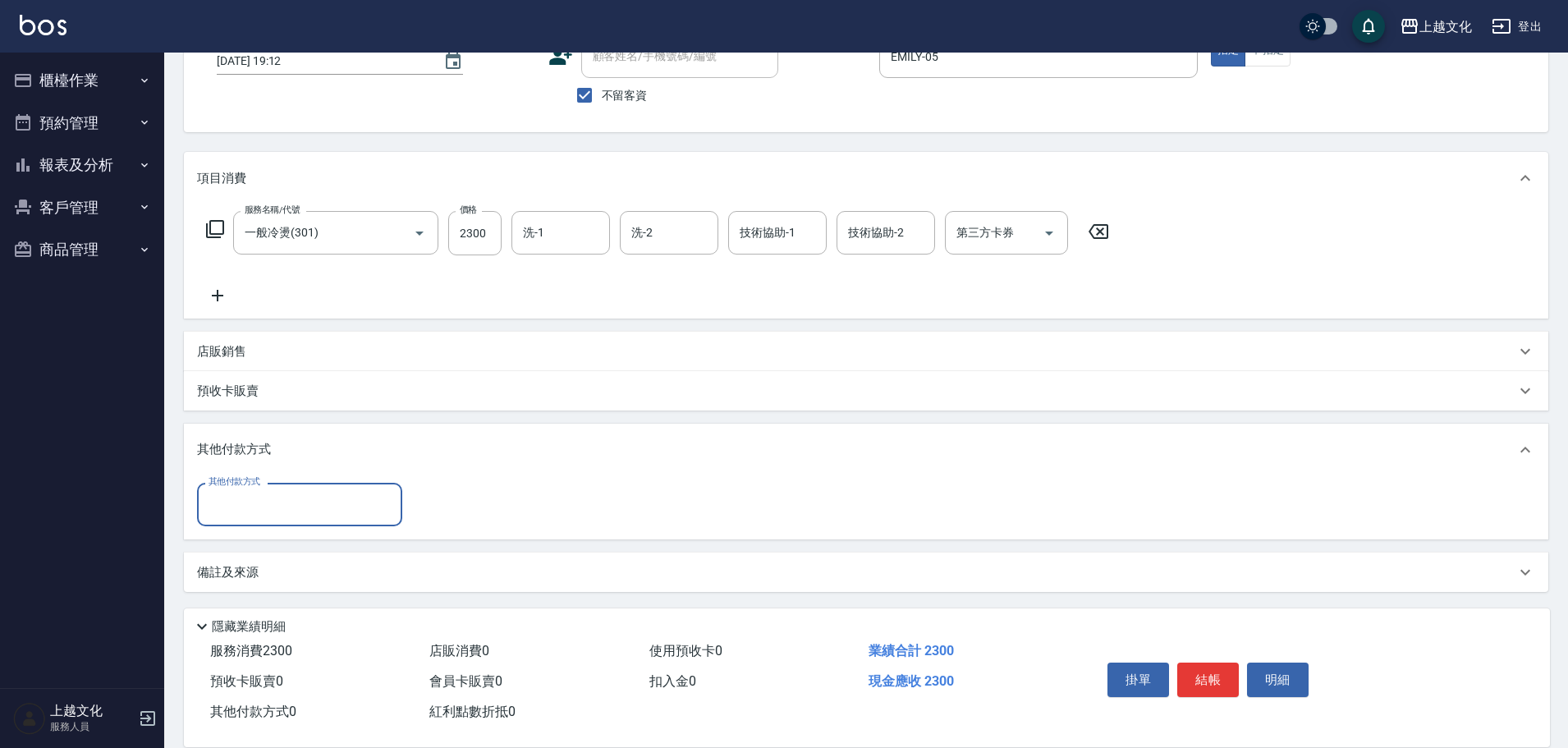
scroll to position [119, 0]
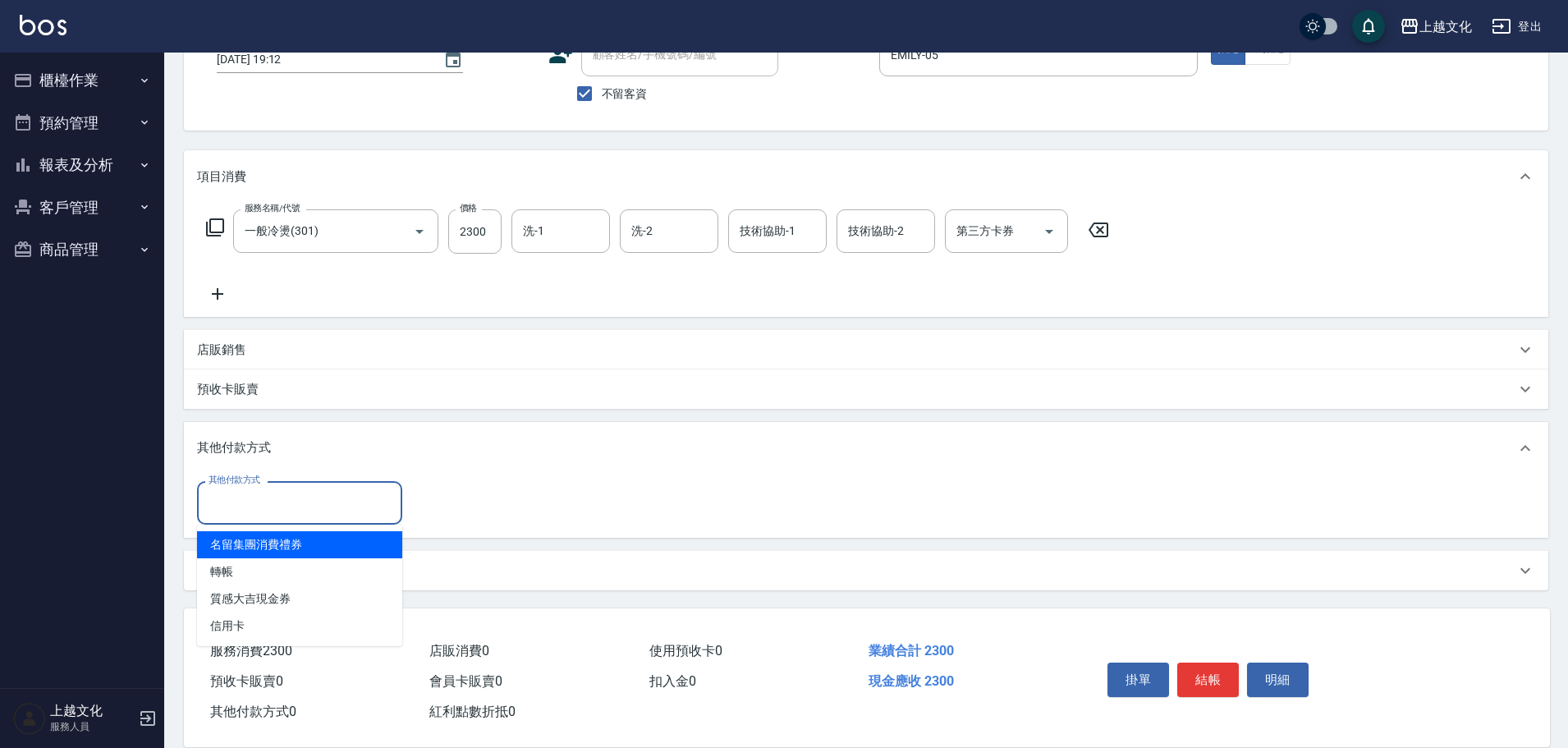
click at [248, 513] on input "其他付款方式" at bounding box center [299, 503] width 191 height 29
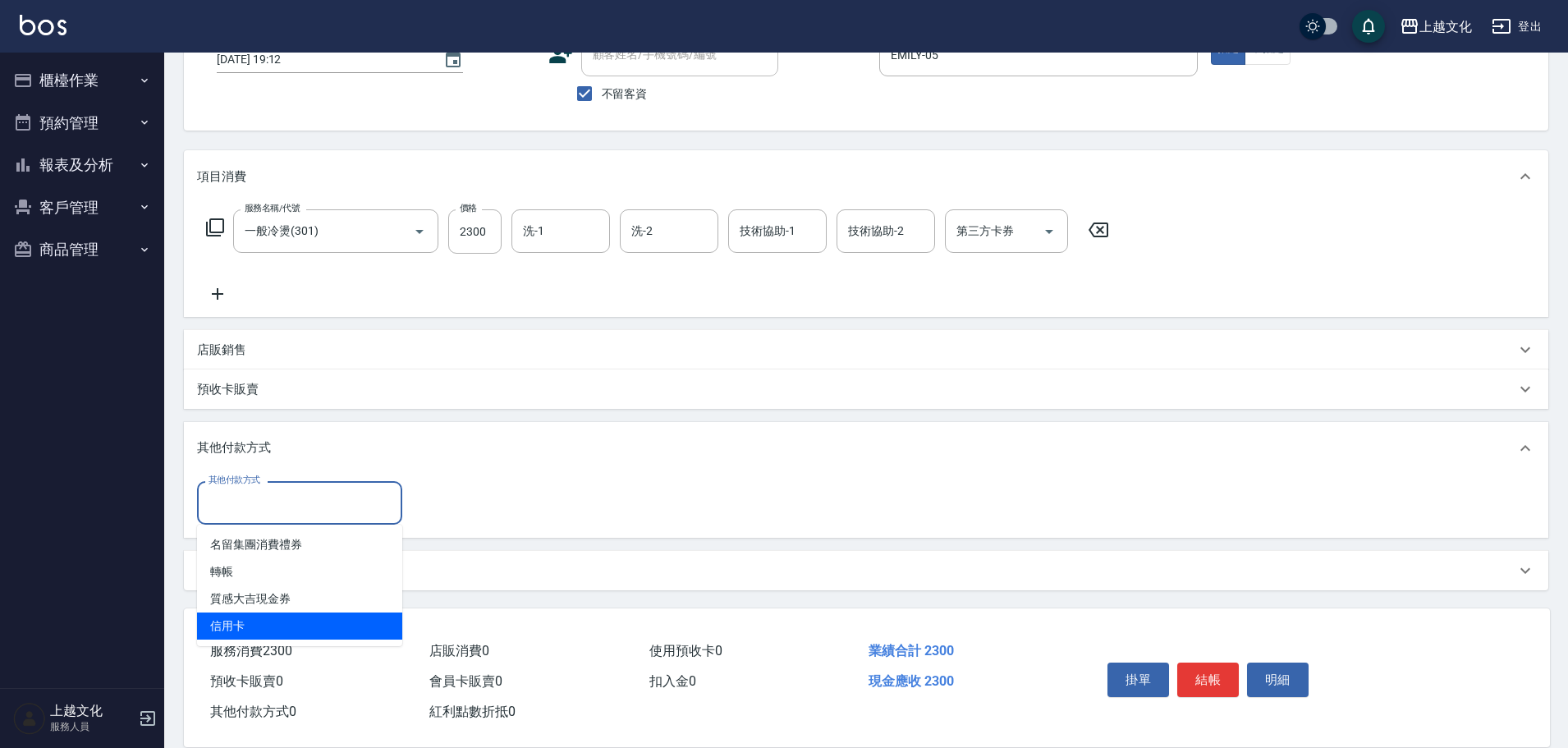
click at [234, 617] on span "信用卡" at bounding box center [300, 626] width 205 height 27
type input "信用卡"
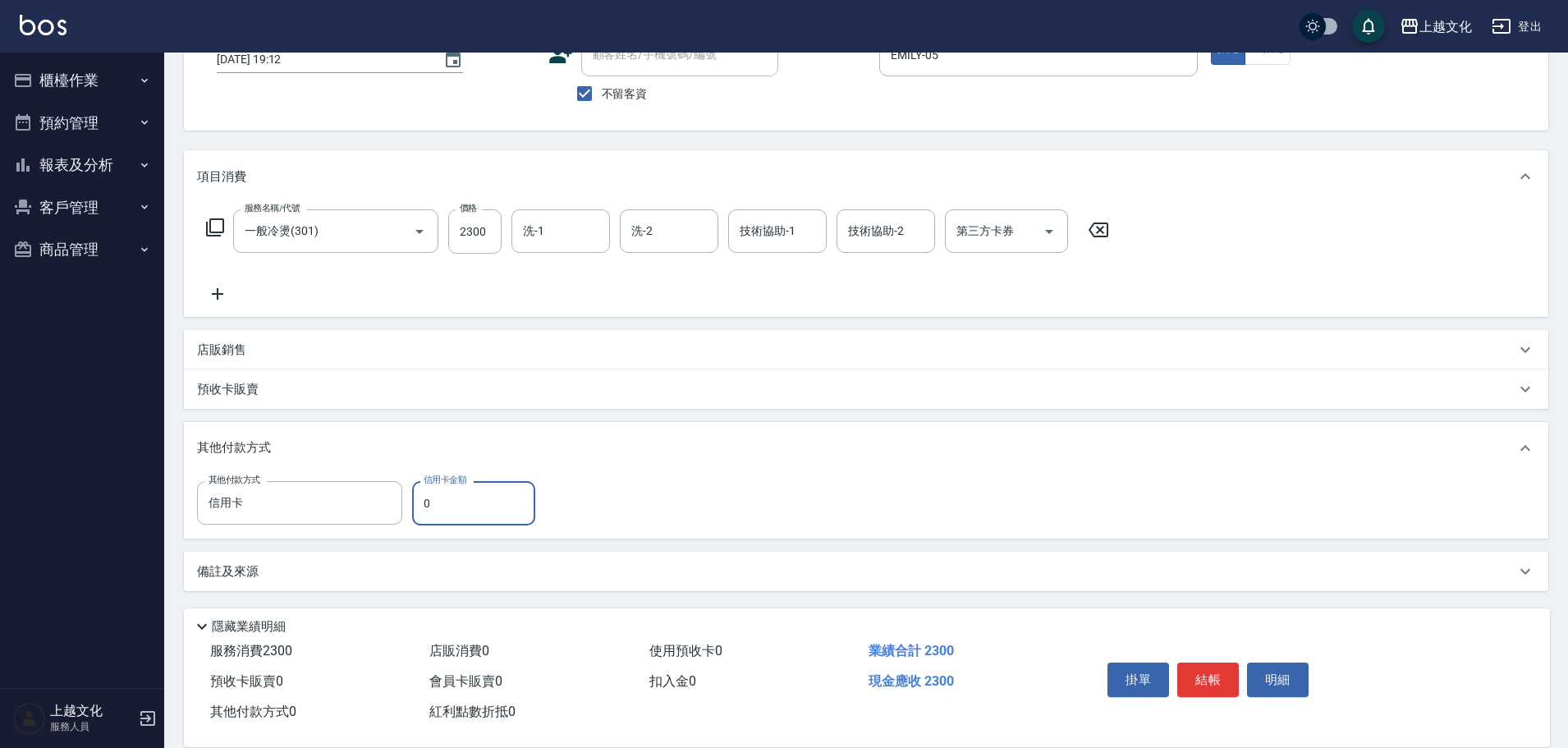
click at [411, 506] on div "其他付款方式 信用卡 其他付款方式 信用卡金額 0 信用卡金額" at bounding box center [372, 503] width 348 height 45
click at [419, 511] on input "0" at bounding box center [473, 503] width 123 height 45
type input "2300"
click at [1197, 664] on button "結帳" at bounding box center [1208, 680] width 62 height 35
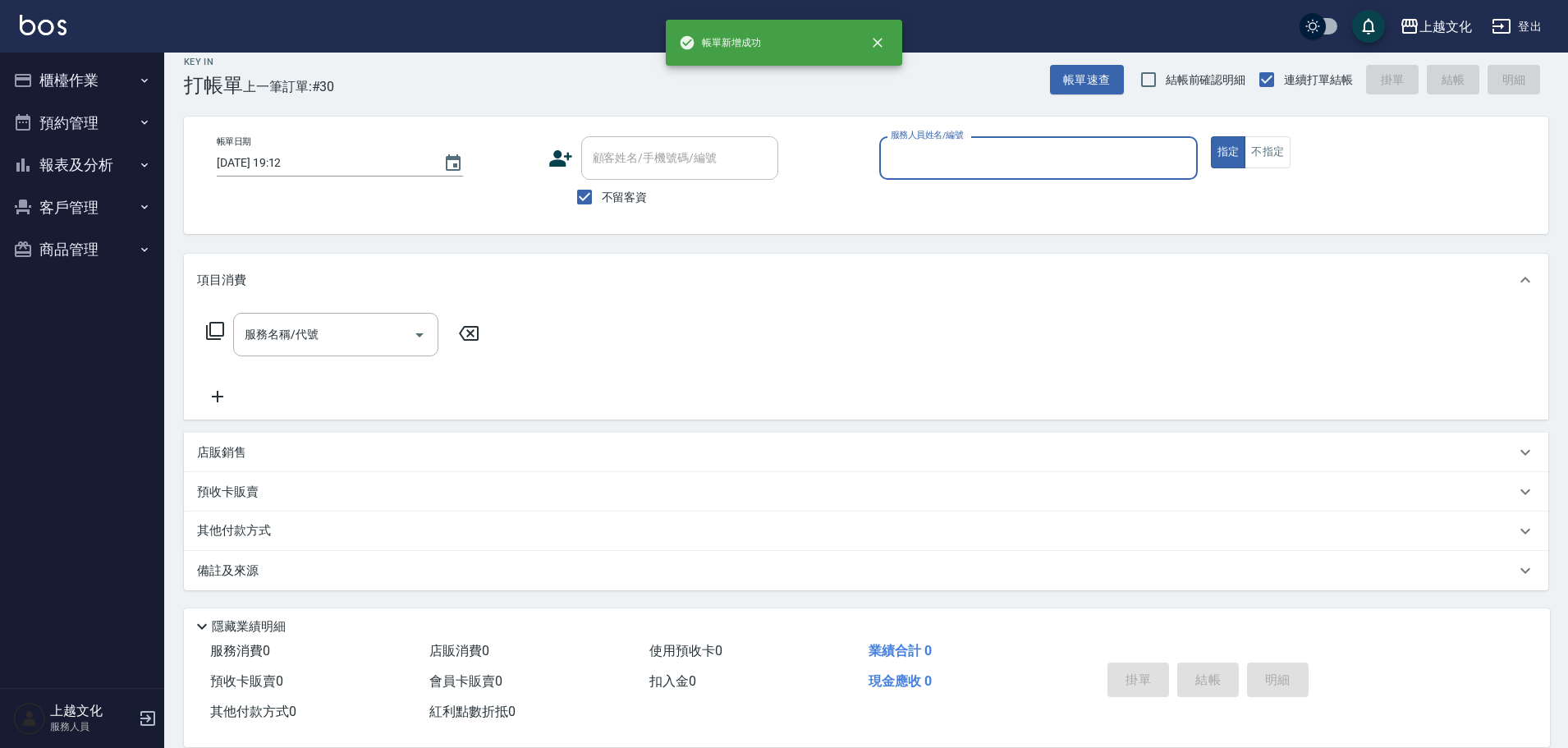
scroll to position [15, 0]
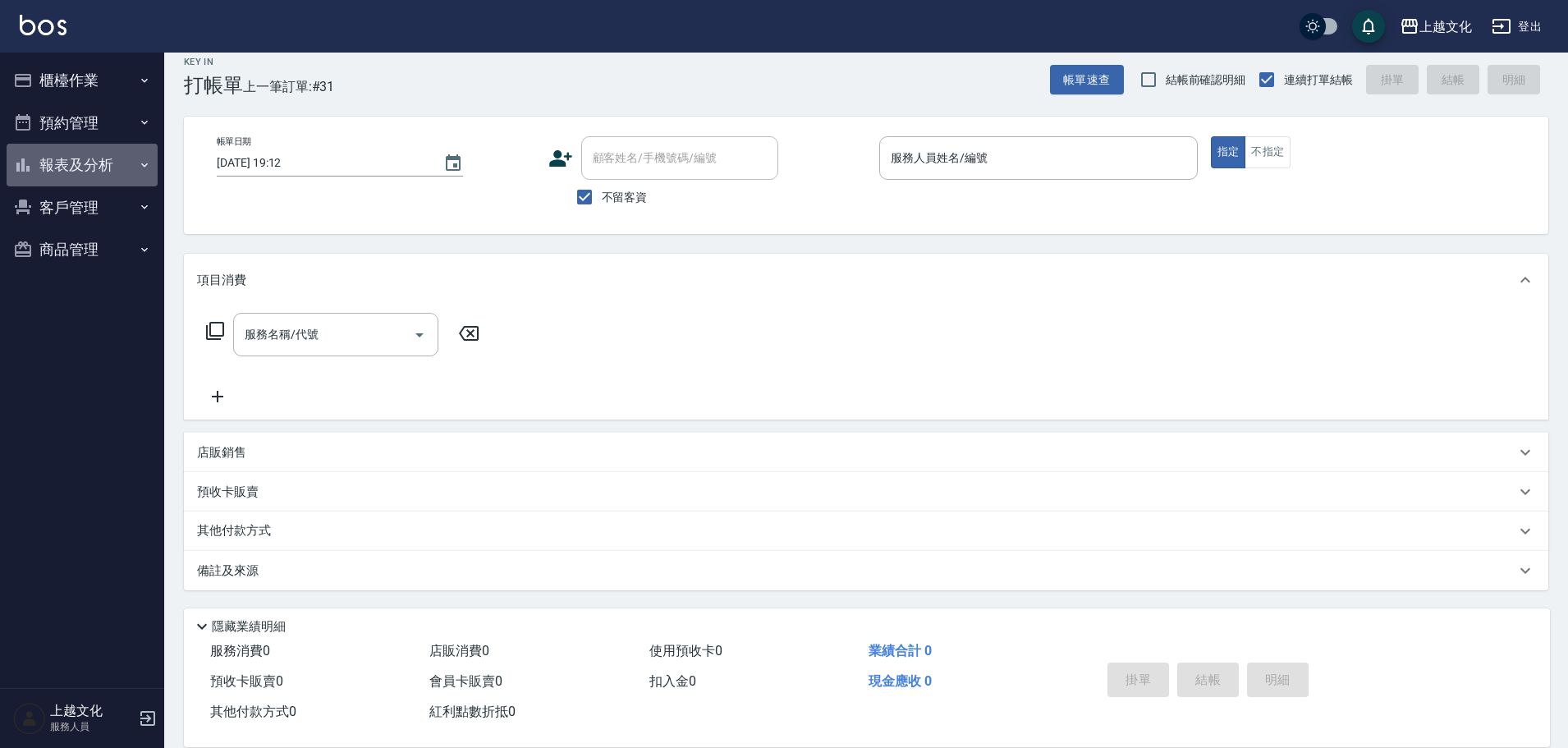
click at [75, 172] on button "報表及分析" at bounding box center [82, 165] width 151 height 43
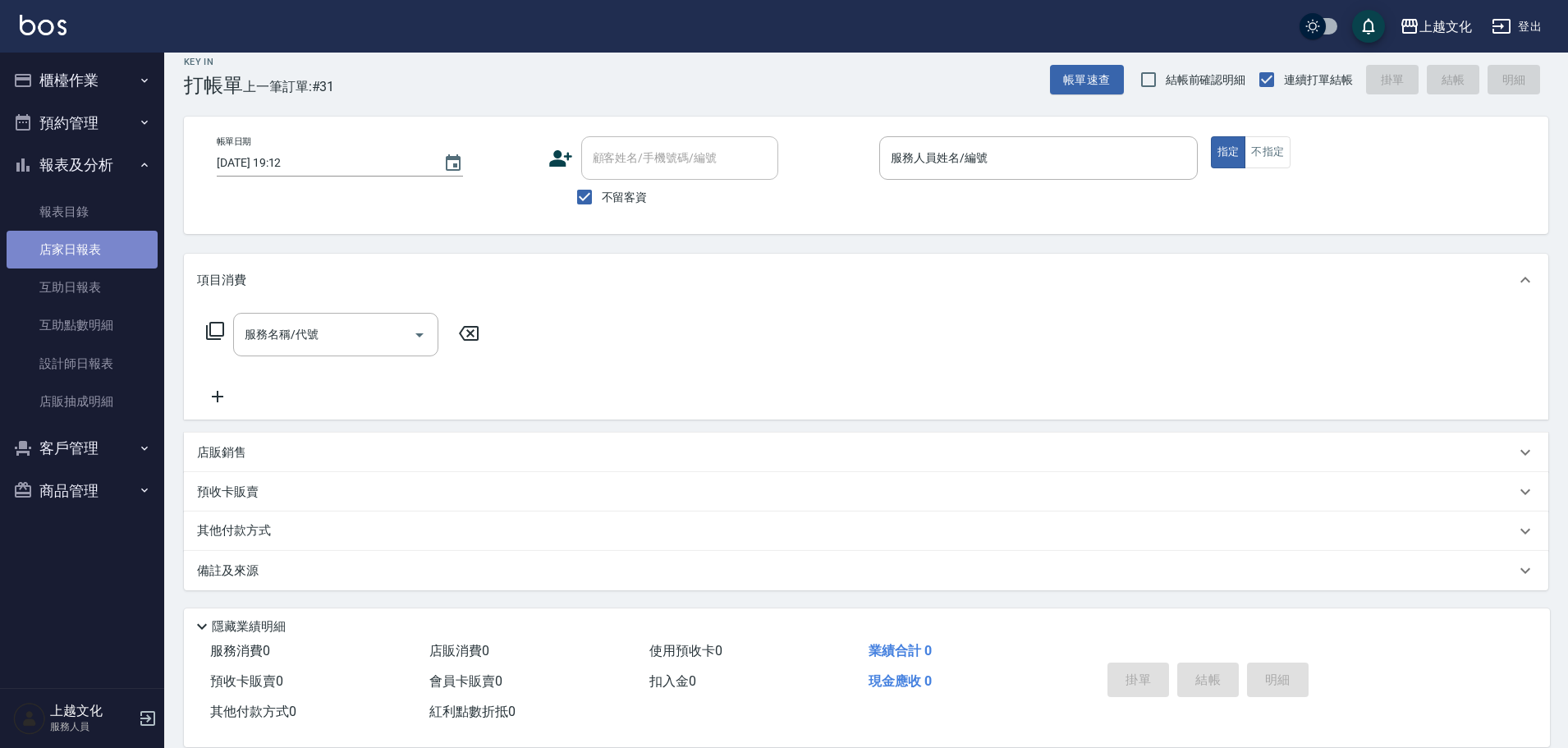
click at [67, 252] on link "店家日報表" at bounding box center [82, 249] width 151 height 38
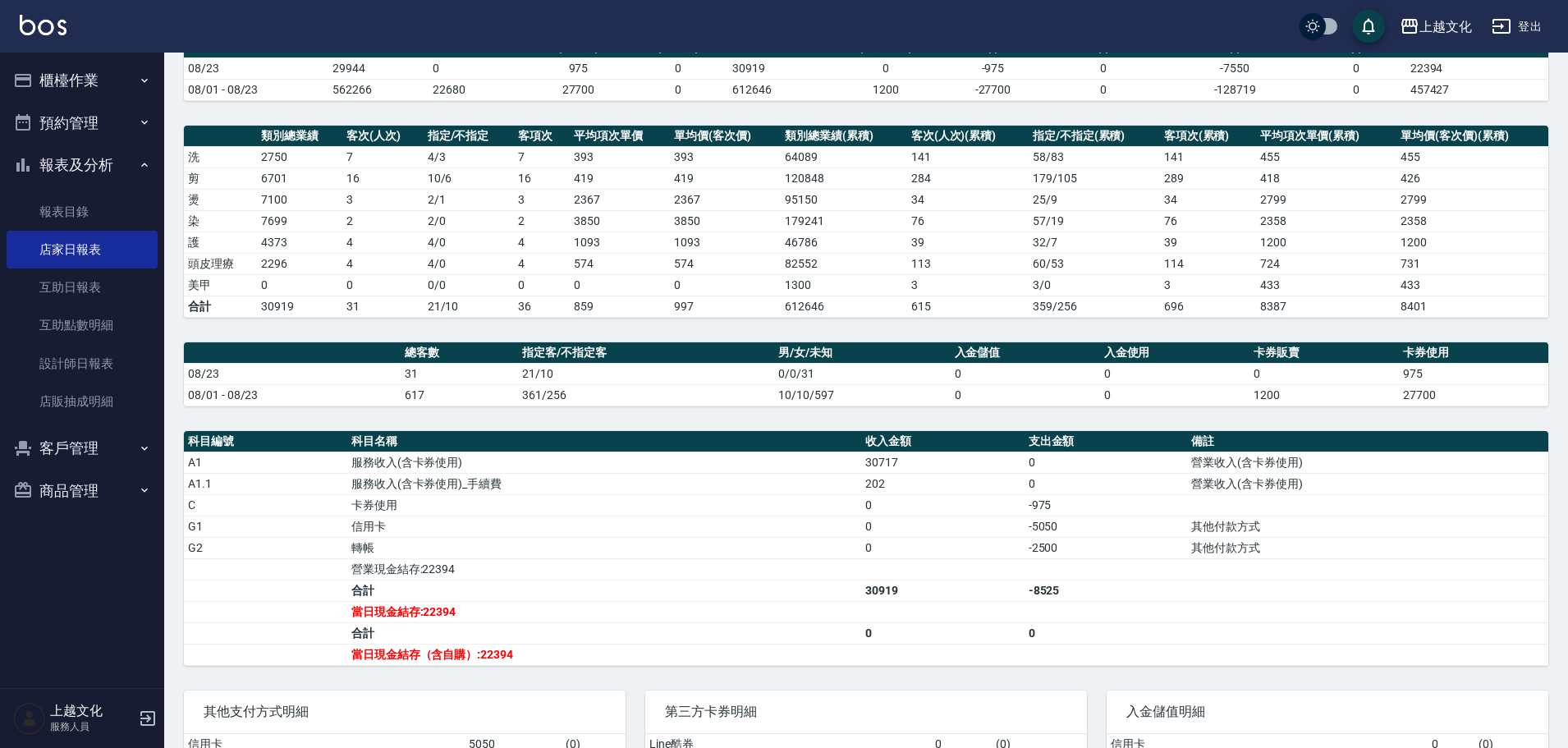
scroll to position [165, 0]
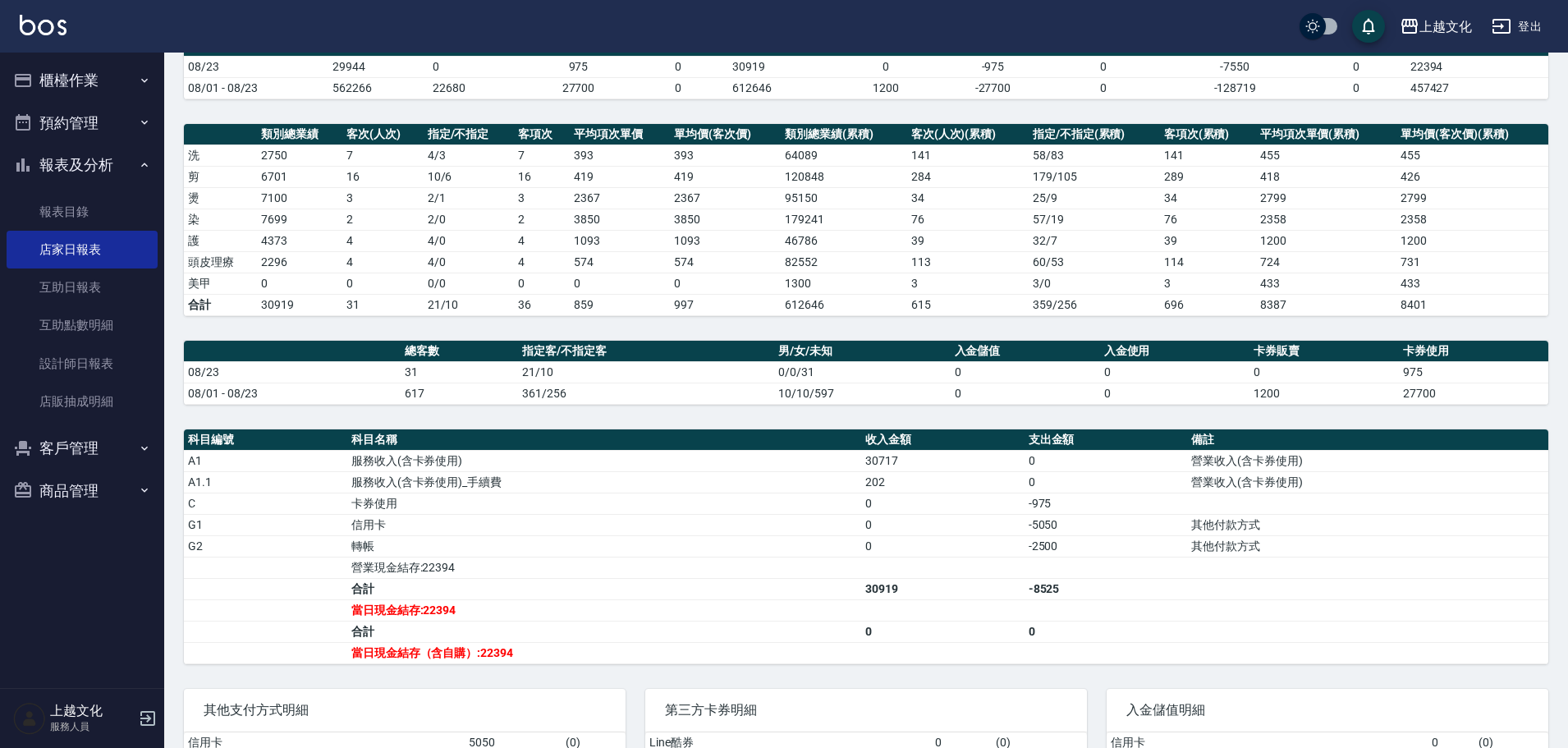
click at [79, 75] on button "櫃檯作業" at bounding box center [82, 80] width 151 height 43
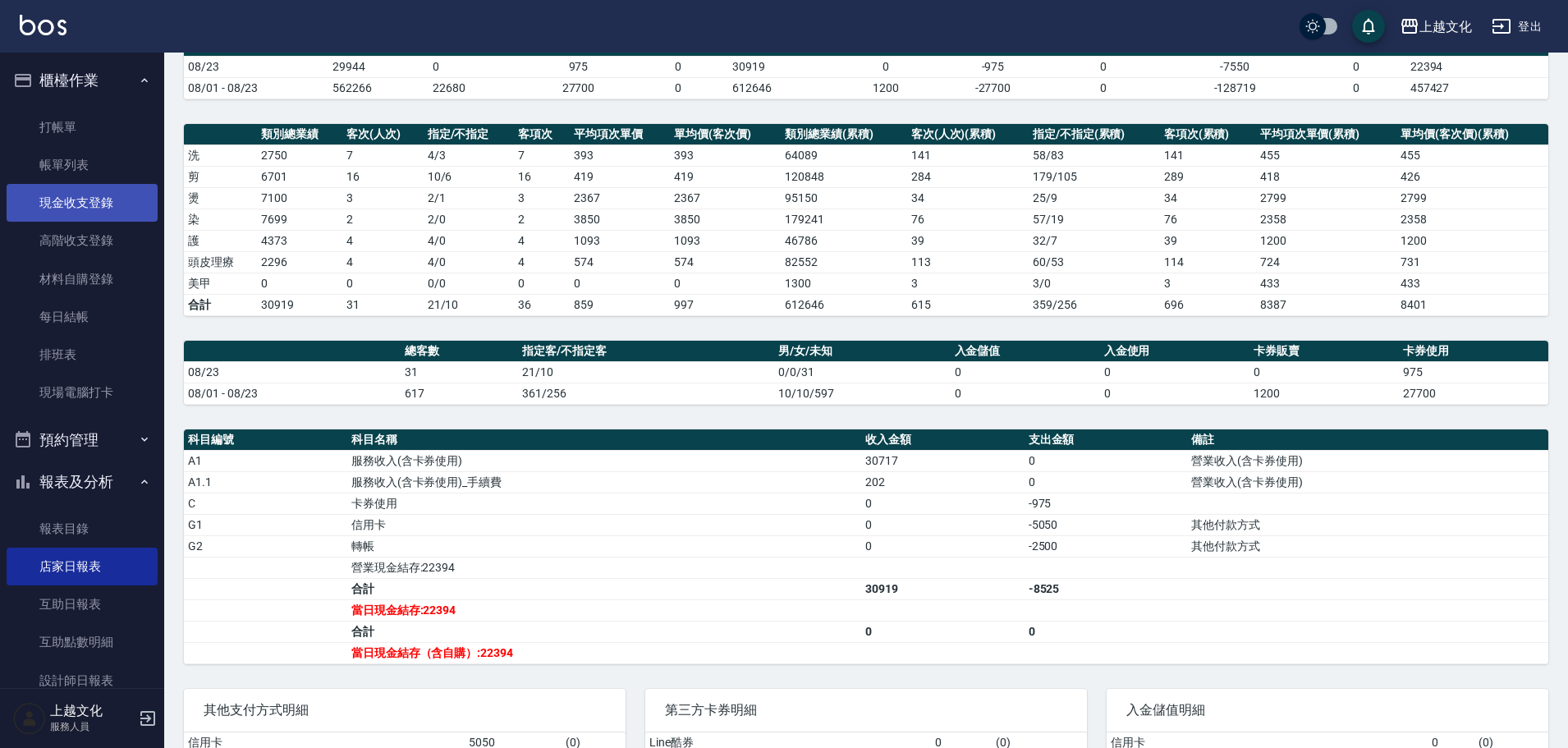
click at [63, 204] on link "現金收支登錄" at bounding box center [82, 202] width 151 height 38
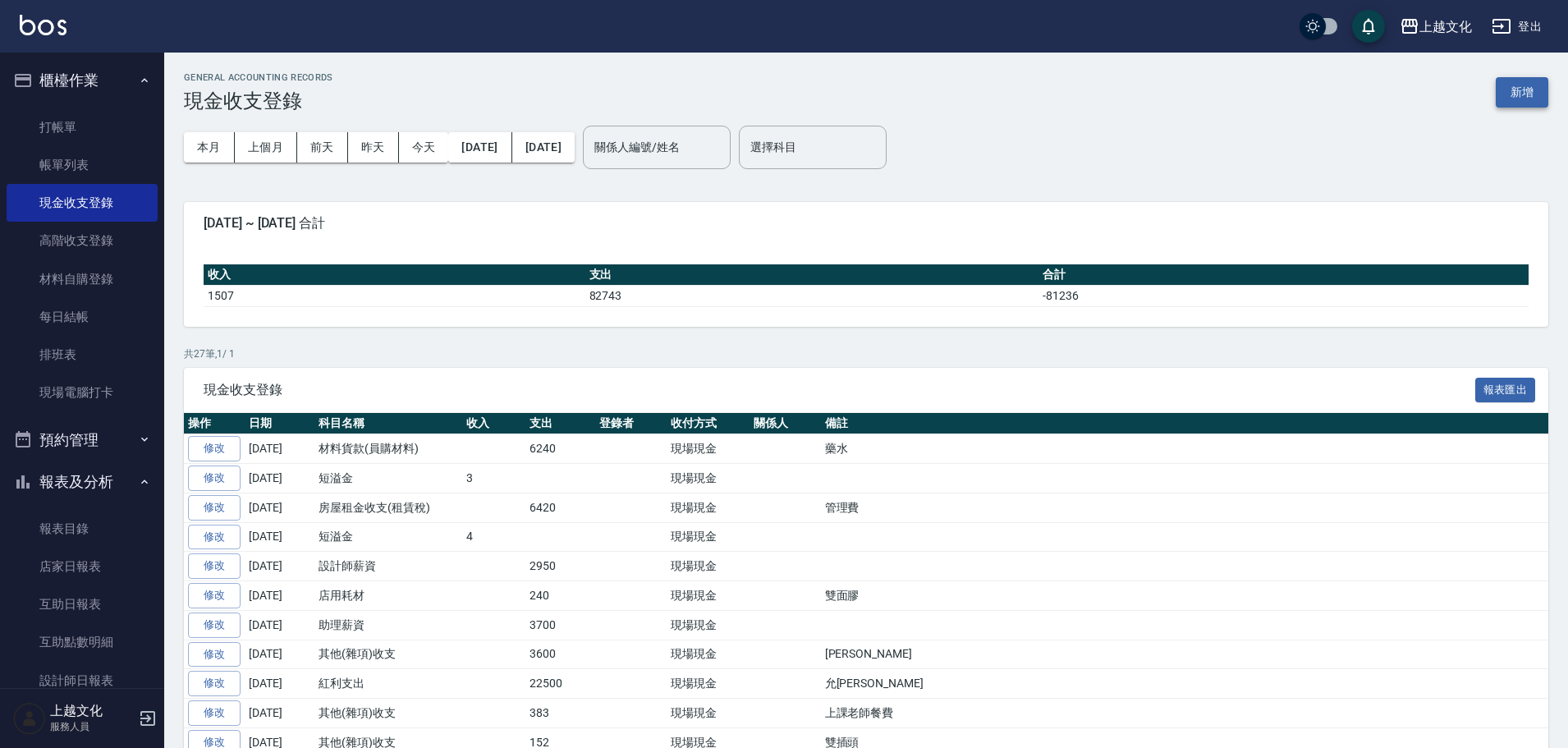
click at [1512, 95] on button "新增" at bounding box center [1522, 92] width 52 height 30
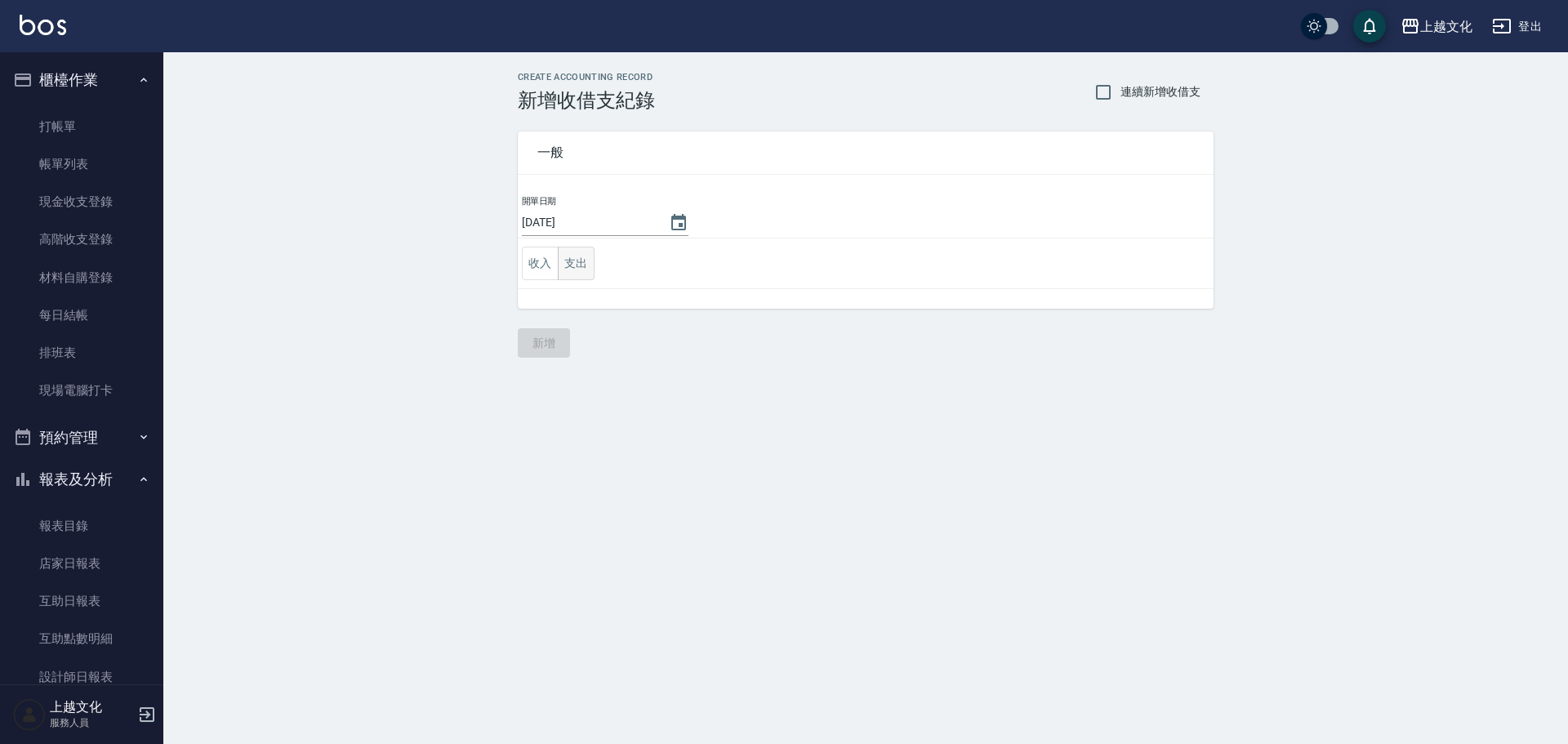
click at [578, 274] on button "支出" at bounding box center [576, 263] width 37 height 34
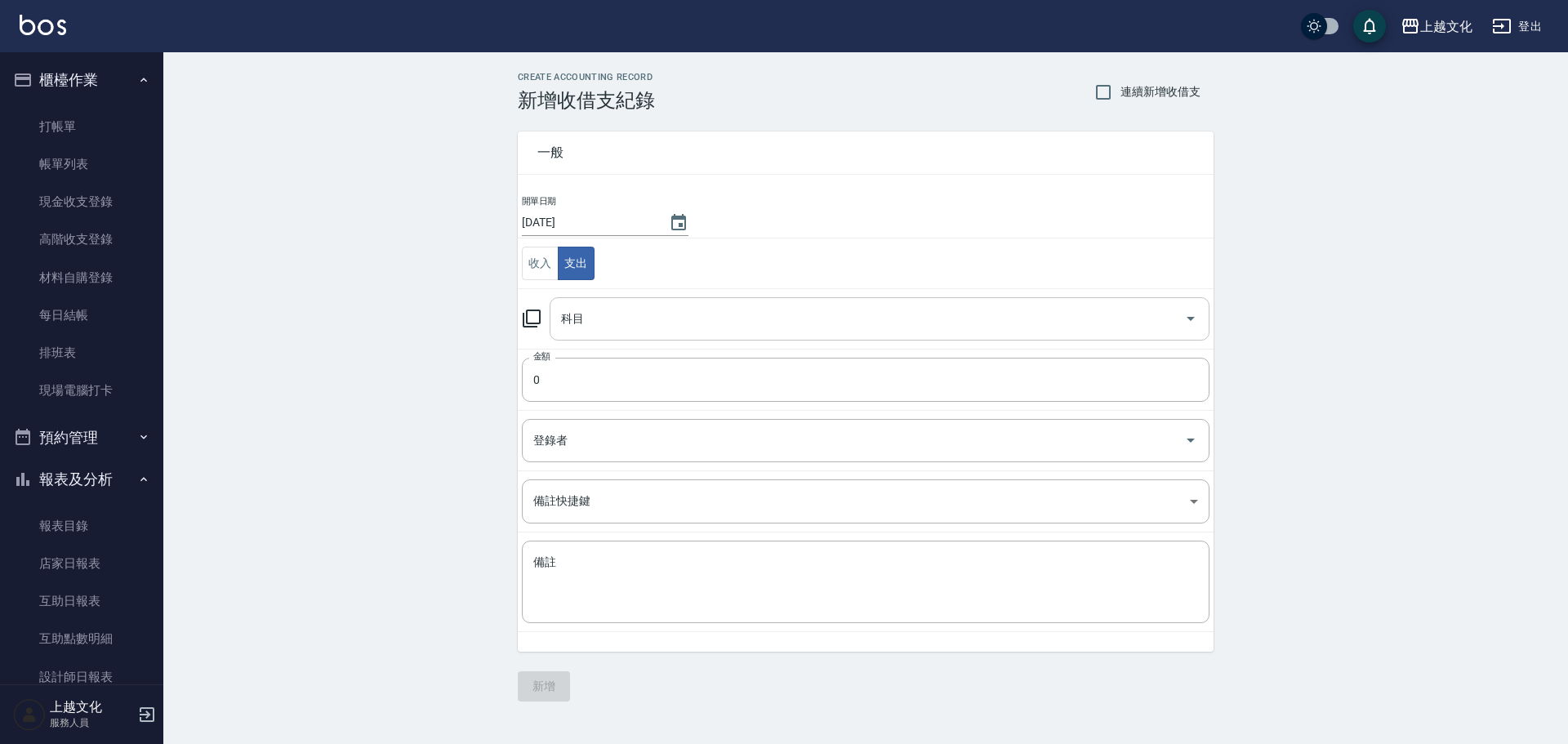
click at [578, 322] on input "科目" at bounding box center [866, 319] width 621 height 29
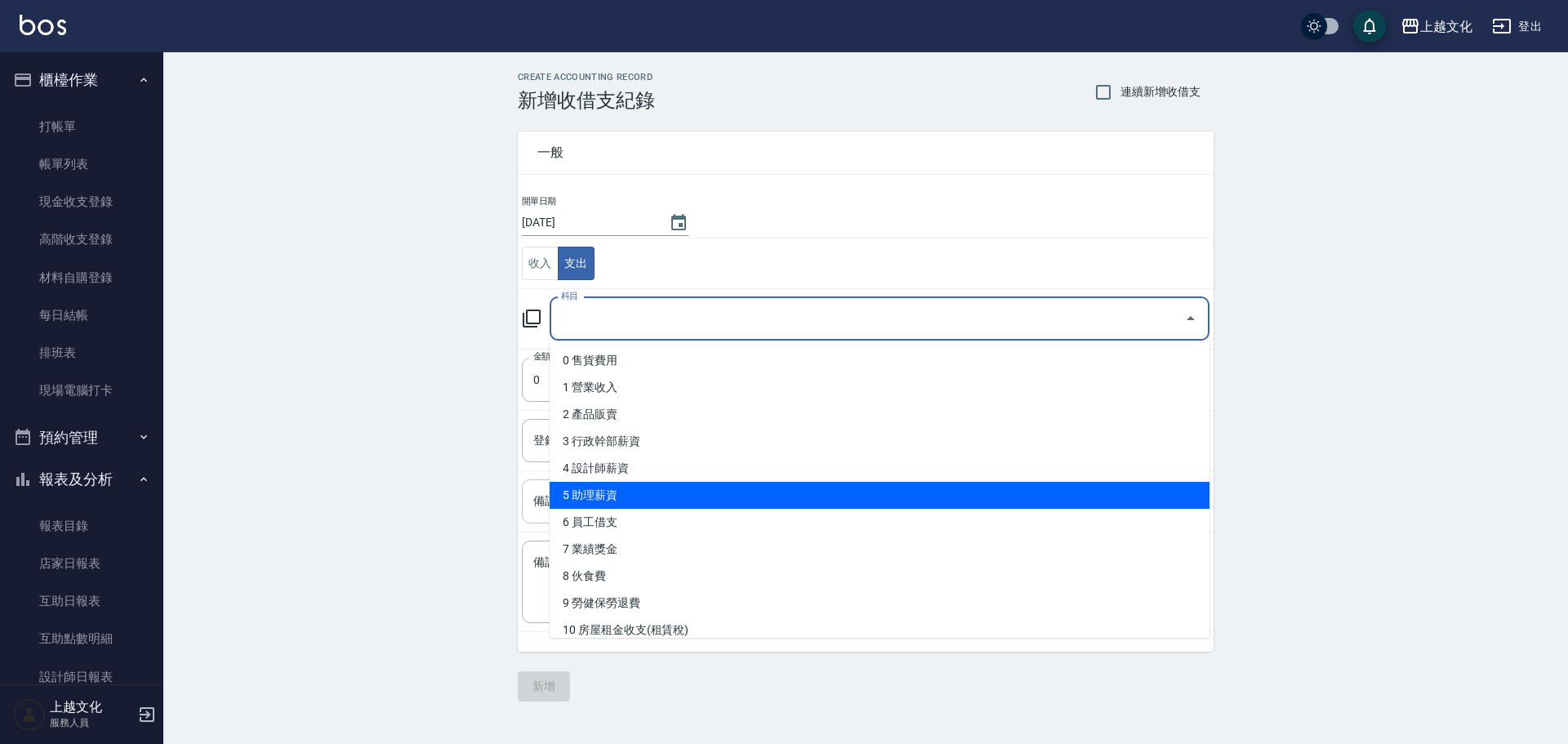
click at [641, 492] on li "5 助理薪資" at bounding box center [879, 495] width 659 height 27
type input "5 助理薪資"
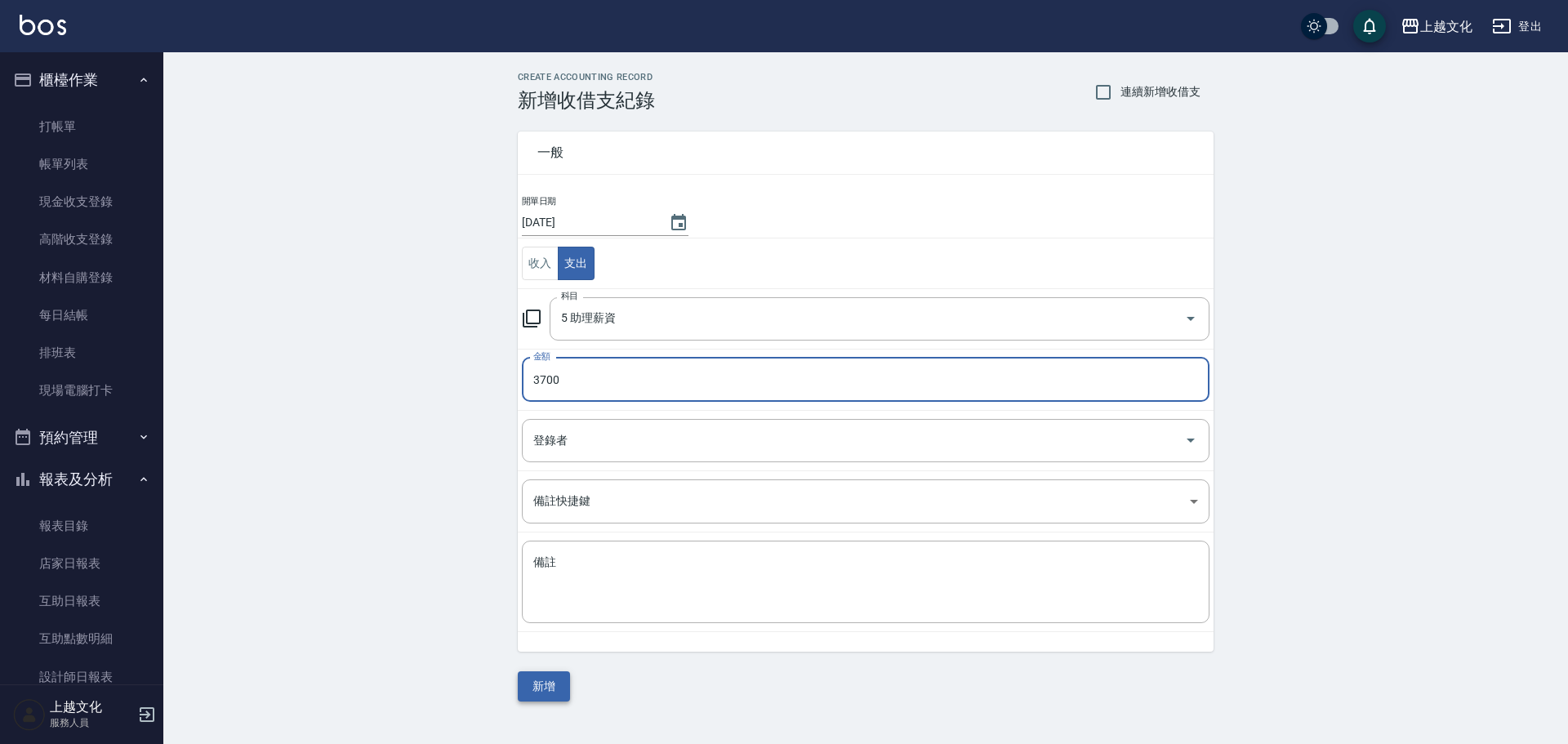
type input "3700"
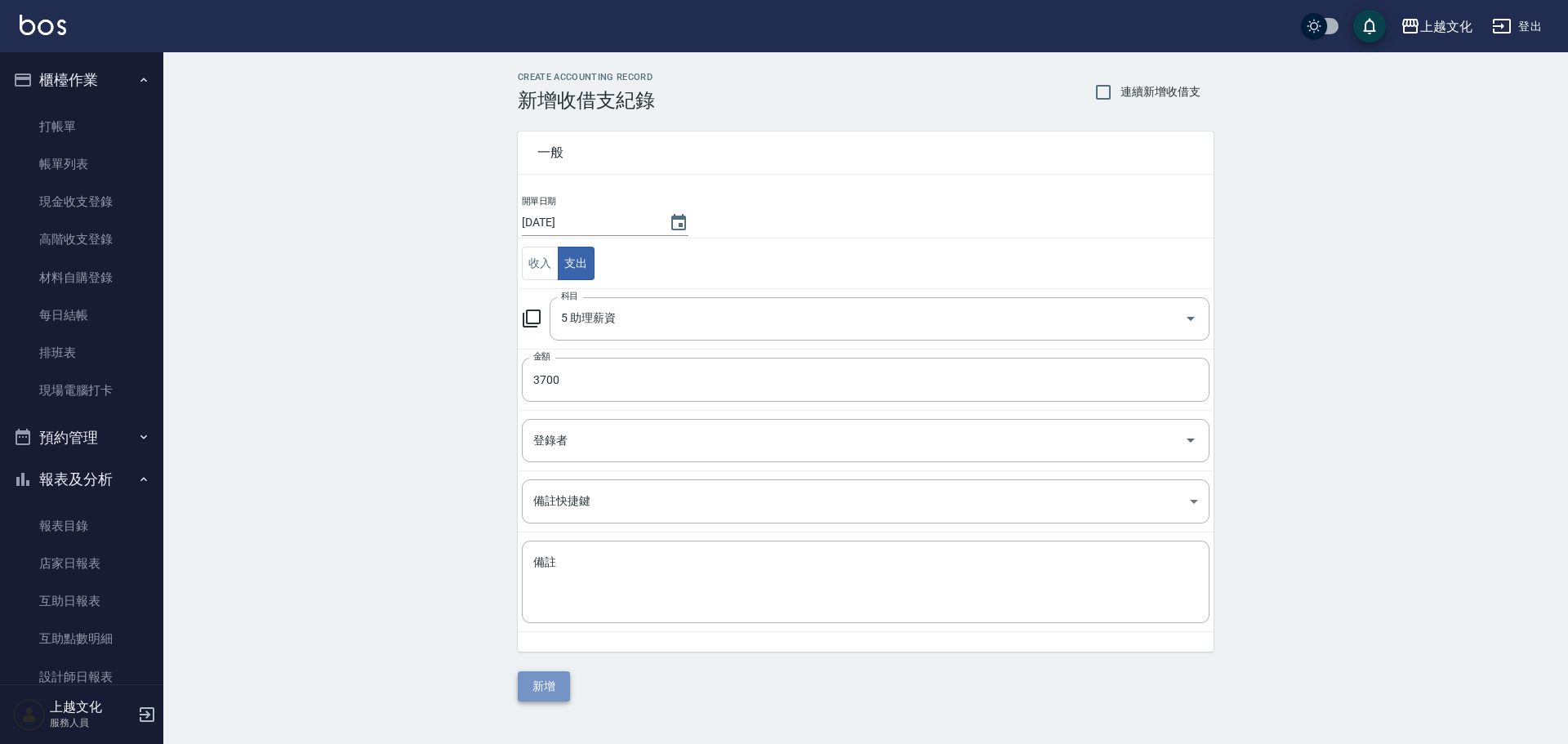
click at [546, 686] on button "新增" at bounding box center [544, 685] width 52 height 30
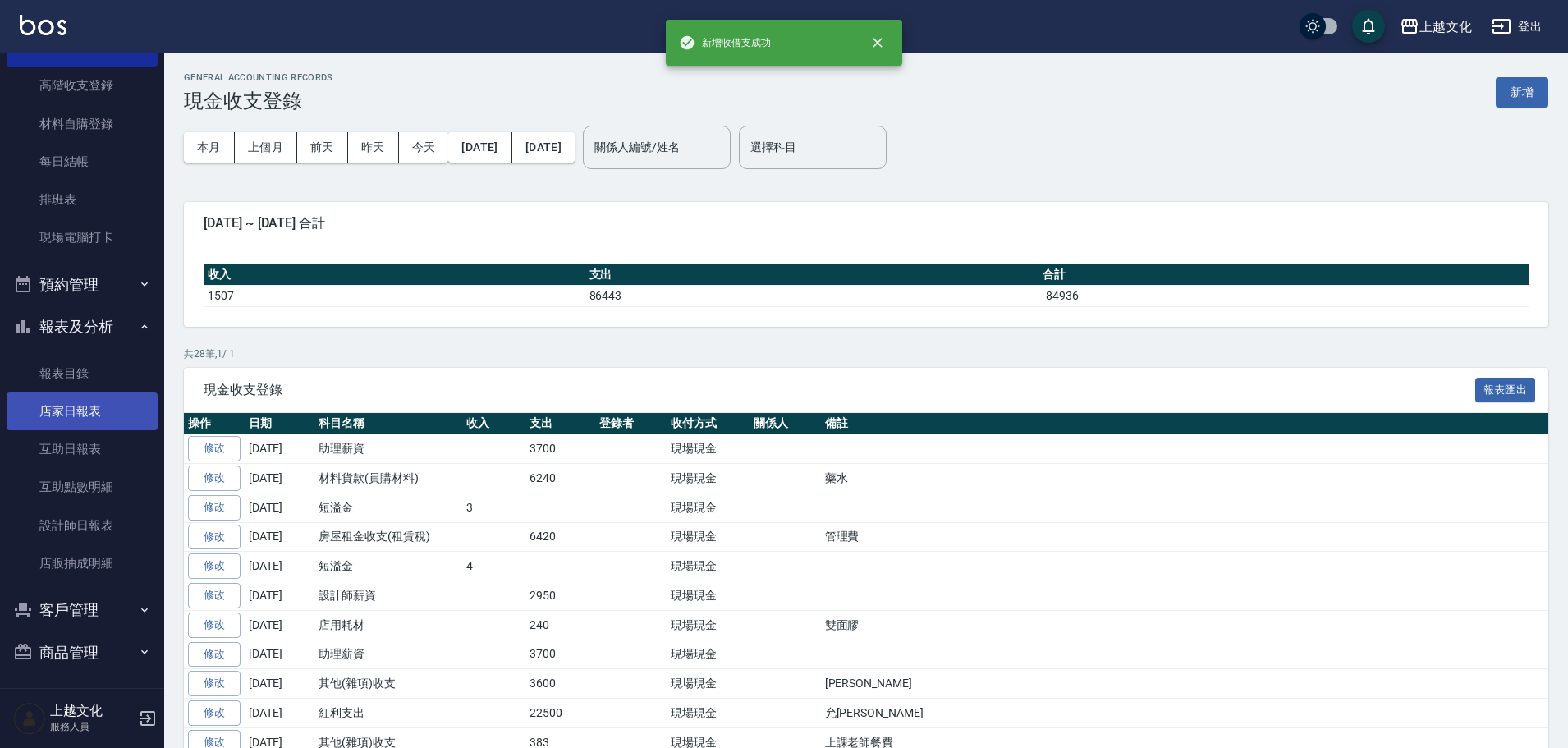
scroll to position [160, 0]
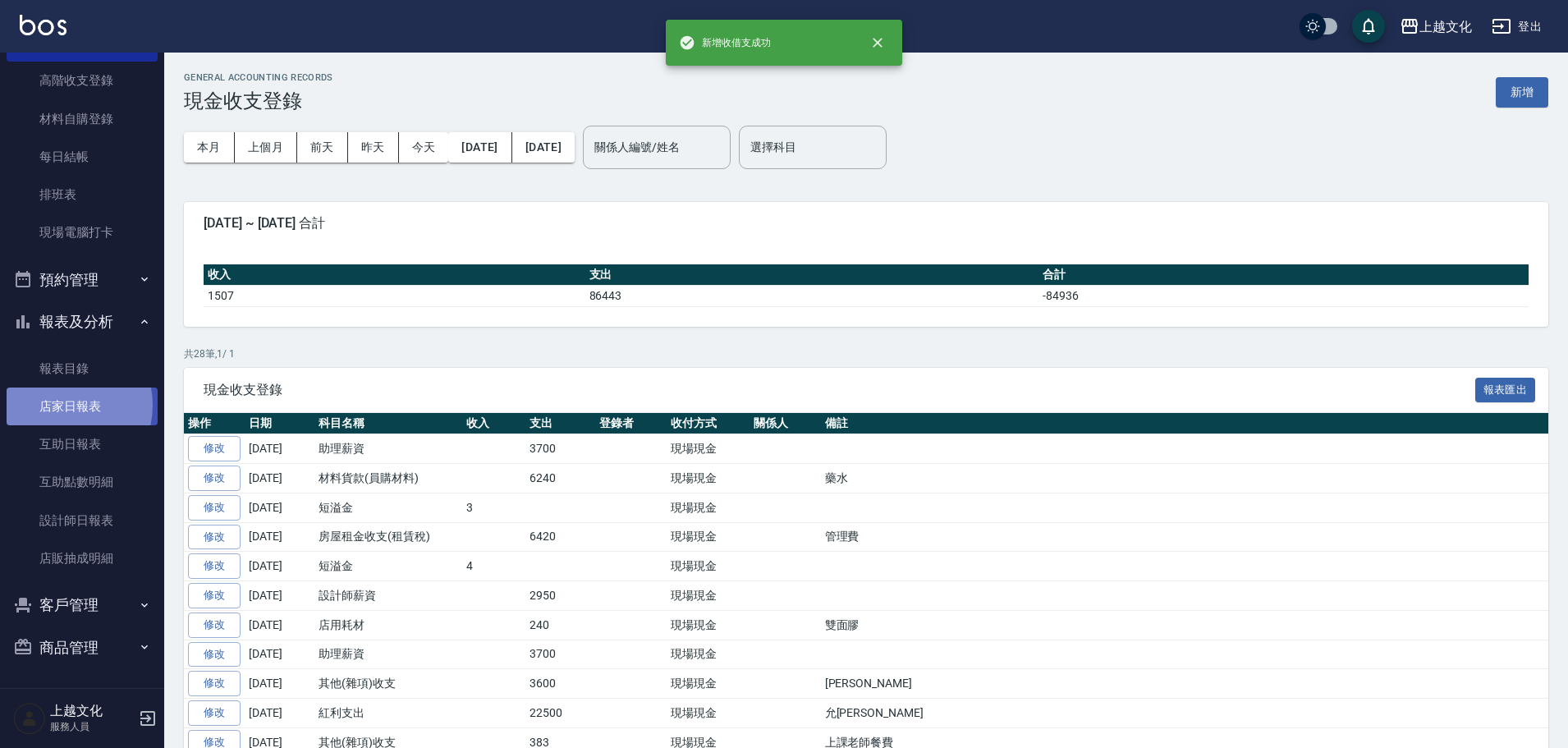
click at [57, 405] on link "店家日報表" at bounding box center [82, 405] width 151 height 38
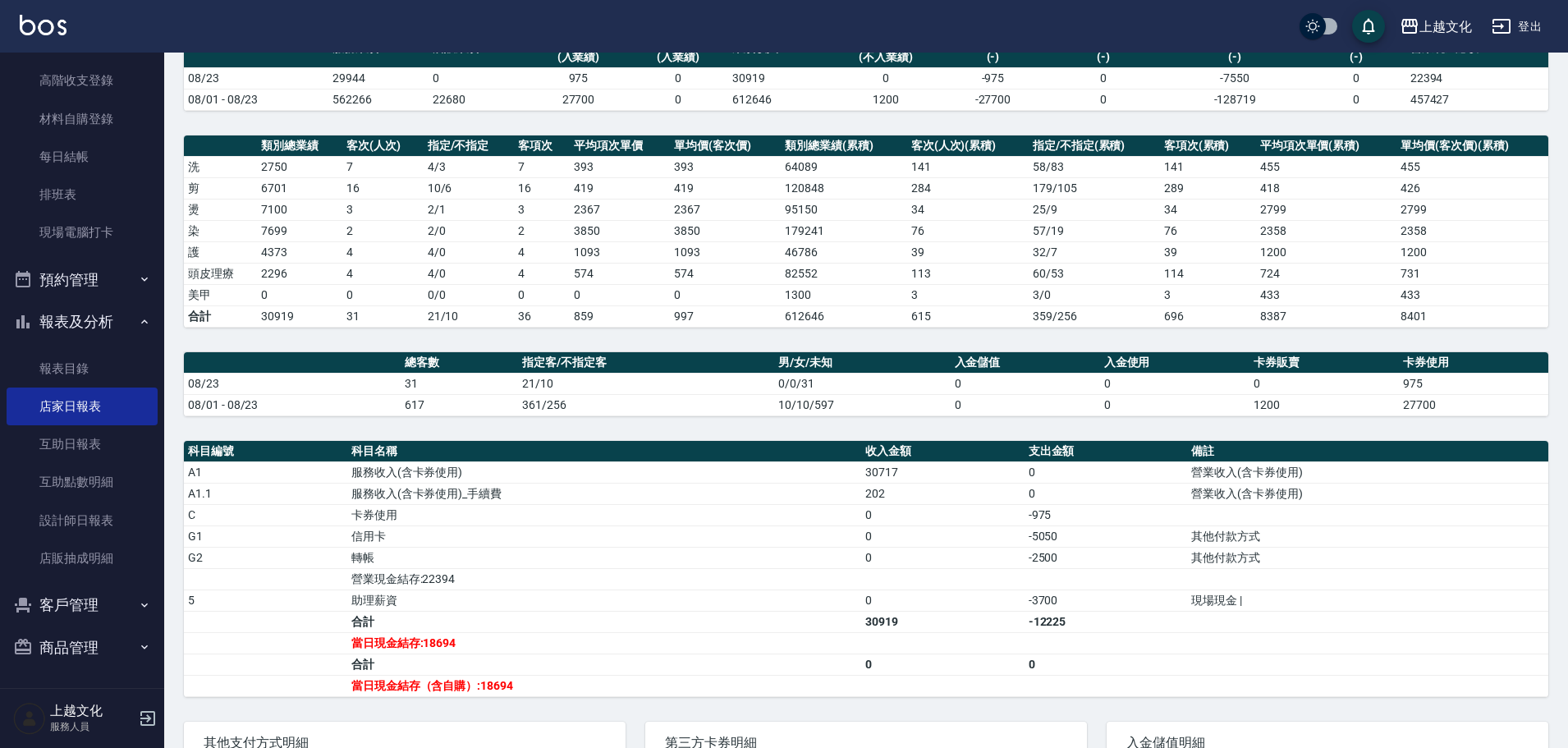
scroll to position [165, 0]
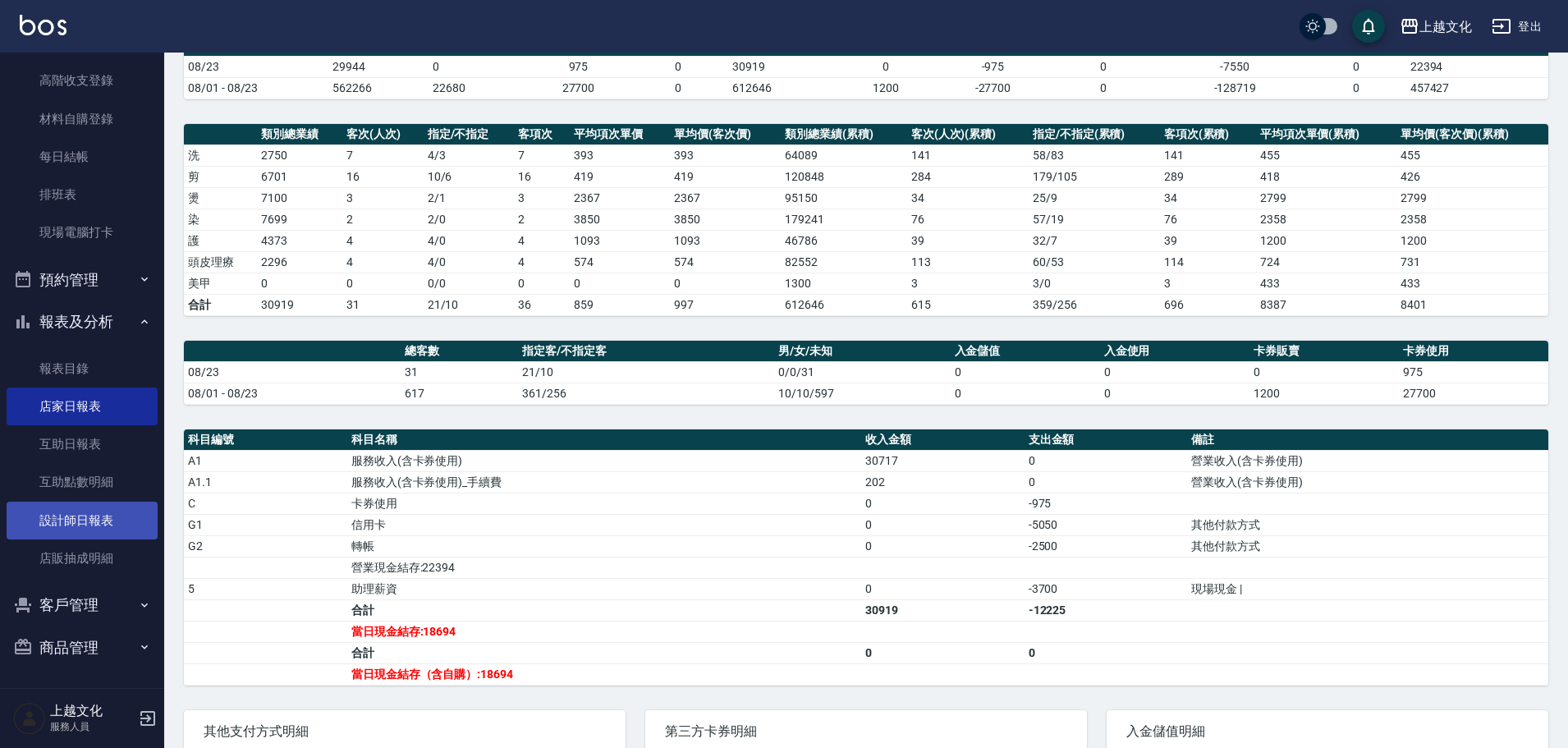
click at [84, 511] on link "設計師日報表" at bounding box center [82, 520] width 151 height 38
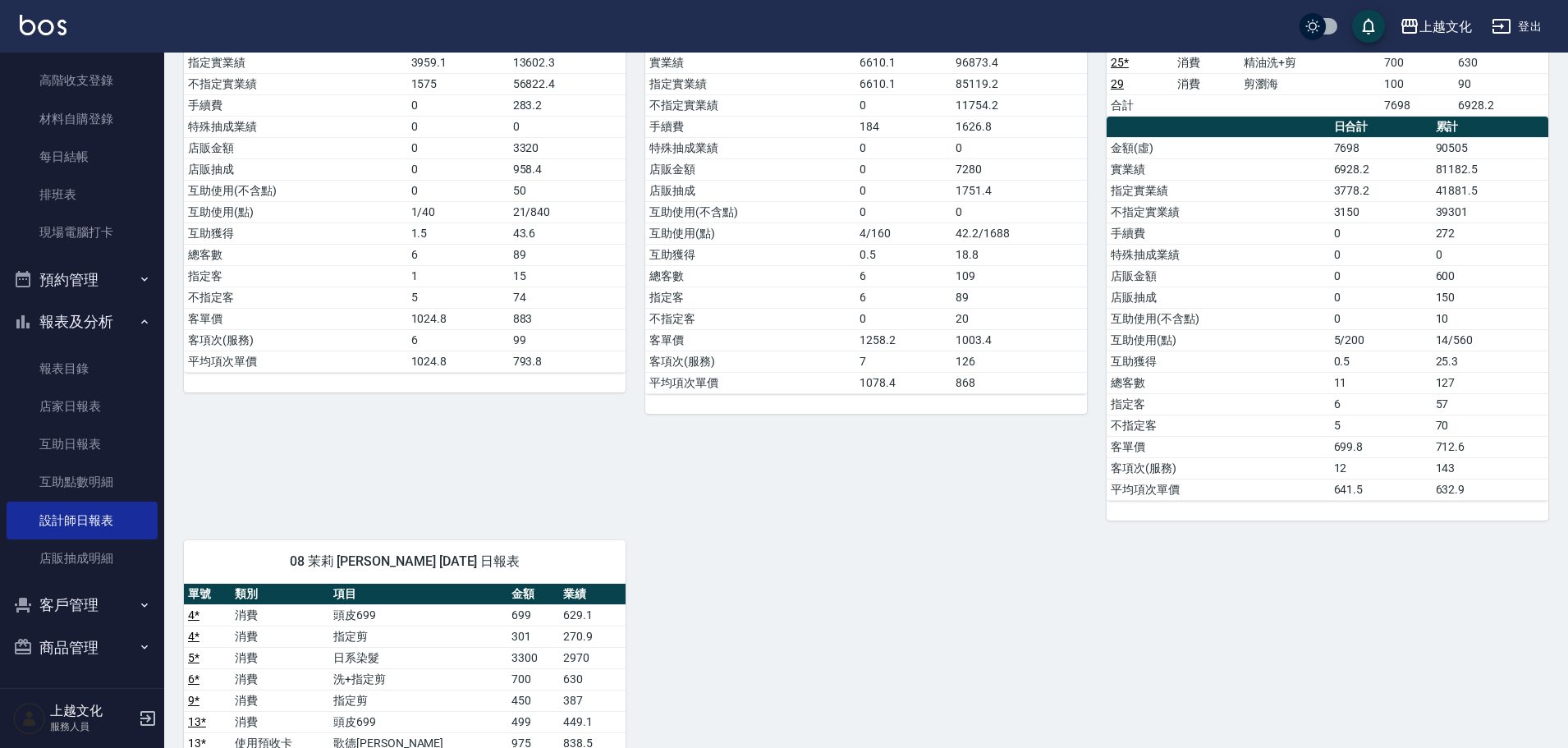
scroll to position [575, 0]
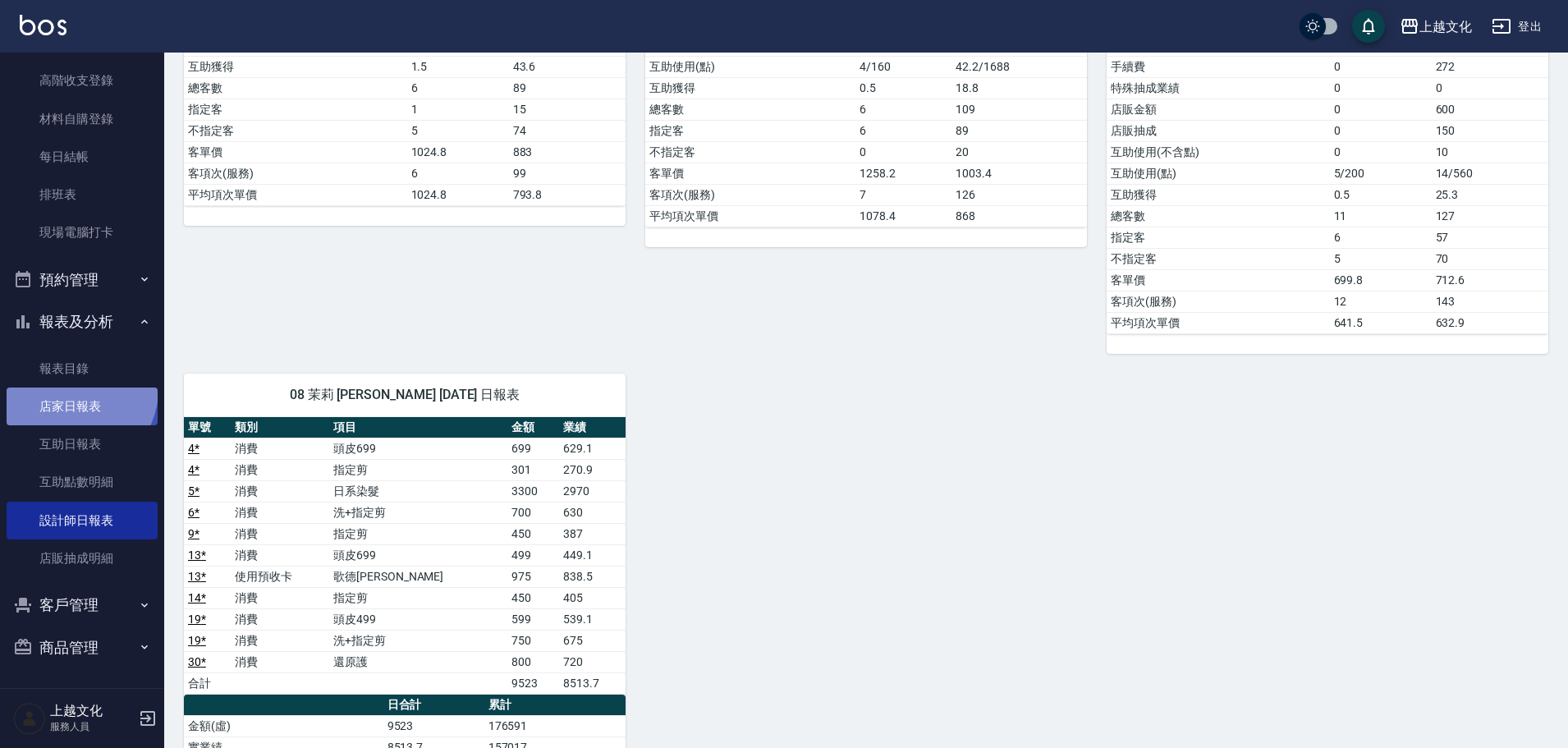
click at [72, 389] on link "店家日報表" at bounding box center [82, 405] width 151 height 38
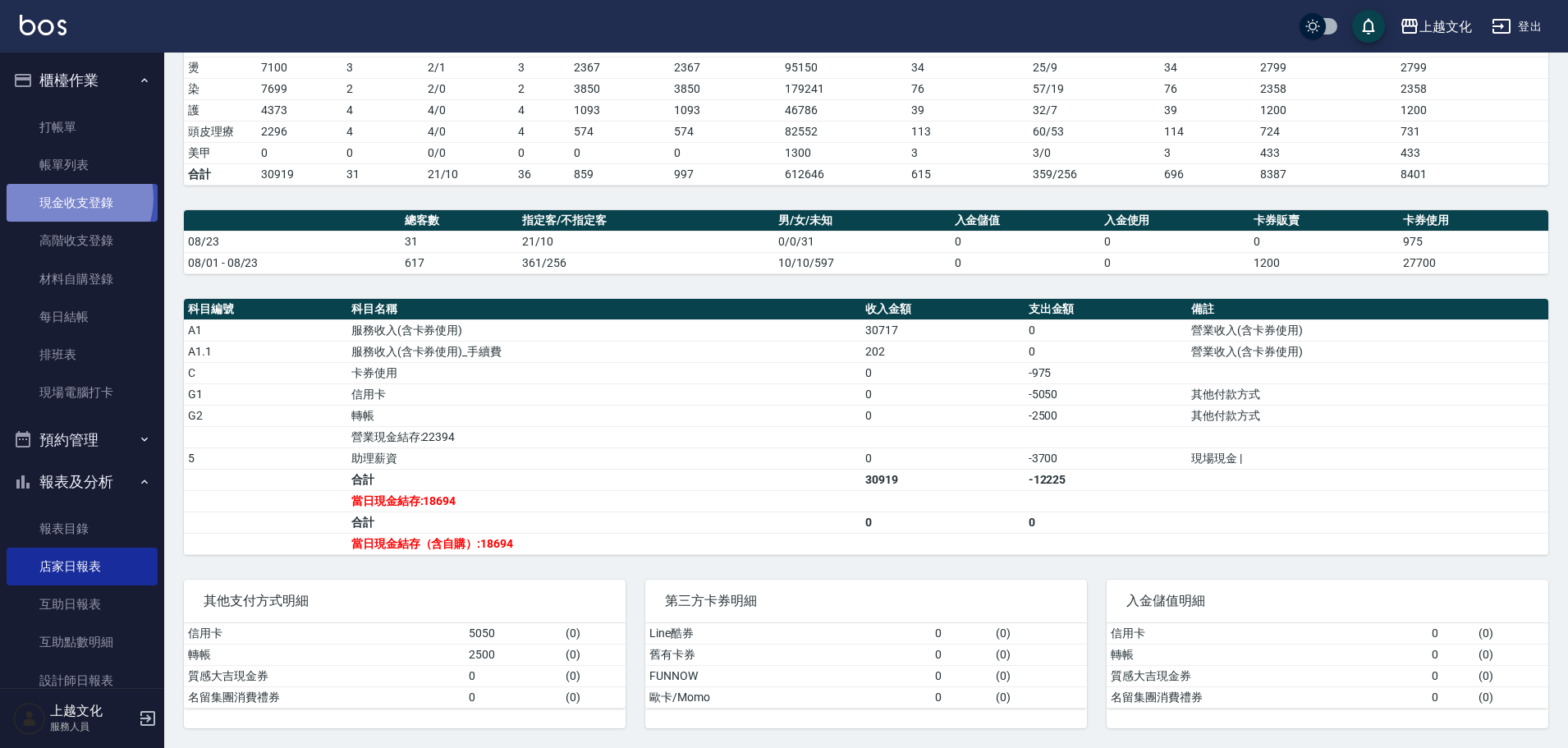
click at [69, 197] on link "現金收支登錄" at bounding box center [82, 202] width 151 height 38
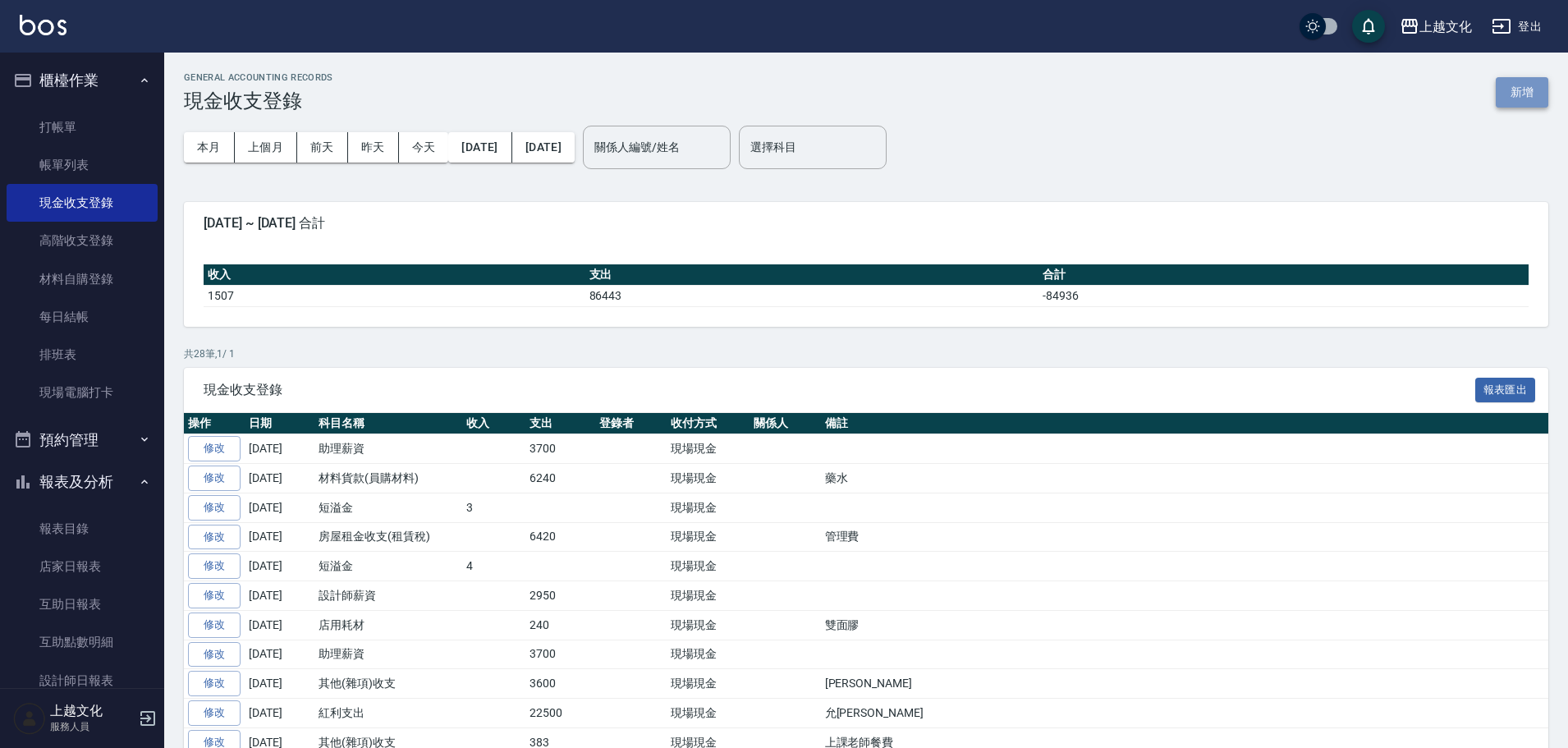
click at [1528, 89] on button "新增" at bounding box center [1522, 92] width 52 height 30
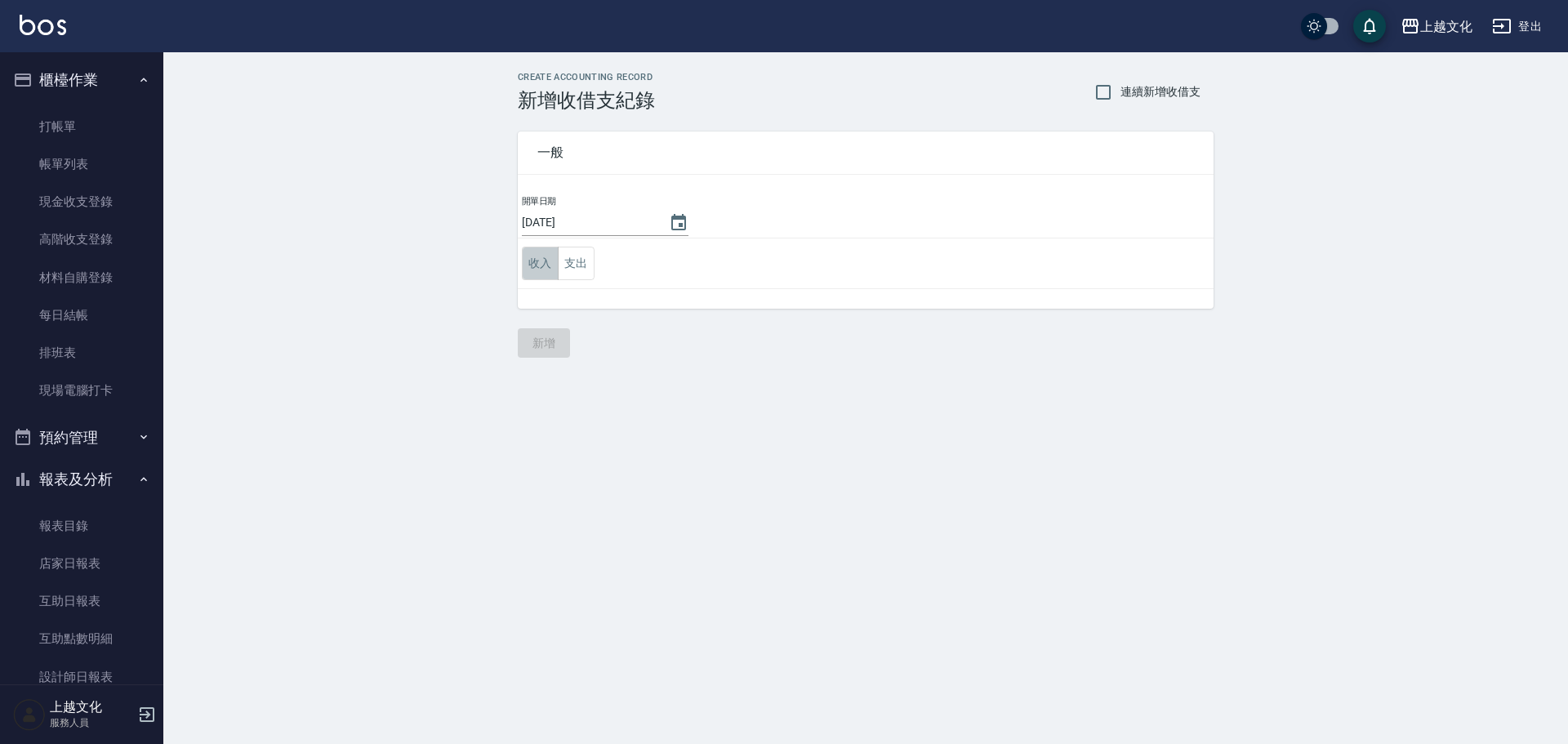
click at [547, 259] on button "收入" at bounding box center [540, 263] width 37 height 34
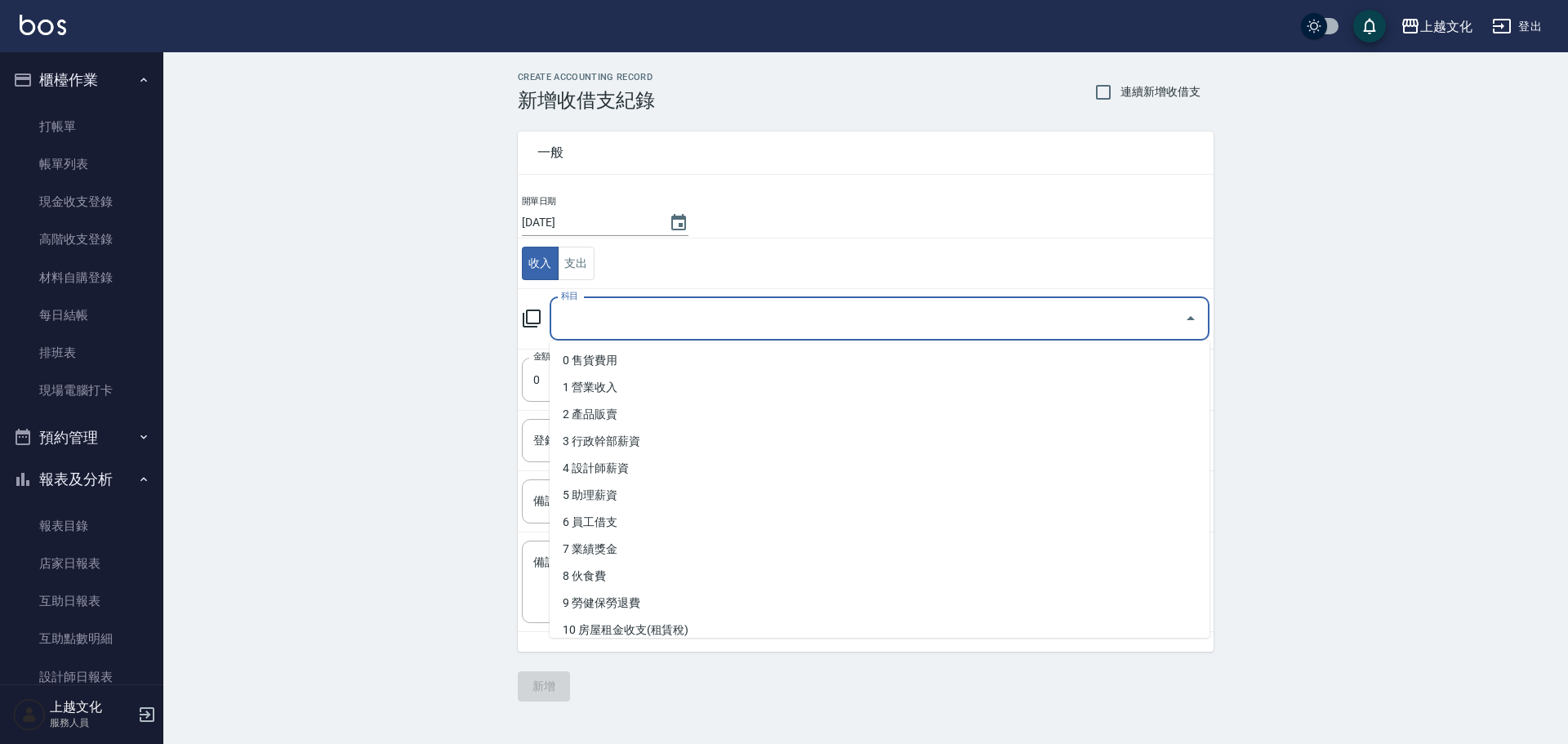
click at [591, 327] on input "科目" at bounding box center [866, 319] width 621 height 29
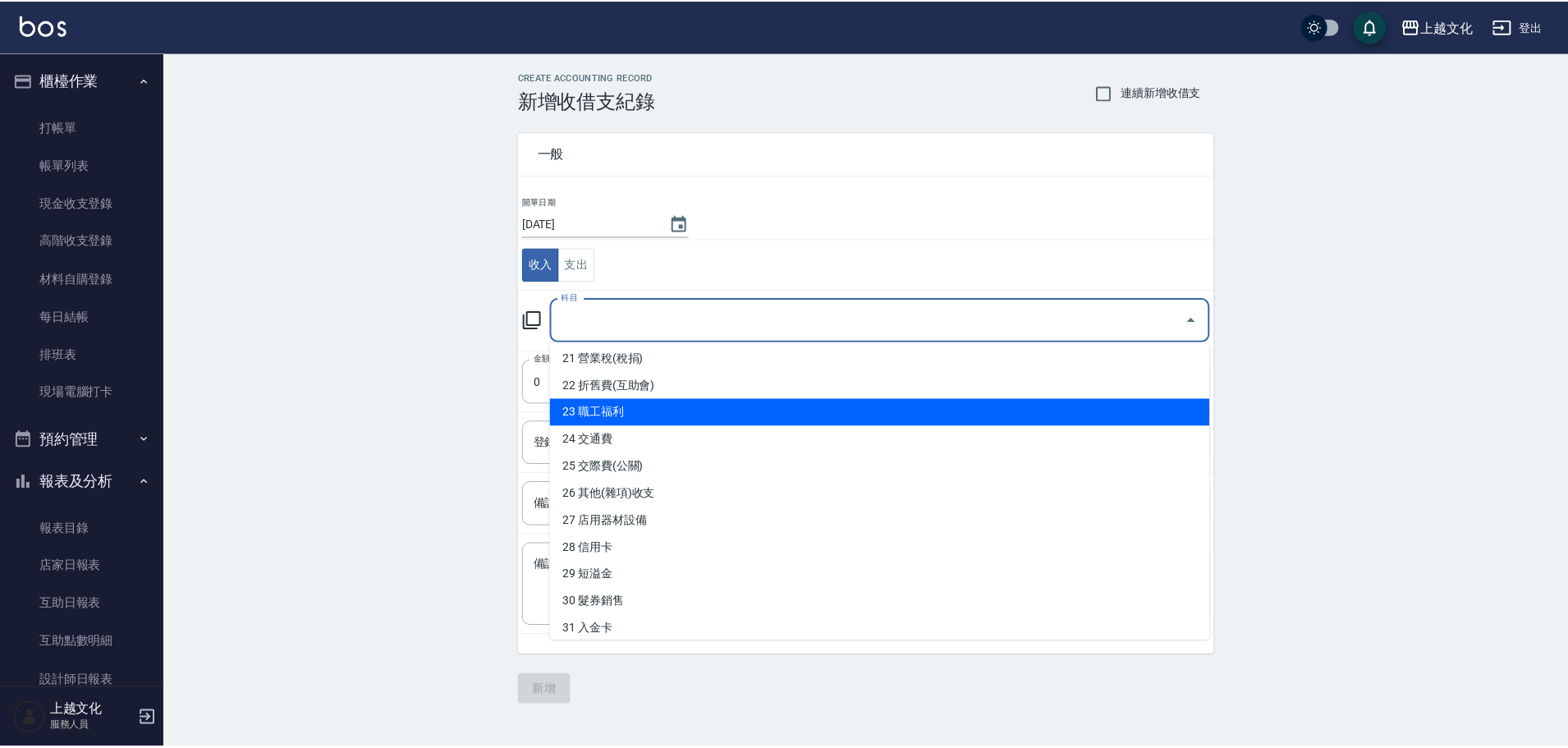
scroll to position [575, 0]
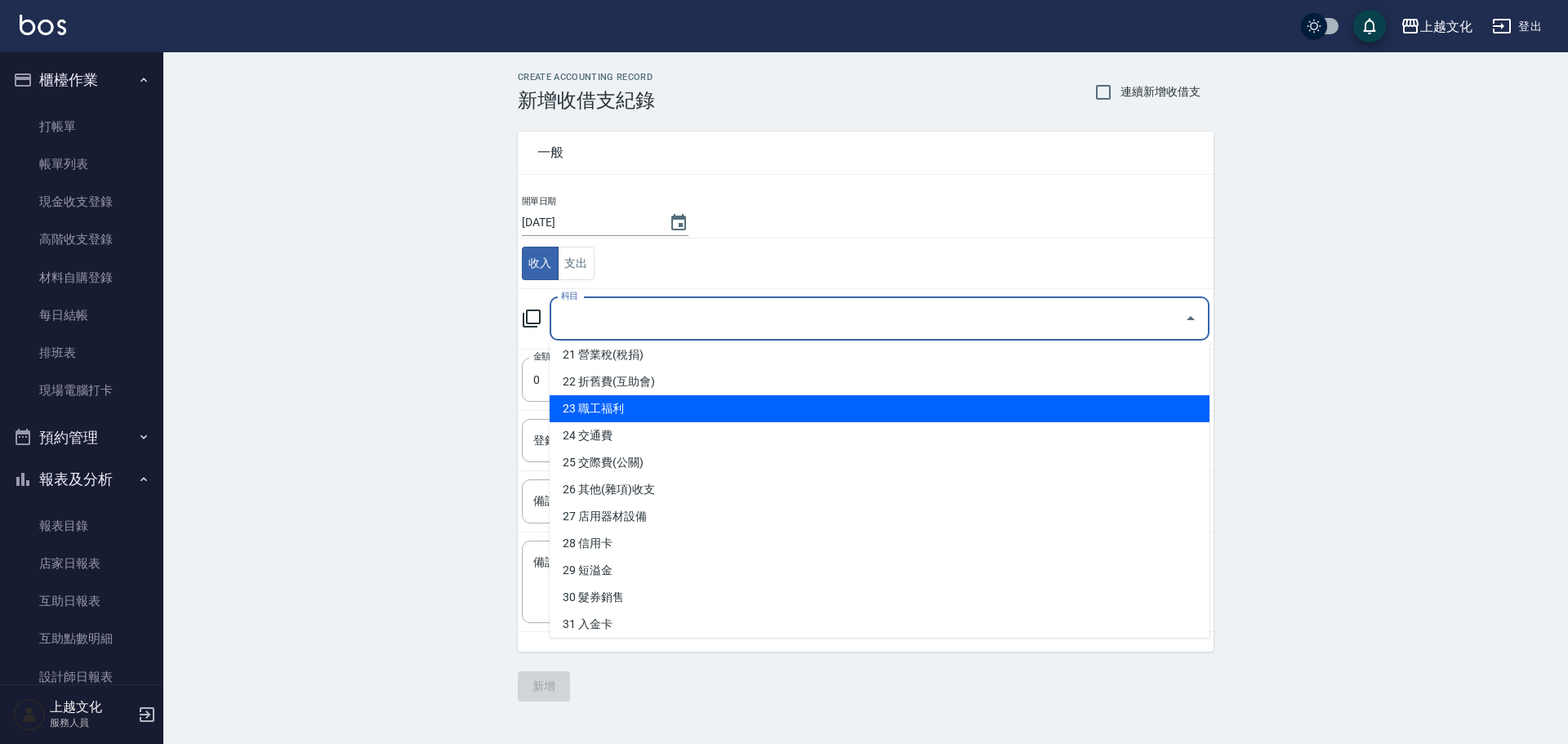
click at [687, 572] on li "29 短溢金" at bounding box center [879, 570] width 659 height 27
type input "29 短溢金"
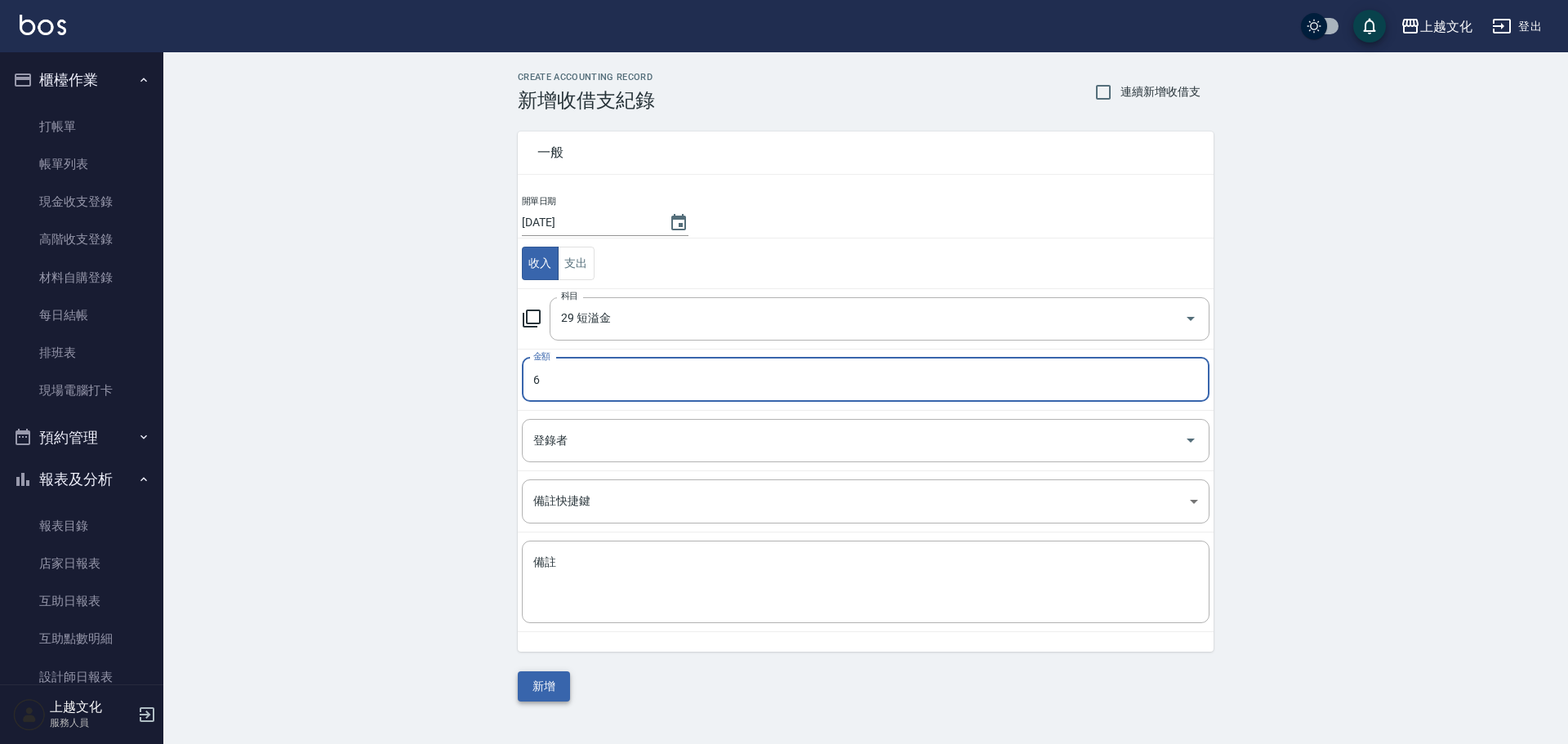
type input "6"
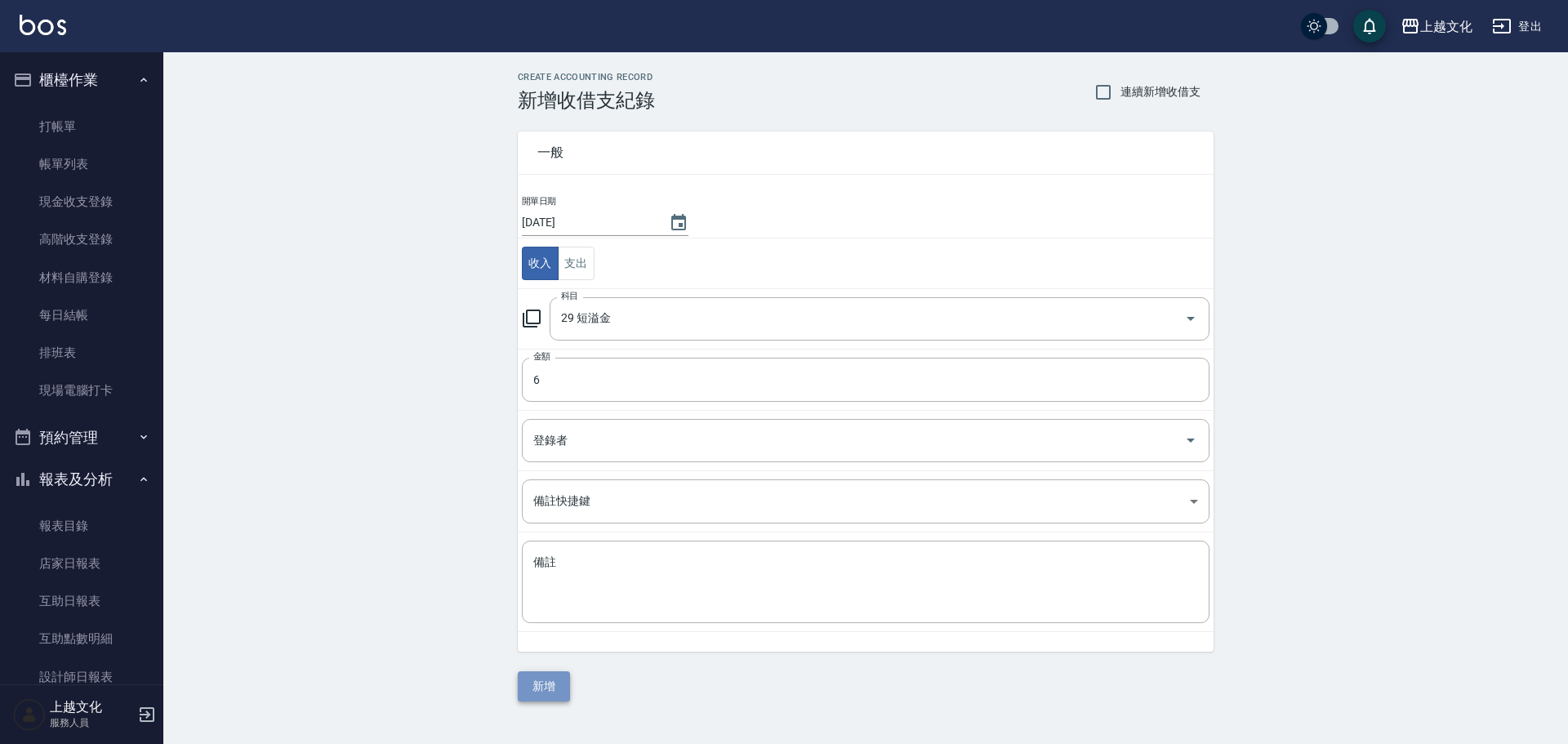
click at [526, 692] on button "新增" at bounding box center [544, 685] width 52 height 30
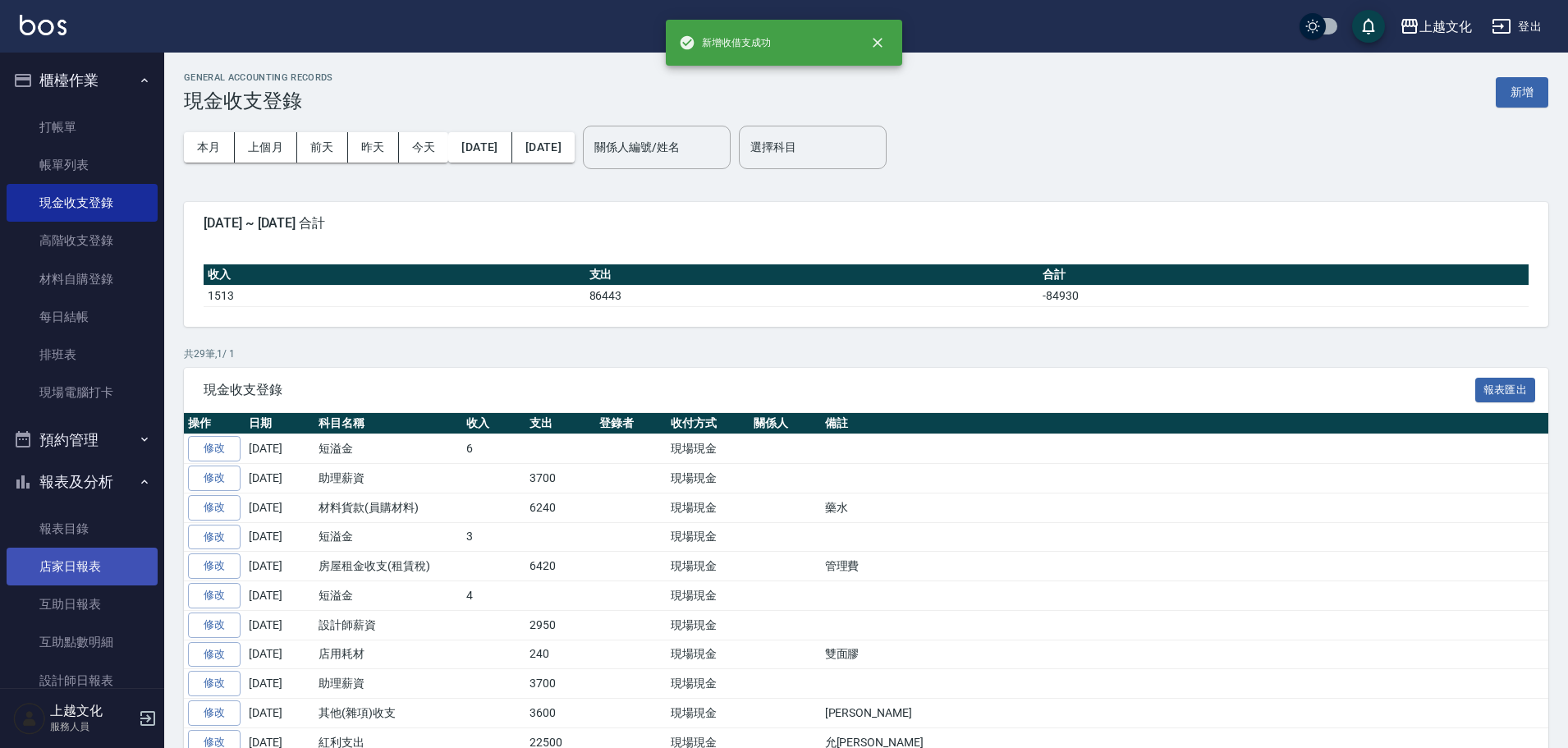
click at [56, 576] on link "店家日報表" at bounding box center [82, 566] width 151 height 38
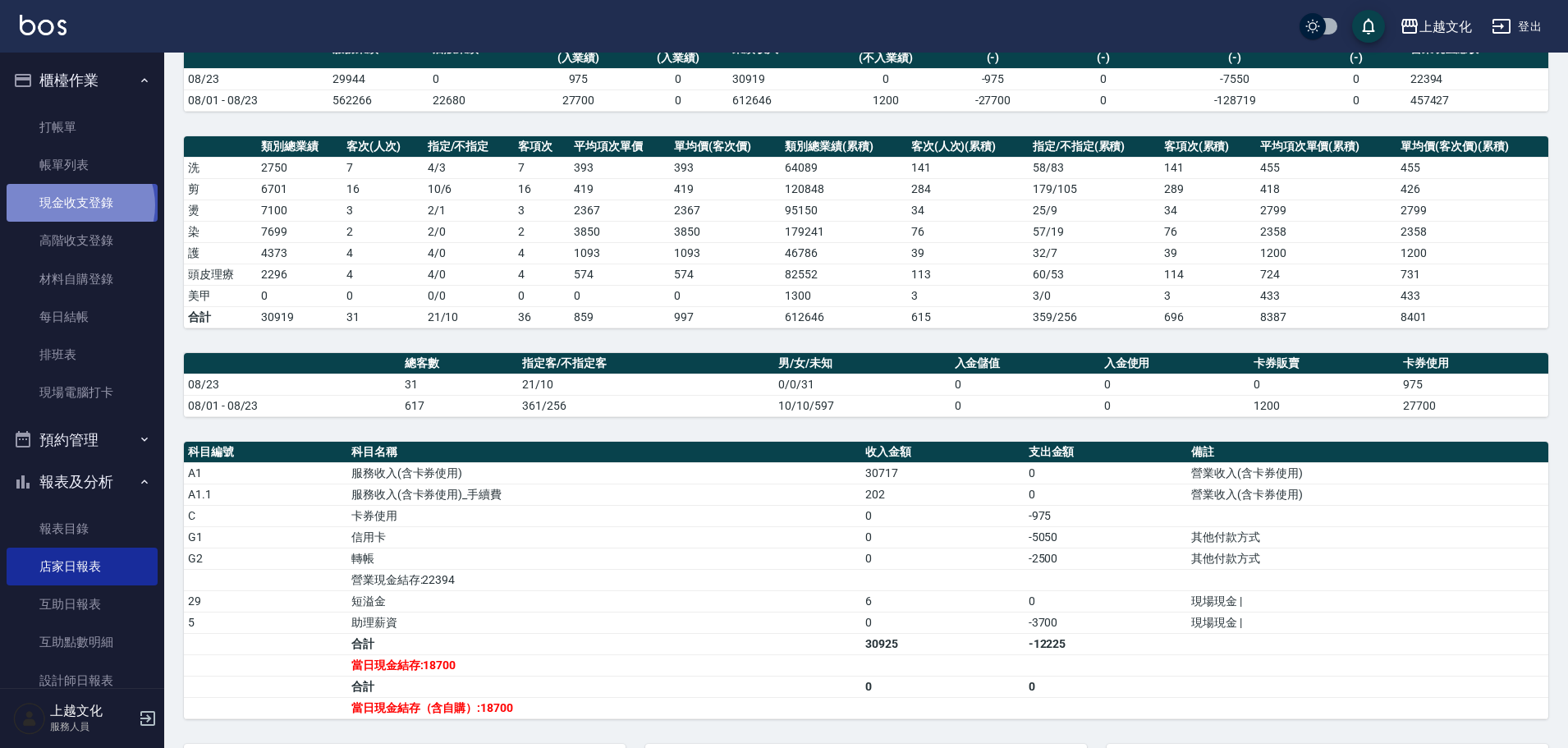
click at [78, 205] on link "現金收支登錄" at bounding box center [82, 202] width 151 height 38
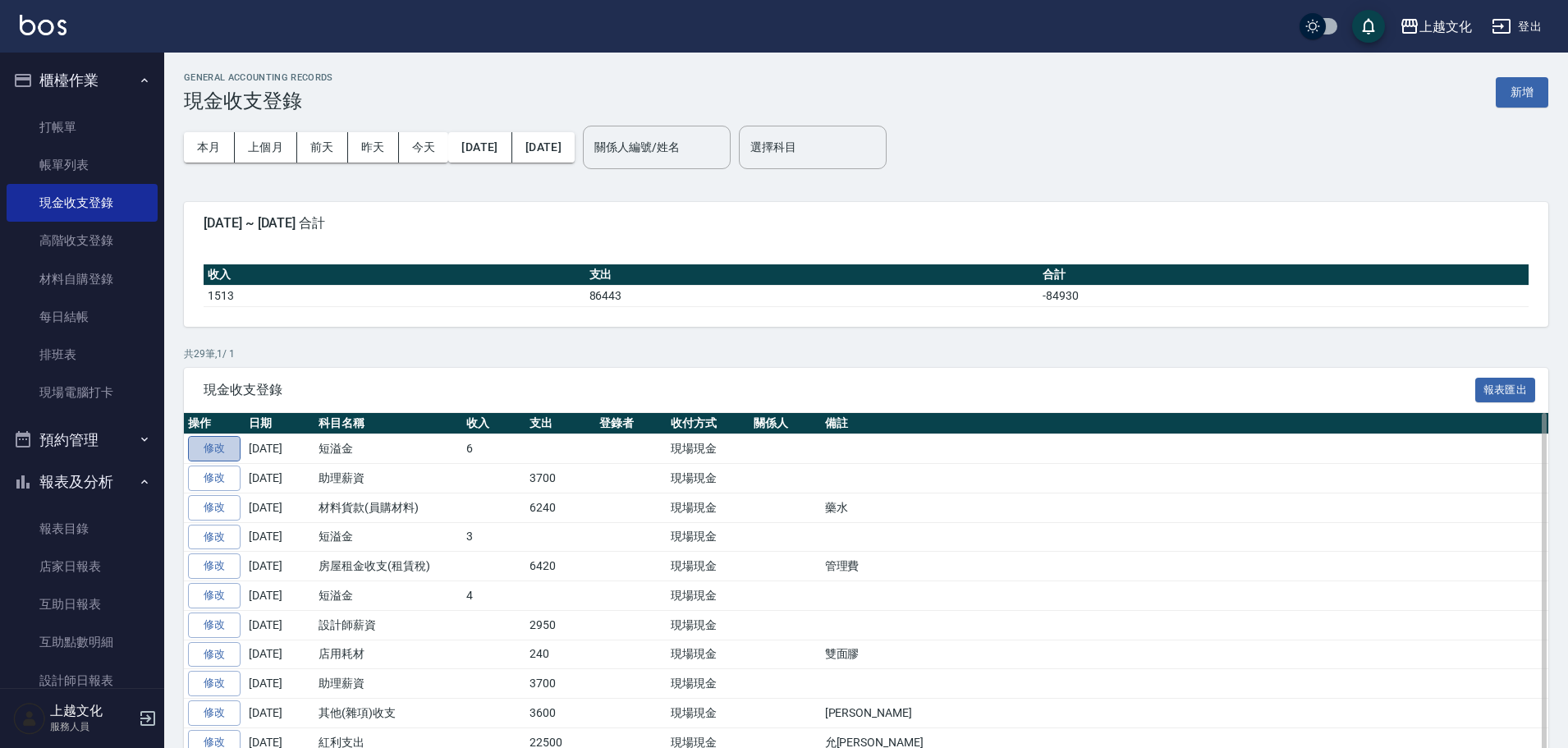
click at [215, 456] on link "修改" at bounding box center [214, 448] width 52 height 25
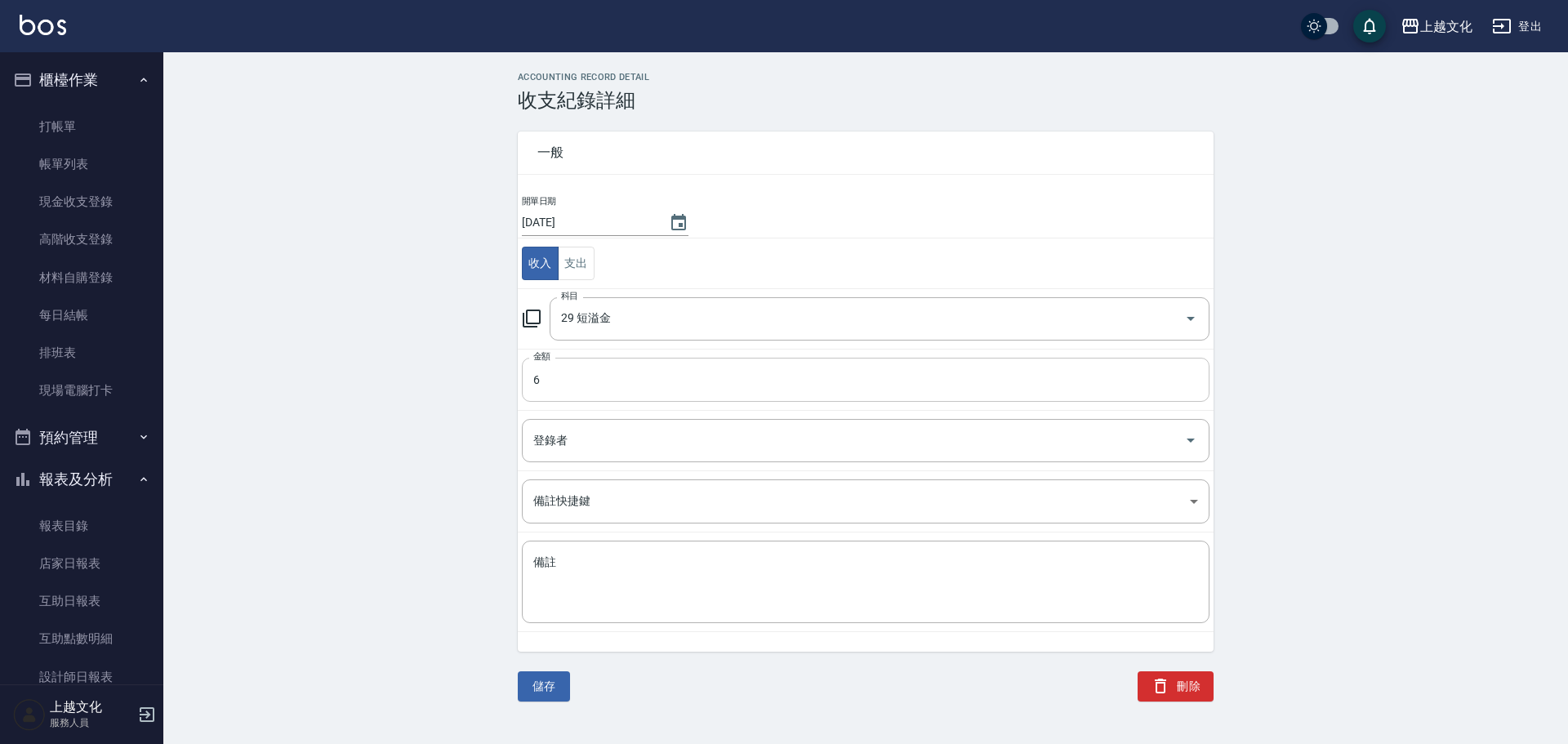
click at [529, 398] on input "6" at bounding box center [865, 380] width 687 height 44
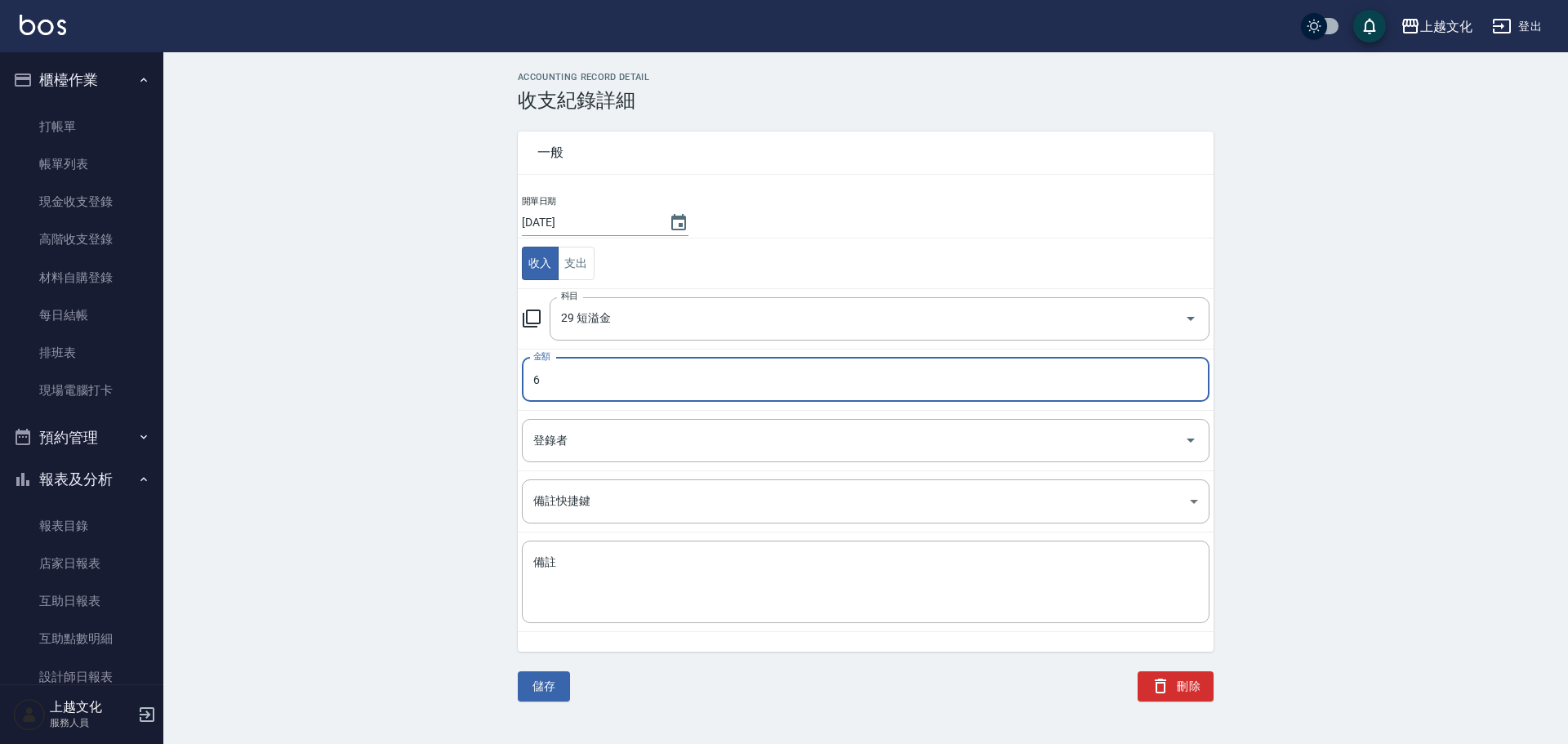
click at [529, 398] on input "6" at bounding box center [865, 380] width 687 height 44
type input "106"
click at [544, 680] on button "儲存" at bounding box center [544, 685] width 52 height 30
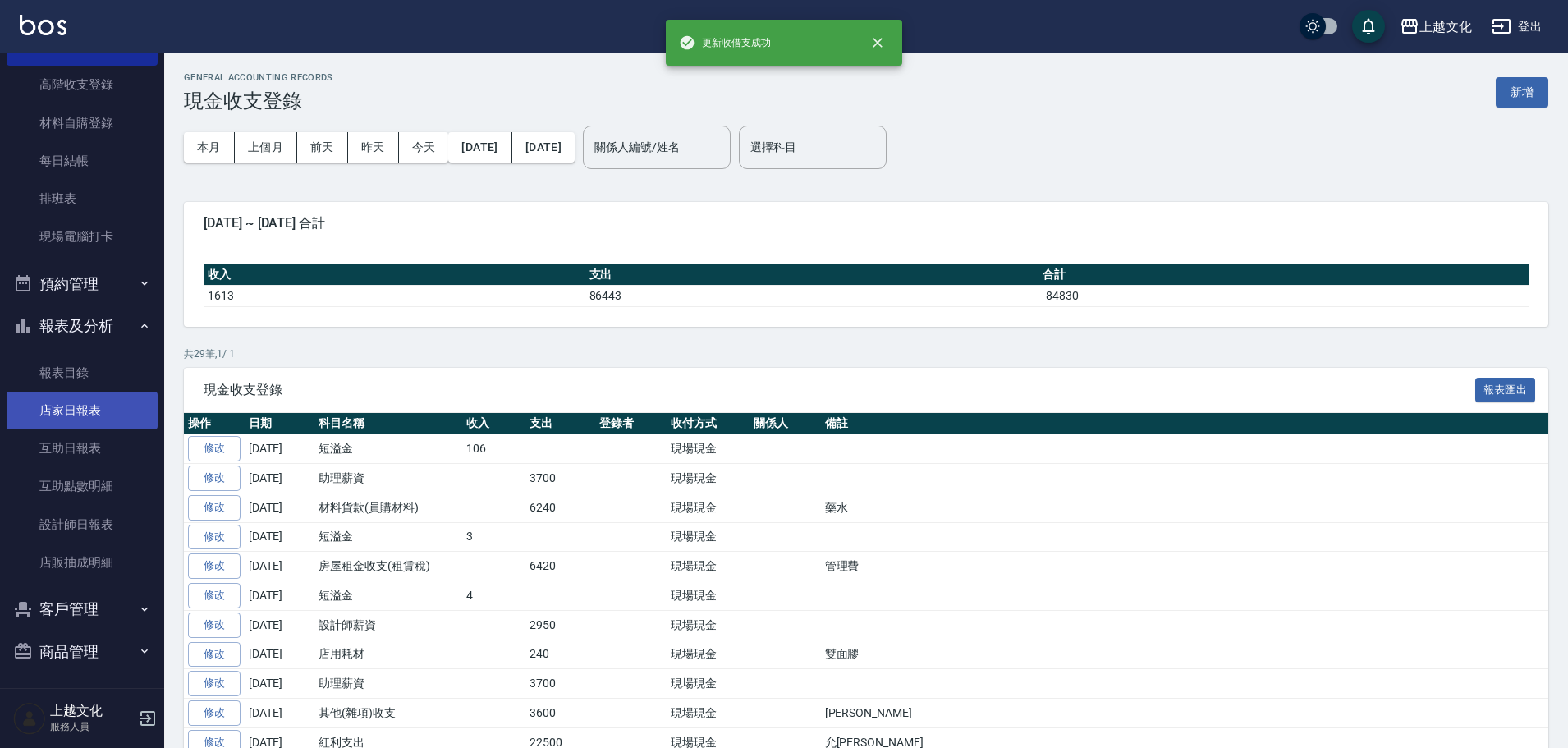
scroll to position [160, 0]
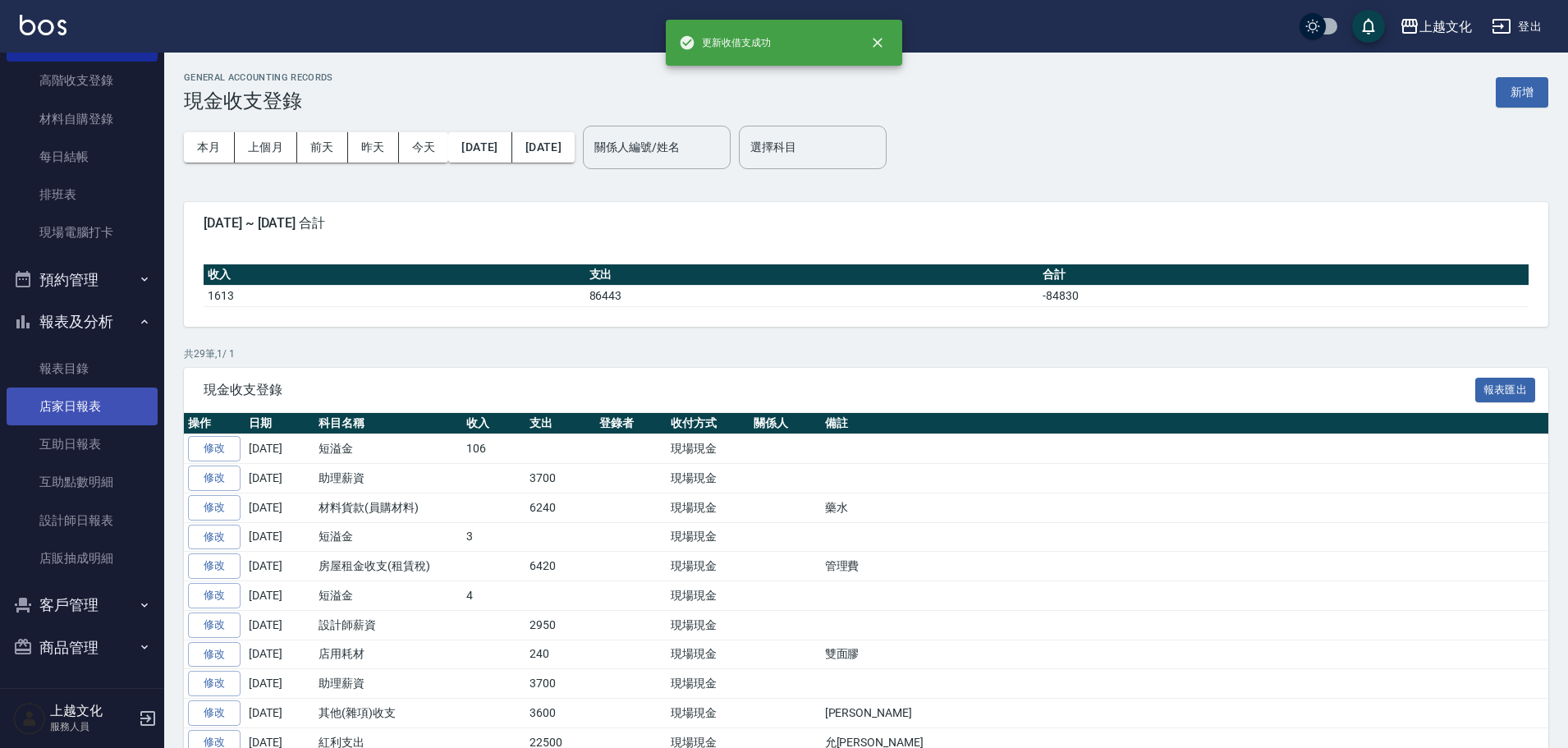
click at [82, 407] on link "店家日報表" at bounding box center [82, 405] width 151 height 38
